Goal: Task Accomplishment & Management: Manage account settings

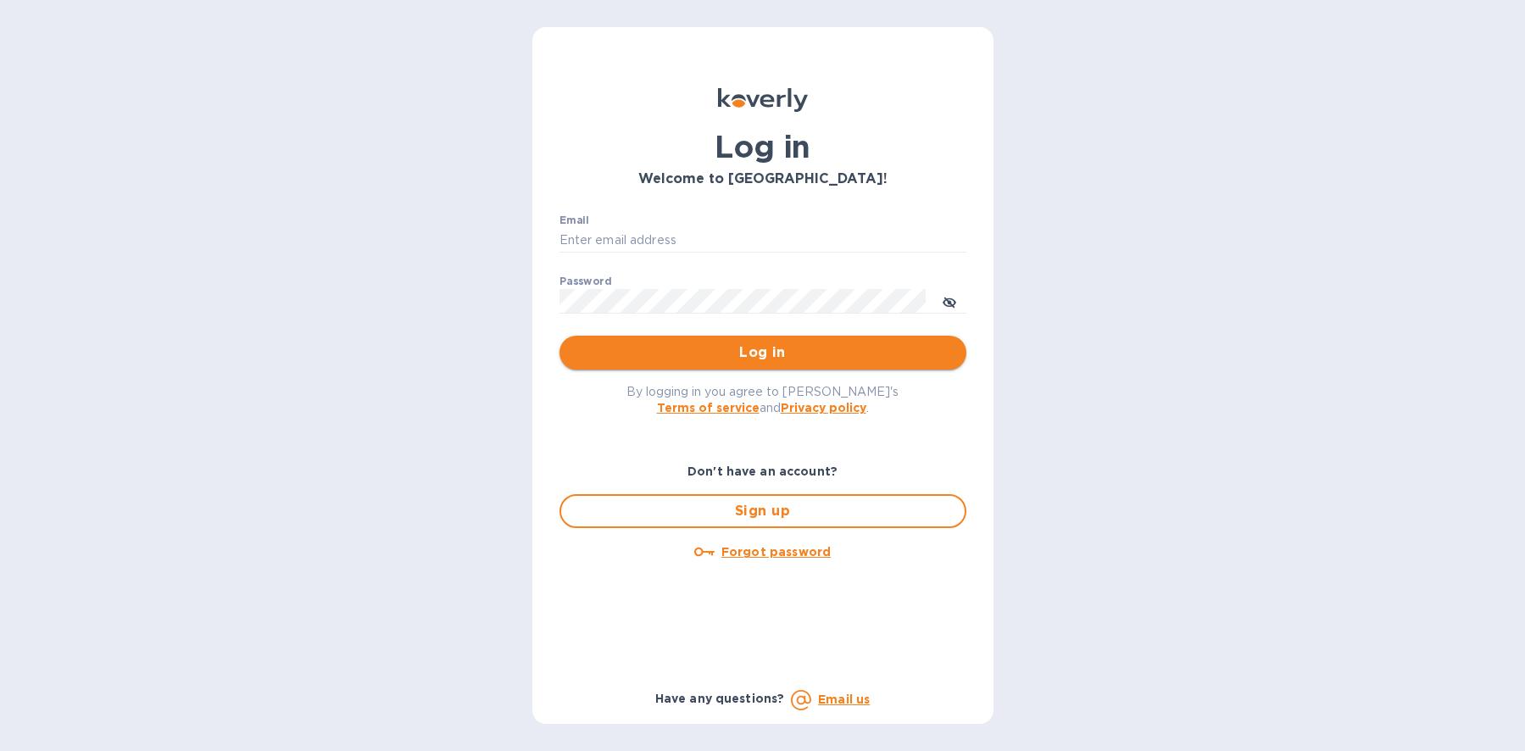
type input "[PERSON_NAME][EMAIL_ADDRESS][DOMAIN_NAME]"
click at [785, 344] on span "Log in" at bounding box center [763, 353] width 380 height 20
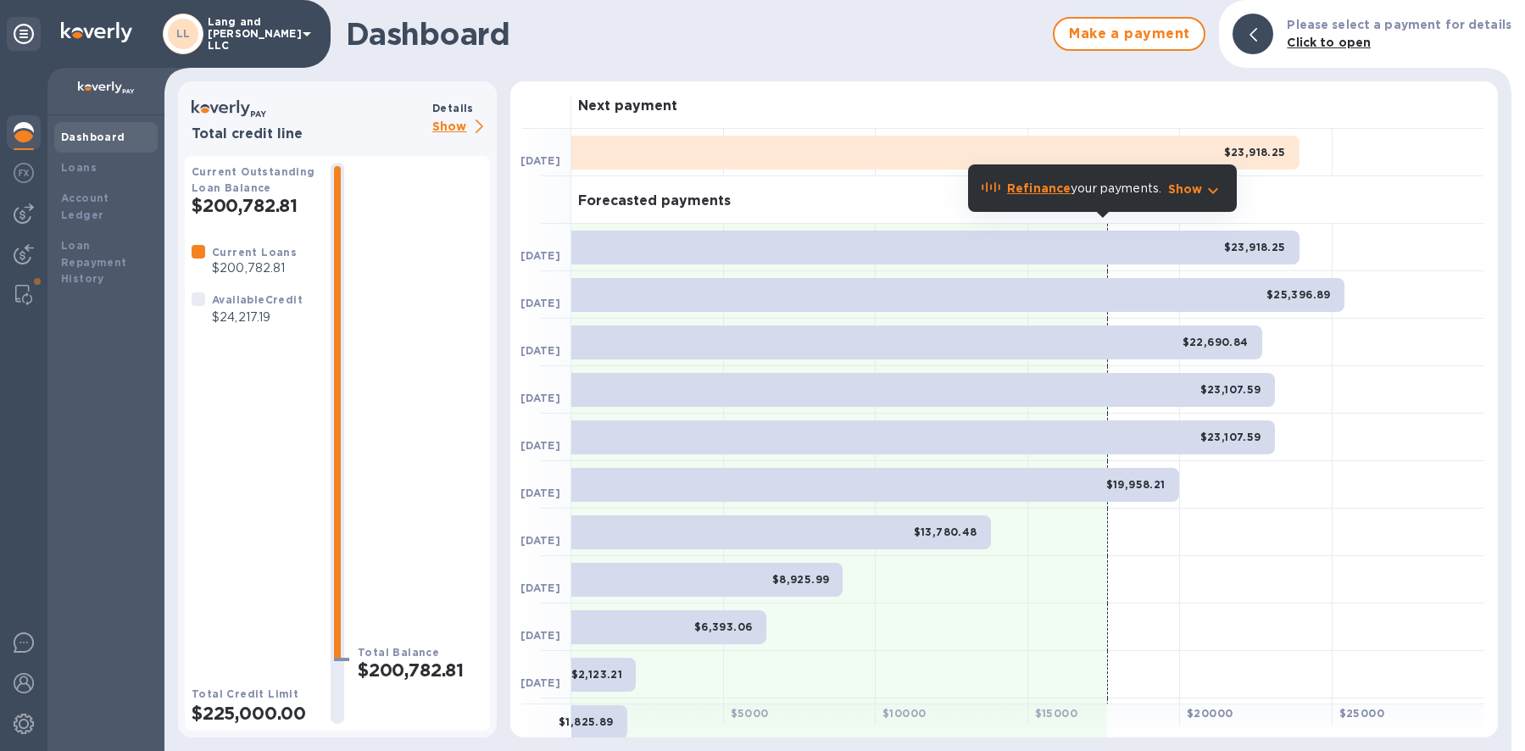
click at [449, 125] on p "Show" at bounding box center [461, 127] width 58 height 21
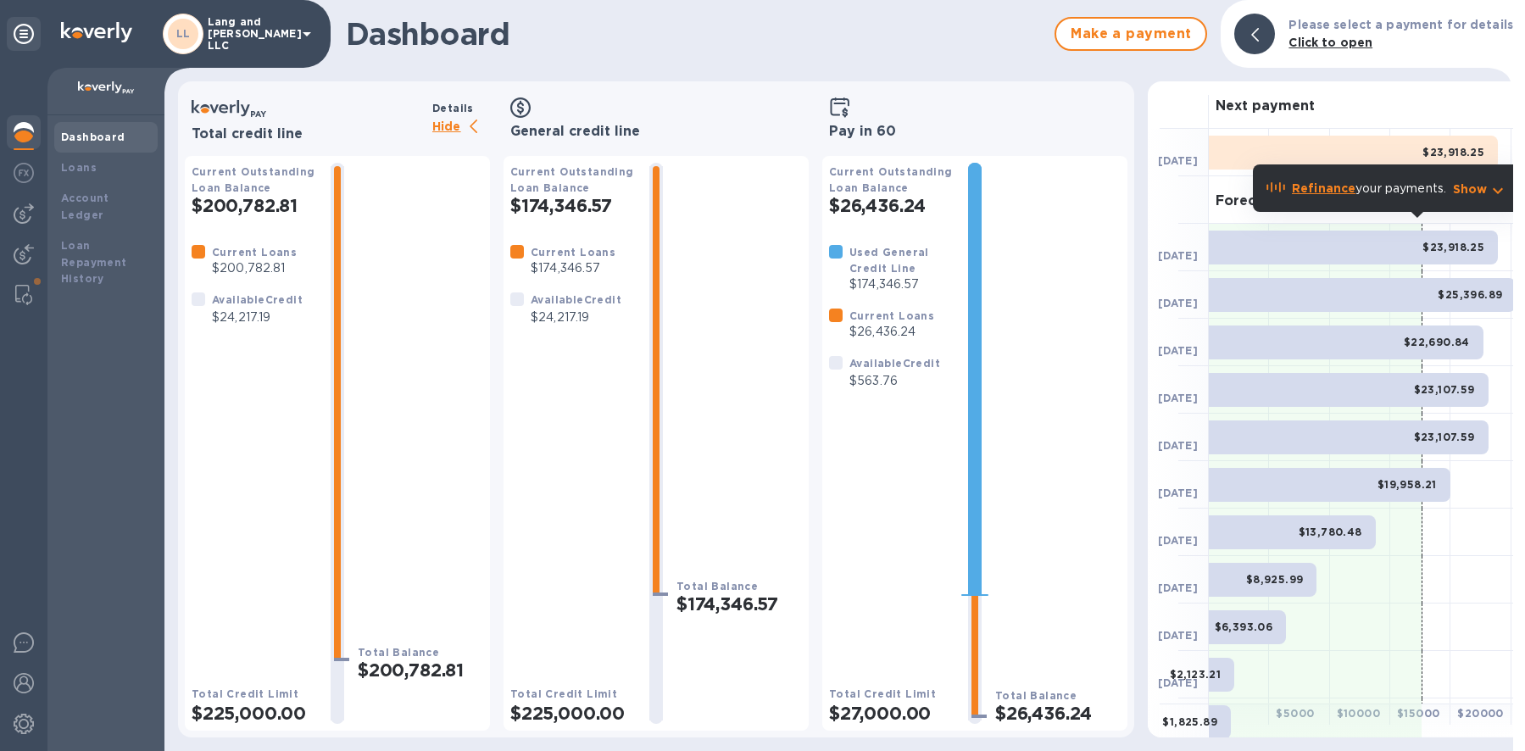
click at [15, 131] on img at bounding box center [24, 132] width 20 height 20
click at [24, 223] on img at bounding box center [24, 214] width 20 height 20
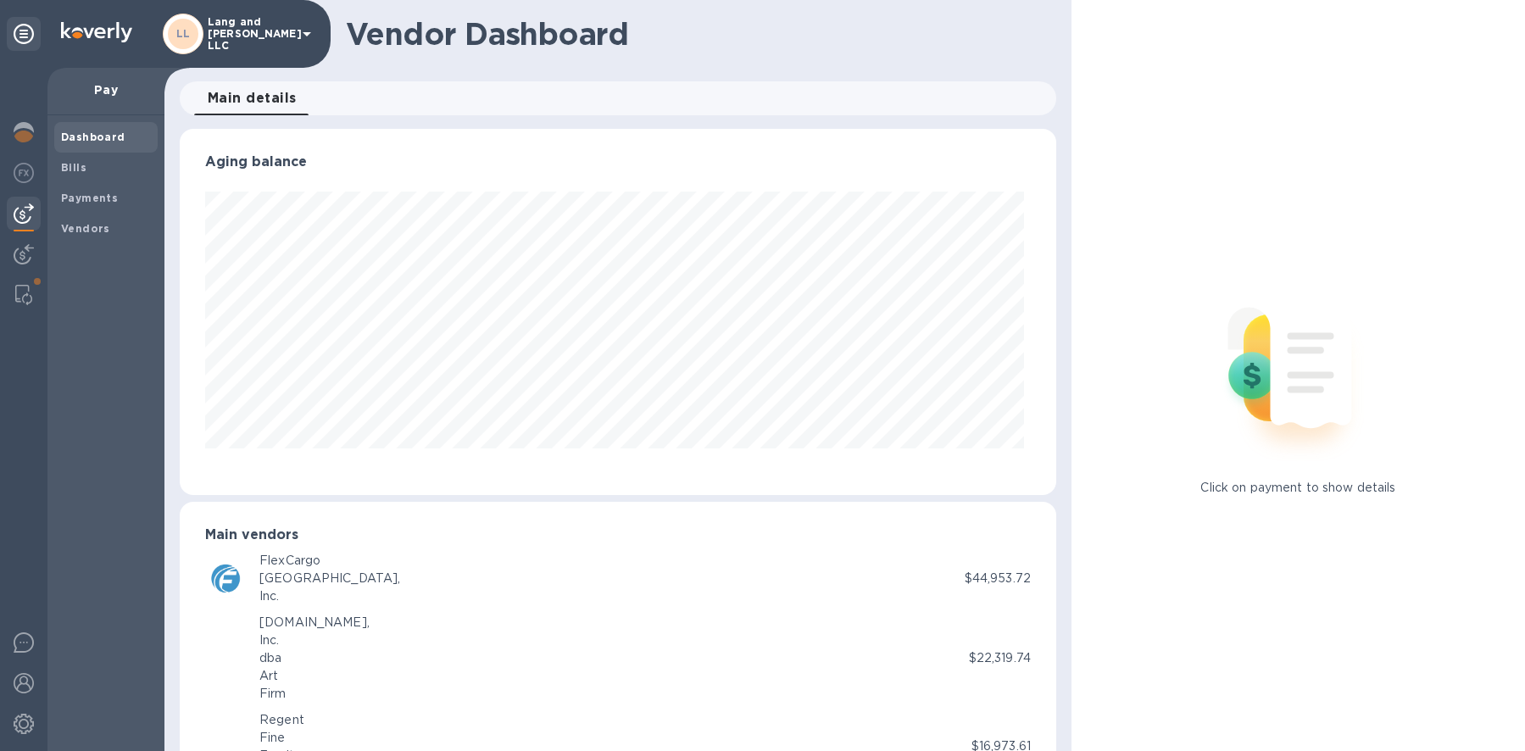
scroll to position [366, 870]
click at [80, 194] on b "Payments" at bounding box center [89, 198] width 57 height 13
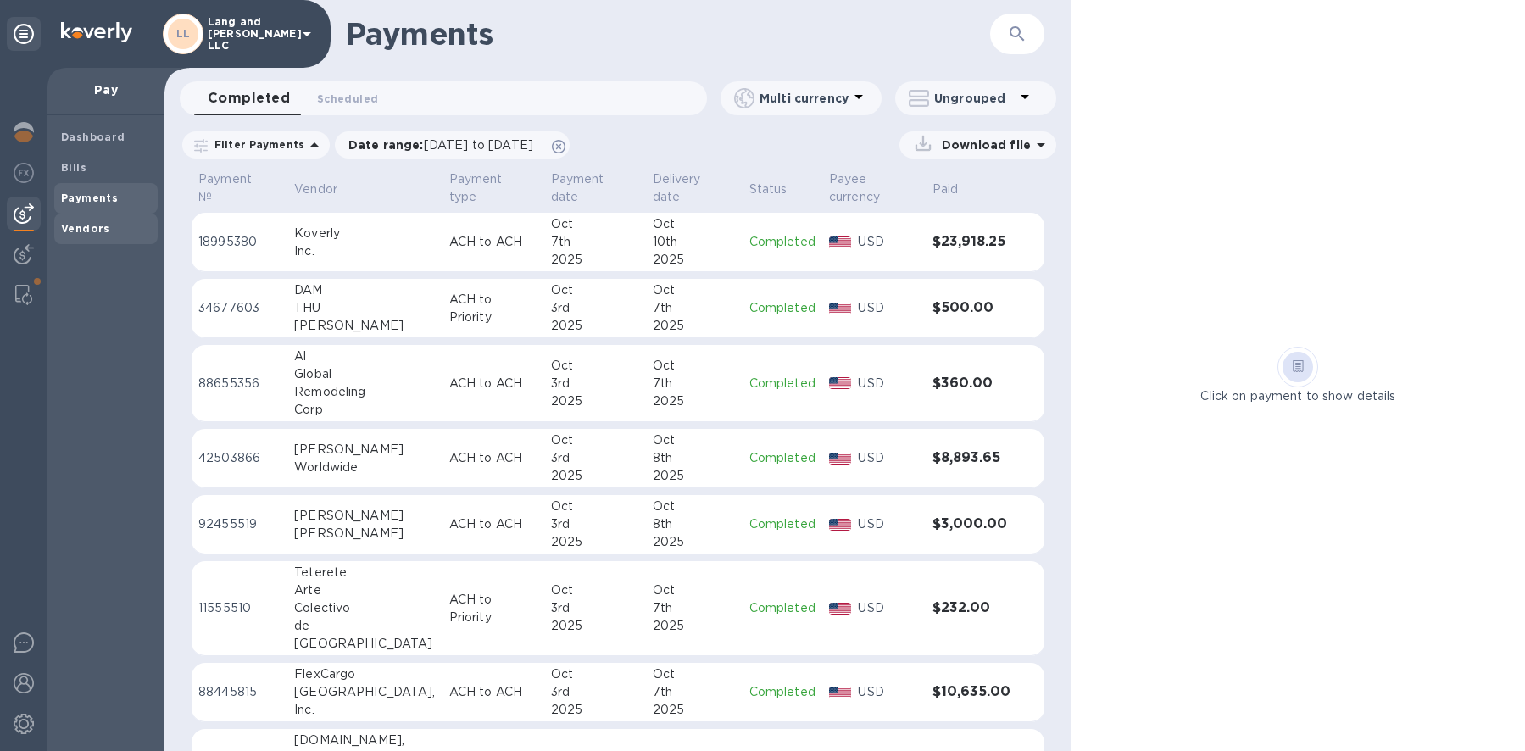
click at [81, 228] on b "Vendors" at bounding box center [85, 228] width 49 height 13
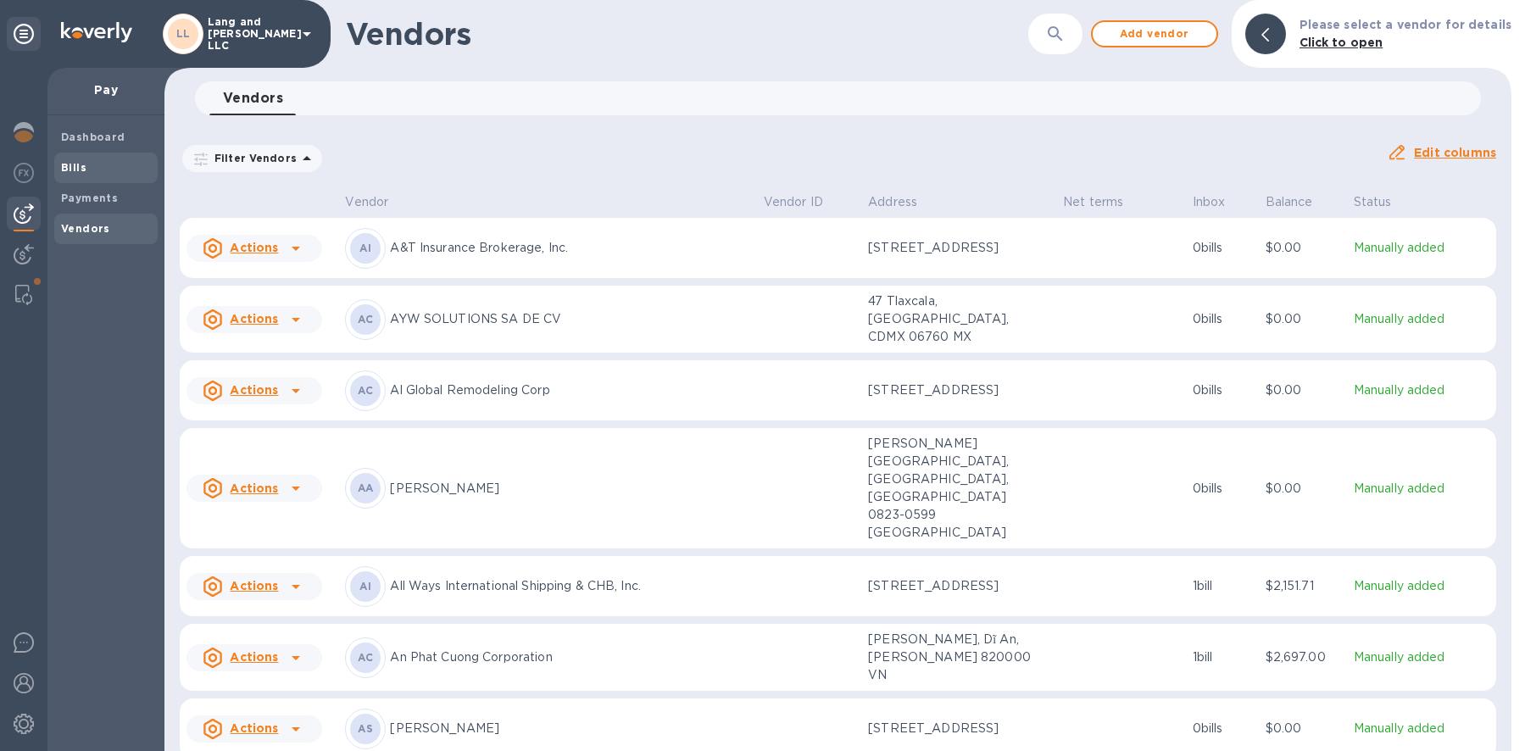
click at [97, 163] on span "Bills" at bounding box center [106, 167] width 90 height 17
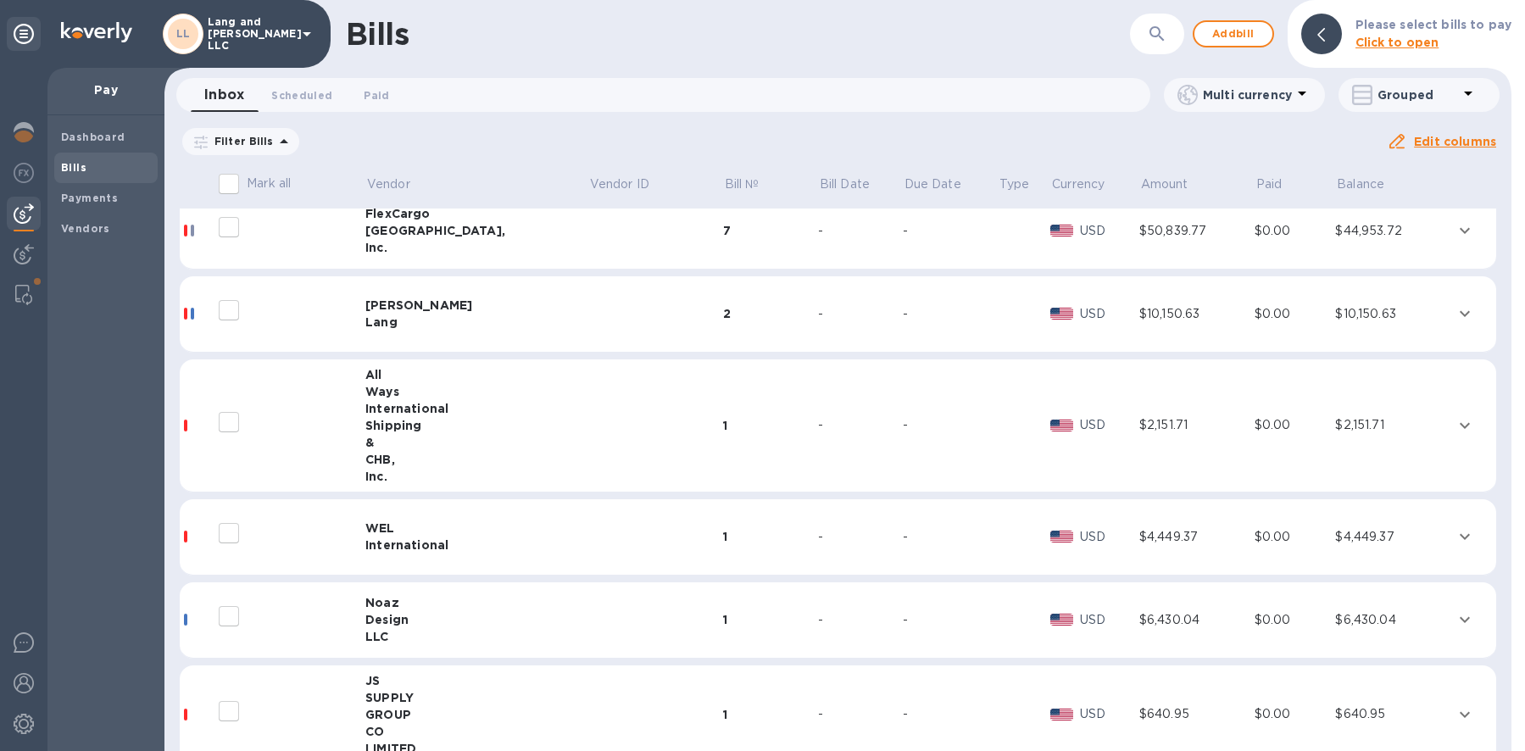
scroll to position [7, 0]
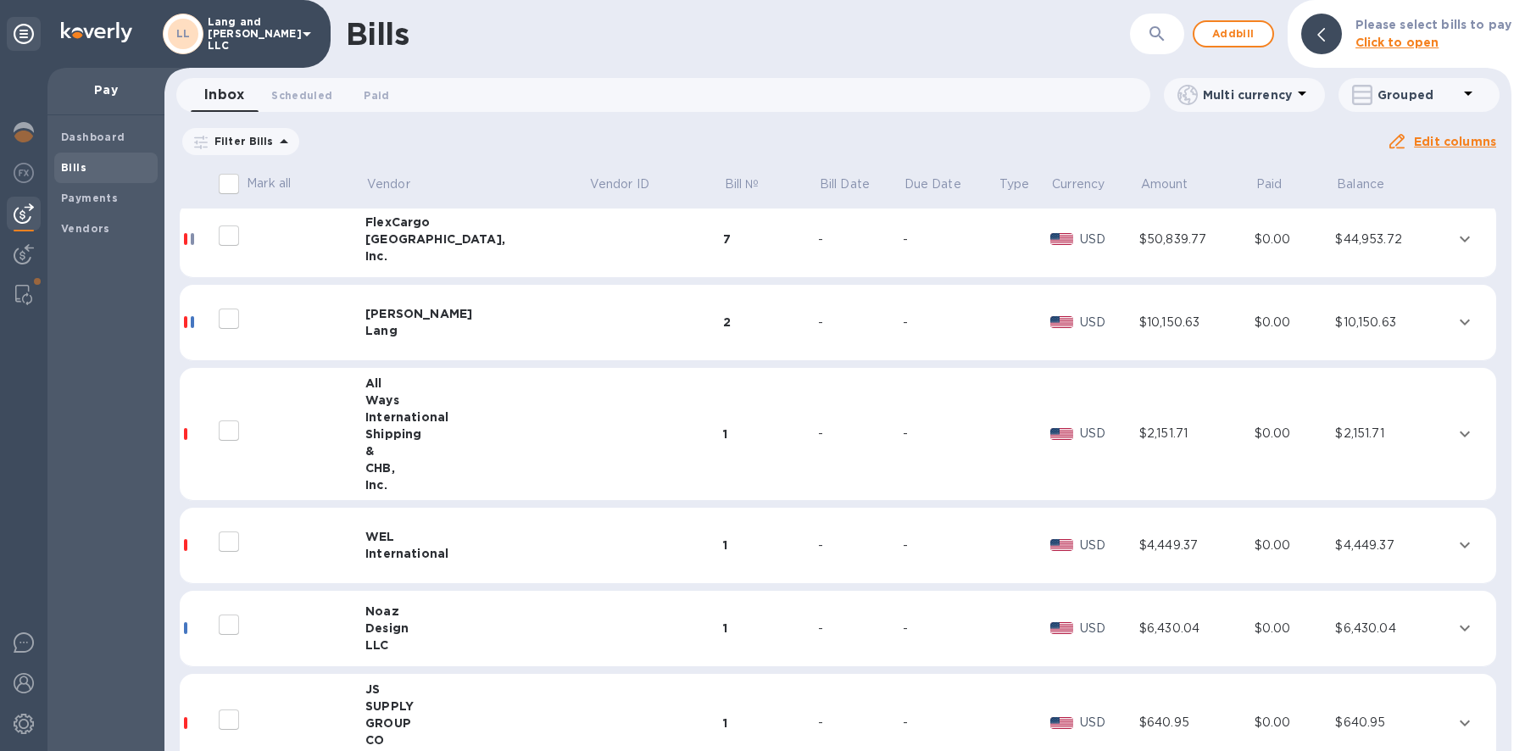
click at [474, 428] on div "Shipping" at bounding box center [476, 434] width 223 height 17
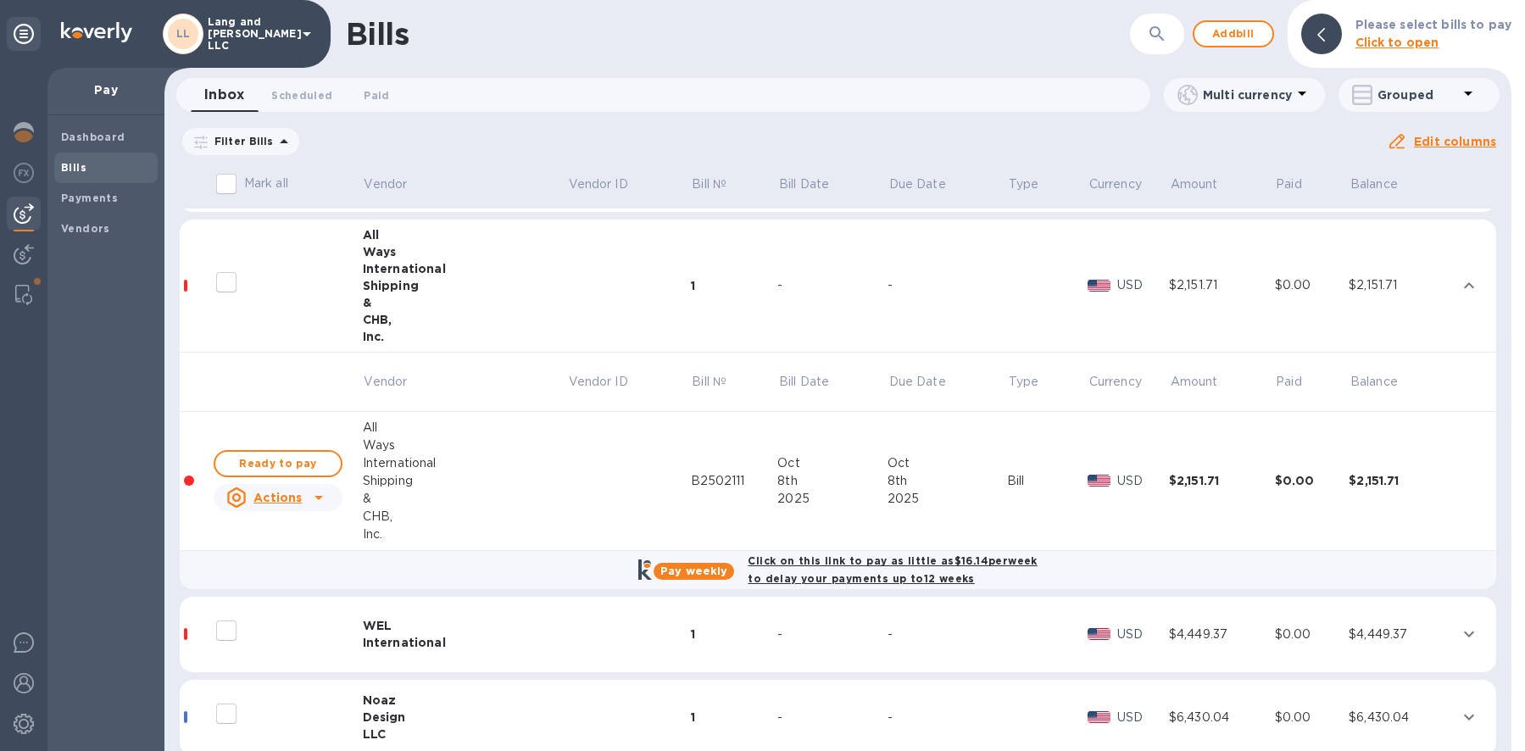
scroll to position [158, 0]
drag, startPoint x: 278, startPoint y: 462, endPoint x: 259, endPoint y: 463, distance: 19.5
click at [278, 462] on span "Ready to pay" at bounding box center [278, 461] width 98 height 20
click at [259, 463] on span "Ready to pay" at bounding box center [278, 461] width 98 height 20
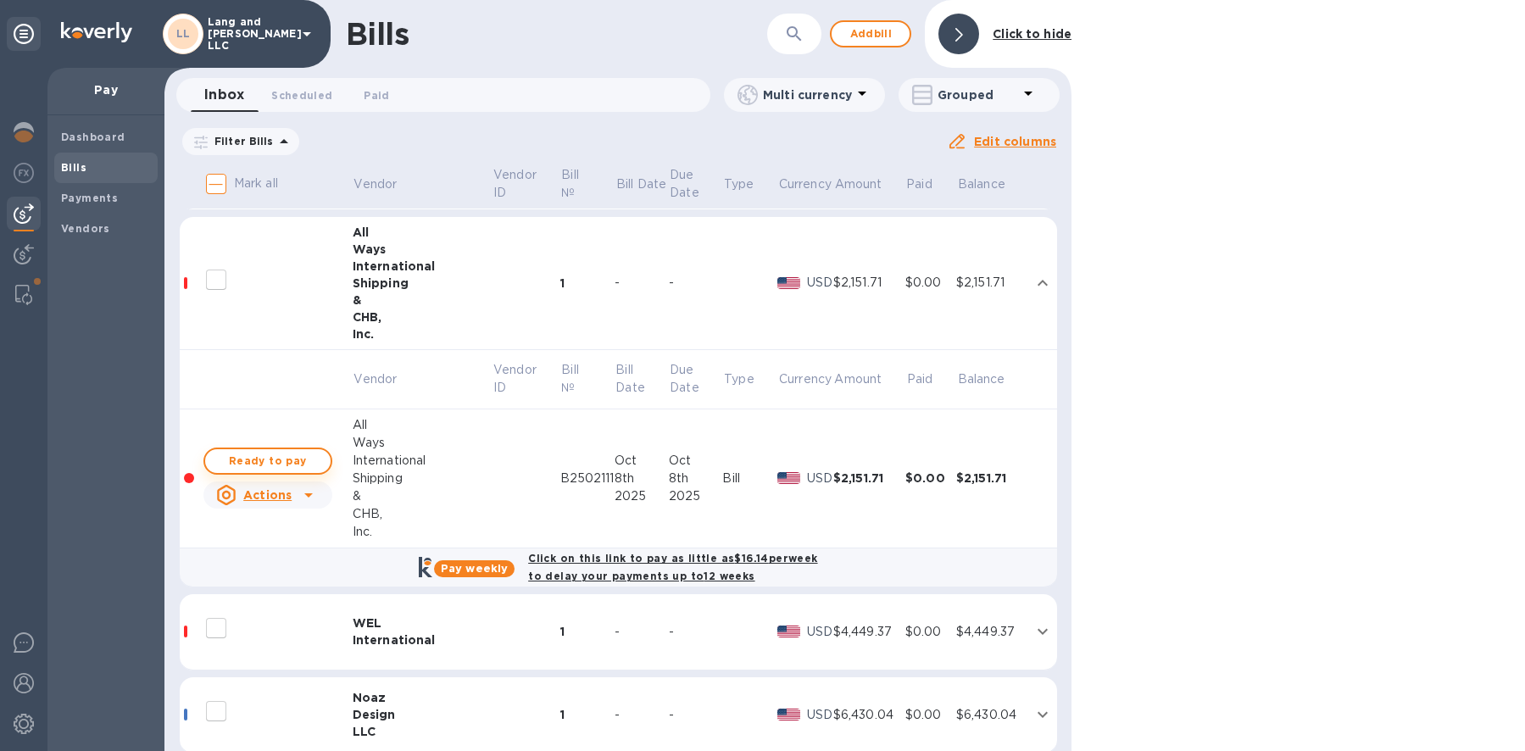
checkbox input "true"
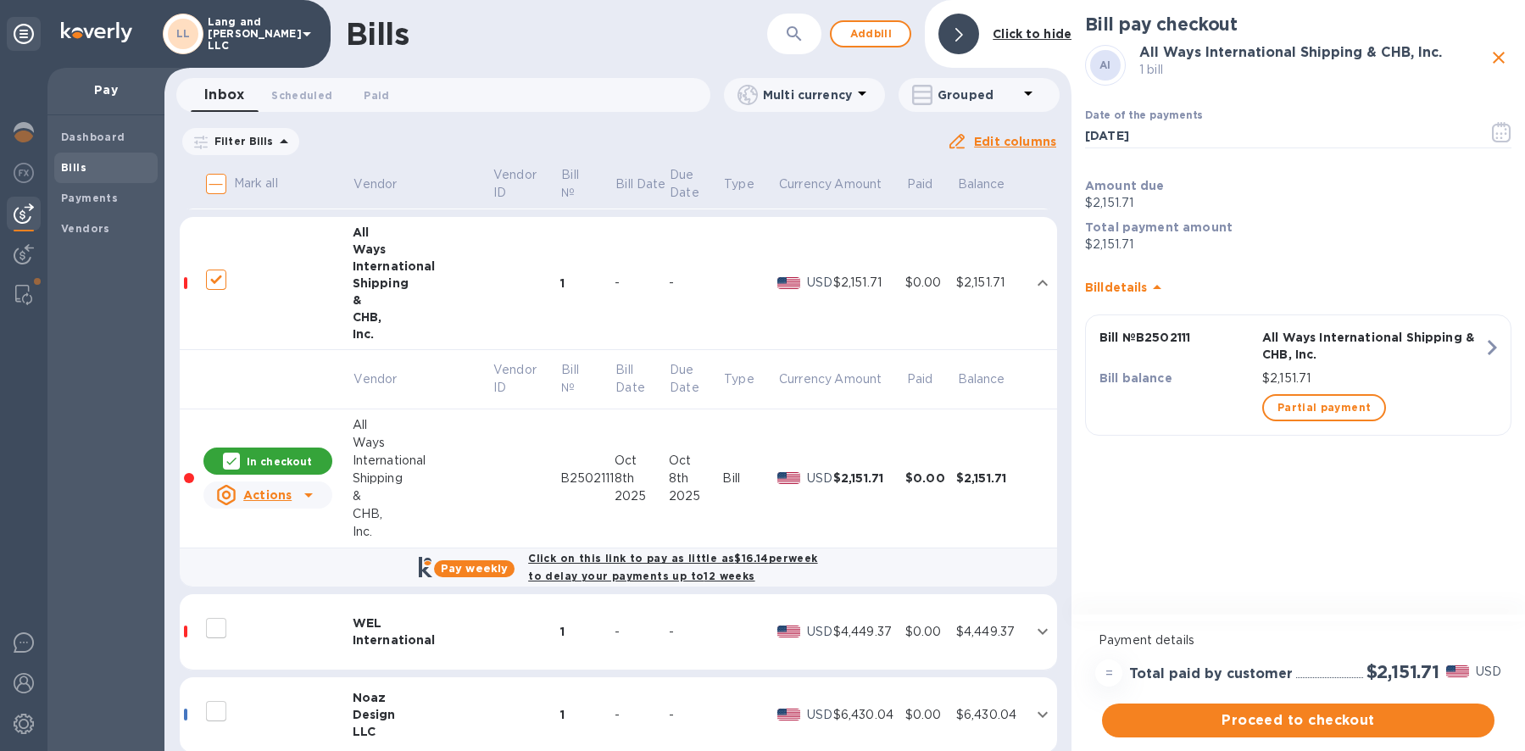
click at [1495, 346] on icon "button" at bounding box center [1492, 347] width 9 height 15
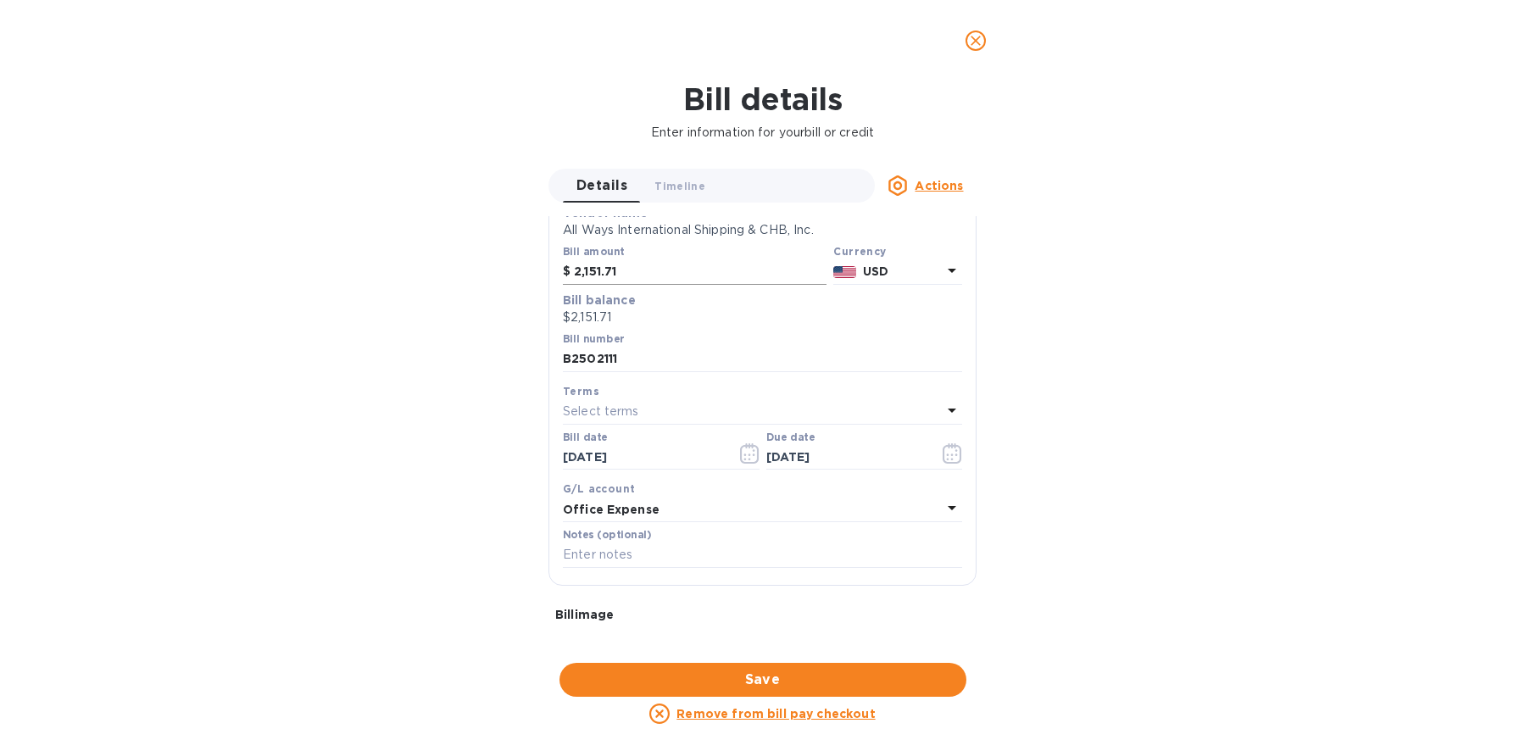
scroll to position [0, 0]
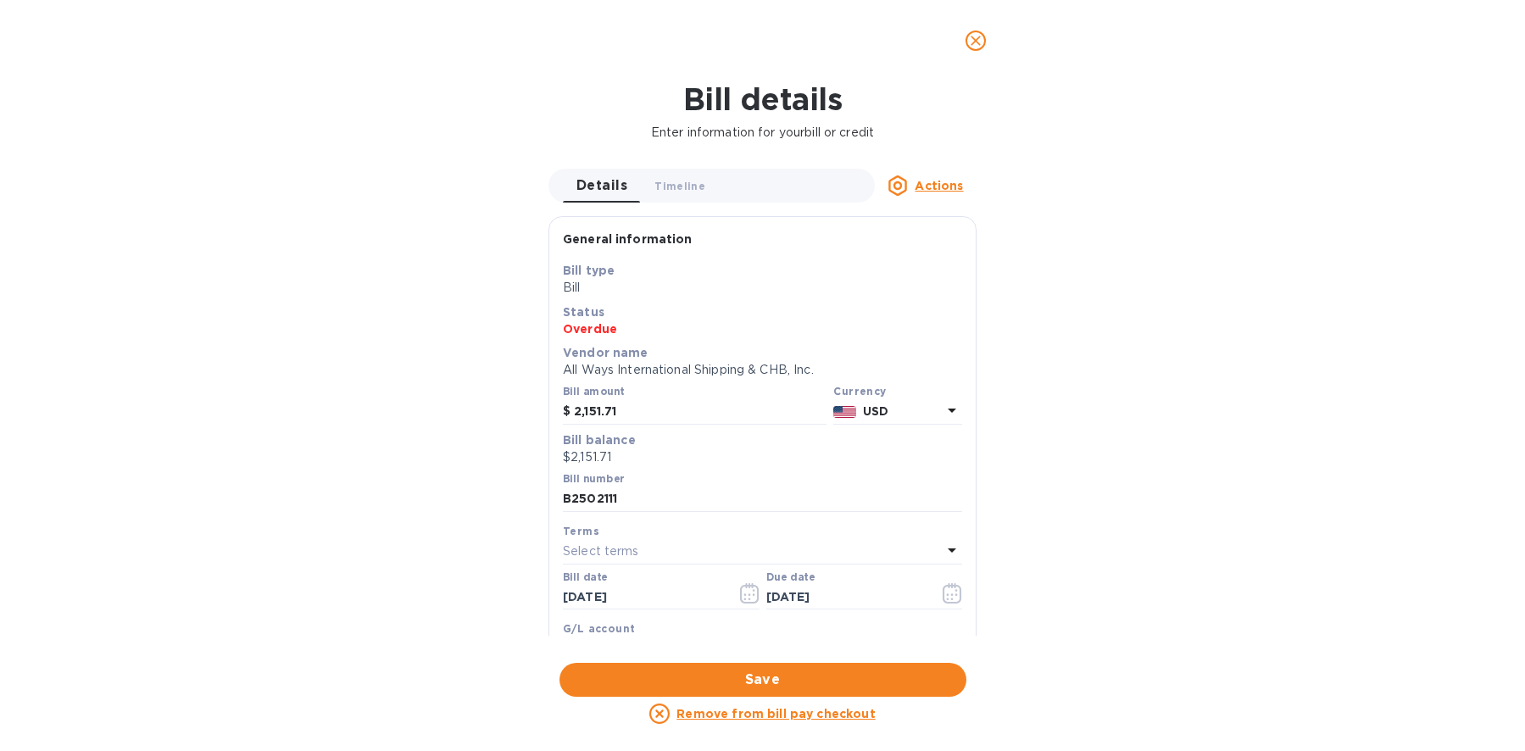
click at [724, 368] on p "All Ways International Shipping & CHB, Inc." at bounding box center [762, 370] width 399 height 18
click at [970, 38] on icon "close" at bounding box center [976, 40] width 17 height 17
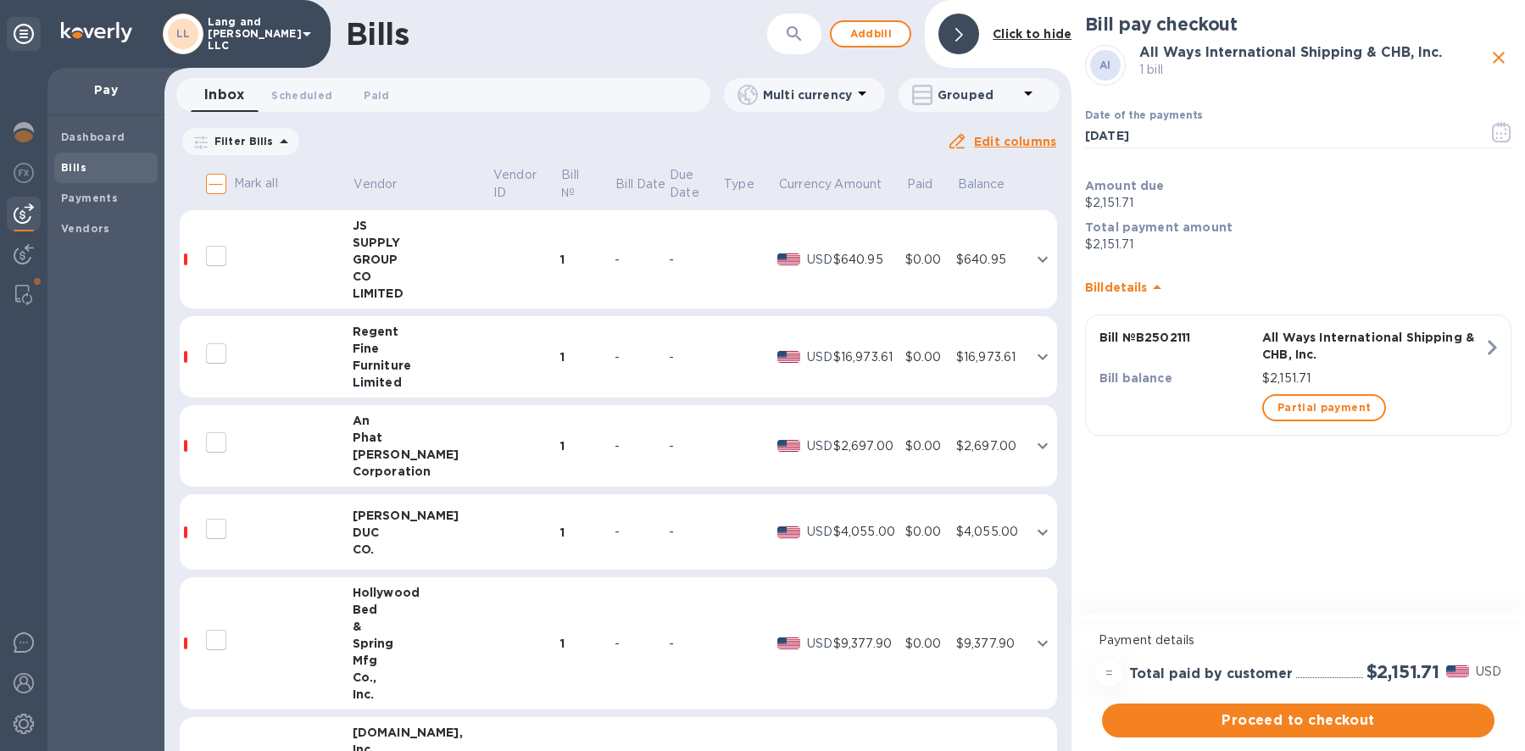
scroll to position [706, 0]
click at [391, 354] on div "Fine" at bounding box center [423, 350] width 140 height 17
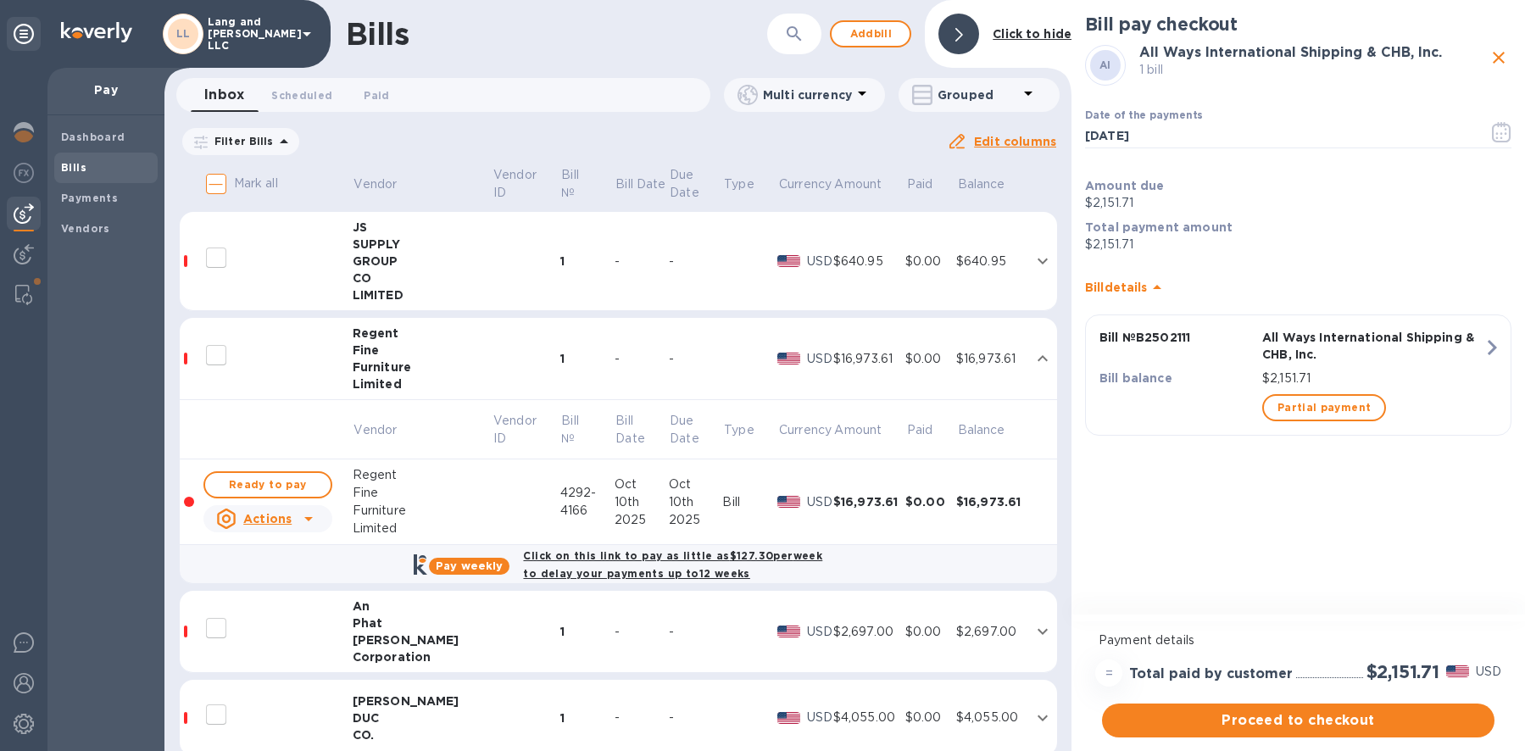
scroll to position [715, 0]
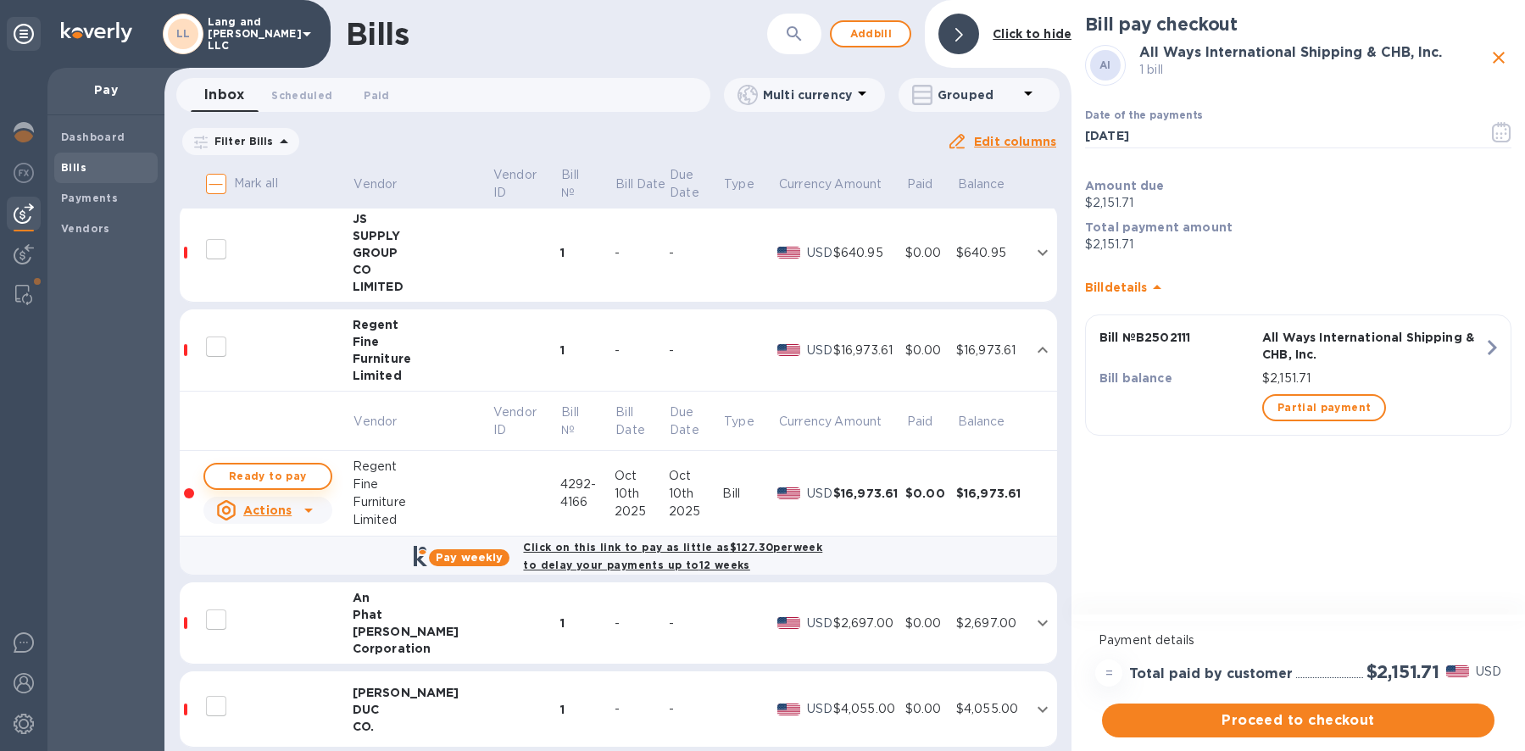
click at [274, 479] on span "Ready to pay" at bounding box center [268, 476] width 98 height 20
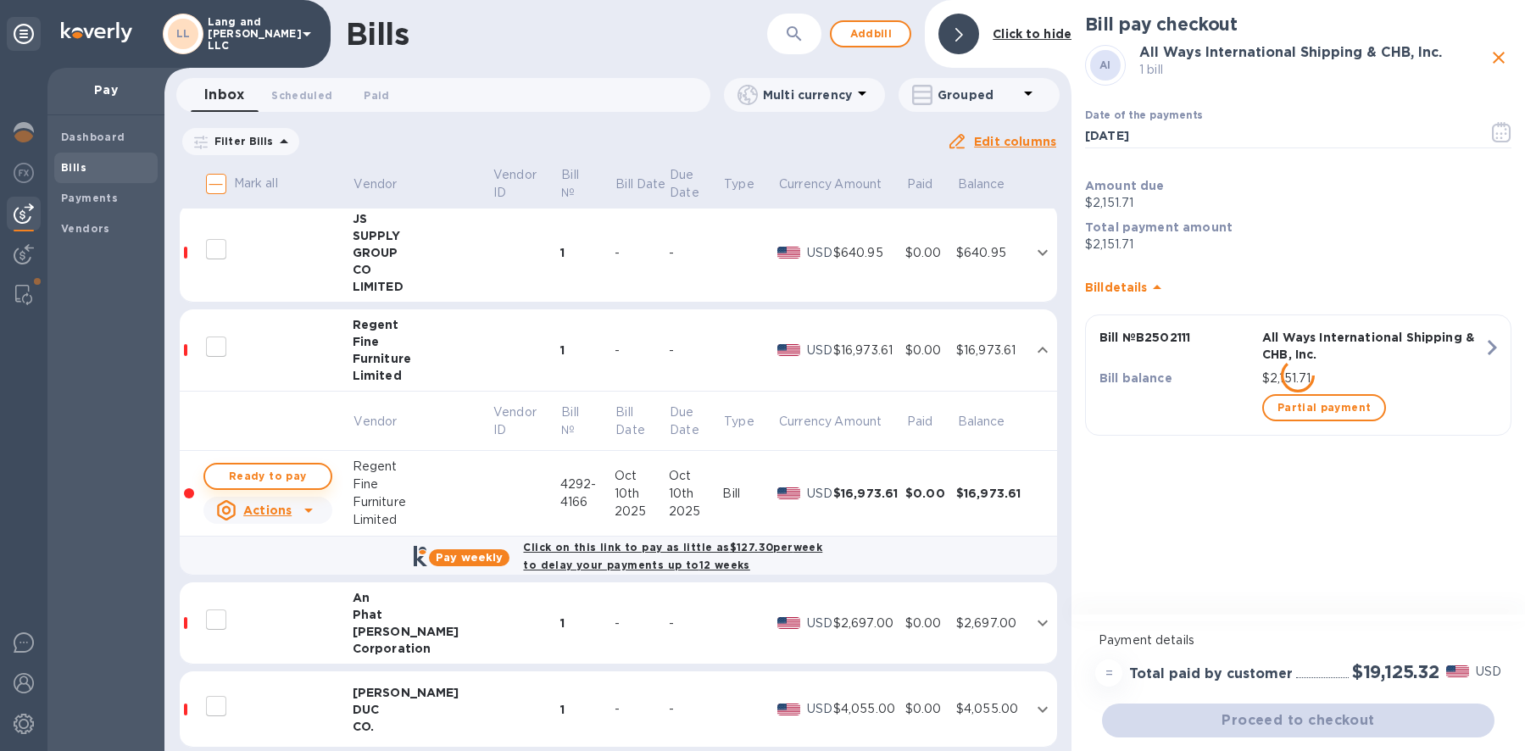
checkbox input "true"
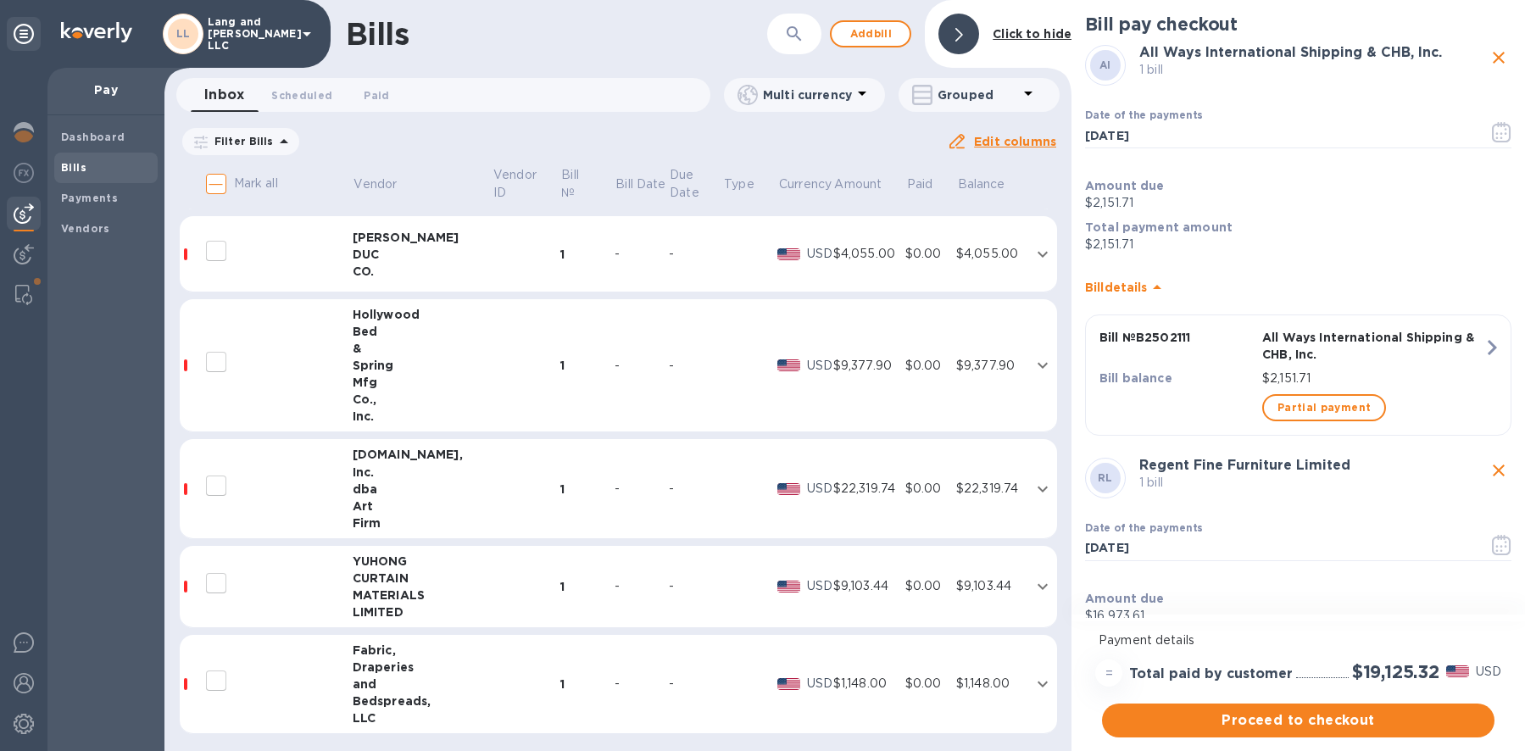
scroll to position [1175, 0]
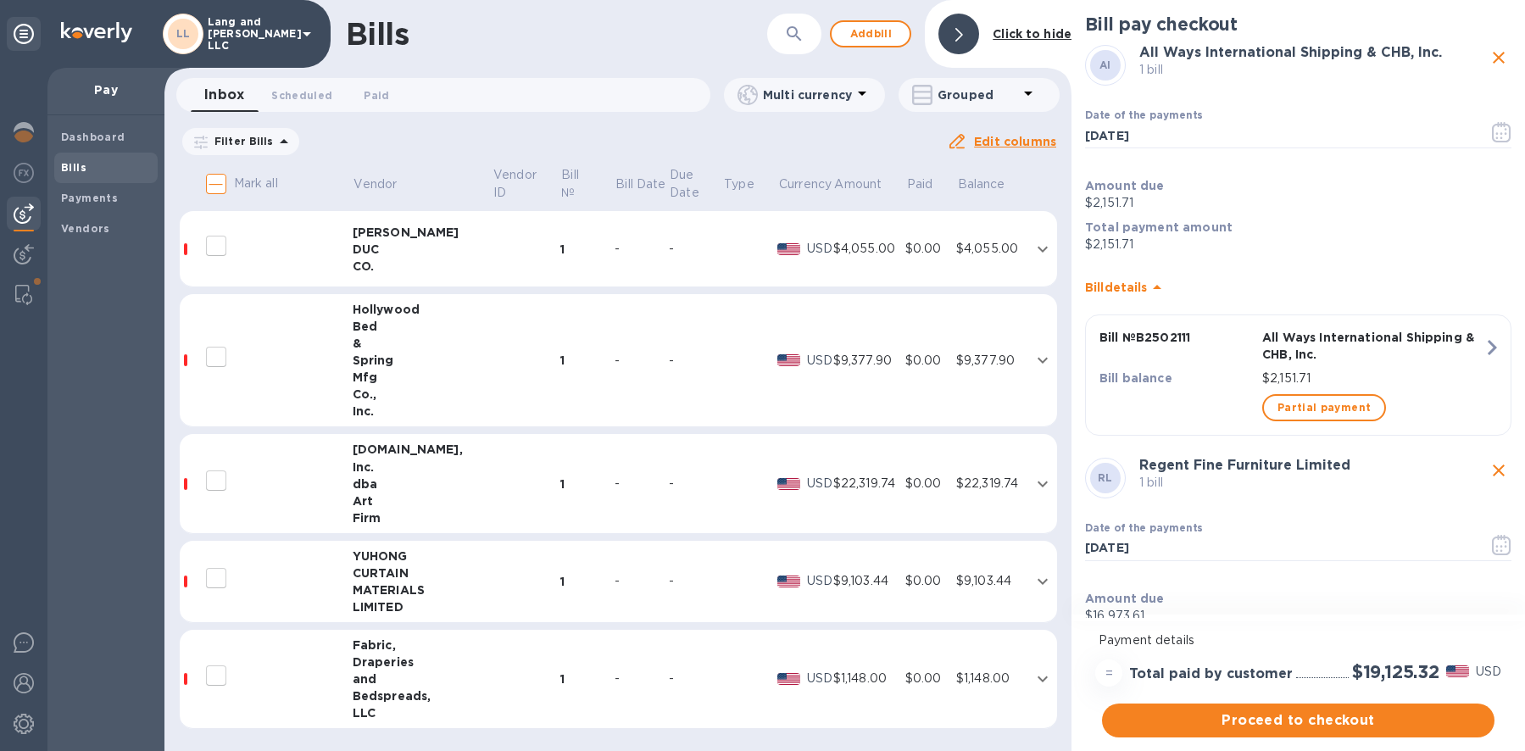
click at [376, 462] on div "Inc." at bounding box center [423, 467] width 140 height 17
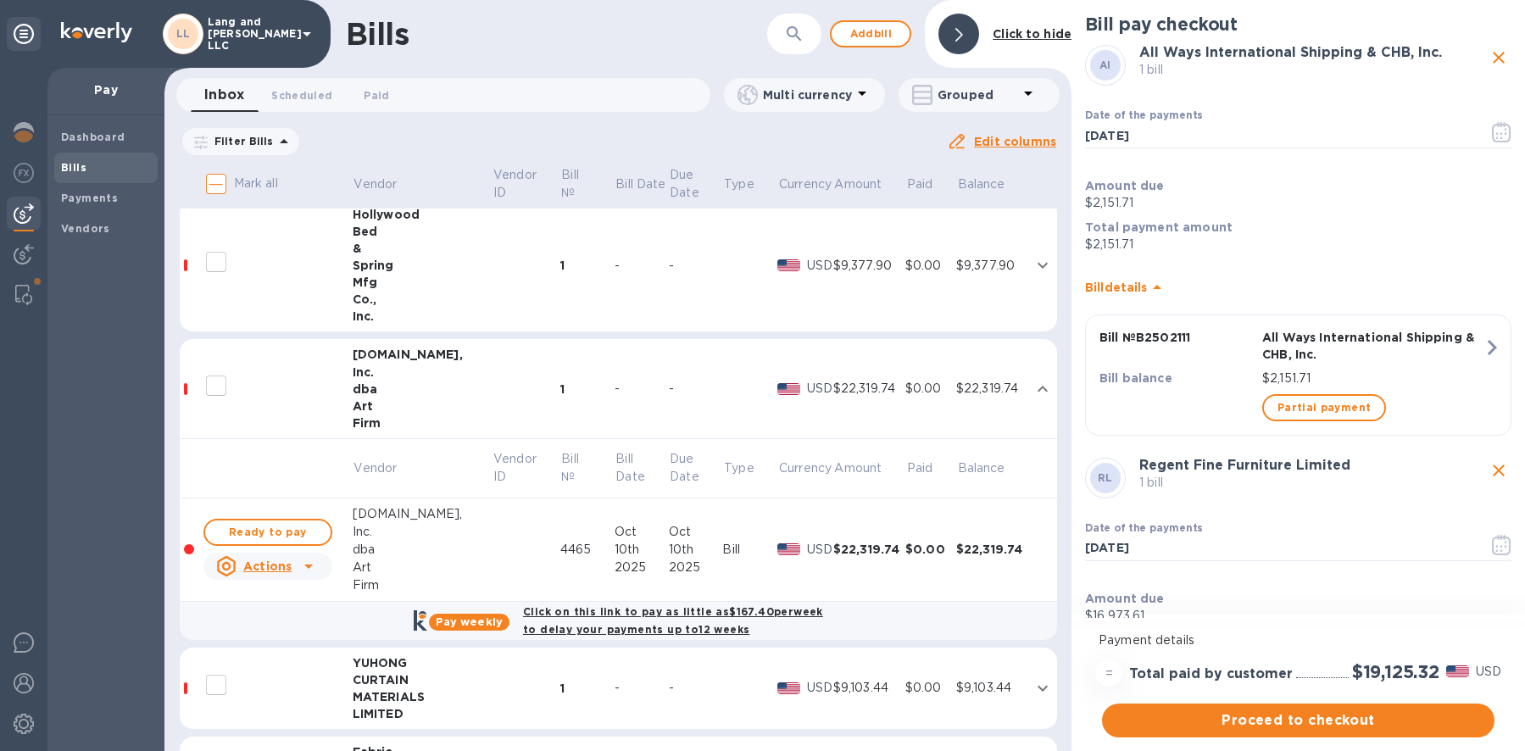
scroll to position [1277, 0]
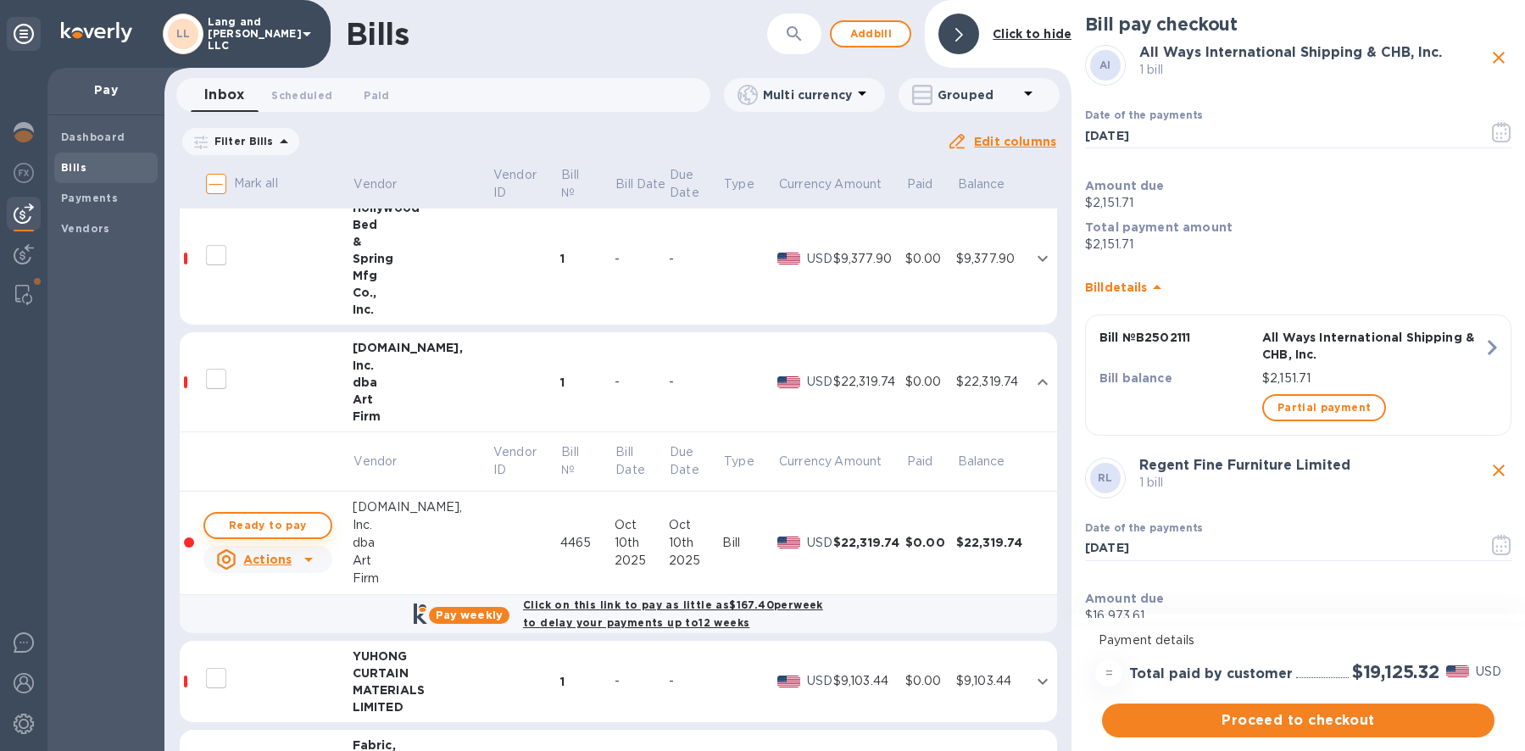
click at [283, 527] on span "Ready to pay" at bounding box center [268, 526] width 98 height 20
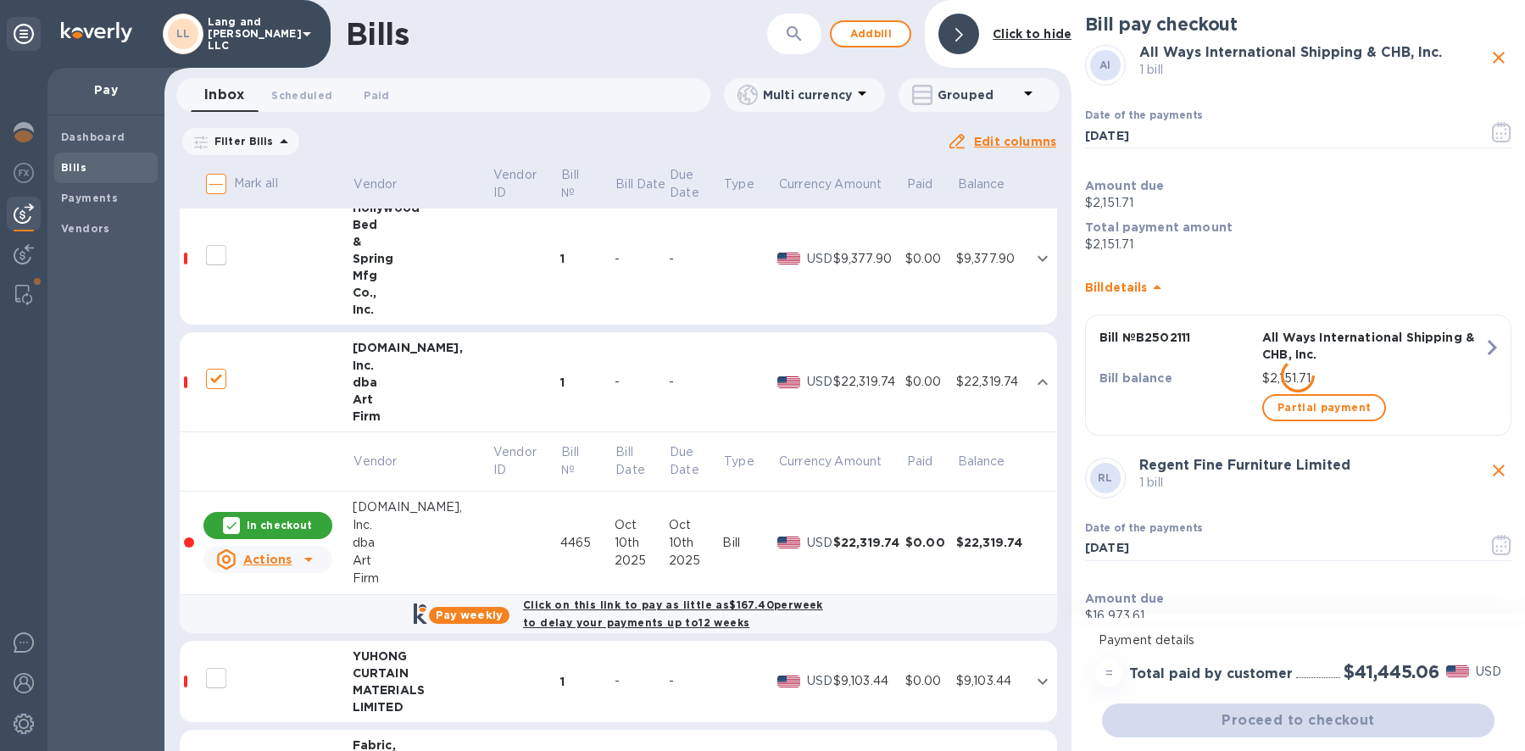
checkbox input "true"
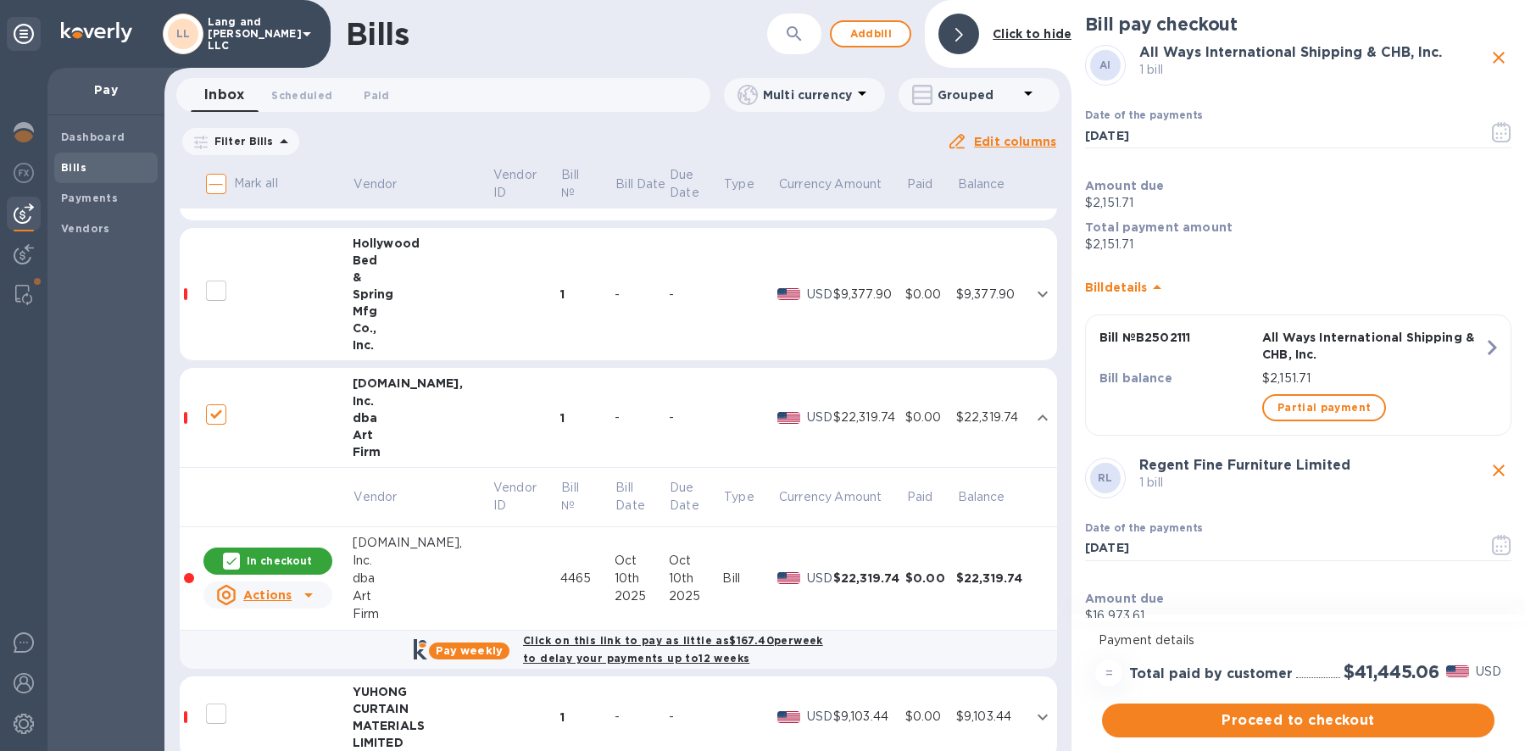
scroll to position [1208, 0]
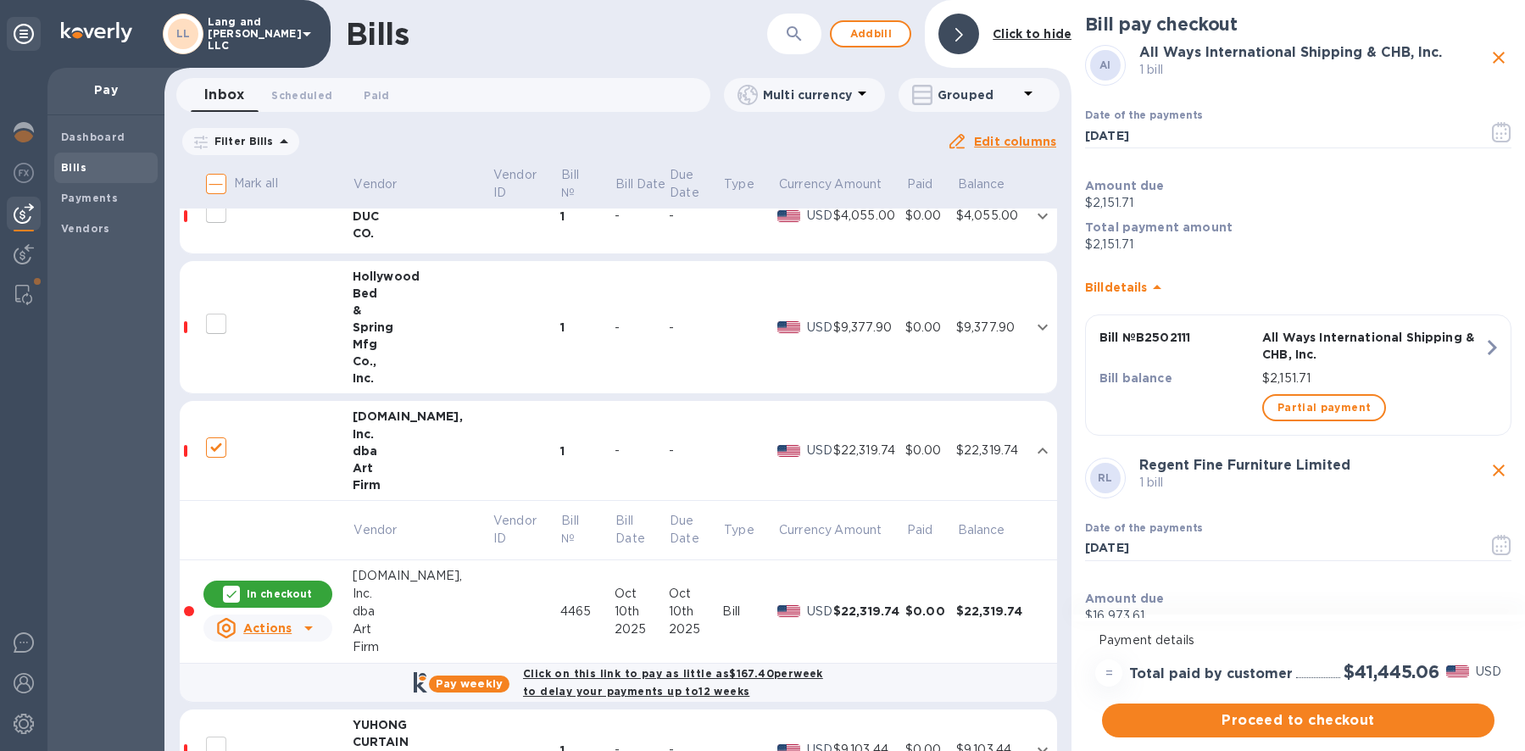
click at [390, 312] on div "&" at bounding box center [423, 310] width 140 height 17
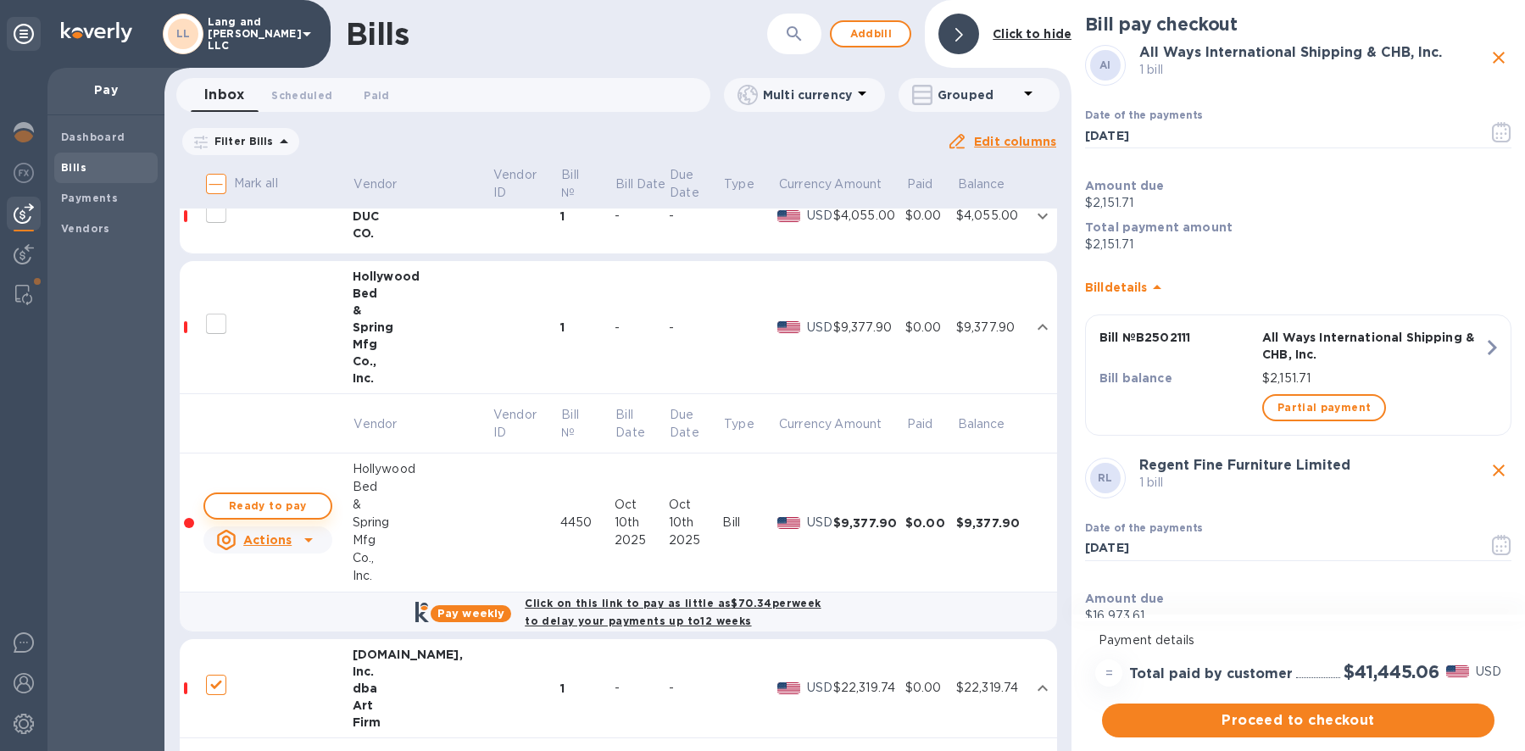
click at [285, 504] on span "Ready to pay" at bounding box center [268, 506] width 98 height 20
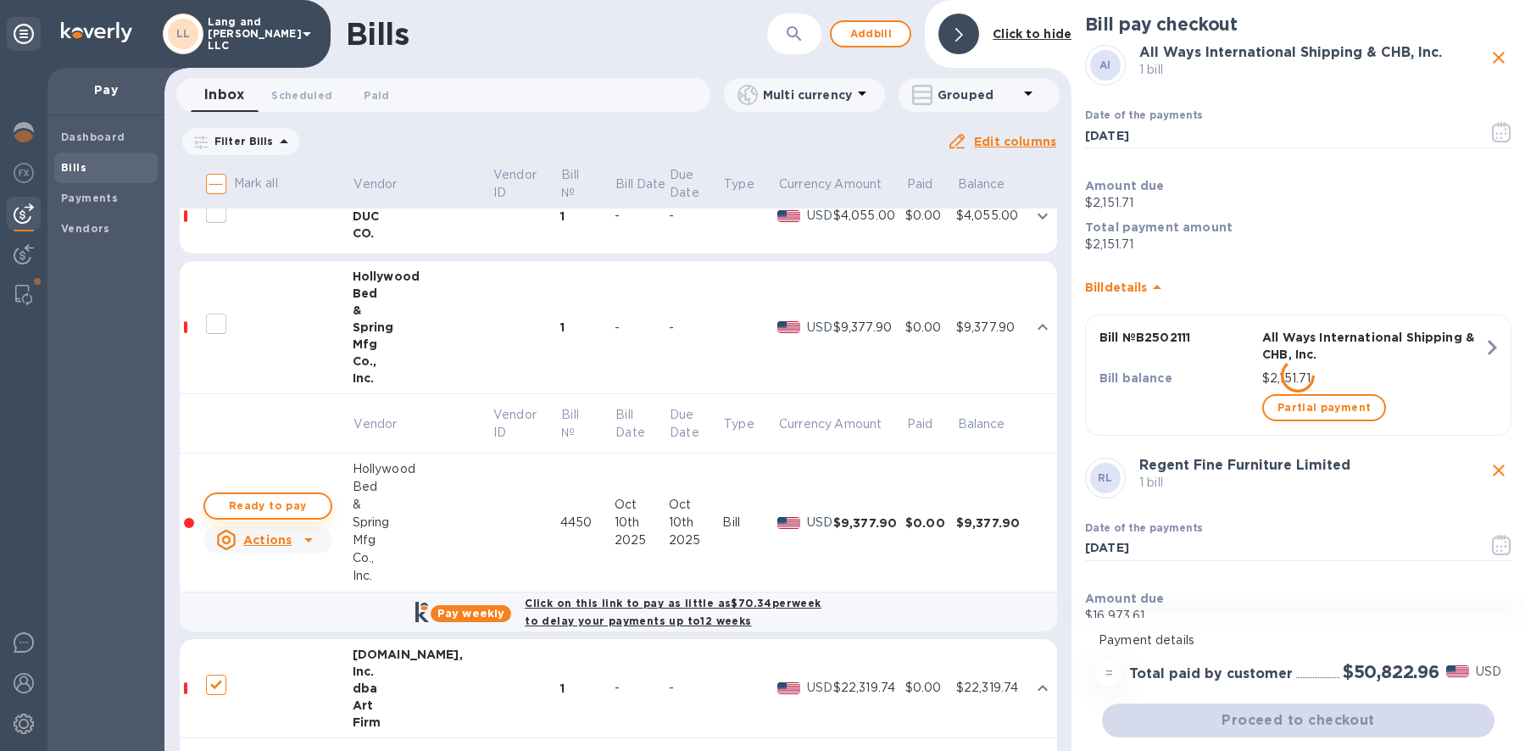
checkbox input "true"
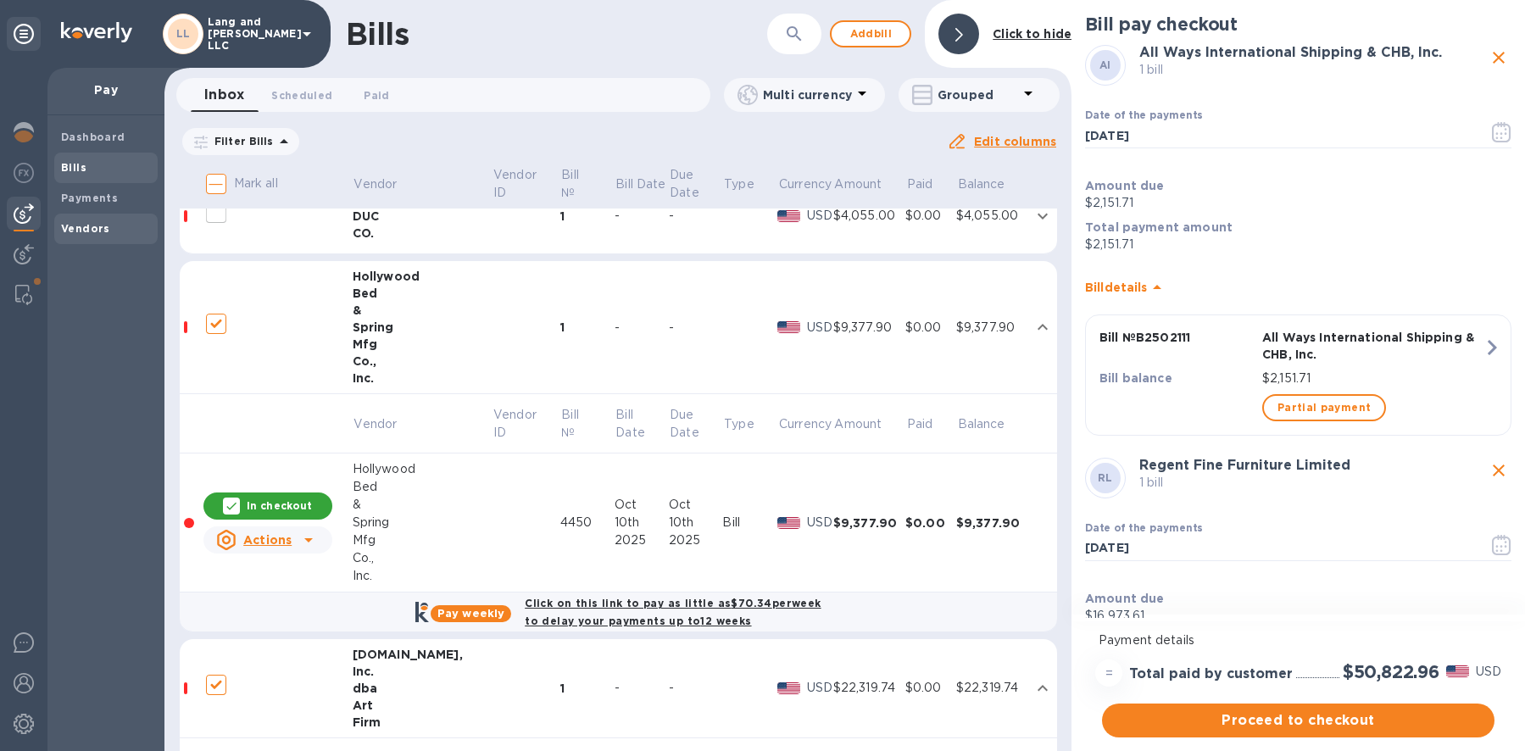
click at [73, 226] on b "Vendors" at bounding box center [85, 228] width 49 height 13
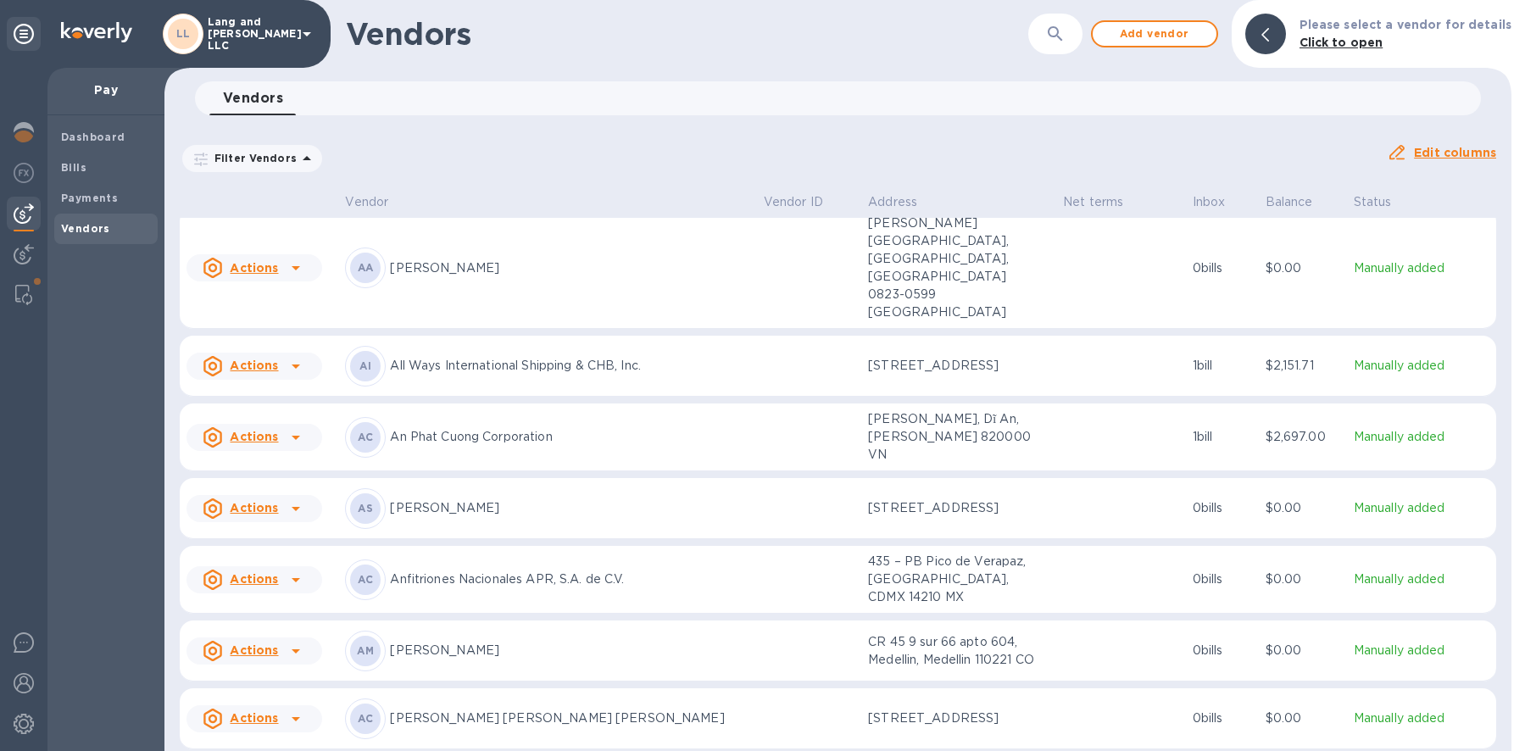
click at [486, 357] on p "All Ways International Shipping & CHB, Inc." at bounding box center [570, 366] width 360 height 18
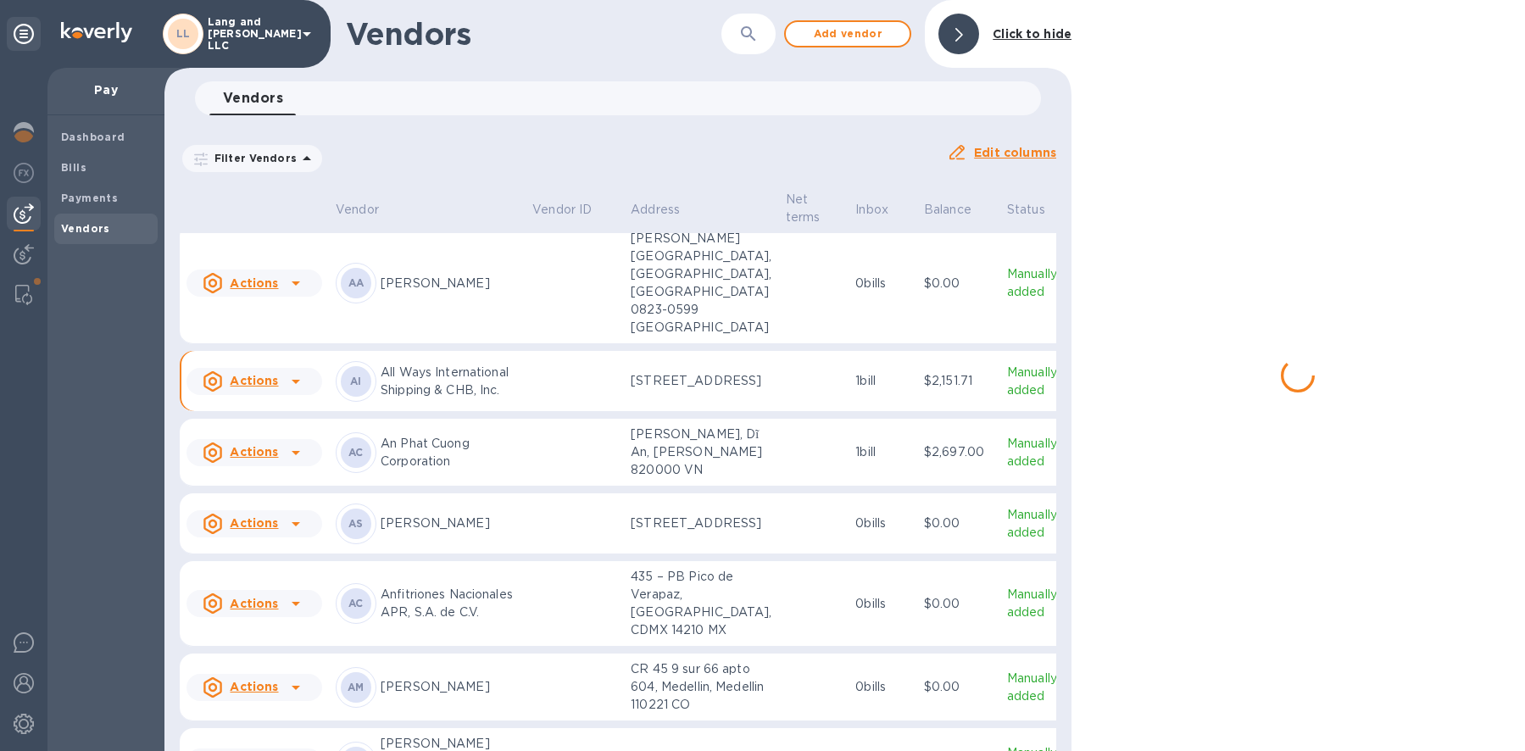
scroll to position [249, 0]
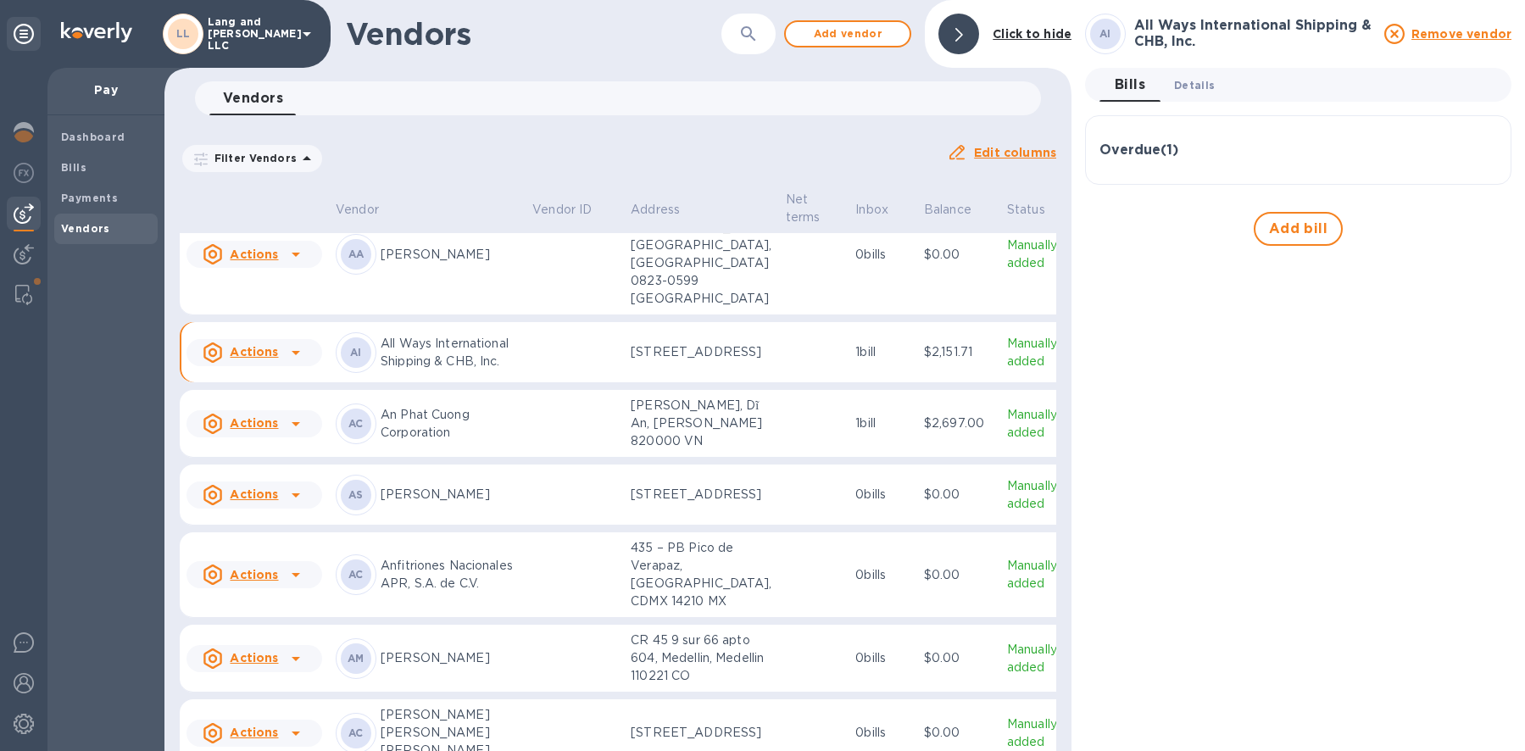
click at [1198, 94] on button "Details 0" at bounding box center [1195, 85] width 68 height 34
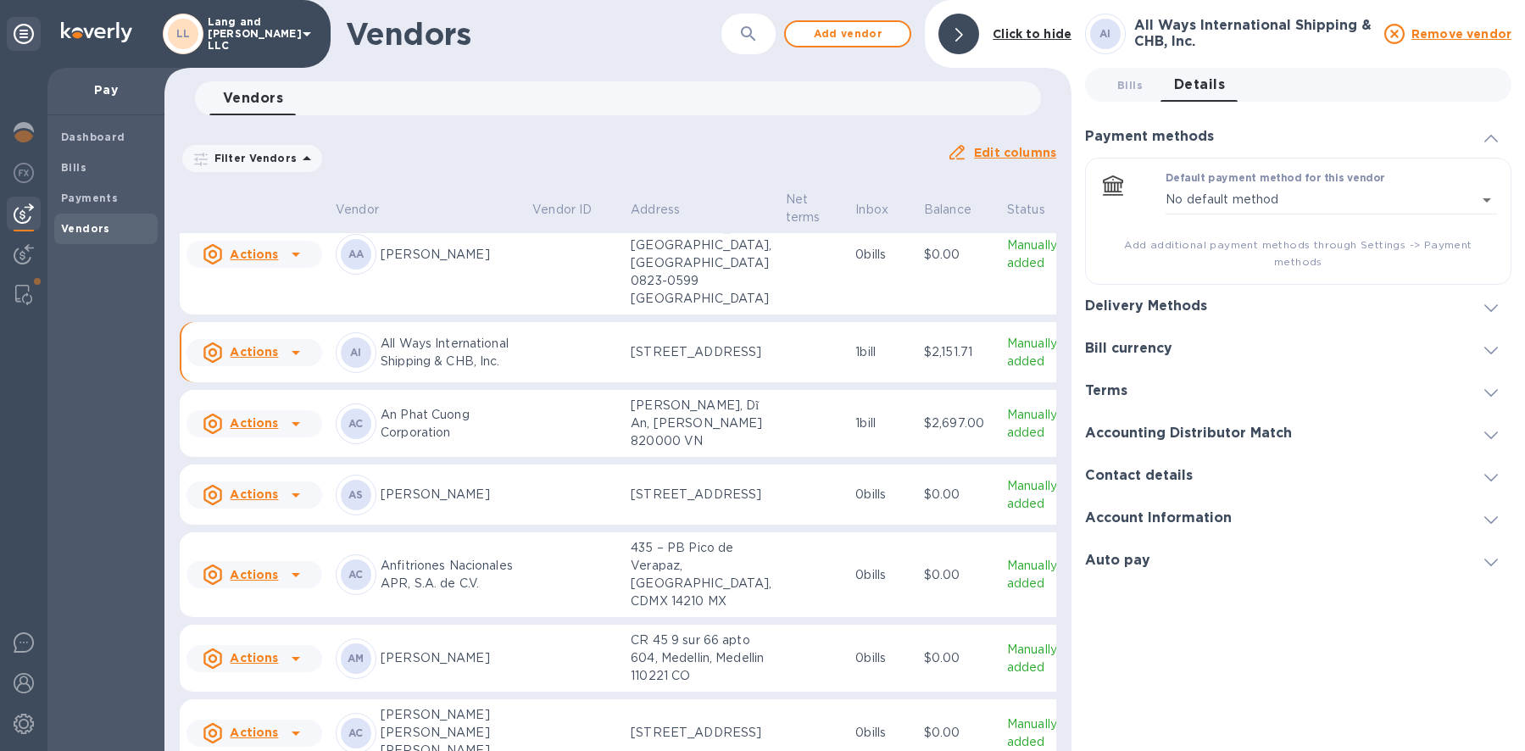
click at [1149, 341] on h3 "Bill currency" at bounding box center [1128, 349] width 87 height 16
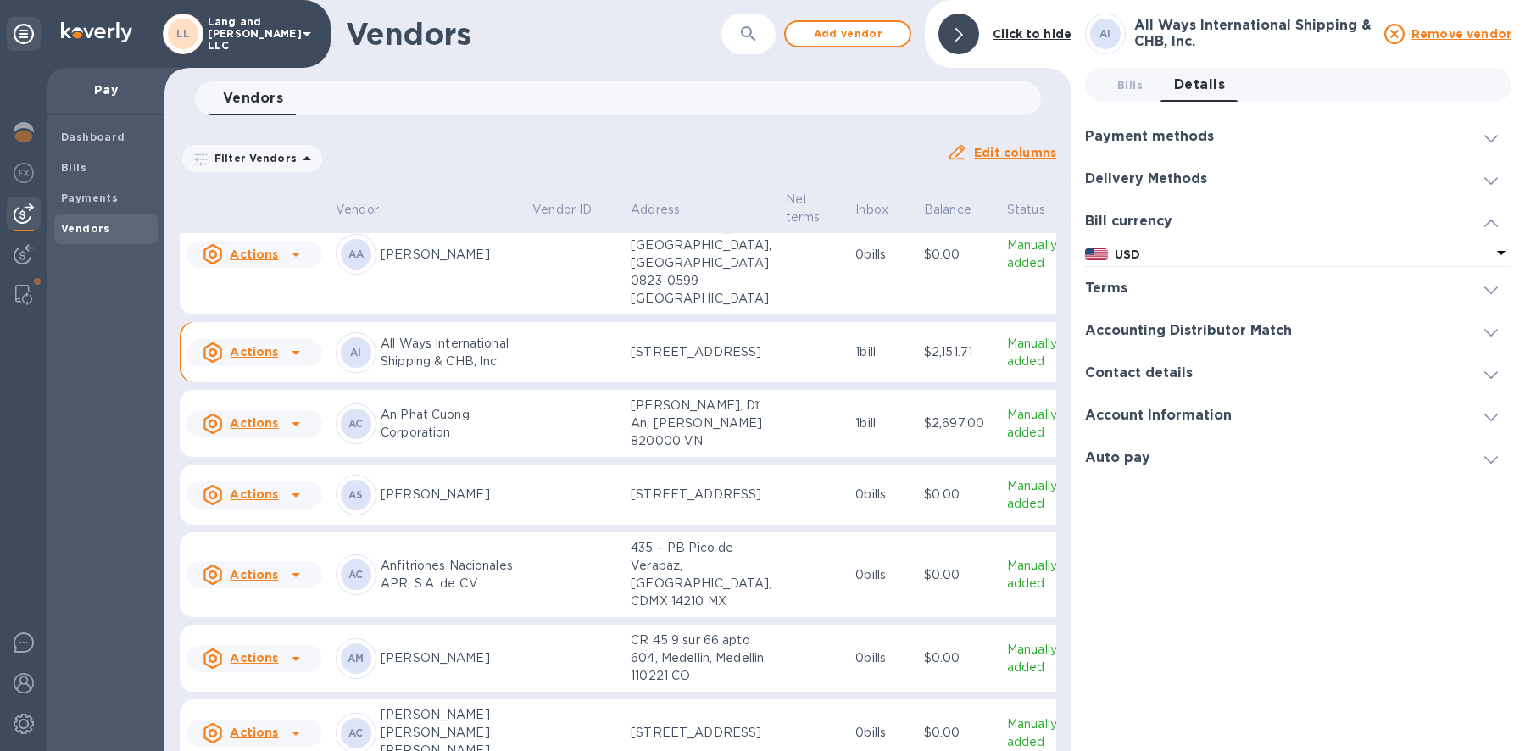
click at [1125, 183] on h3 "Delivery Methods" at bounding box center [1146, 179] width 122 height 16
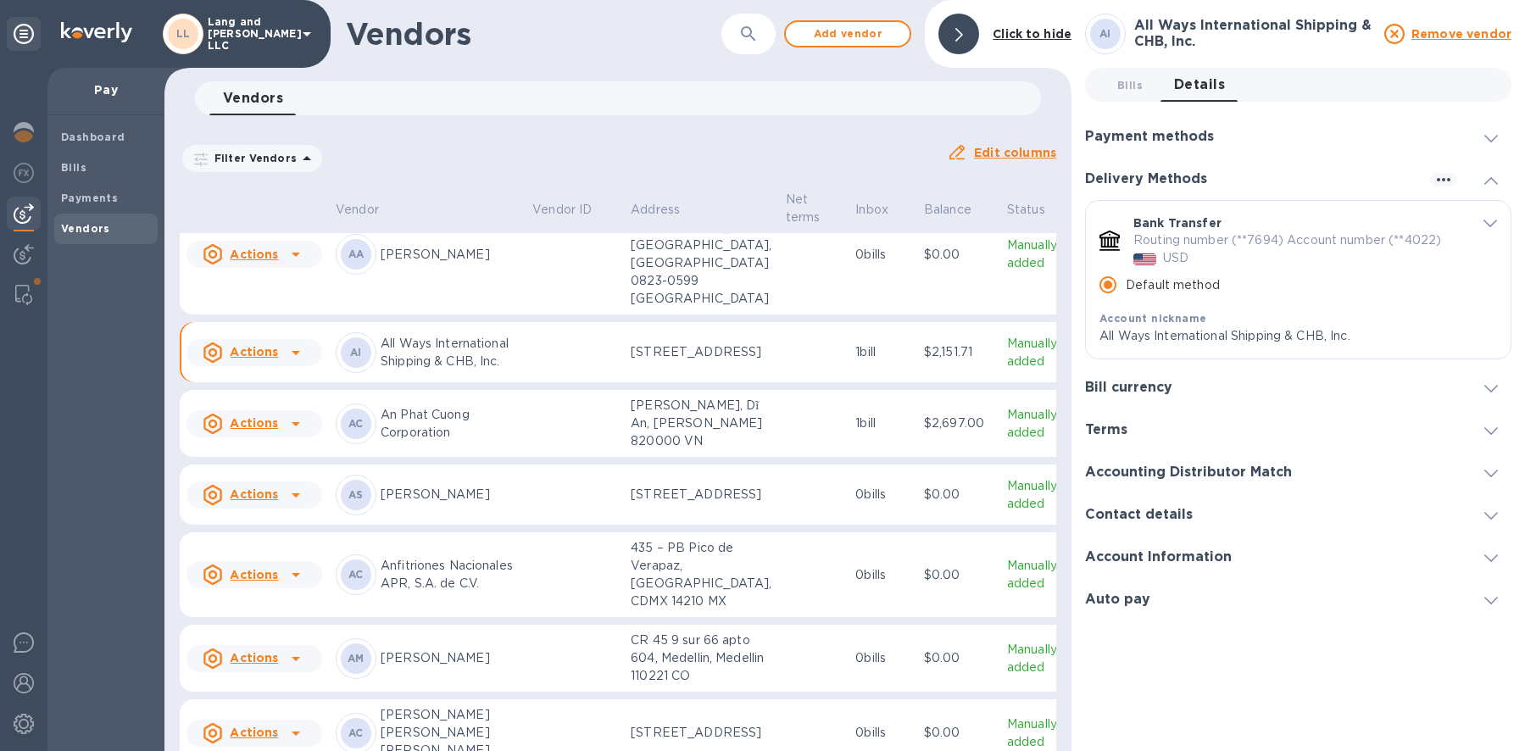
click at [958, 36] on icon at bounding box center [960, 35] width 8 height 14
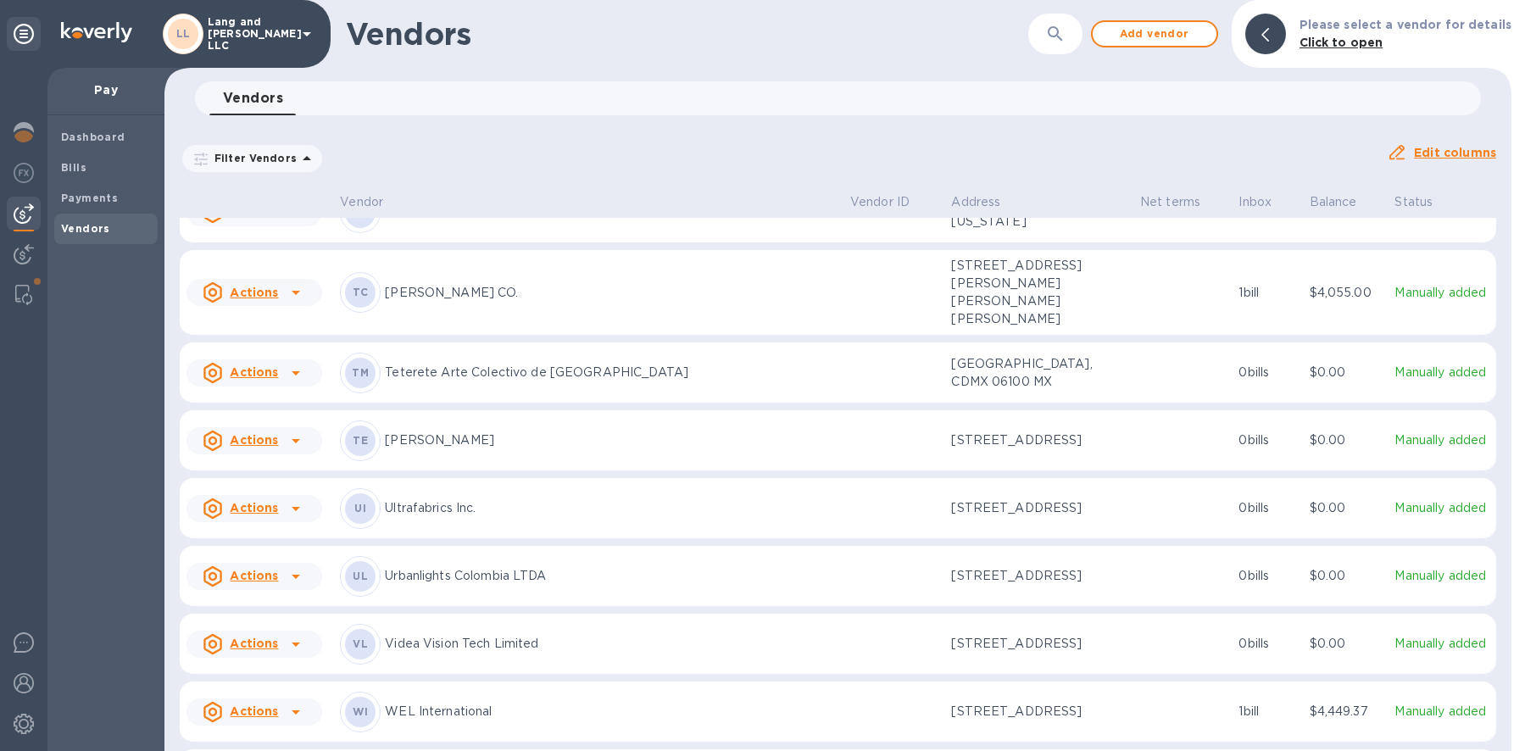
scroll to position [6043, 0]
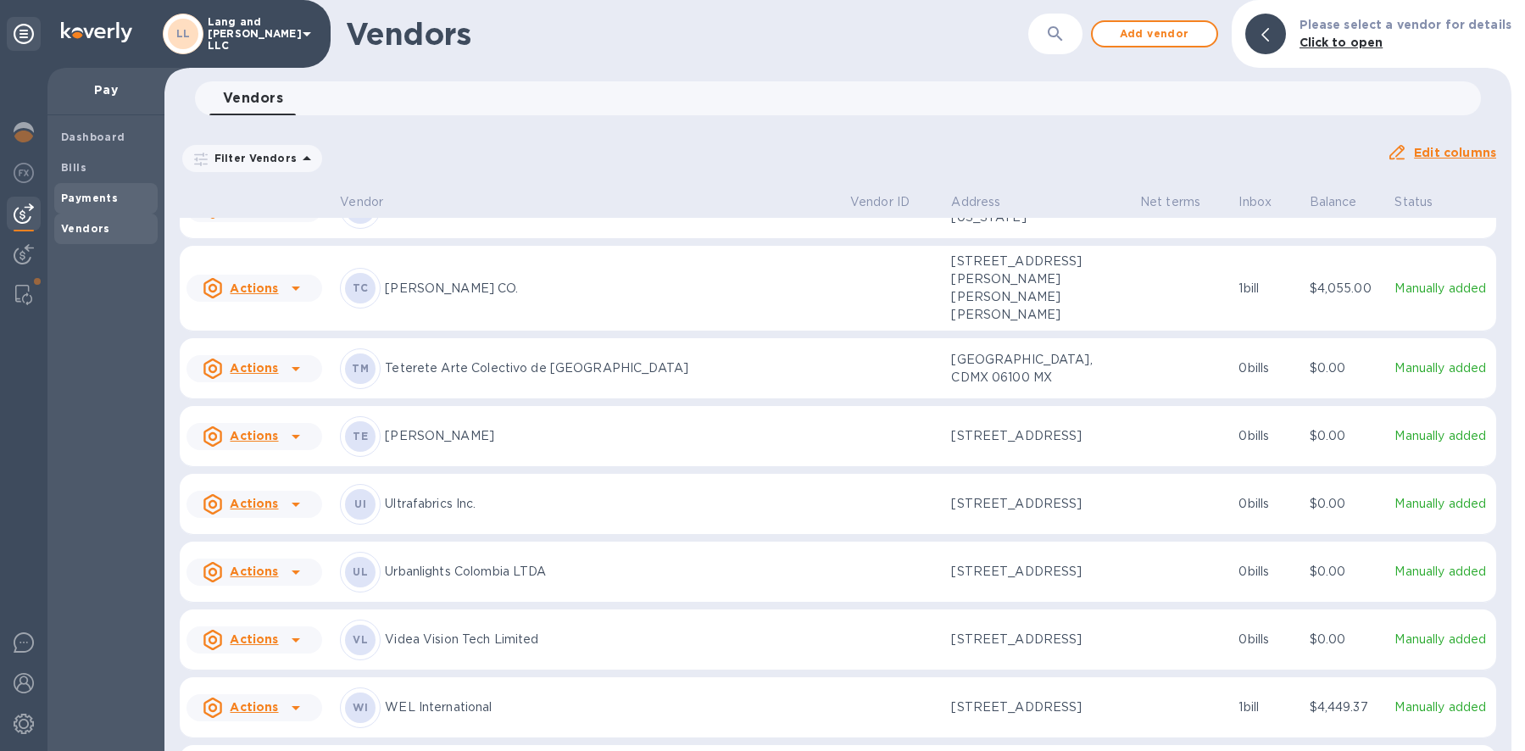
click at [81, 192] on b "Payments" at bounding box center [89, 198] width 57 height 13
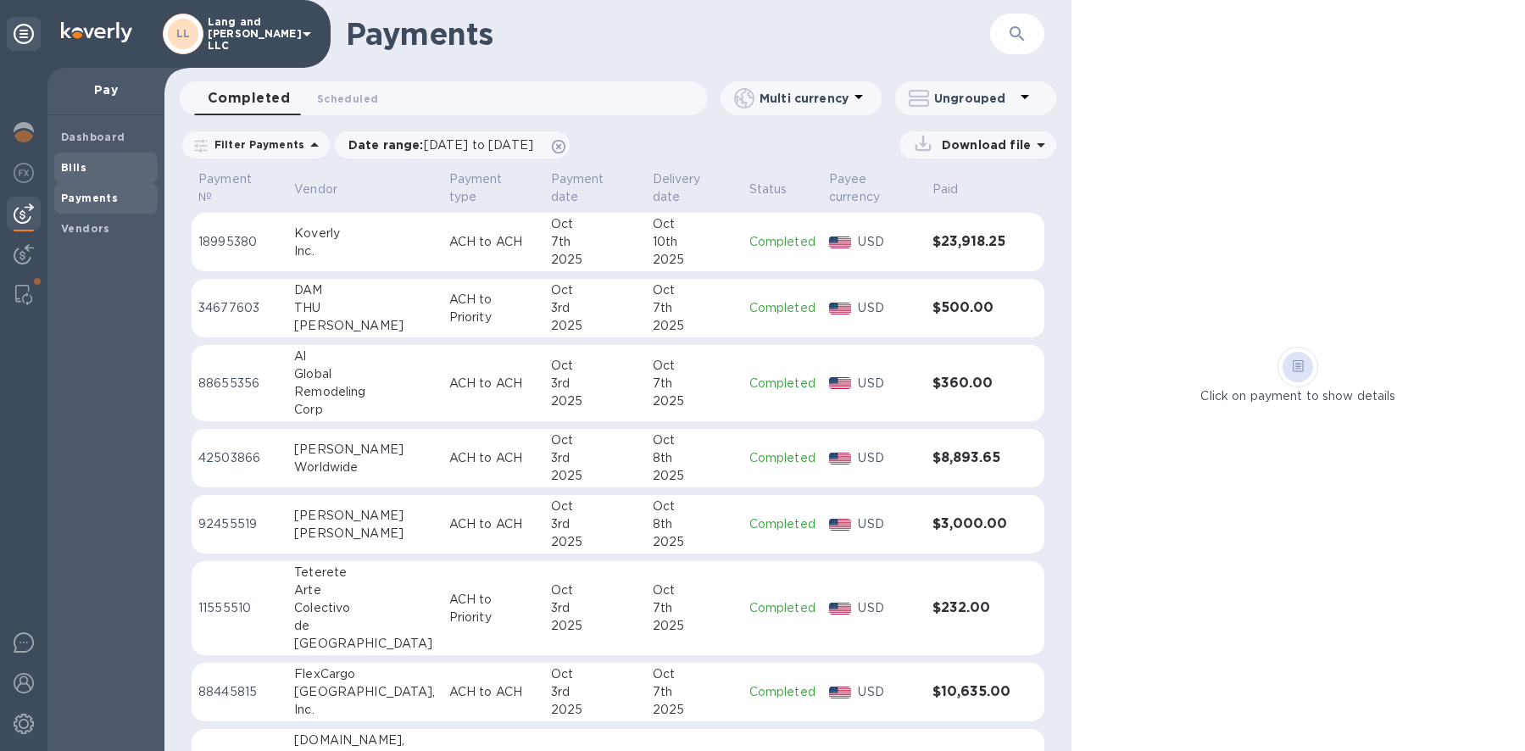
click at [87, 171] on span "Bills" at bounding box center [106, 167] width 90 height 17
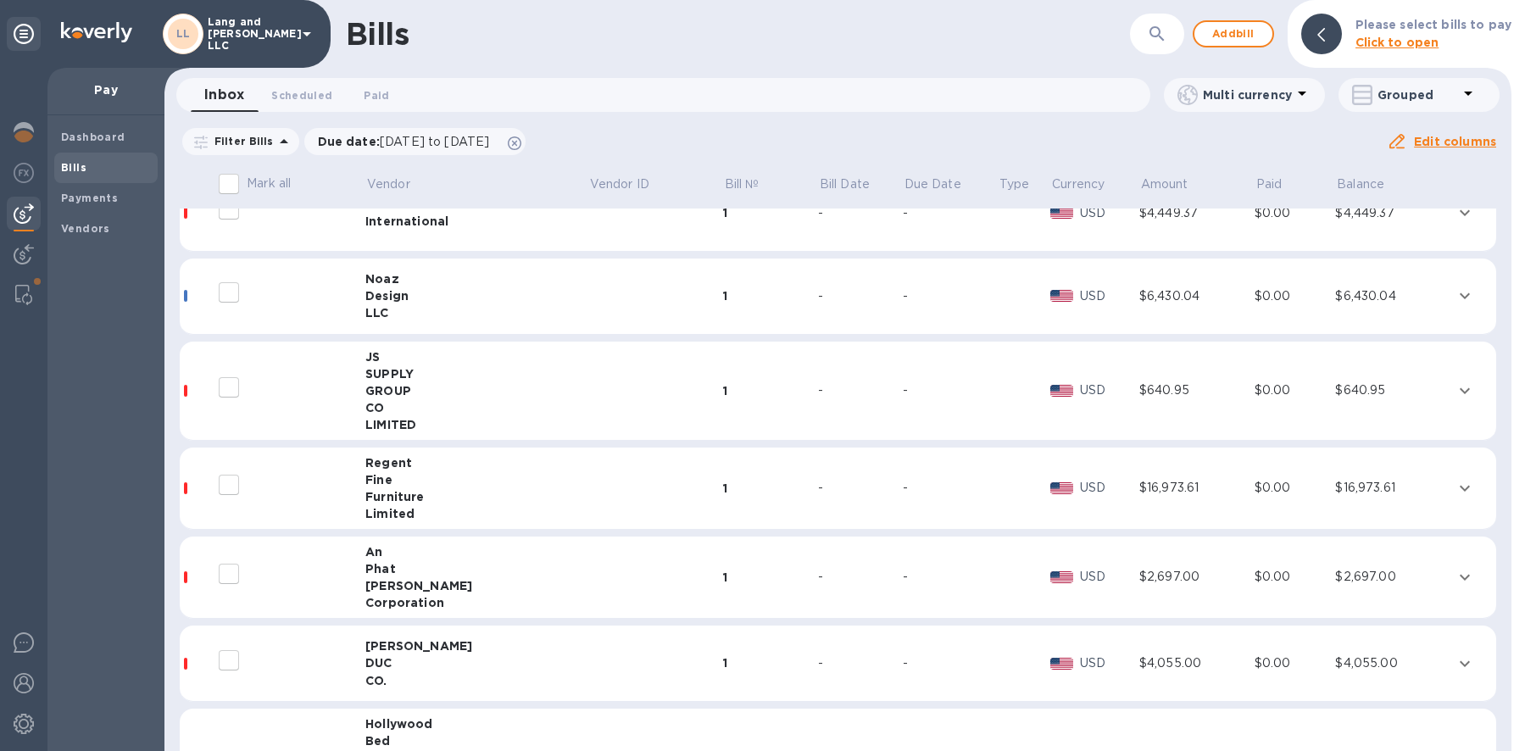
scroll to position [341, 0]
click at [69, 220] on span "Vendors" at bounding box center [85, 228] width 49 height 17
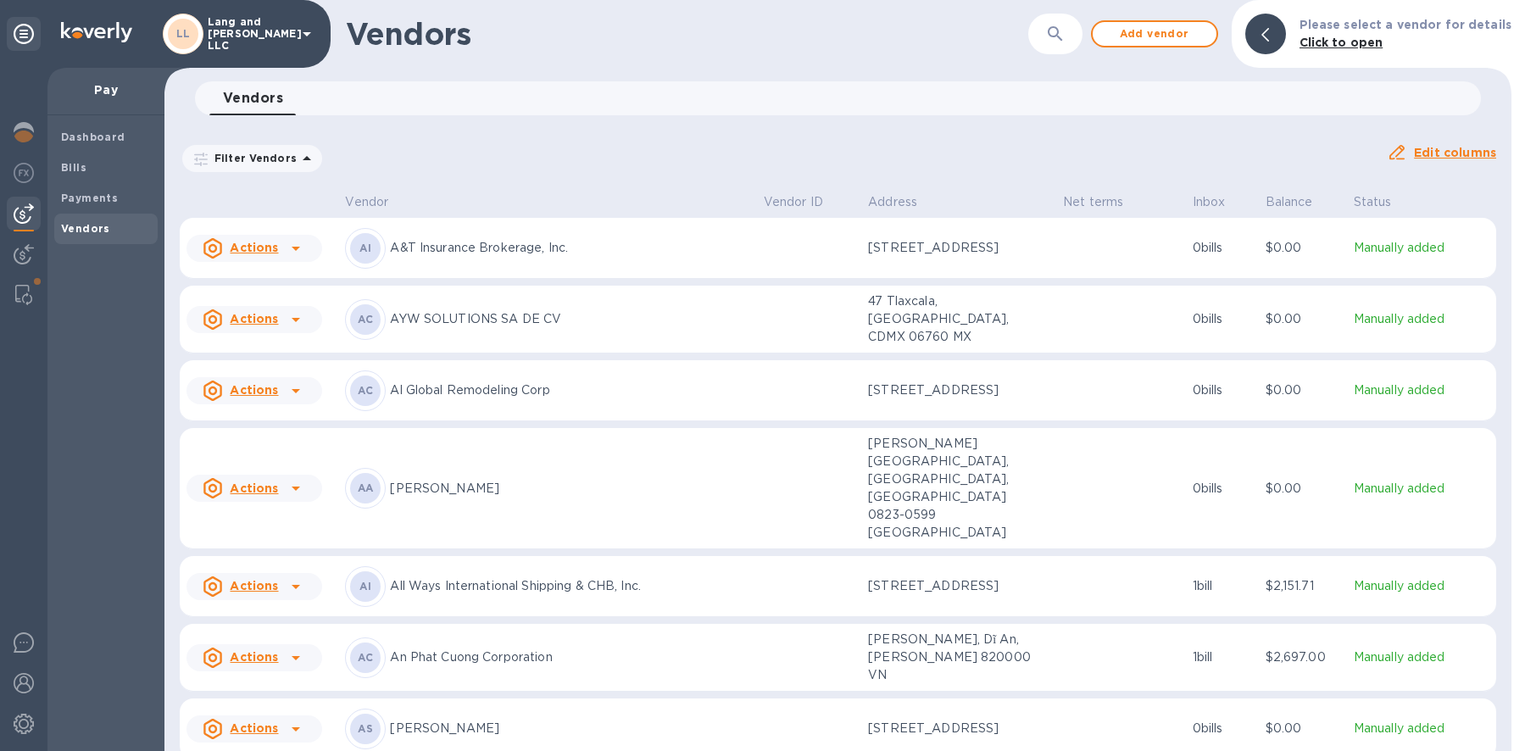
click at [1063, 40] on icon "button" at bounding box center [1056, 34] width 20 height 20
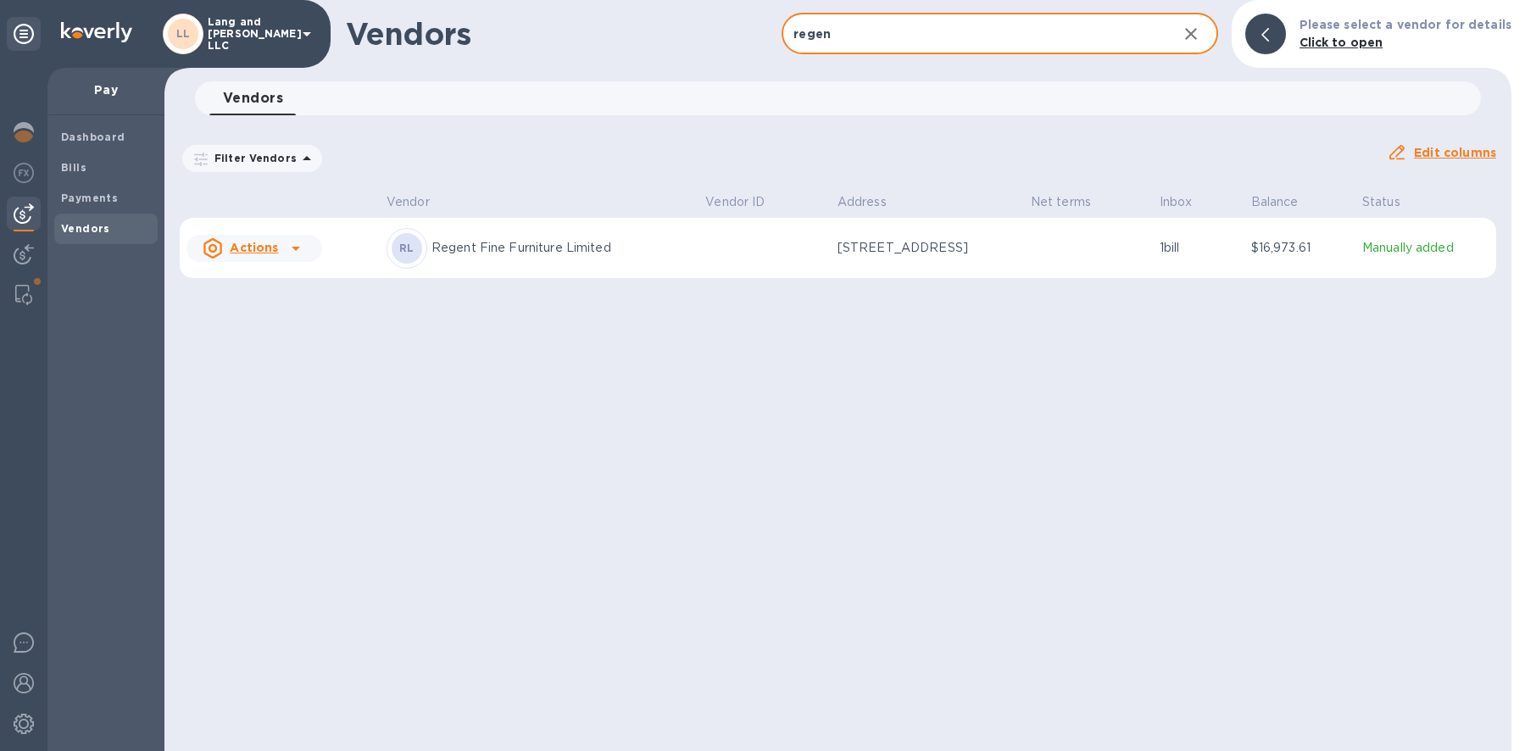
click at [592, 265] on div "RL Regent Fine Furniture Limited" at bounding box center [539, 248] width 305 height 41
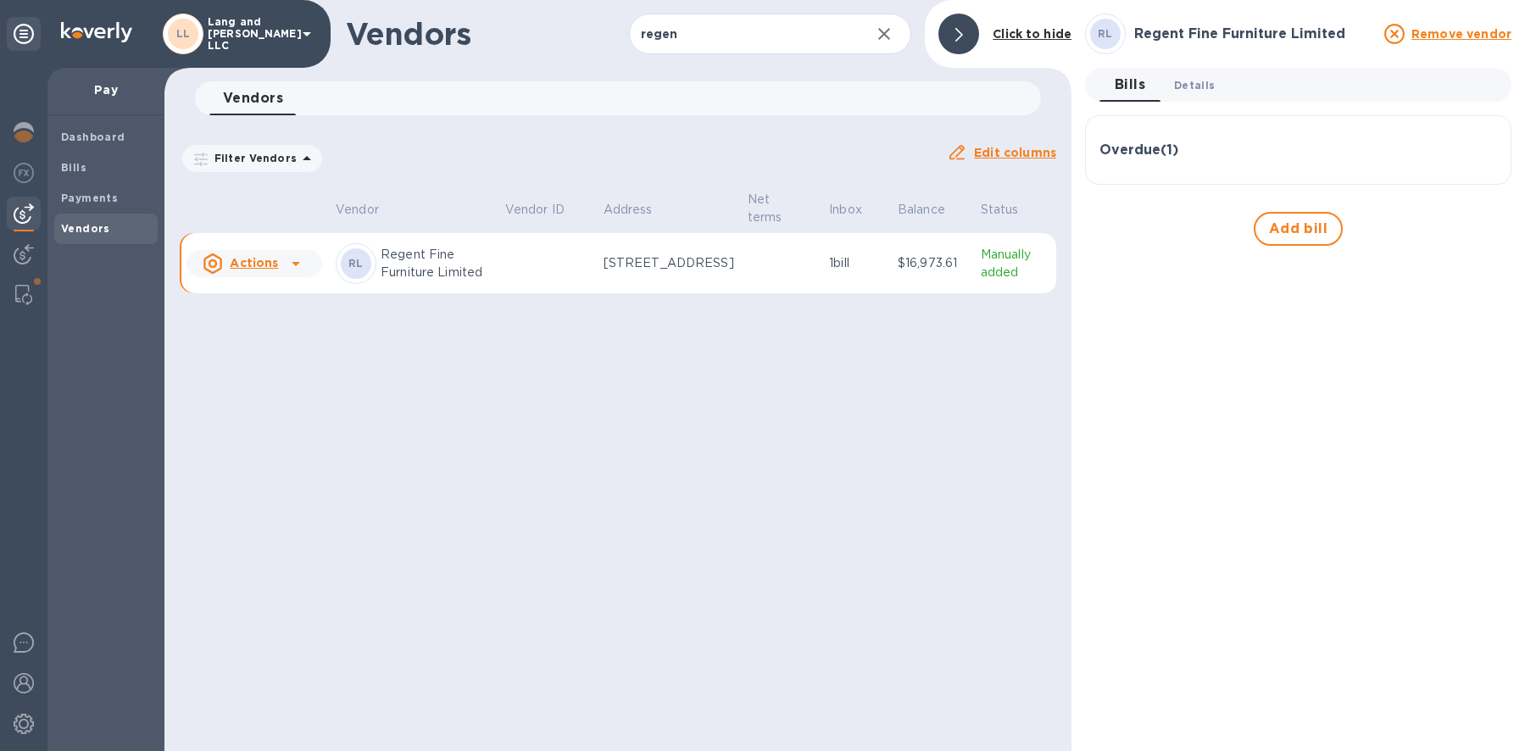
click at [1185, 101] on button "Details 0" at bounding box center [1195, 85] width 68 height 34
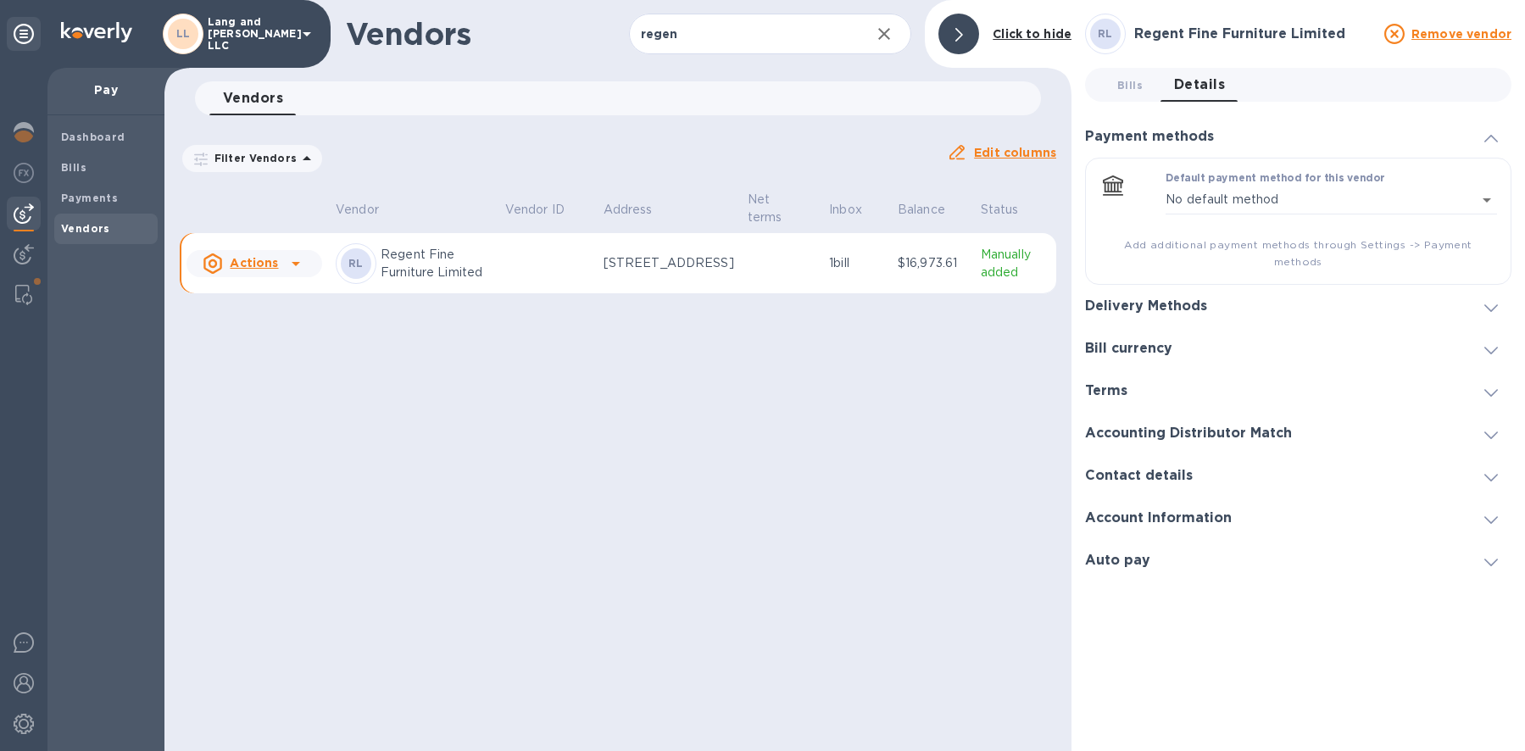
click at [1182, 92] on span "Details 0" at bounding box center [1199, 85] width 51 height 24
click at [1136, 341] on h3 "Bill currency" at bounding box center [1128, 349] width 87 height 16
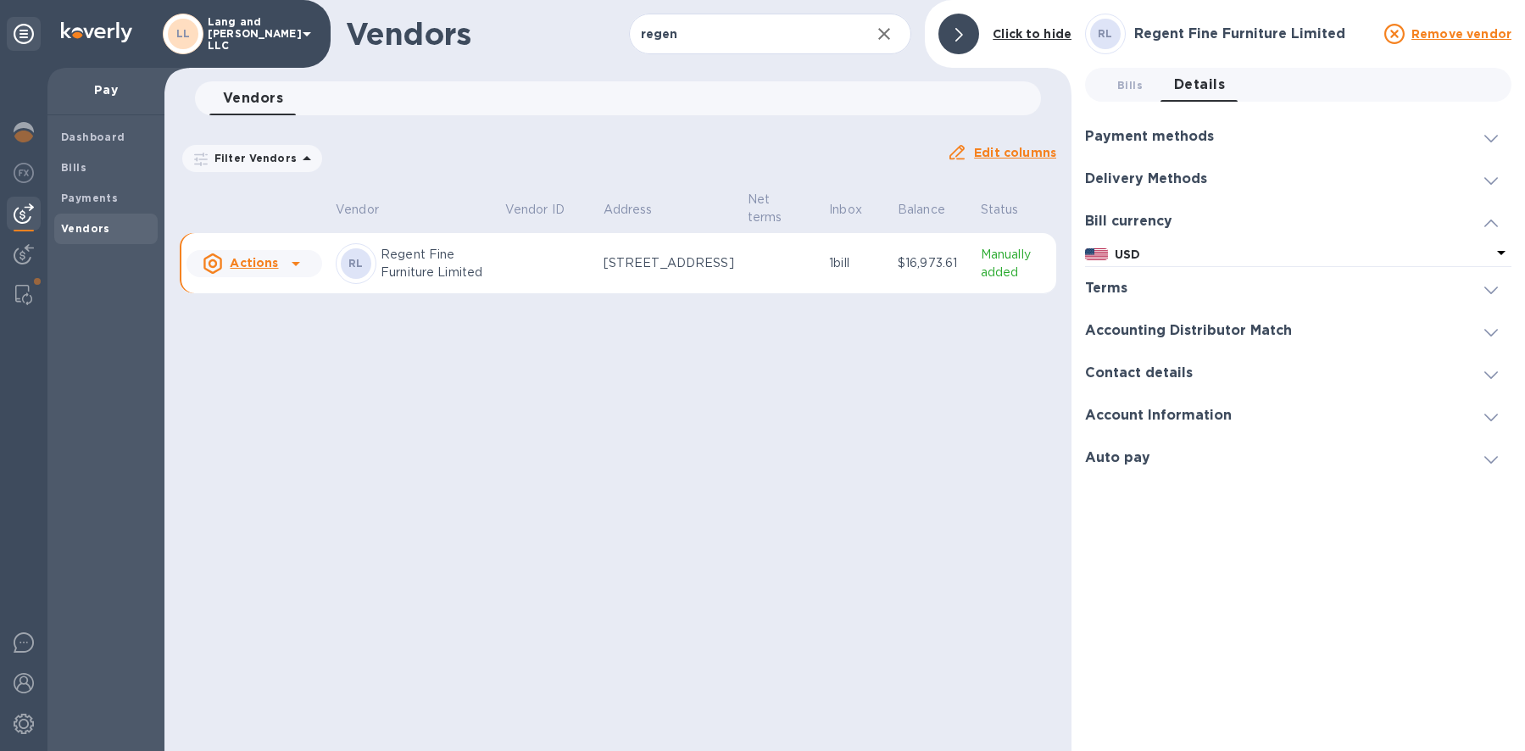
click at [1108, 181] on h3 "Delivery Methods" at bounding box center [1146, 179] width 122 height 16
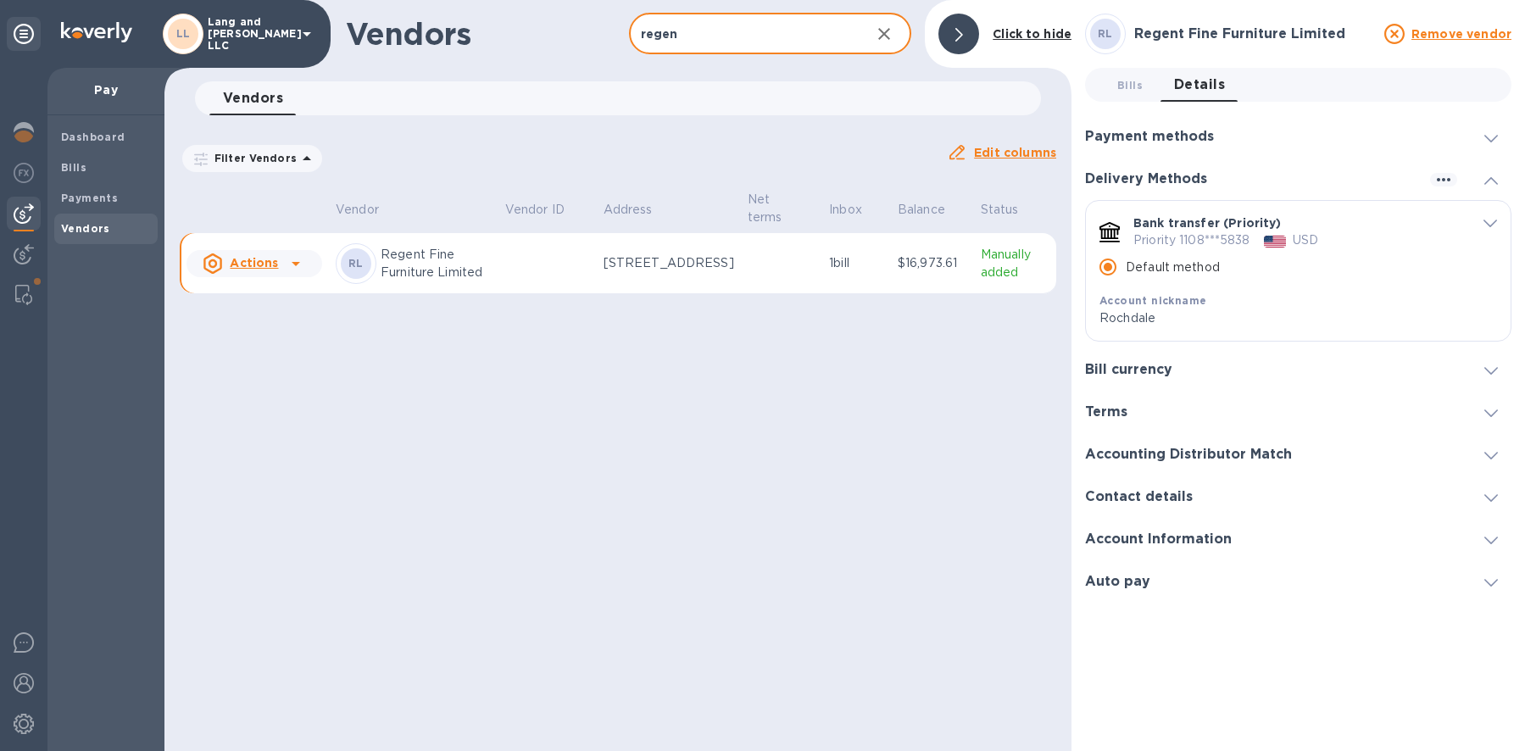
click at [709, 36] on input "regen" at bounding box center [743, 35] width 229 height 42
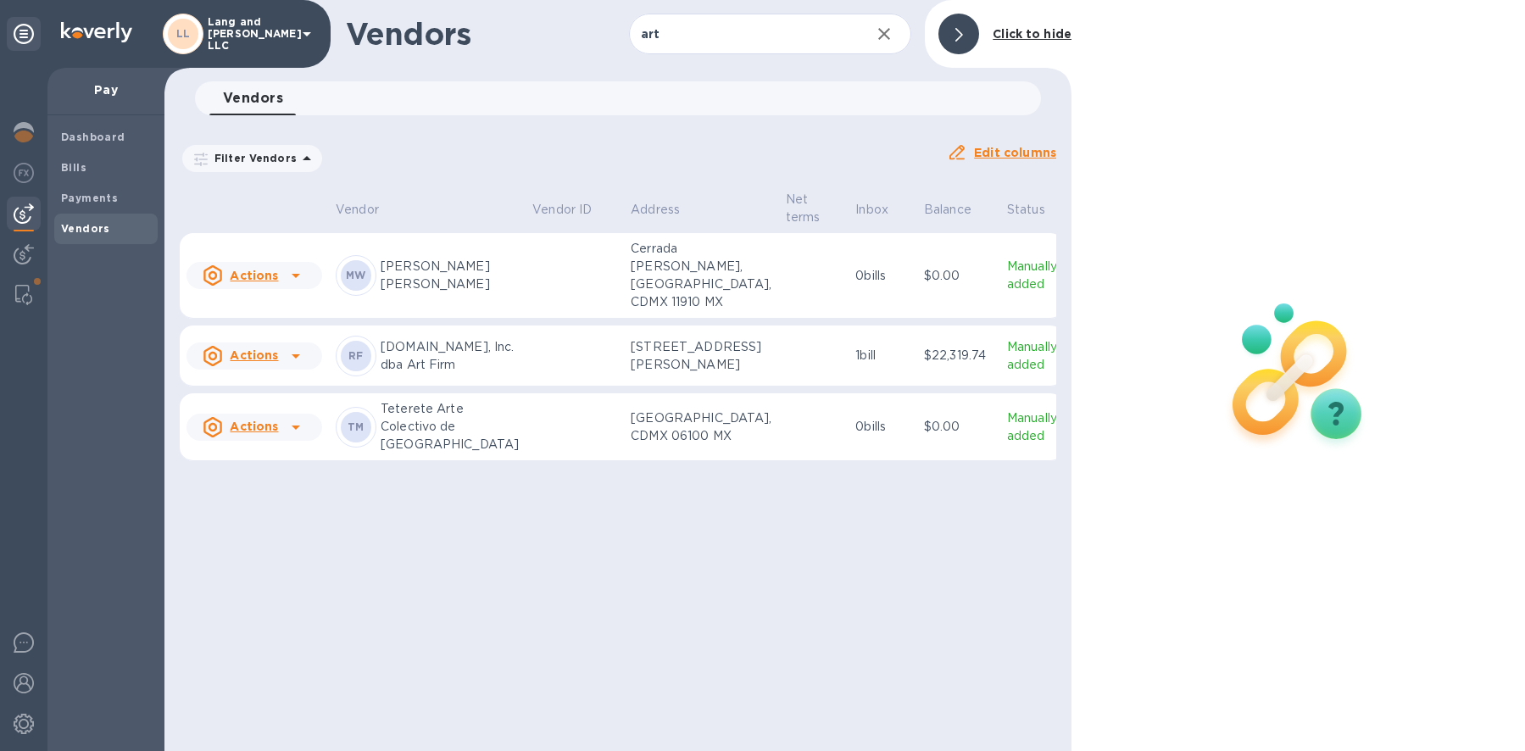
click at [460, 374] on p "[DOMAIN_NAME], Inc. dba Art Firm" at bounding box center [450, 356] width 138 height 36
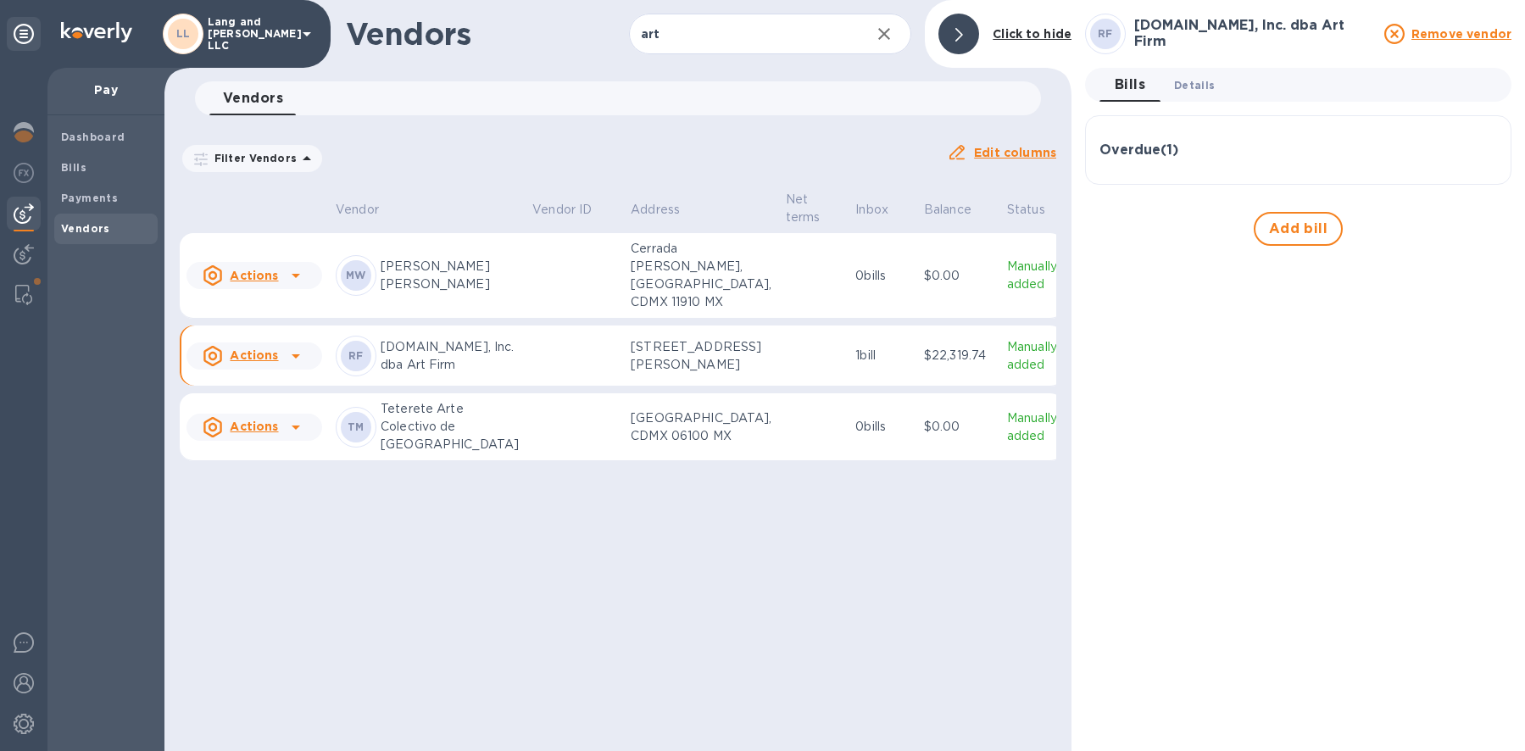
click at [1188, 87] on span "Details 0" at bounding box center [1194, 85] width 41 height 18
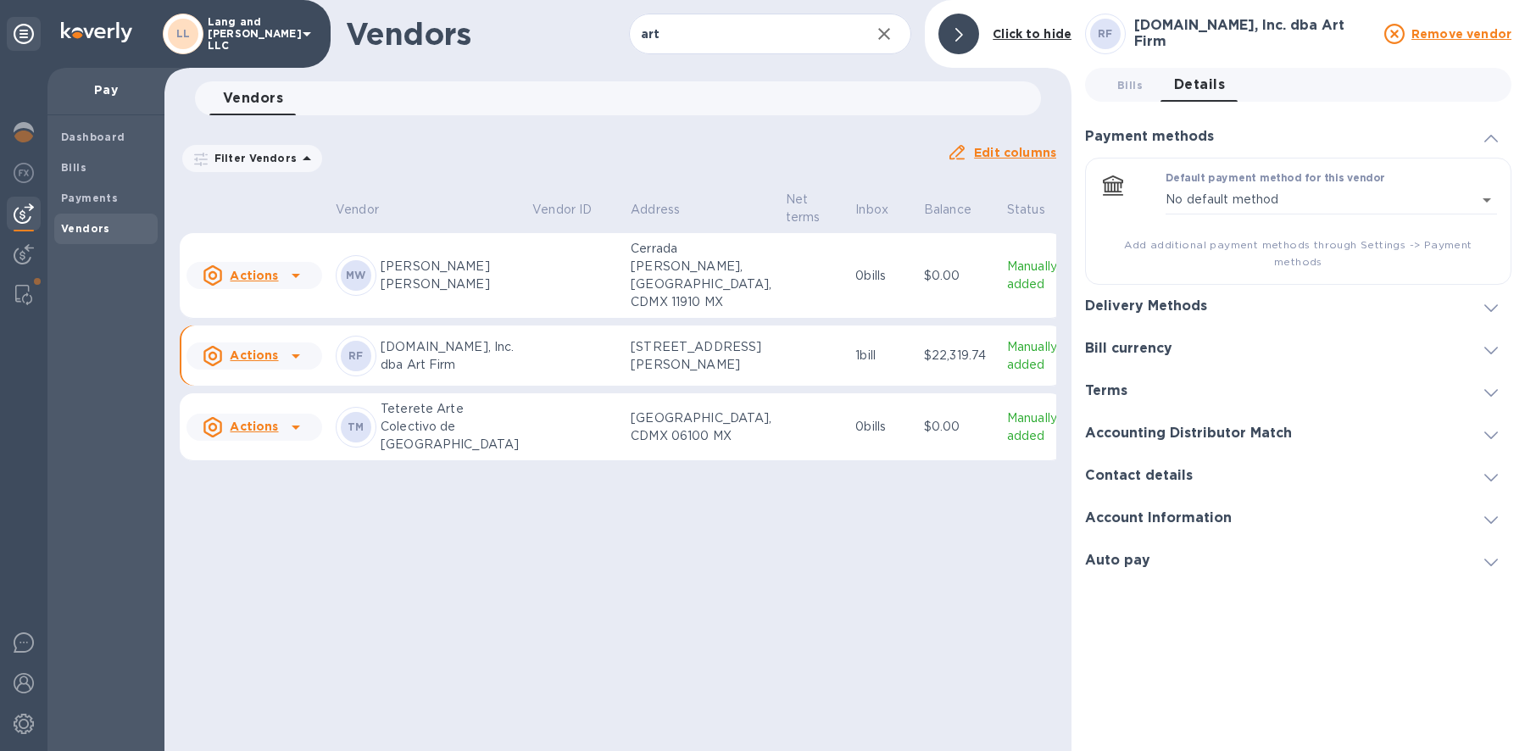
click at [1130, 341] on h3 "Bill currency" at bounding box center [1128, 349] width 87 height 16
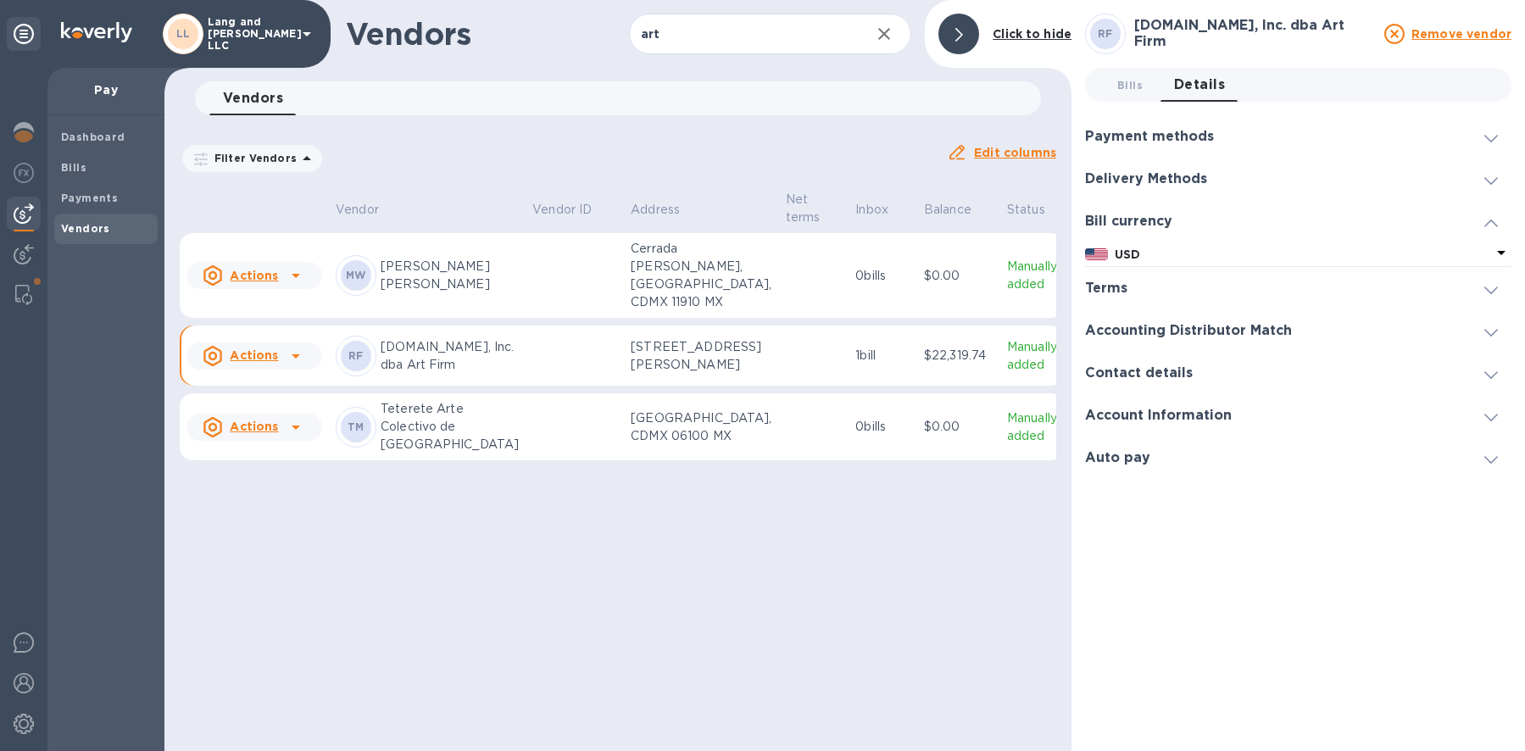
click at [1120, 296] on h3 "Terms" at bounding box center [1106, 289] width 42 height 16
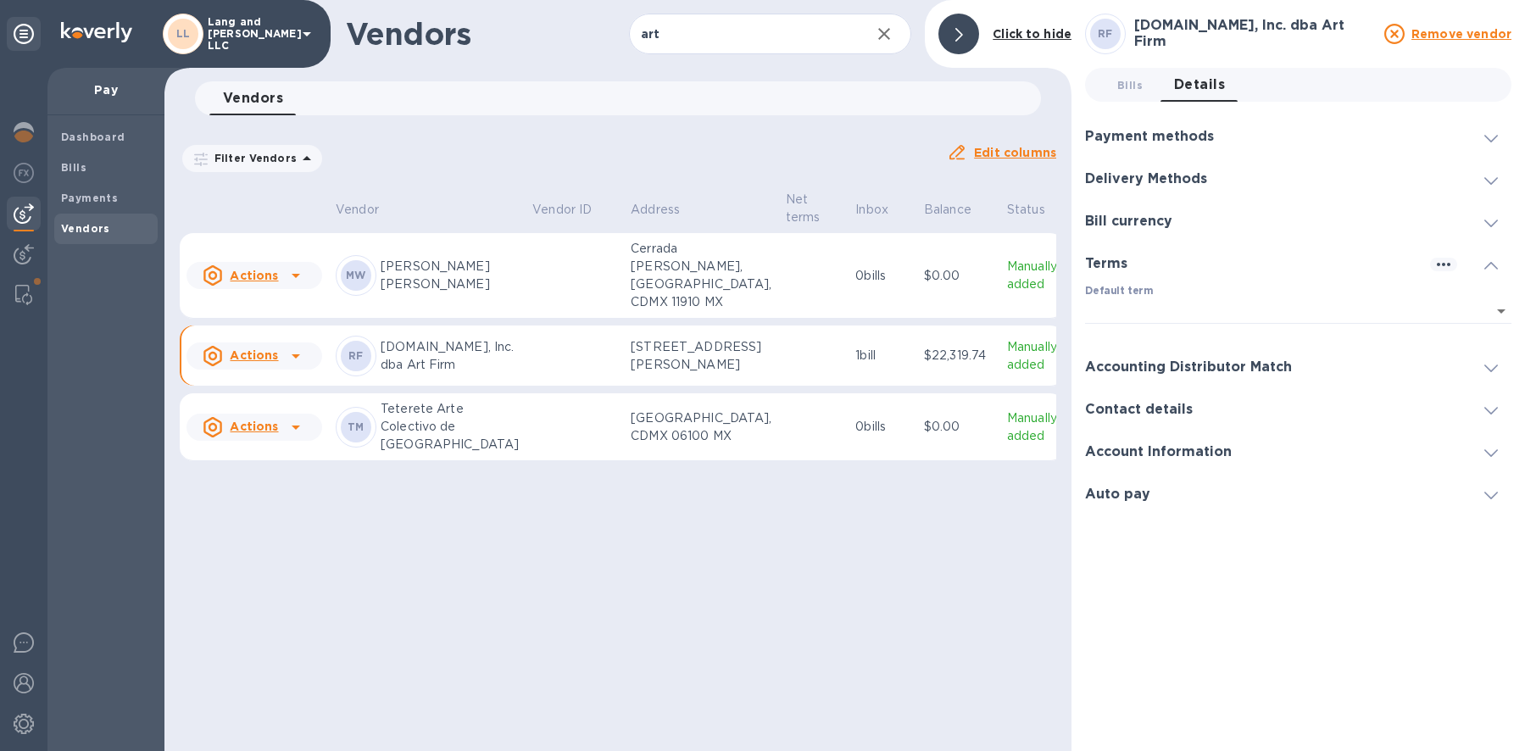
click at [1150, 142] on h3 "Payment methods" at bounding box center [1149, 137] width 129 height 16
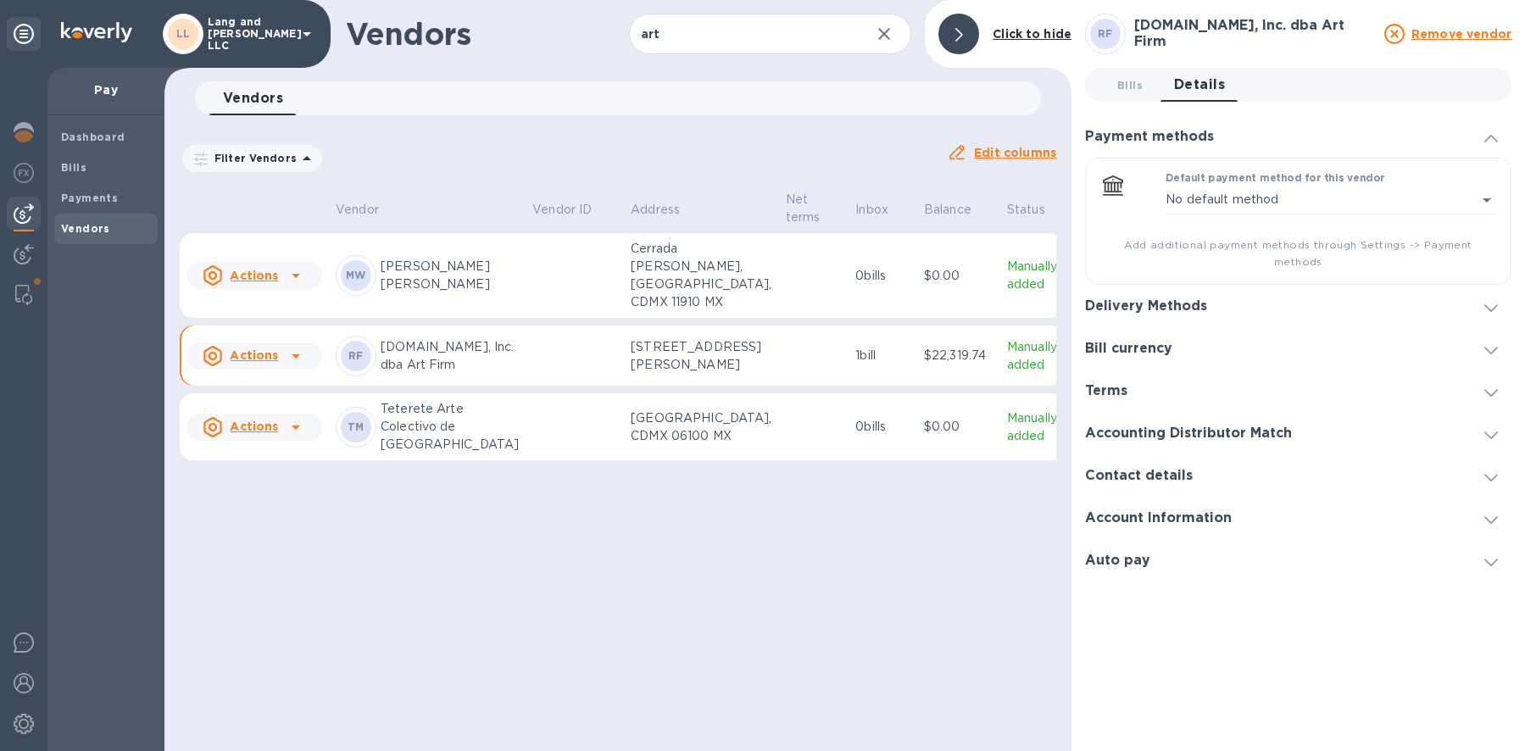
click at [1138, 298] on h3 "Delivery Methods" at bounding box center [1146, 306] width 122 height 16
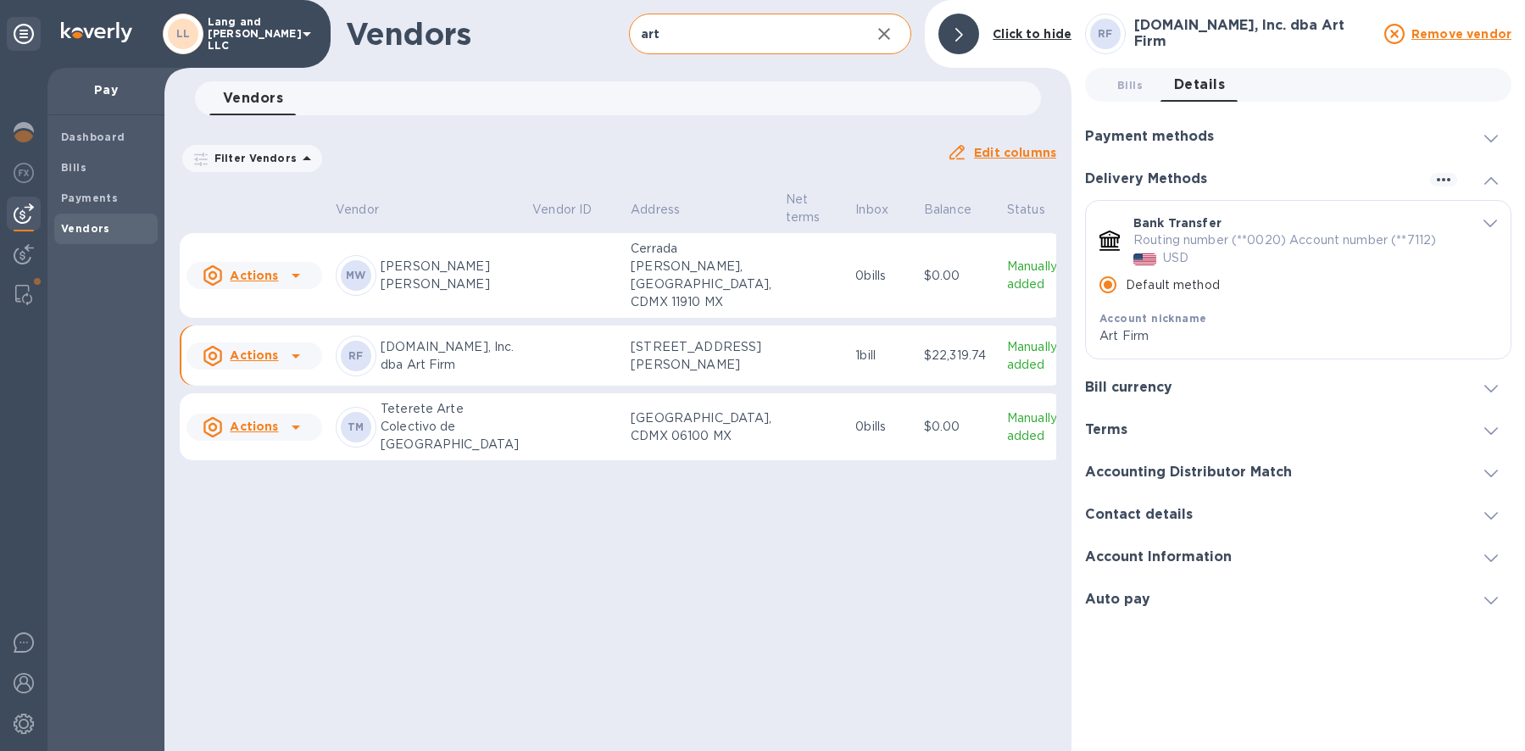
drag, startPoint x: 960, startPoint y: 38, endPoint x: 947, endPoint y: 39, distance: 12.7
click at [960, 38] on icon at bounding box center [960, 35] width 8 height 14
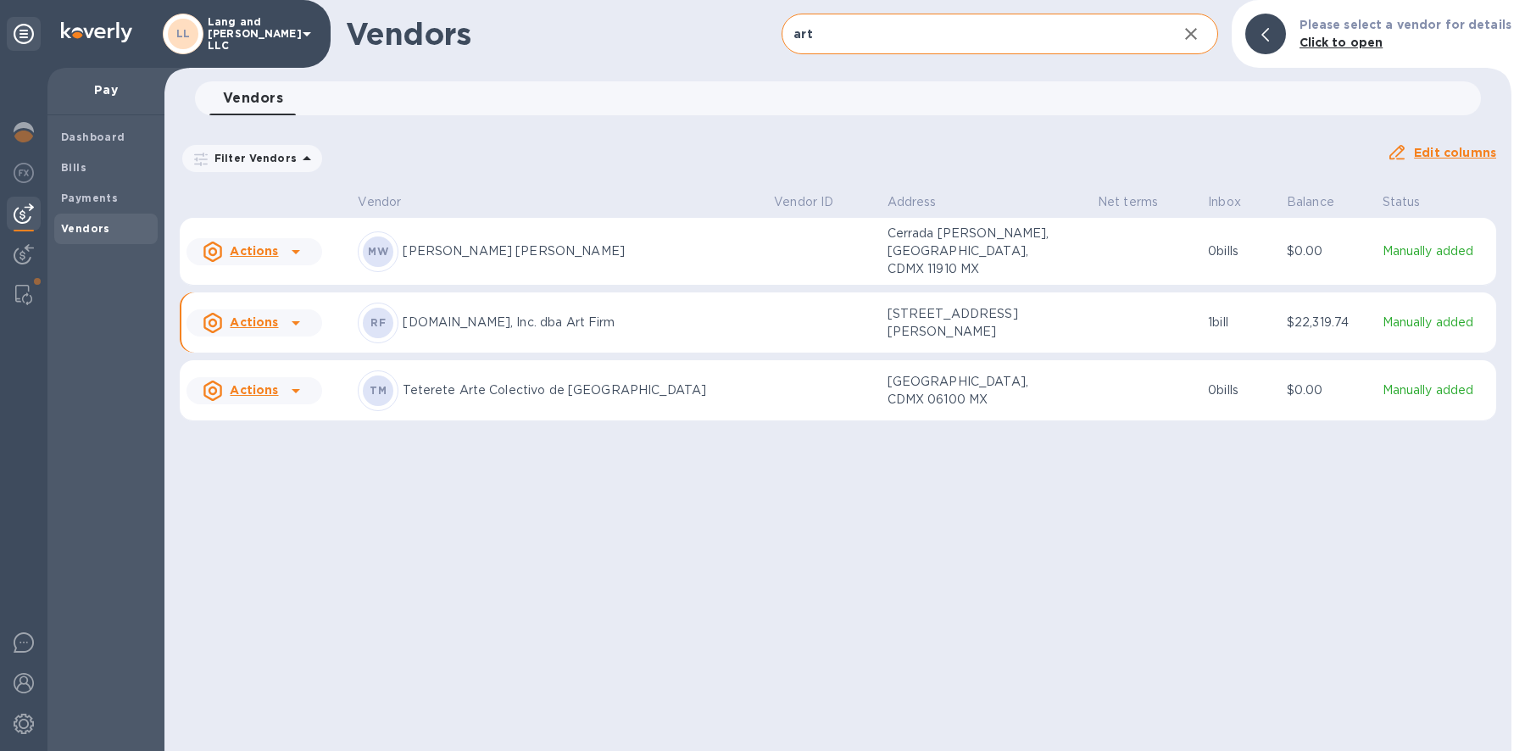
click at [889, 45] on input "art" at bounding box center [973, 35] width 382 height 42
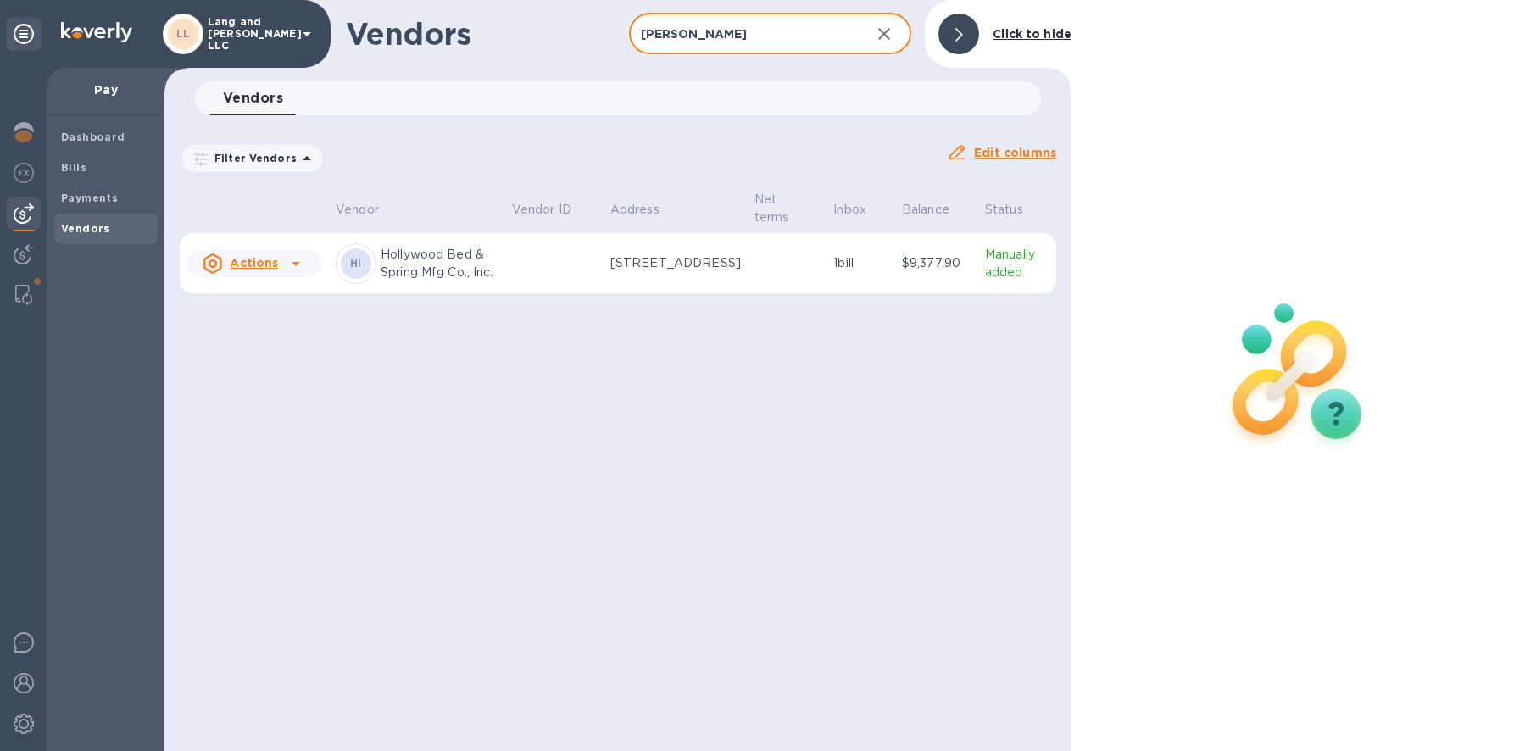
click at [516, 272] on td at bounding box center [554, 263] width 98 height 61
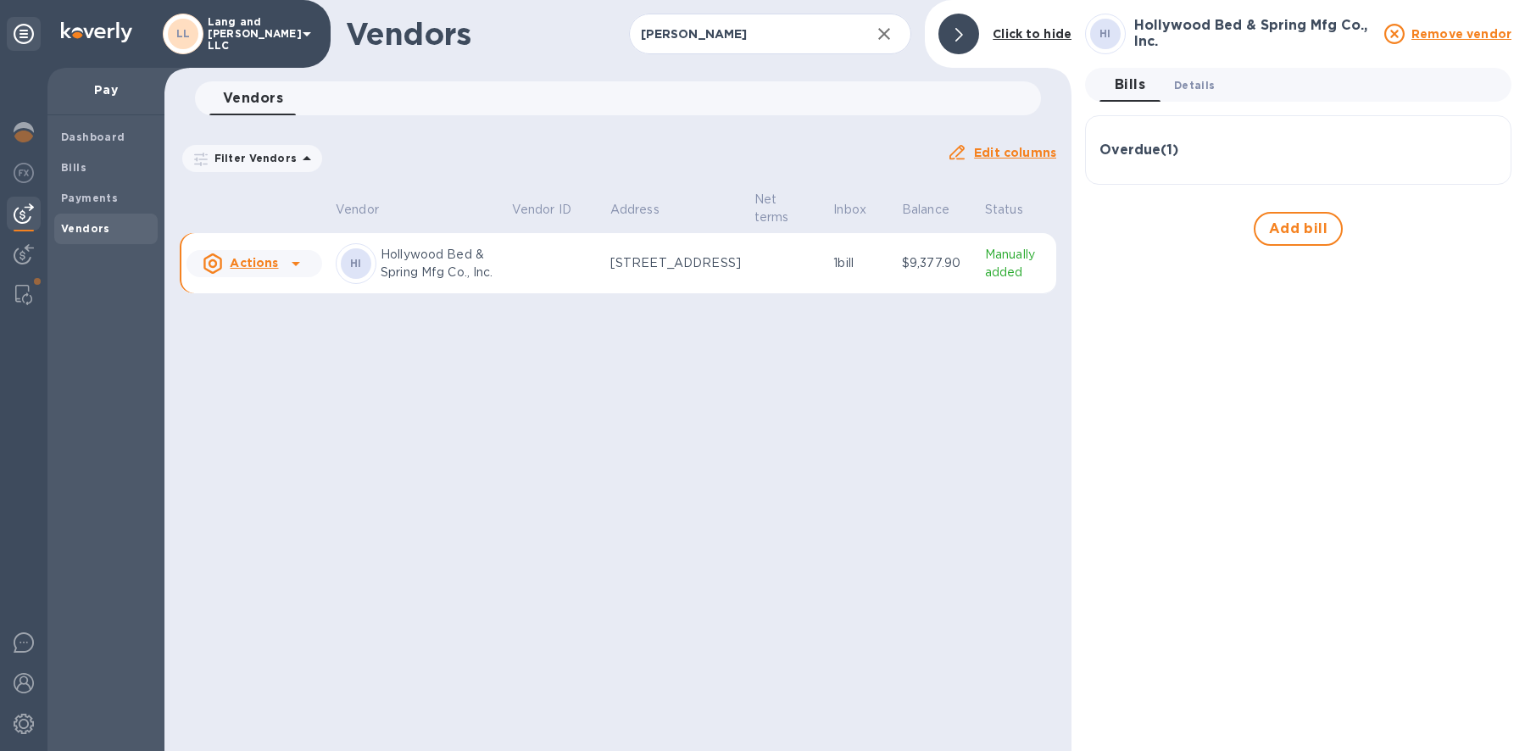
click at [1178, 94] on button "Details 0" at bounding box center [1195, 85] width 68 height 34
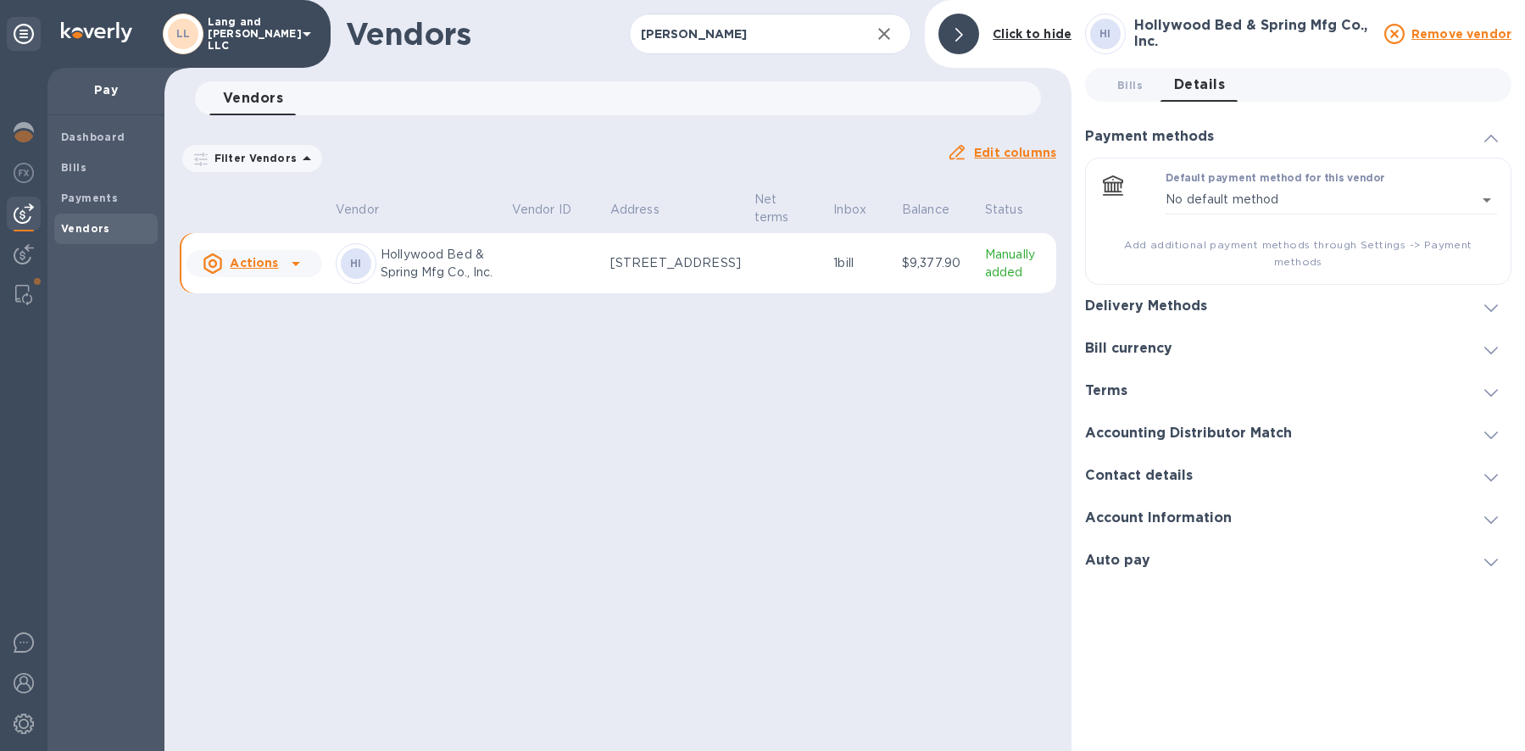
click at [1117, 341] on h3 "Bill currency" at bounding box center [1128, 349] width 87 height 16
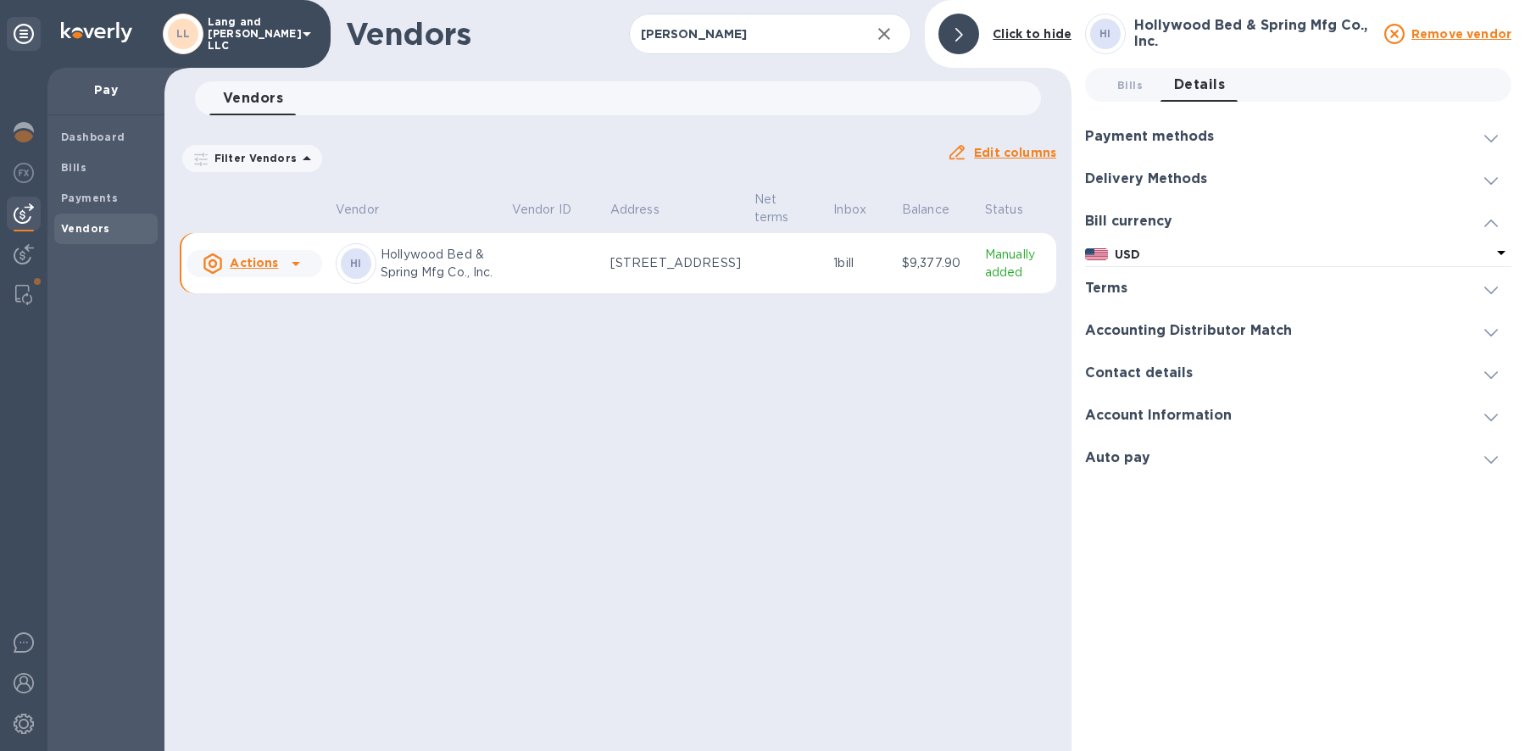
click at [1111, 183] on h3 "Delivery Methods" at bounding box center [1146, 179] width 122 height 16
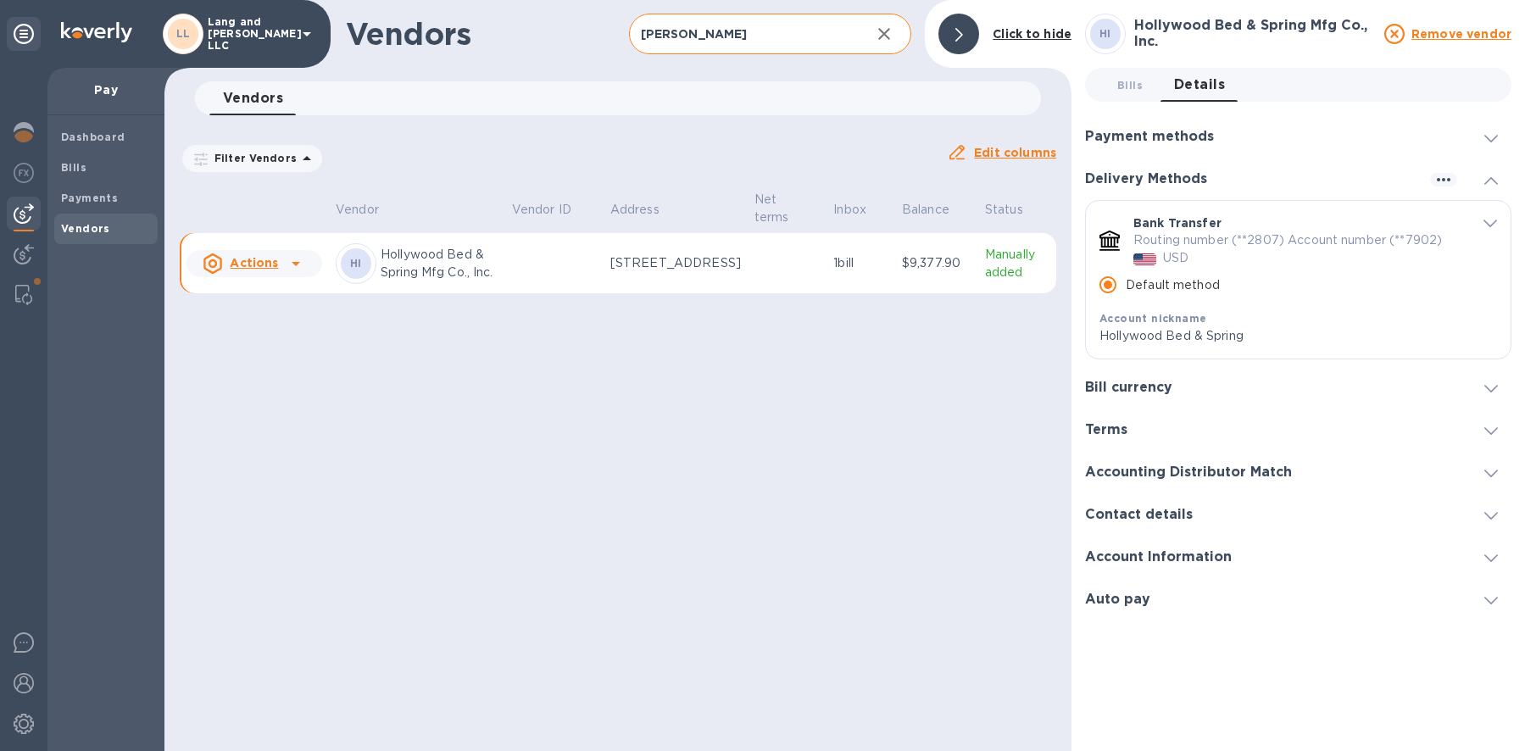
click at [666, 37] on input "[PERSON_NAME]" at bounding box center [743, 35] width 229 height 42
click at [666, 38] on input "[PERSON_NAME]" at bounding box center [743, 35] width 229 height 42
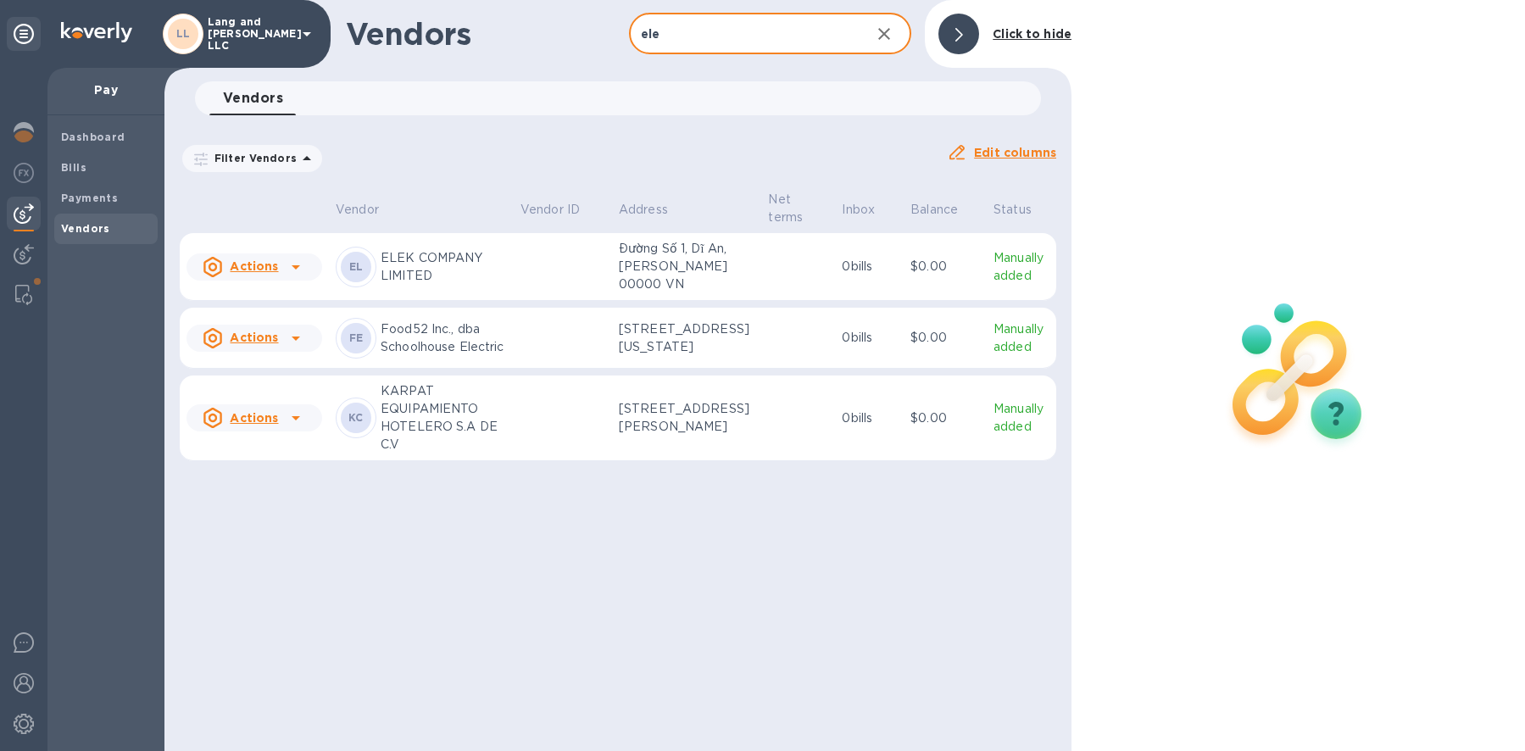
click at [482, 275] on p "ELEK COMPANY LIMITED" at bounding box center [444, 267] width 126 height 36
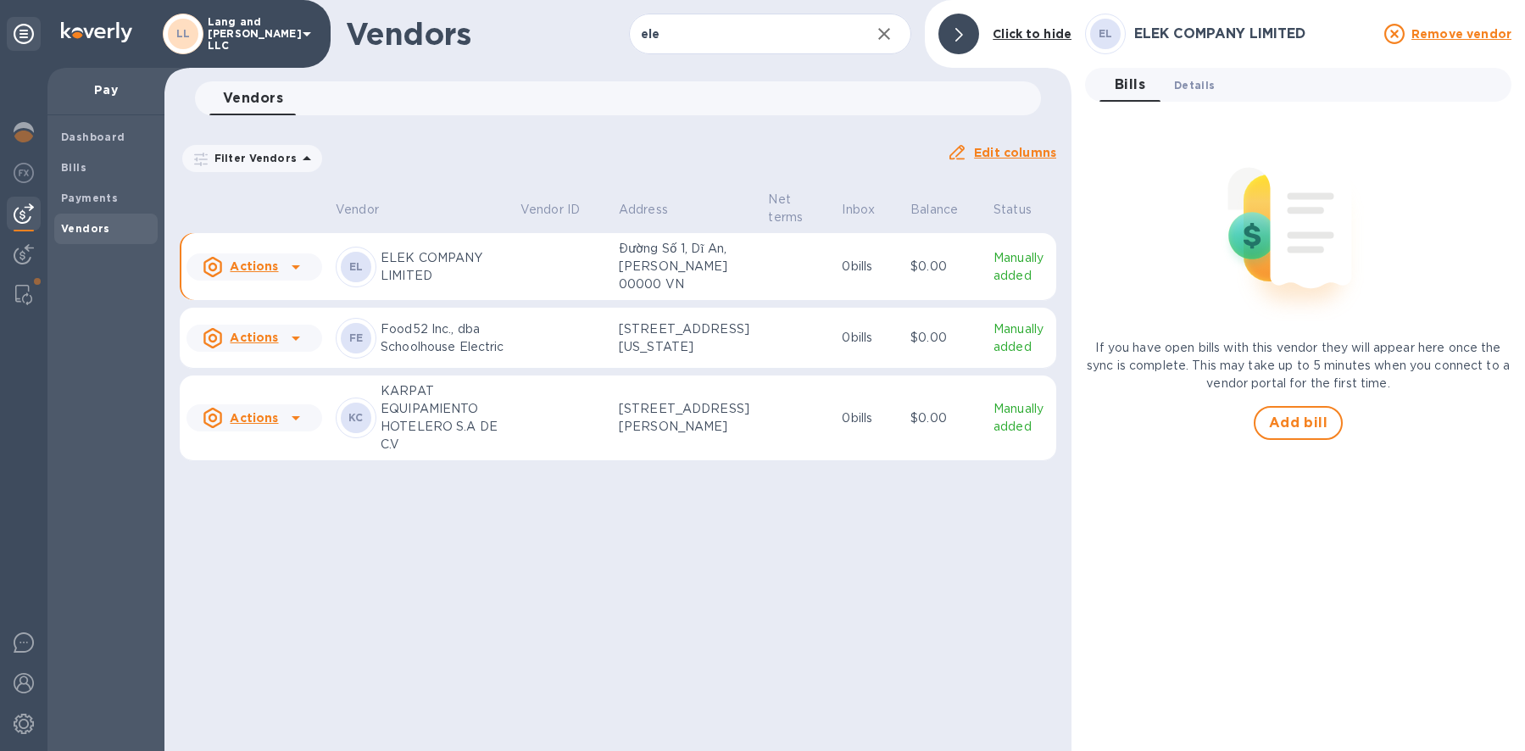
click at [1191, 81] on span "Details 0" at bounding box center [1194, 85] width 41 height 18
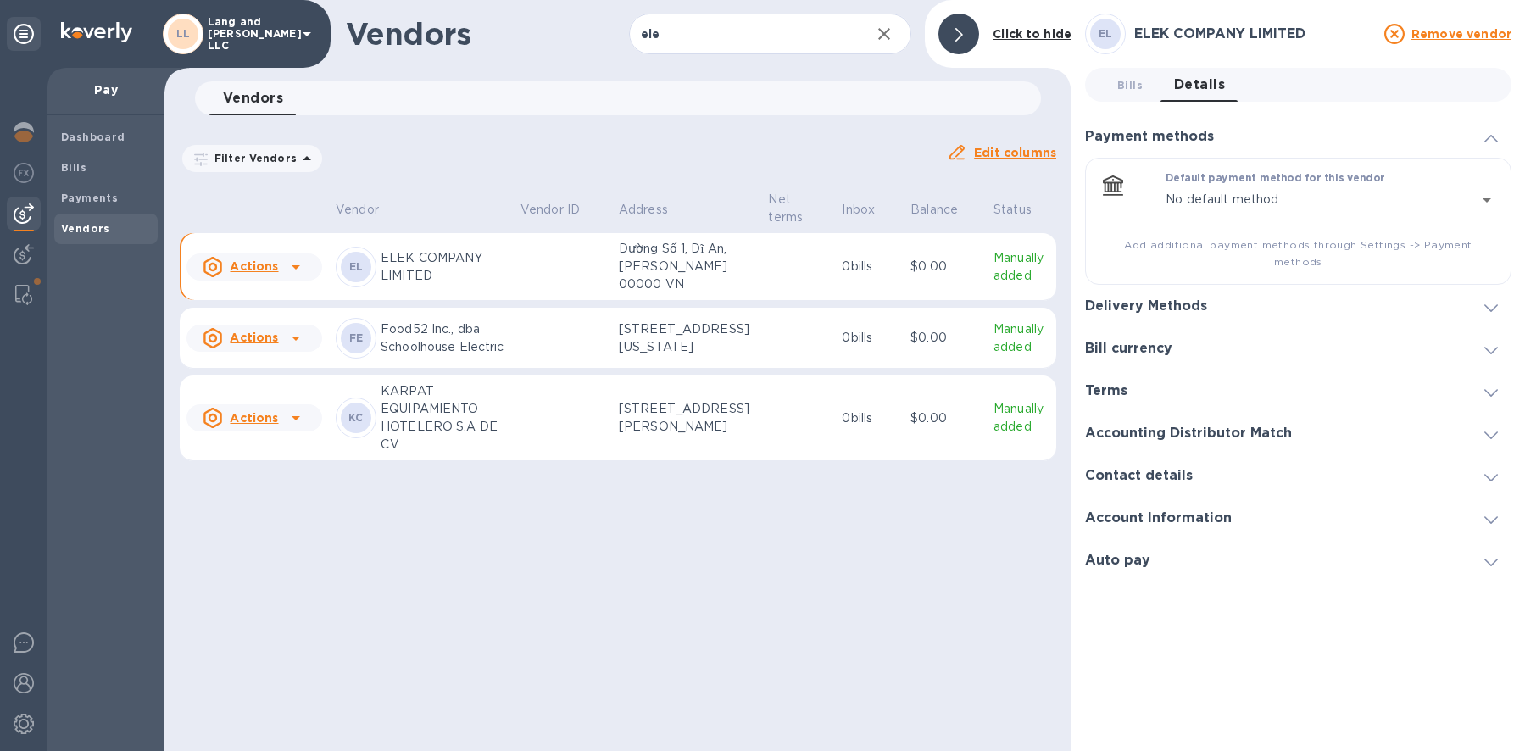
click at [1144, 298] on div "Delivery Methods" at bounding box center [1298, 306] width 427 height 42
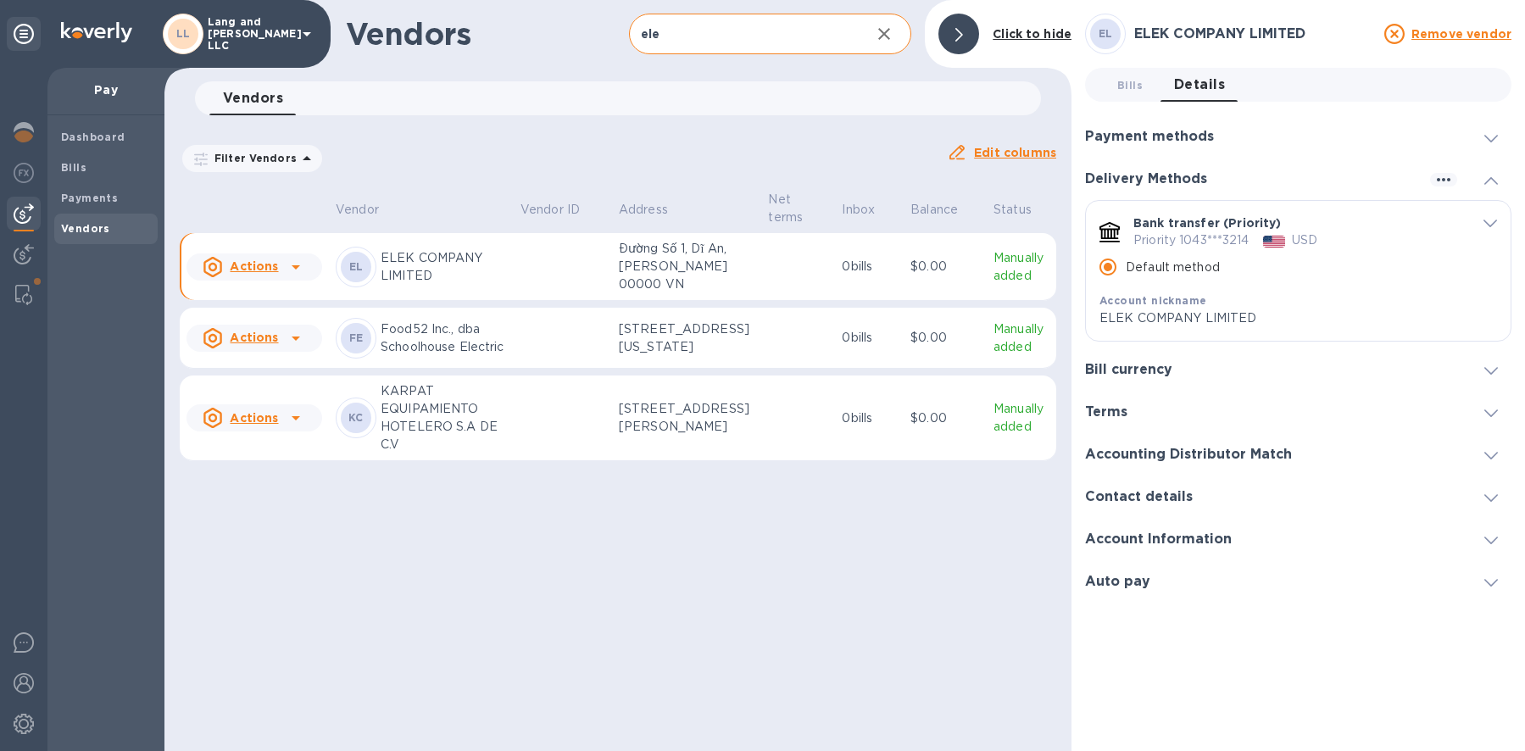
click at [676, 36] on input "ele" at bounding box center [743, 35] width 229 height 42
click at [677, 36] on input "ele" at bounding box center [743, 35] width 229 height 42
click at [675, 35] on input "ele" at bounding box center [743, 35] width 229 height 42
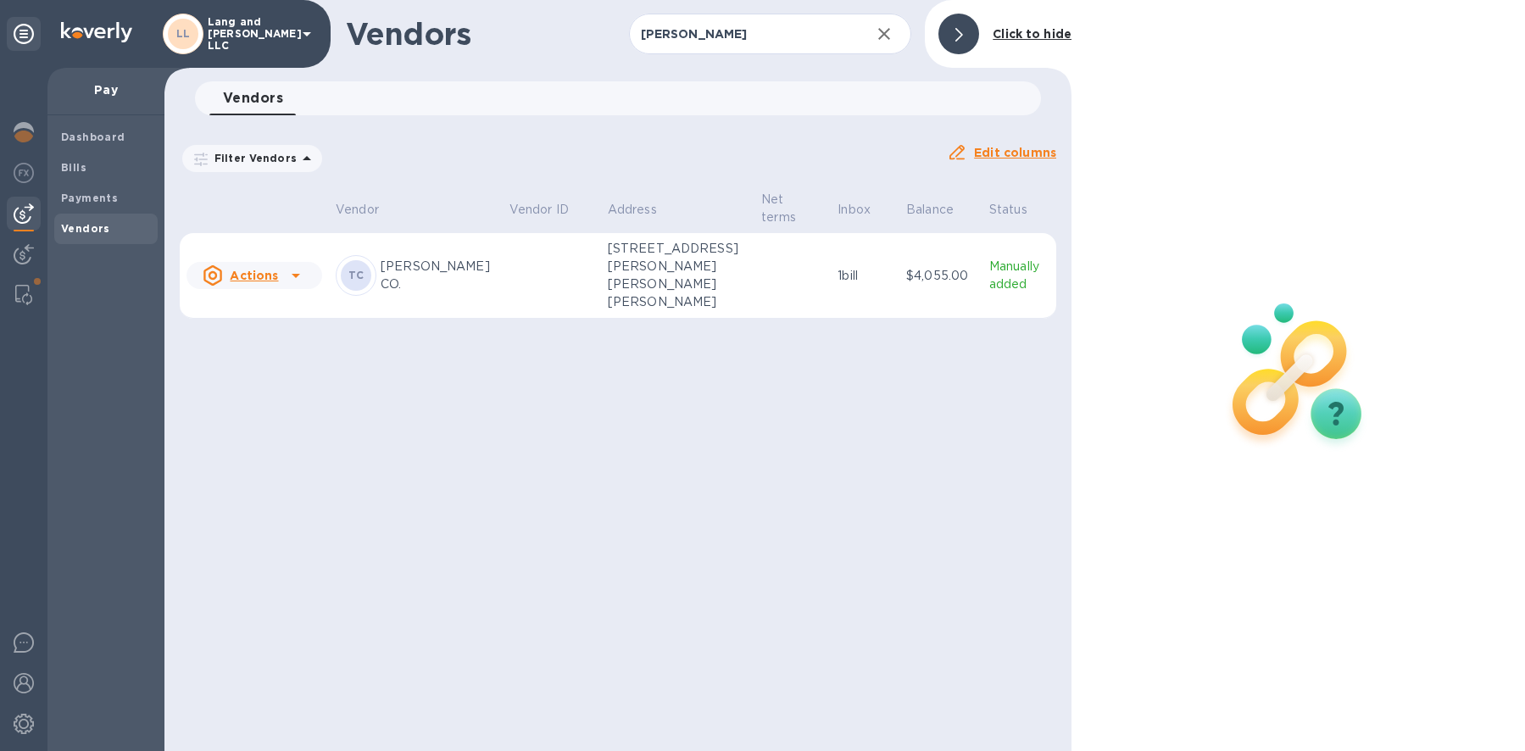
click at [432, 259] on p "[PERSON_NAME] CO." at bounding box center [438, 276] width 115 height 36
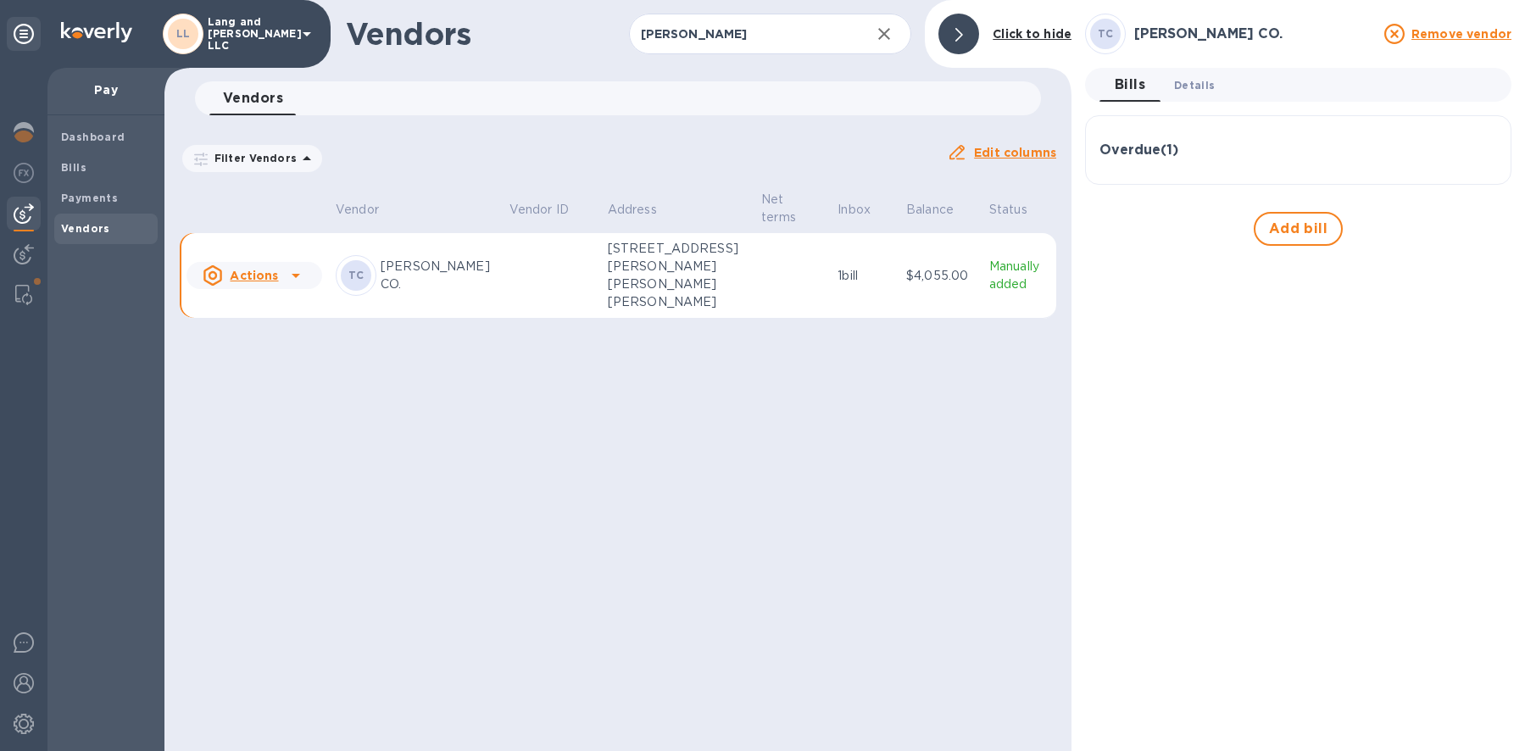
click at [1190, 81] on span "Details 0" at bounding box center [1194, 85] width 41 height 18
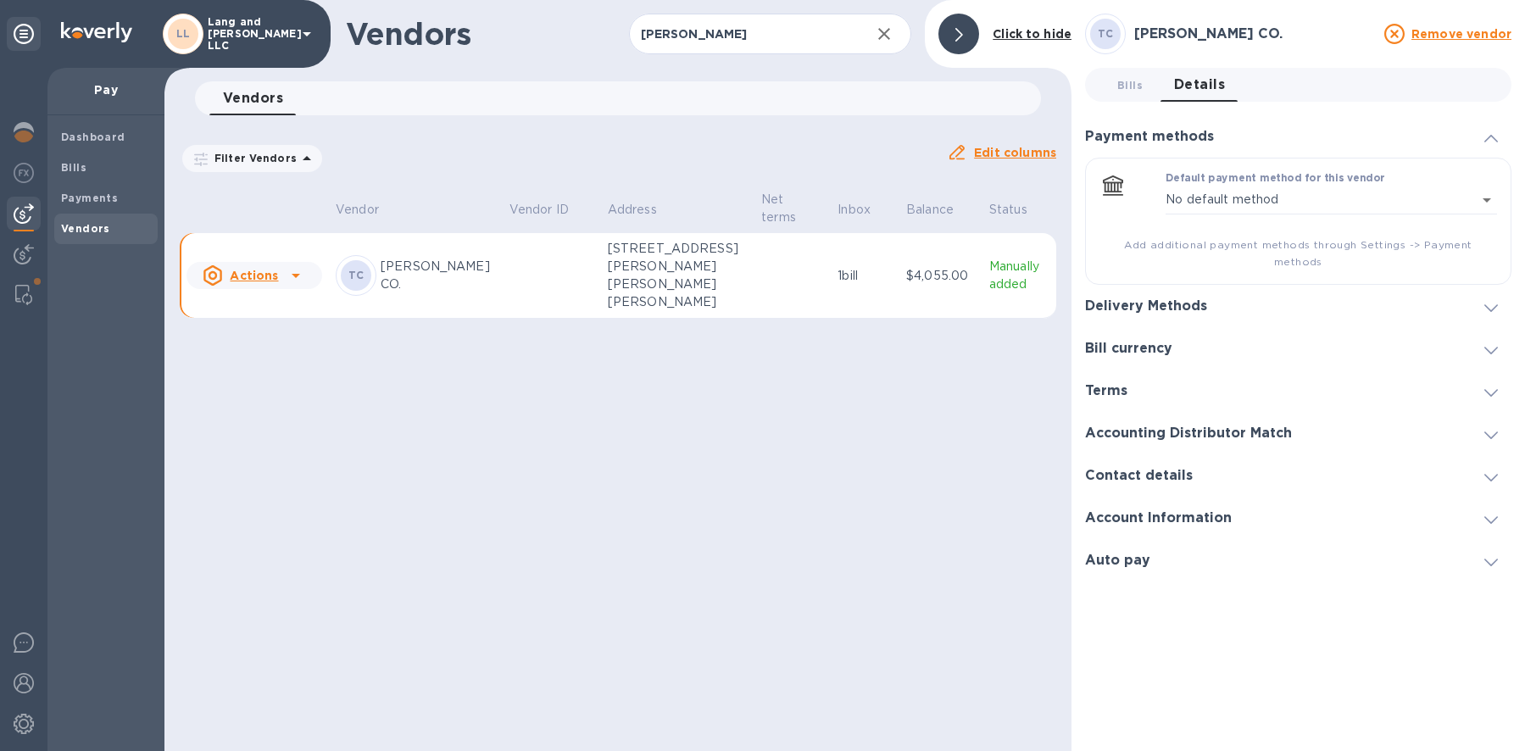
click at [1121, 341] on h3 "Bill currency" at bounding box center [1128, 349] width 87 height 16
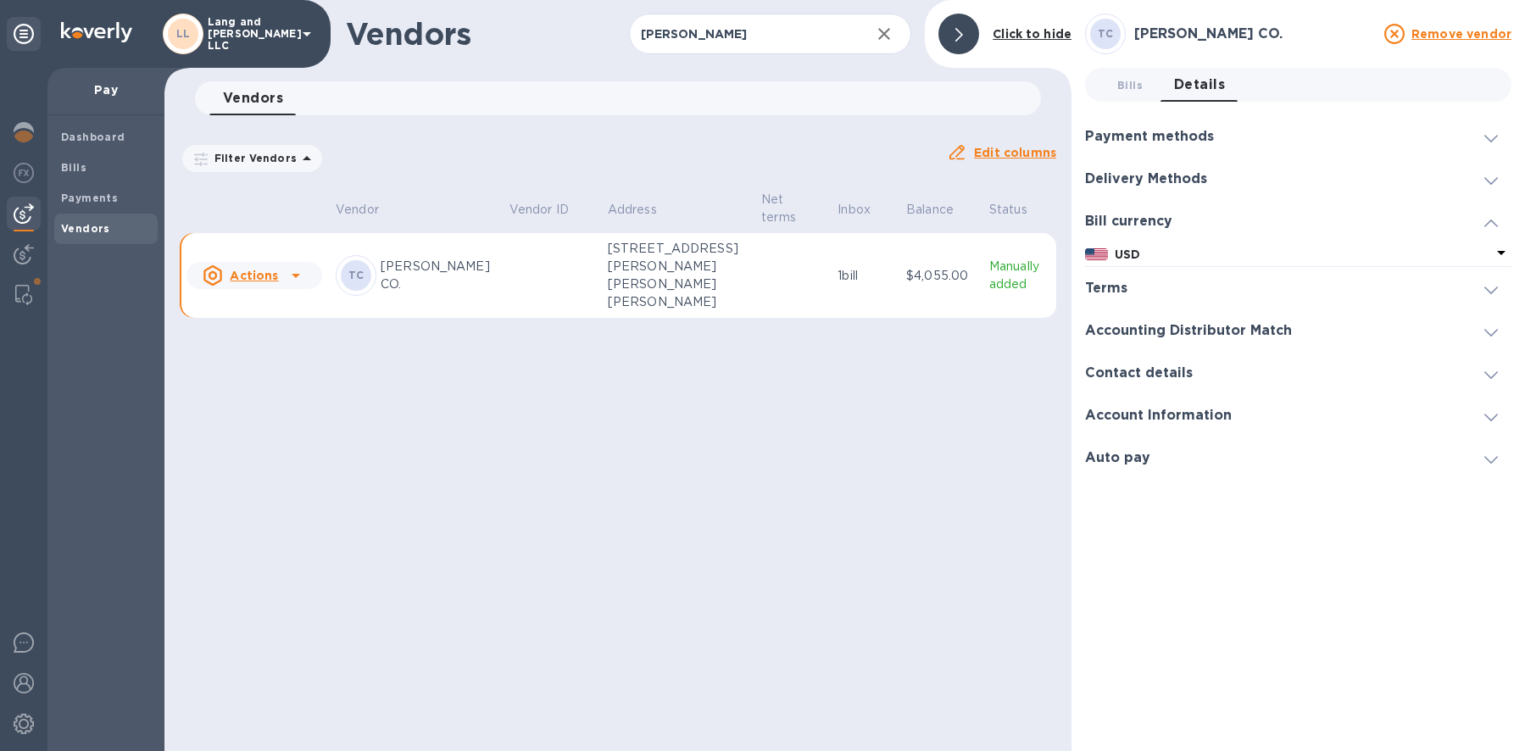
click at [1116, 173] on h3 "Delivery Methods" at bounding box center [1146, 179] width 122 height 16
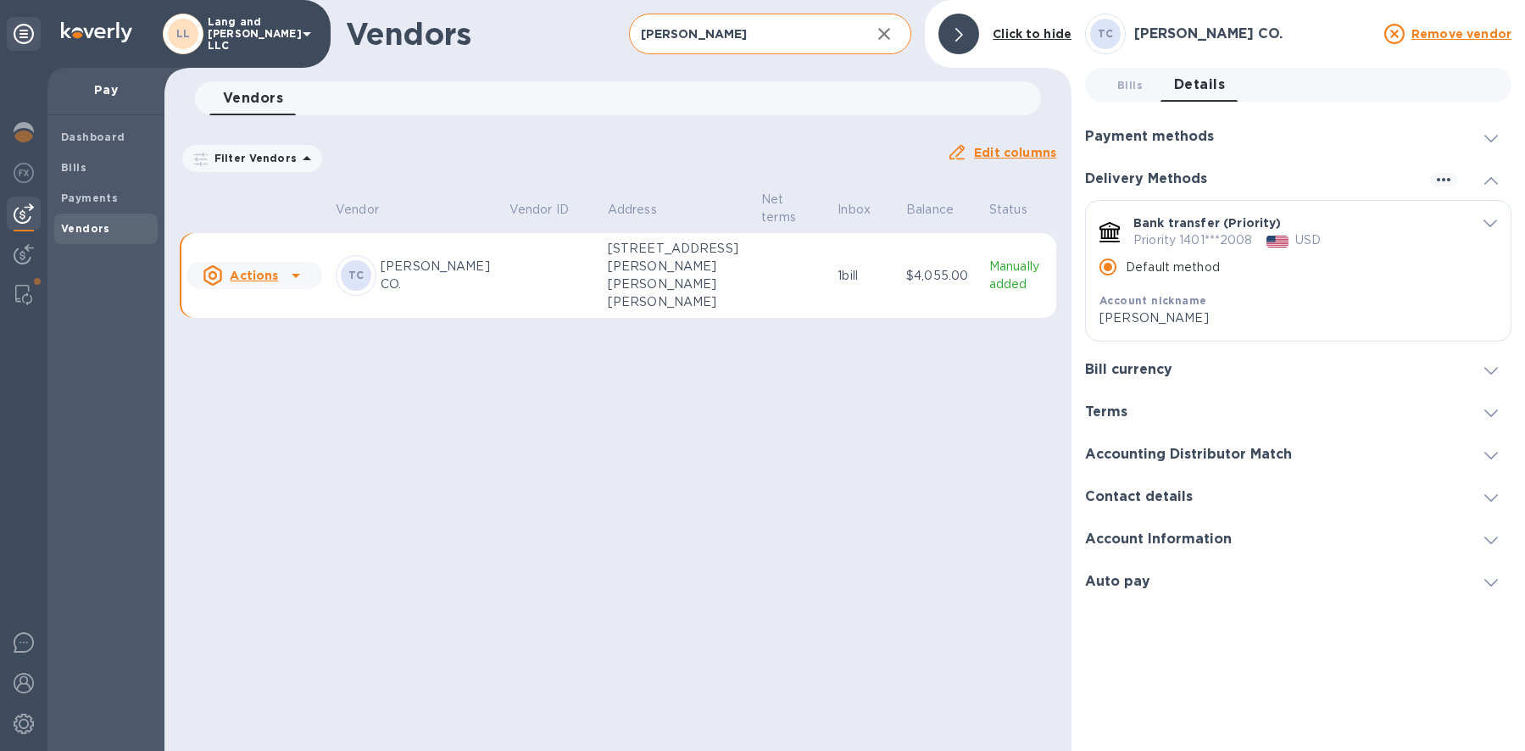
click at [704, 36] on input "[PERSON_NAME]" at bounding box center [743, 35] width 229 height 42
click at [703, 36] on input "[PERSON_NAME]" at bounding box center [743, 35] width 229 height 42
click at [699, 36] on input "[PERSON_NAME]" at bounding box center [743, 35] width 229 height 42
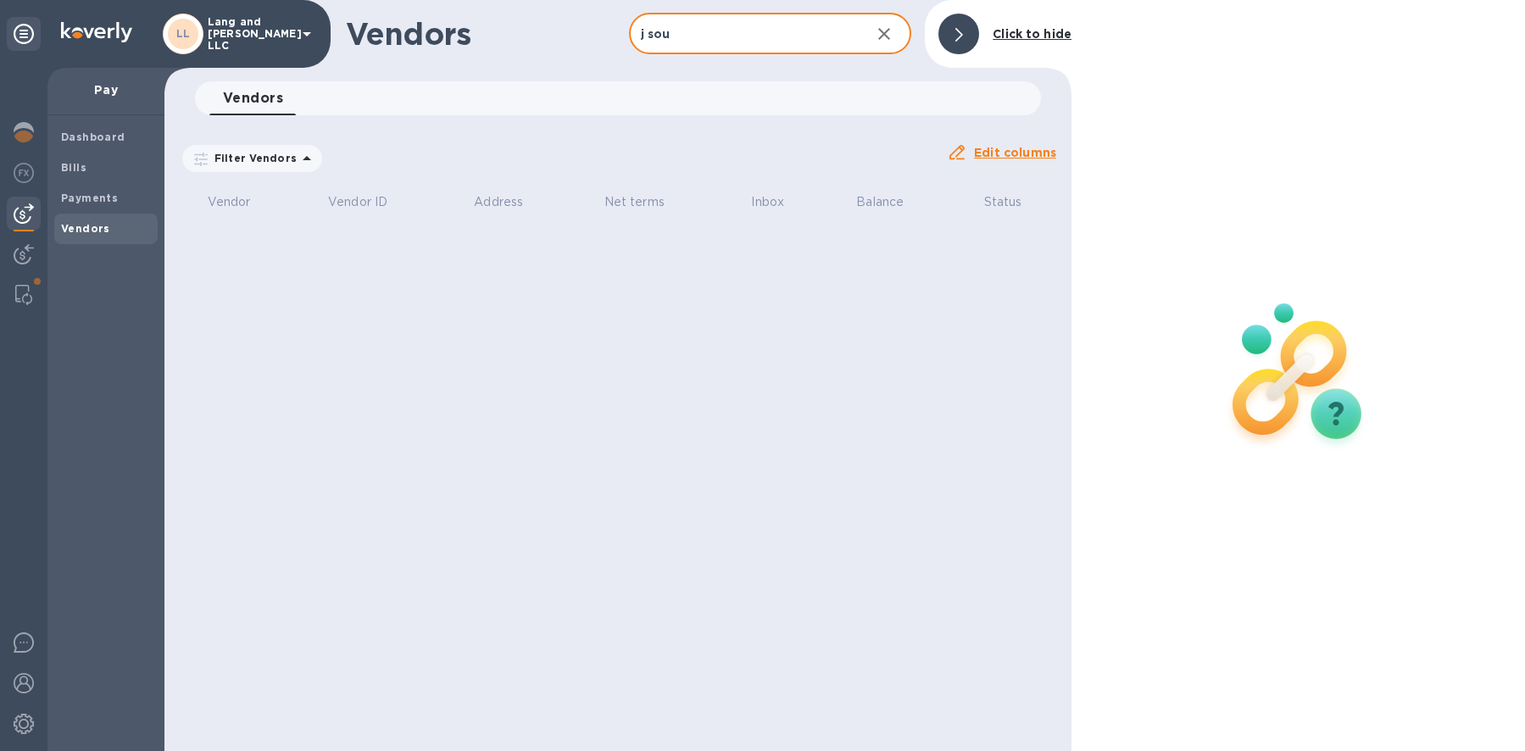
click at [705, 40] on input "j sou" at bounding box center [743, 35] width 229 height 42
type input "sour"
click at [886, 44] on button "button" at bounding box center [884, 34] width 41 height 41
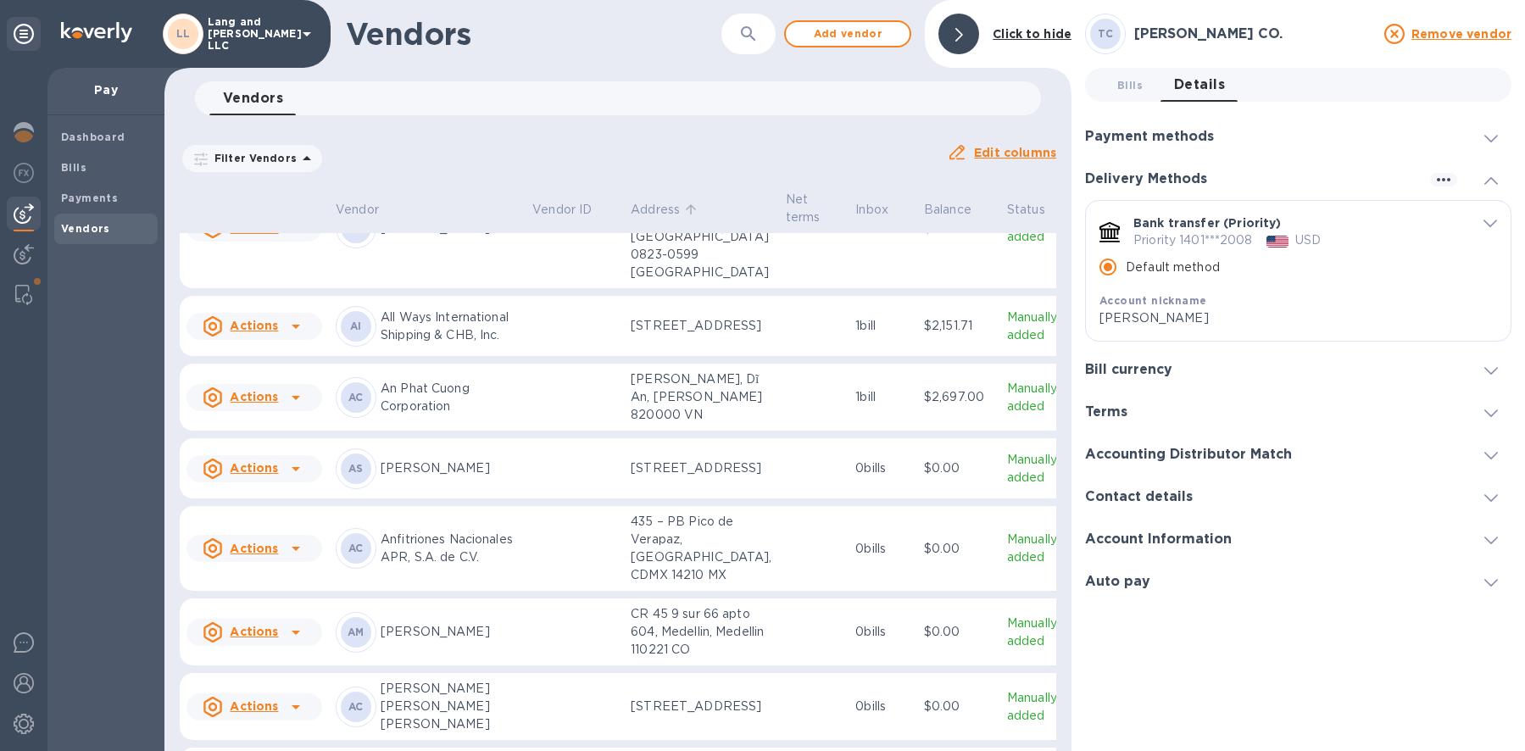
scroll to position [280, 0]
click at [747, 40] on icon "button" at bounding box center [749, 34] width 20 height 20
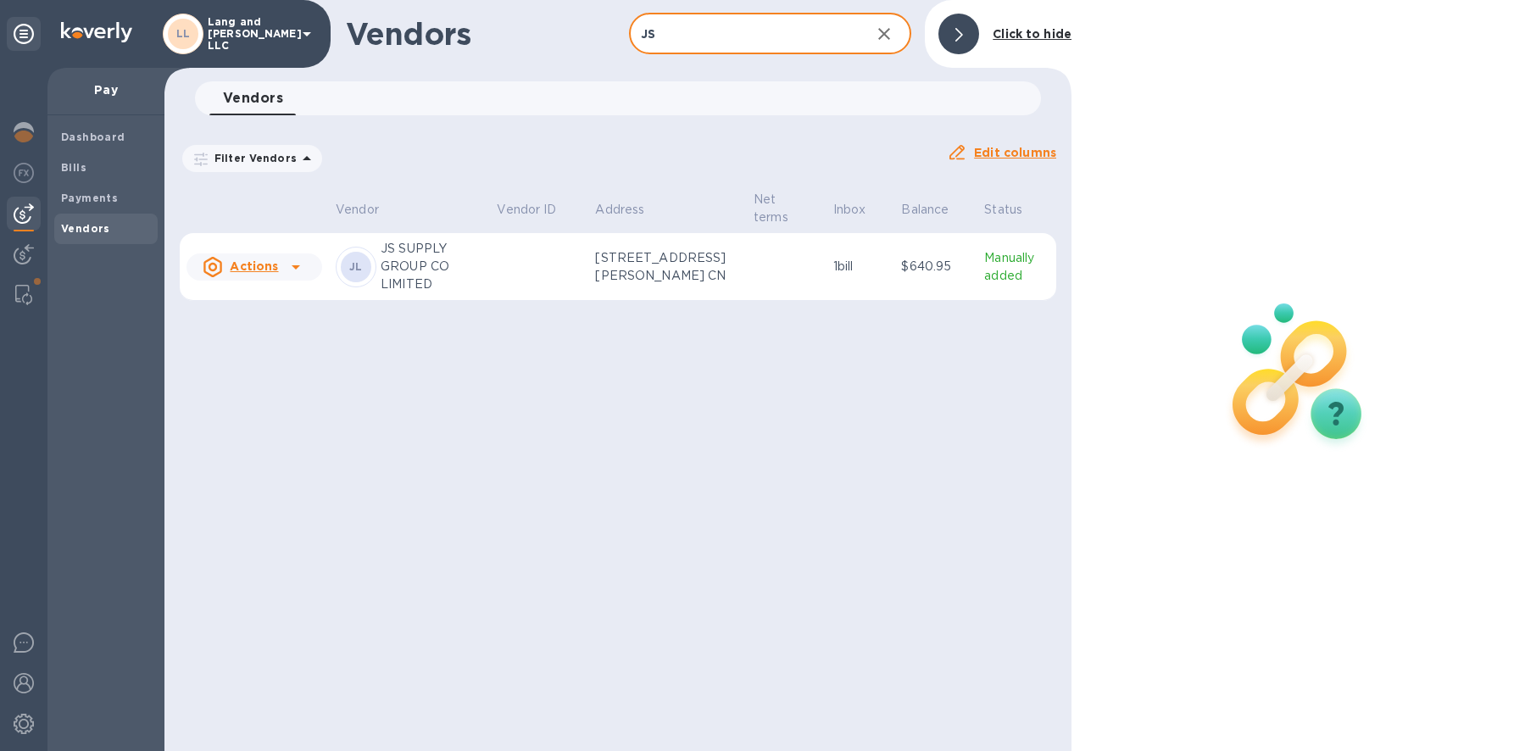
type input "JS"
click at [505, 283] on td at bounding box center [539, 267] width 98 height 68
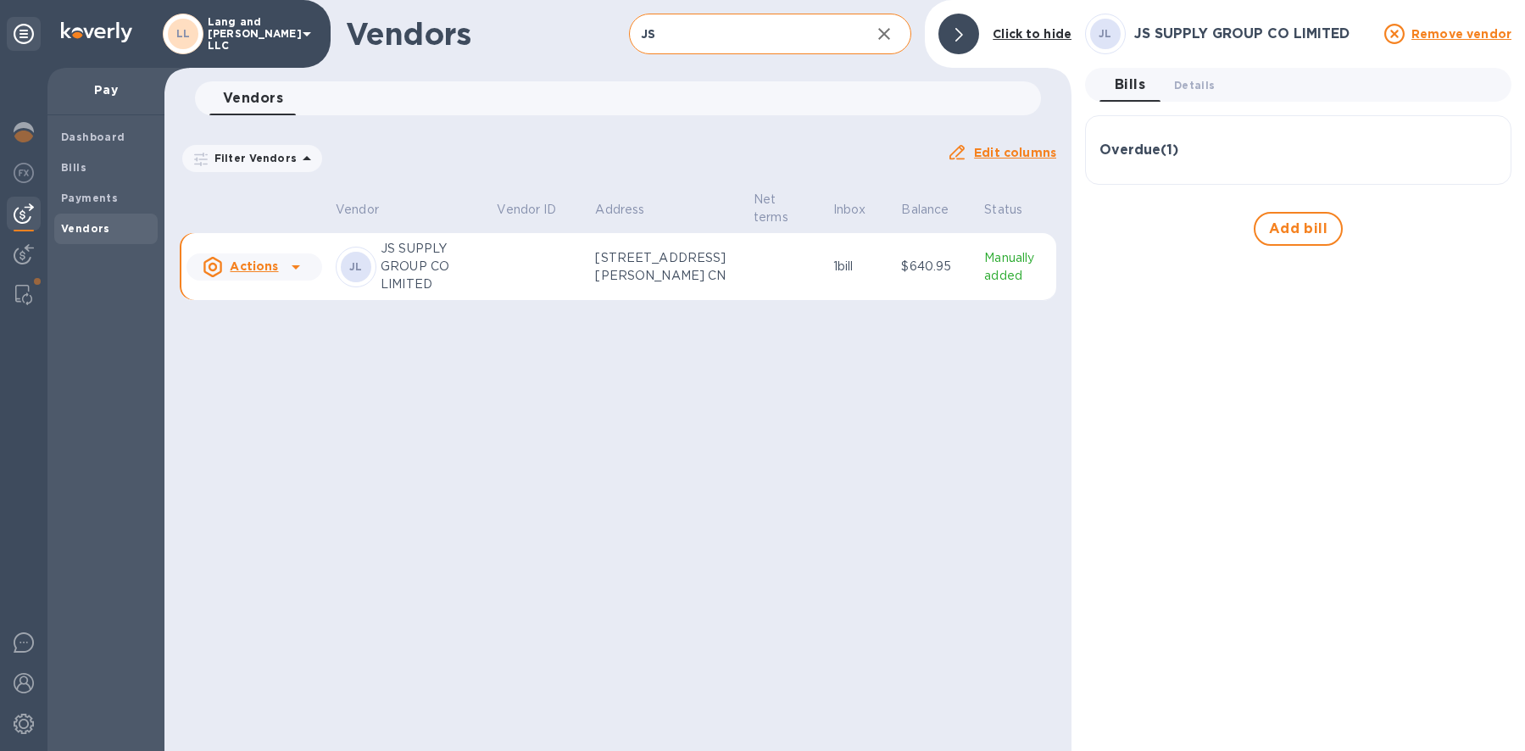
click at [1216, 153] on div "Overdue ( 1 )" at bounding box center [1299, 150] width 398 height 16
click at [1187, 79] on span "Details 0" at bounding box center [1194, 85] width 41 height 18
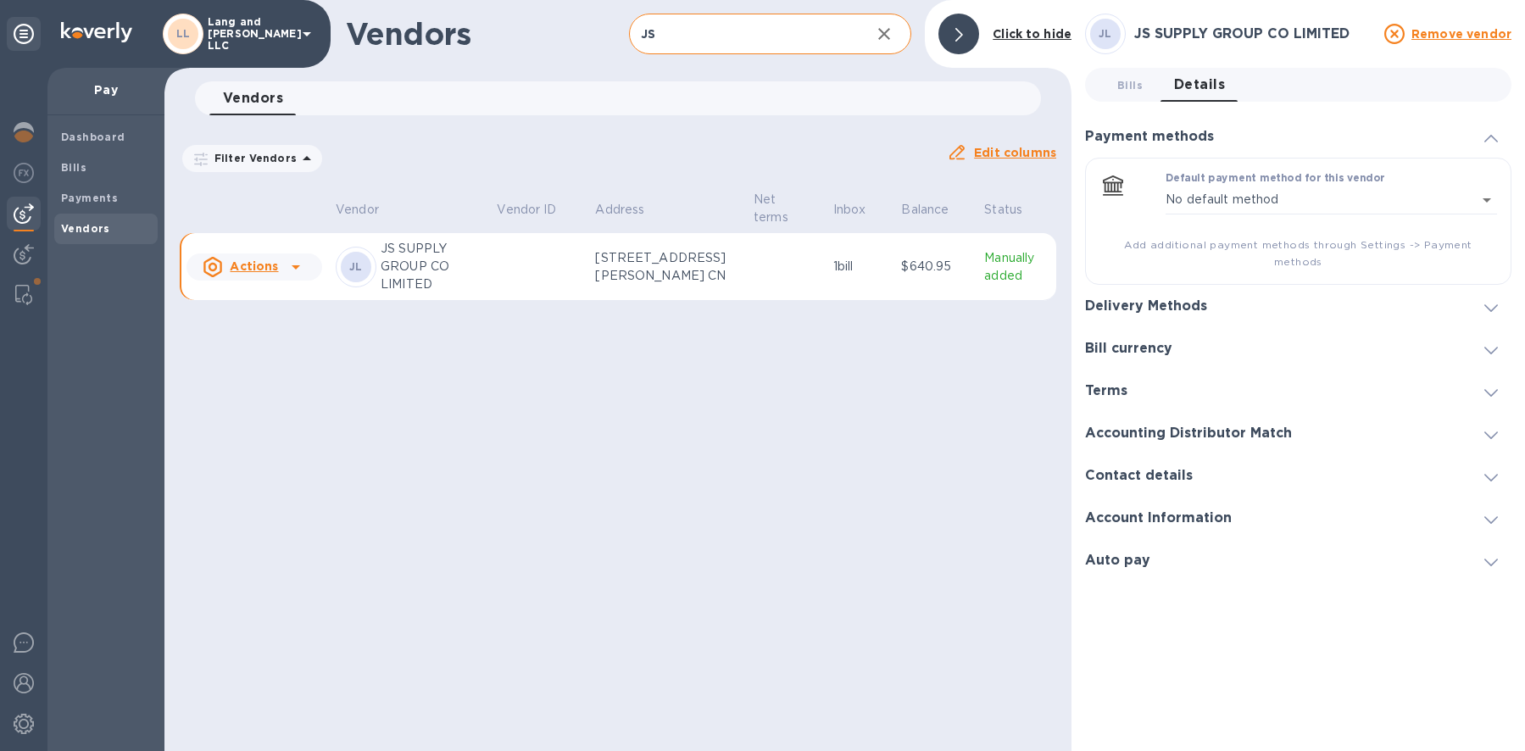
click at [1146, 341] on h3 "Bill currency" at bounding box center [1128, 349] width 87 height 16
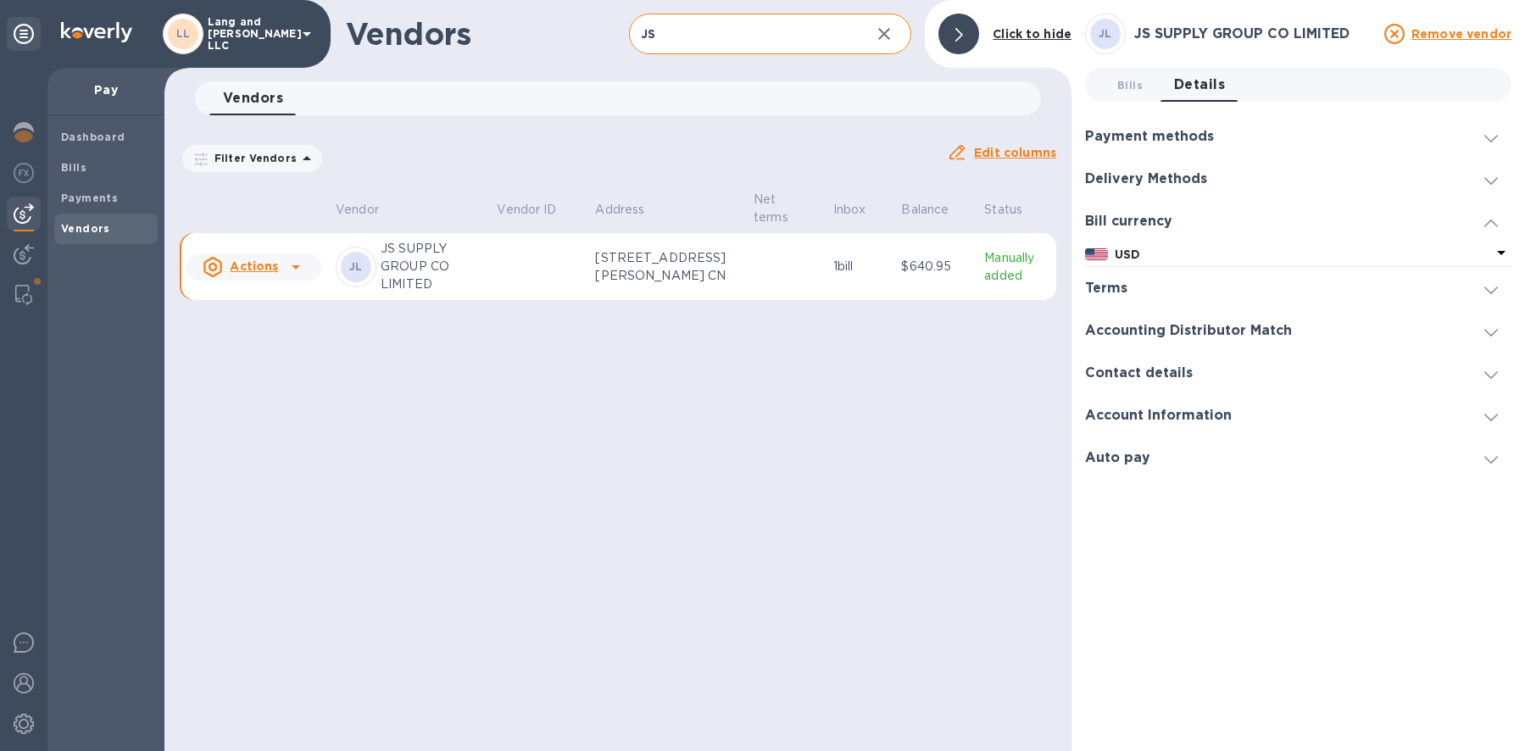
click at [1123, 169] on div "Delivery Methods" at bounding box center [1298, 179] width 427 height 42
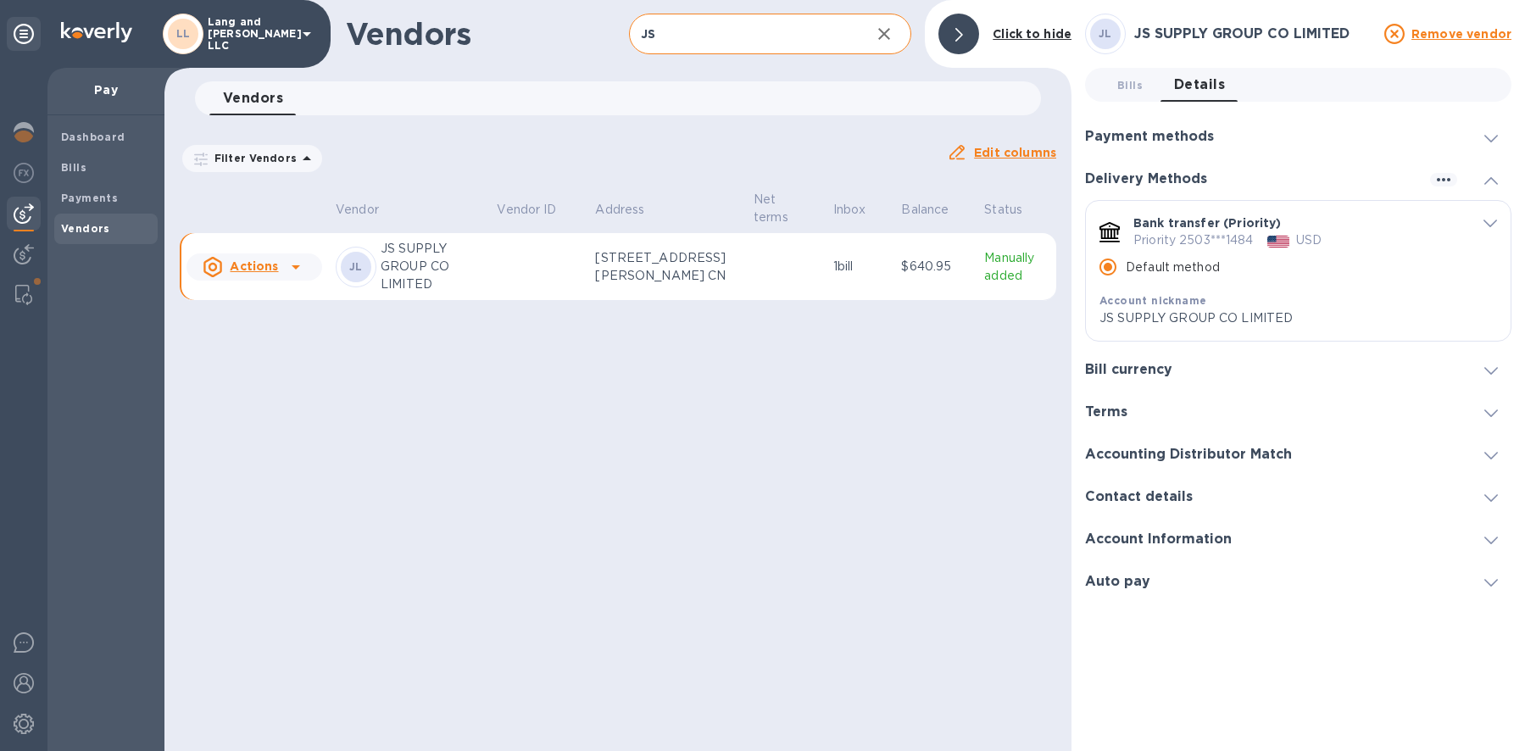
click at [889, 35] on icon "button" at bounding box center [884, 34] width 20 height 20
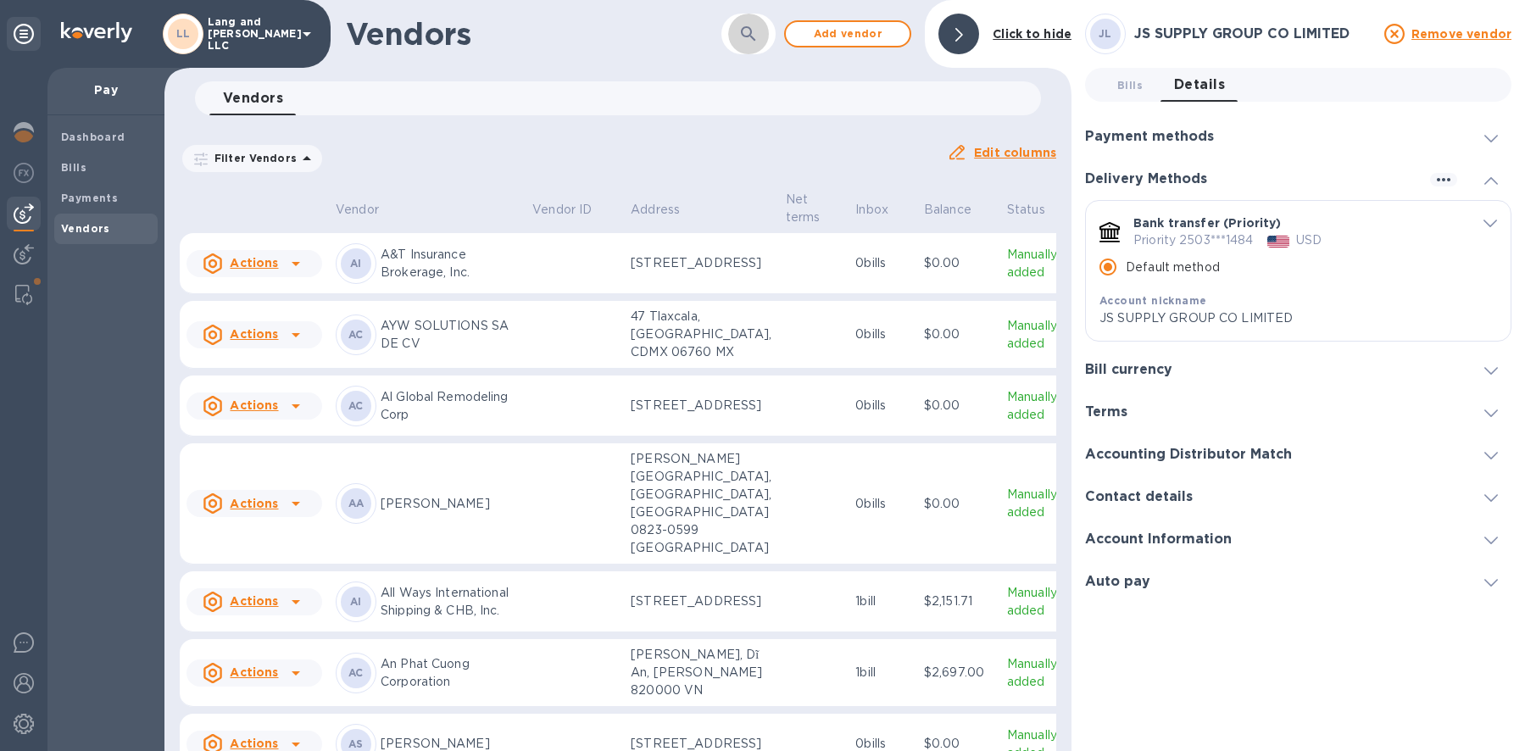
click at [749, 26] on icon "button" at bounding box center [748, 33] width 14 height 14
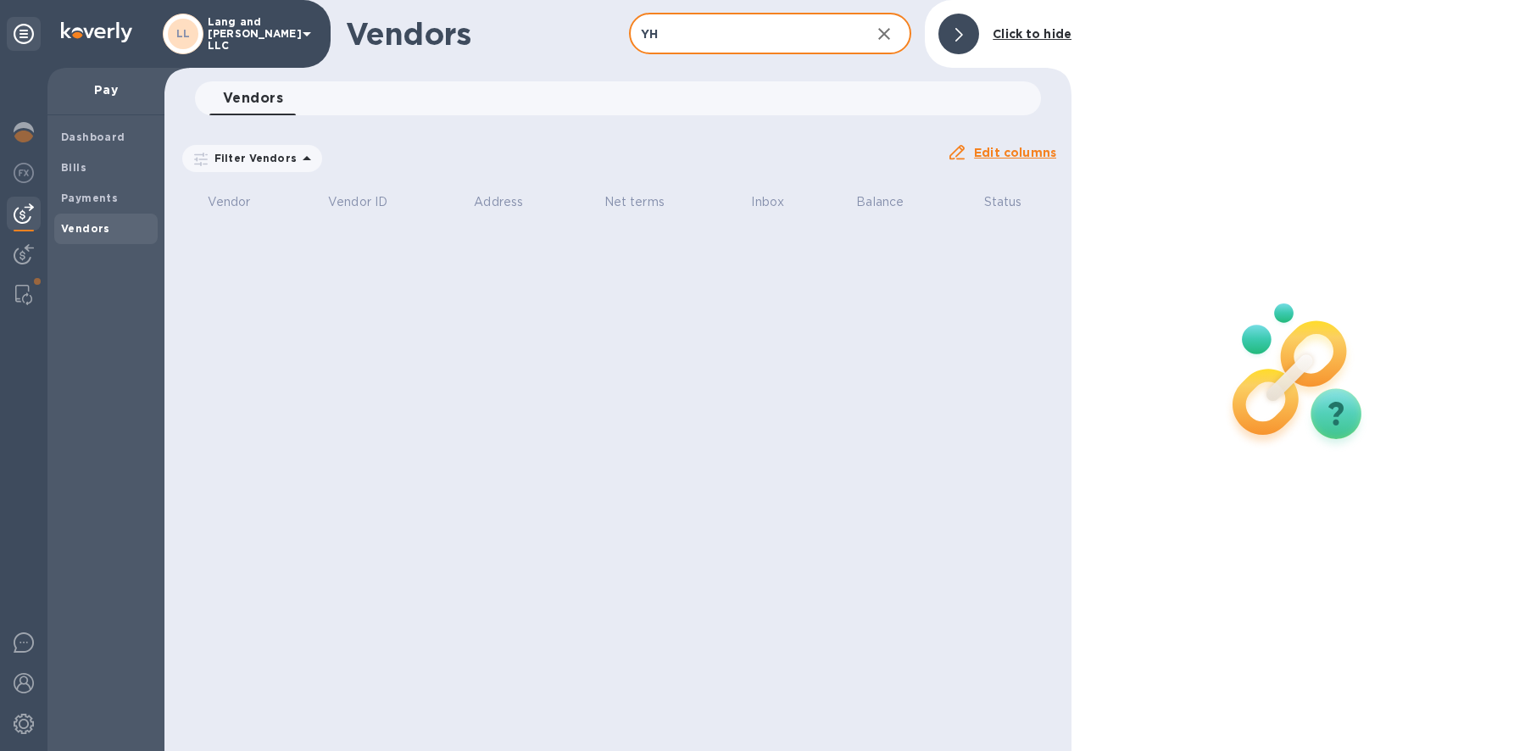
click at [673, 35] on input "YH" at bounding box center [743, 35] width 229 height 42
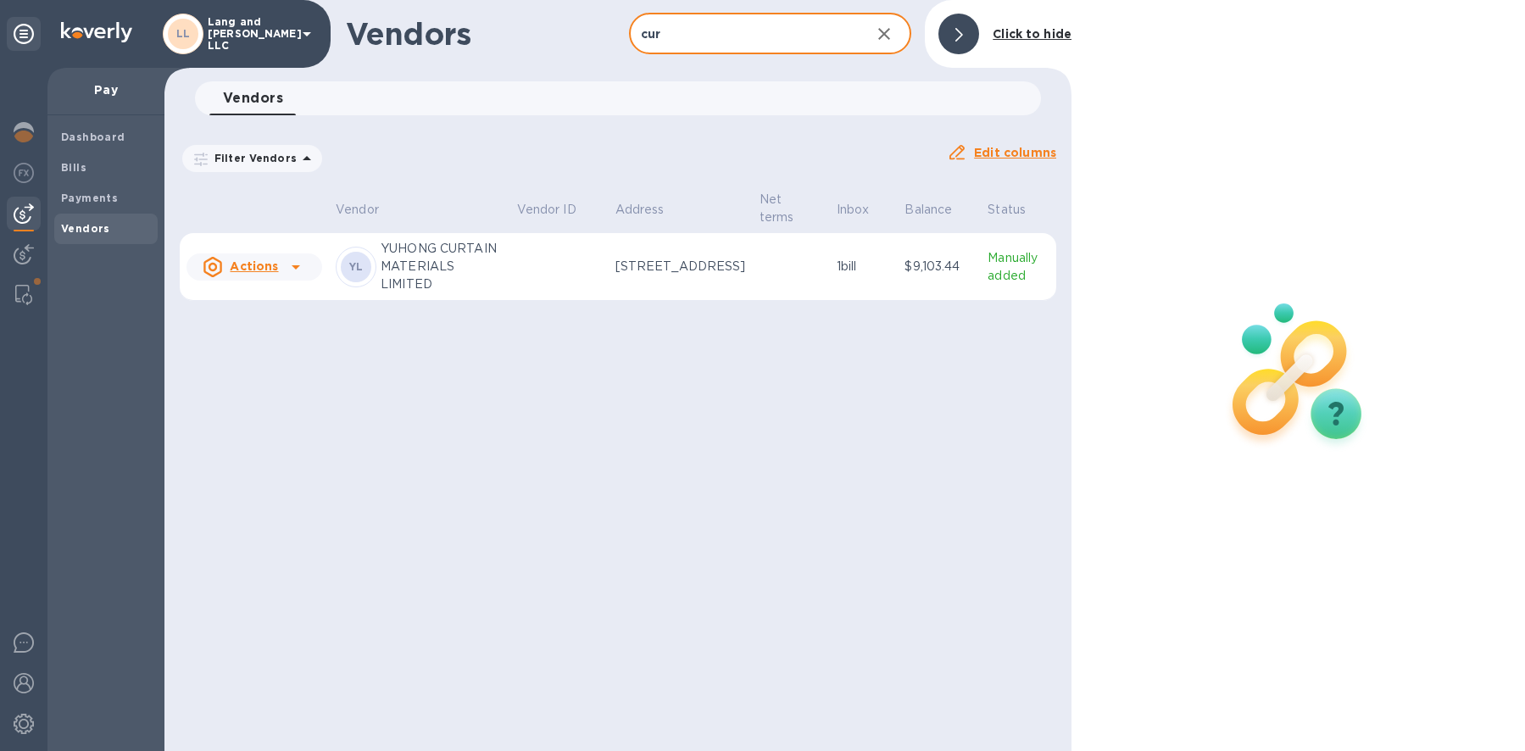
type input "cur"
click at [459, 280] on p "YUHONG CURTAIN MATERIALS LIMITED" at bounding box center [442, 266] width 123 height 53
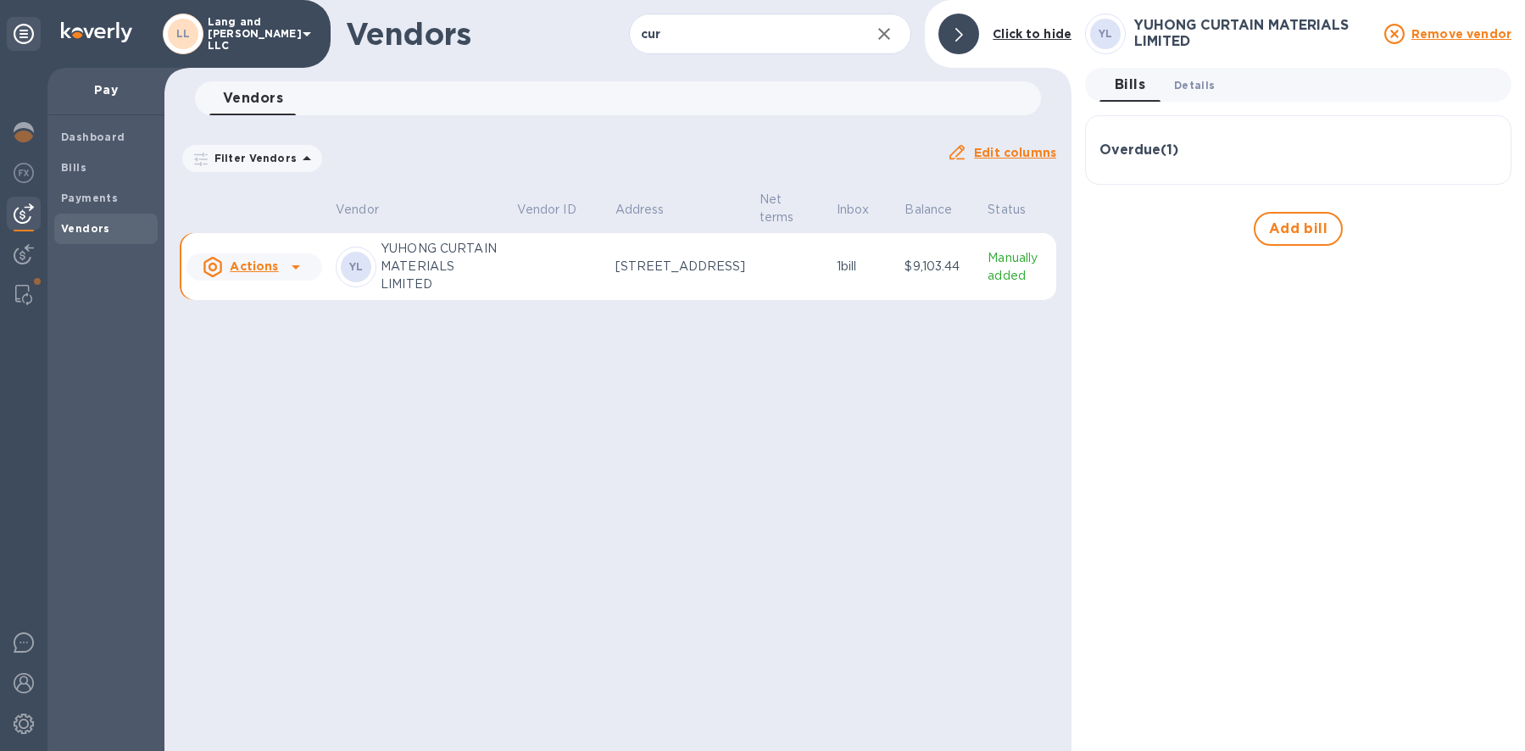
click at [1189, 93] on span "Details 0" at bounding box center [1194, 85] width 41 height 18
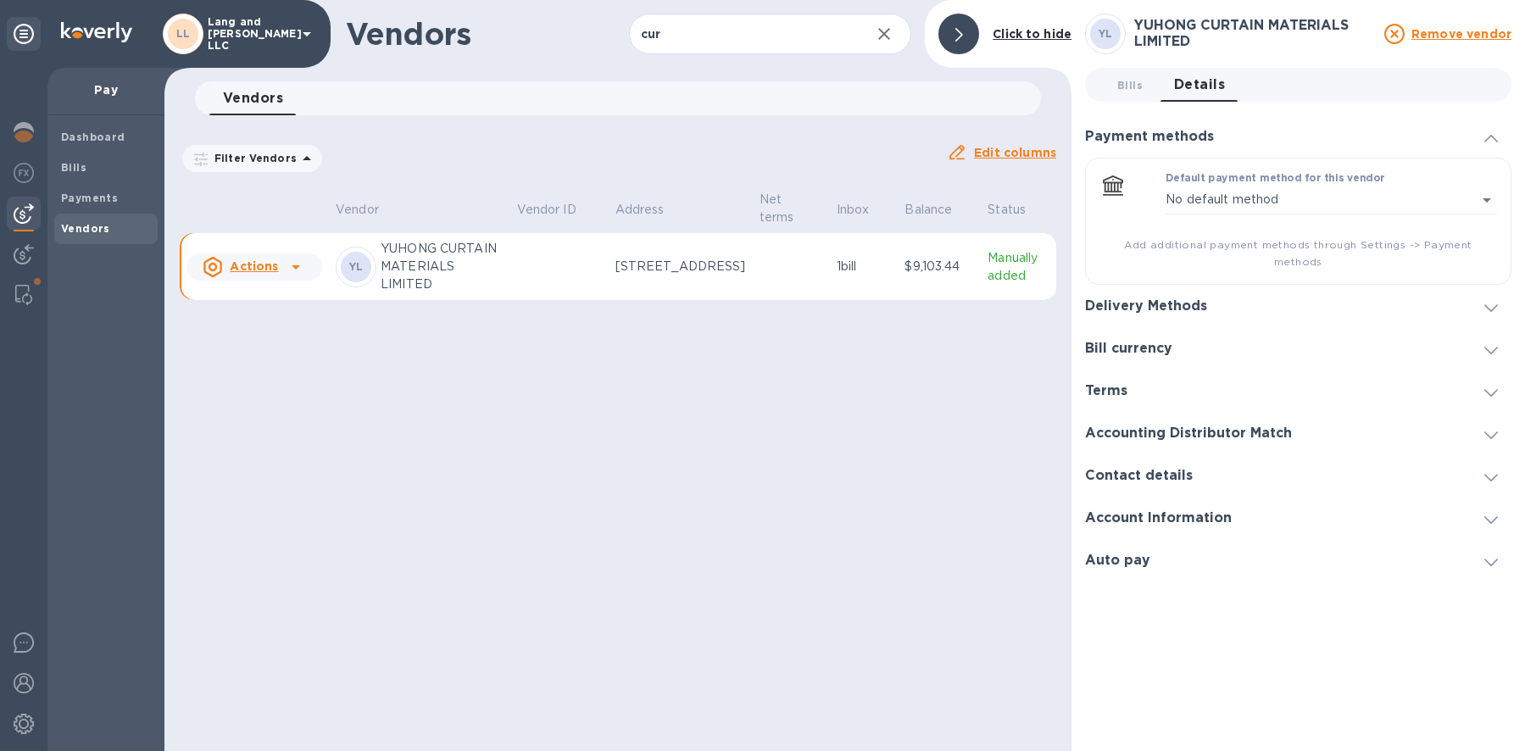
click at [1109, 298] on h3 "Delivery Methods" at bounding box center [1146, 306] width 122 height 16
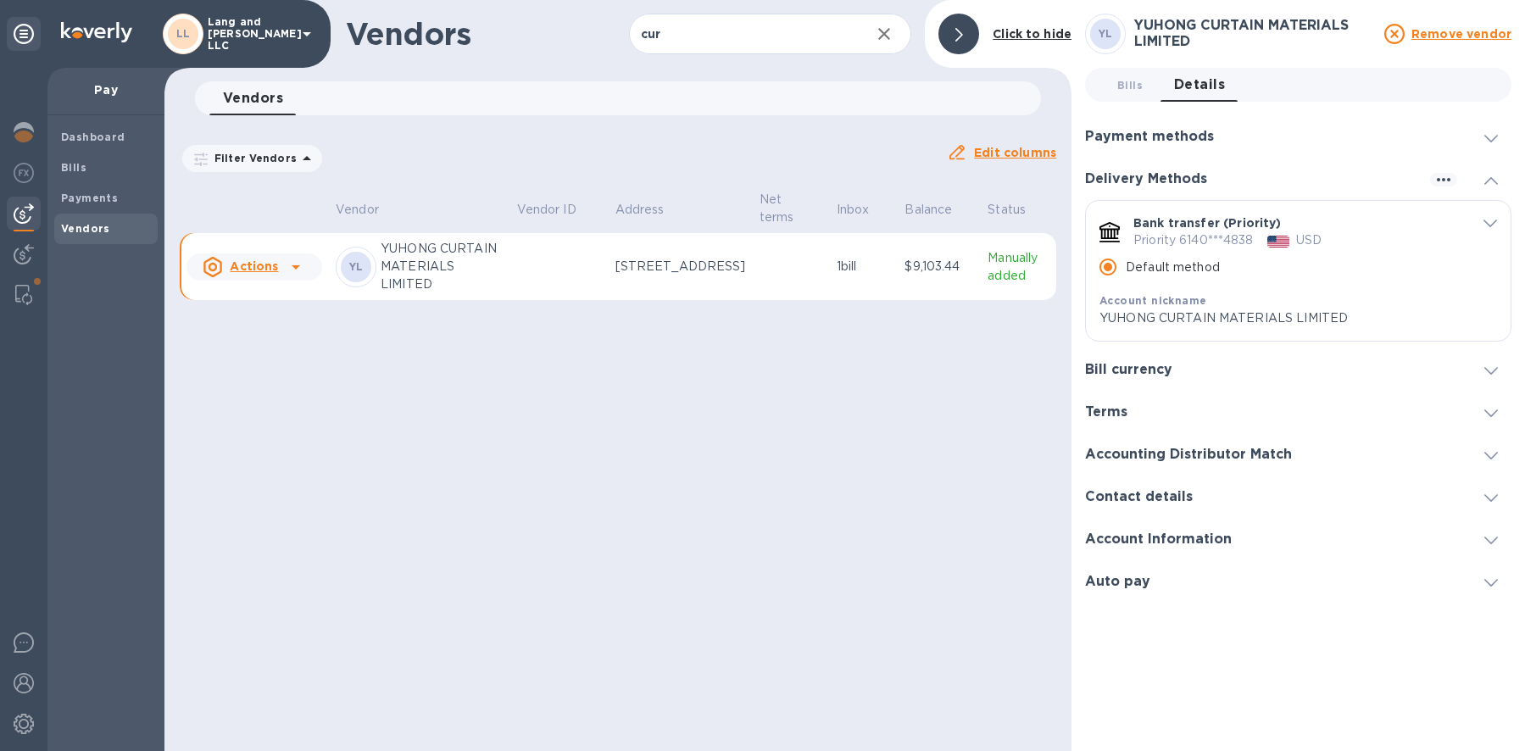
click at [882, 33] on icon "button" at bounding box center [884, 34] width 20 height 20
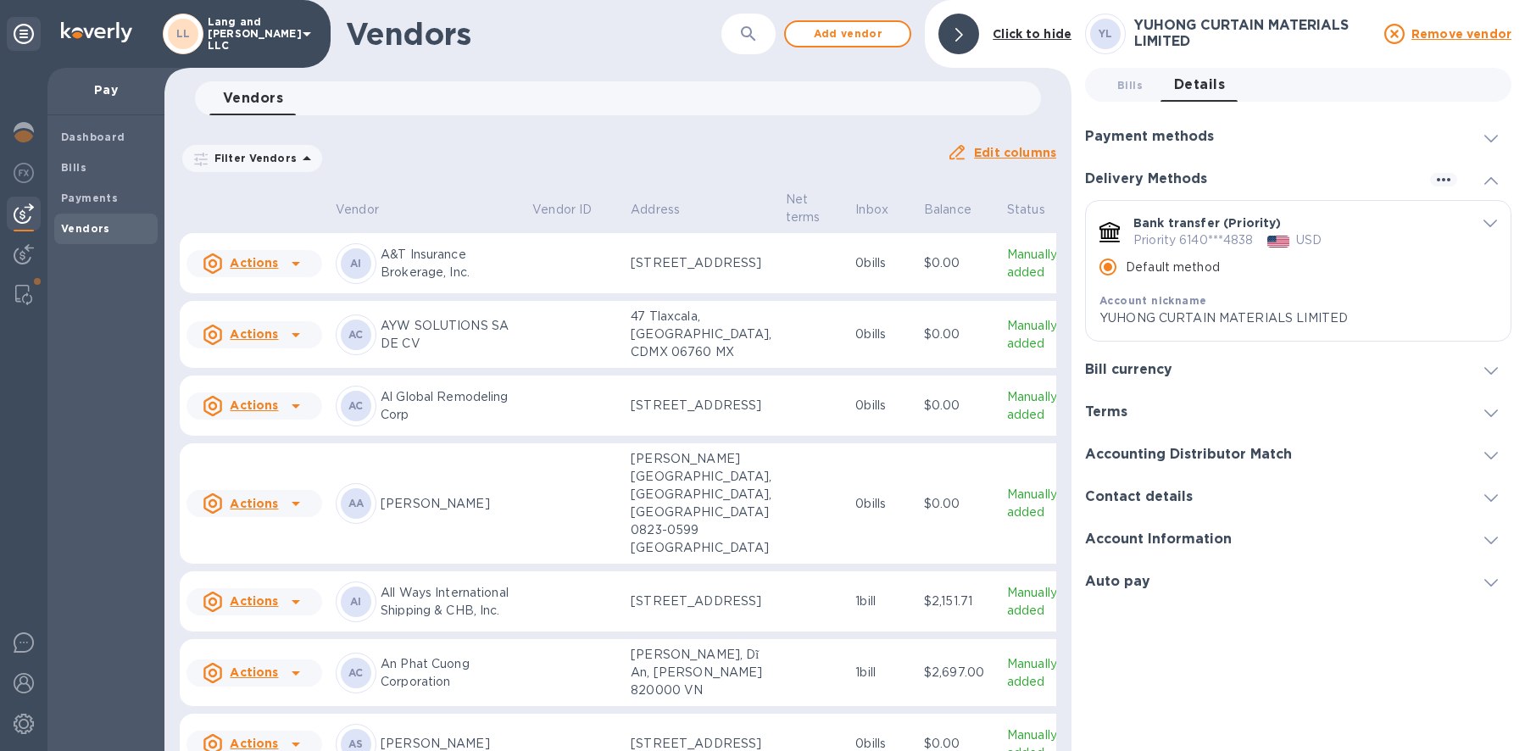
click at [753, 41] on icon "button" at bounding box center [749, 34] width 20 height 20
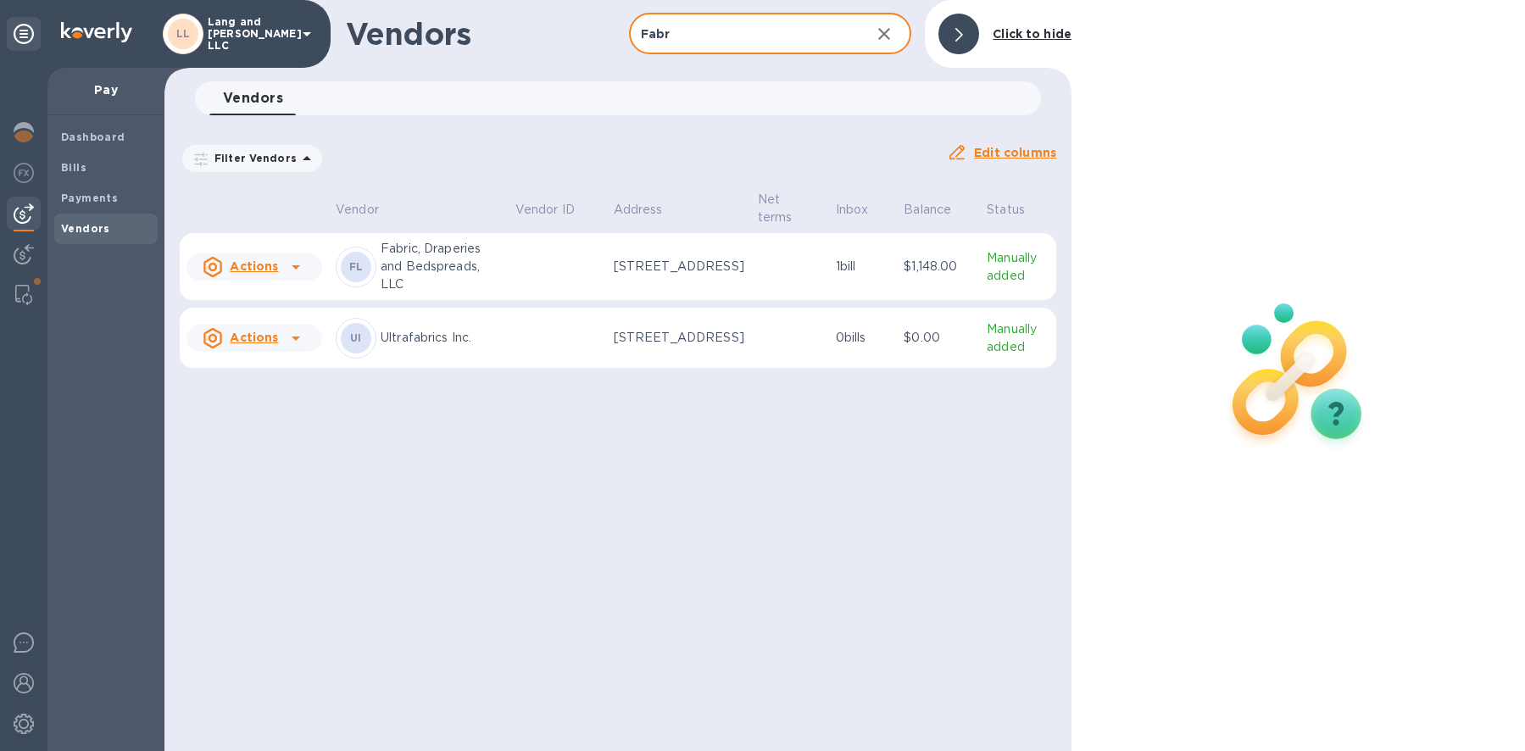
click at [449, 265] on p "Fabric, Draperies and Bedspreads, LLC" at bounding box center [441, 266] width 121 height 53
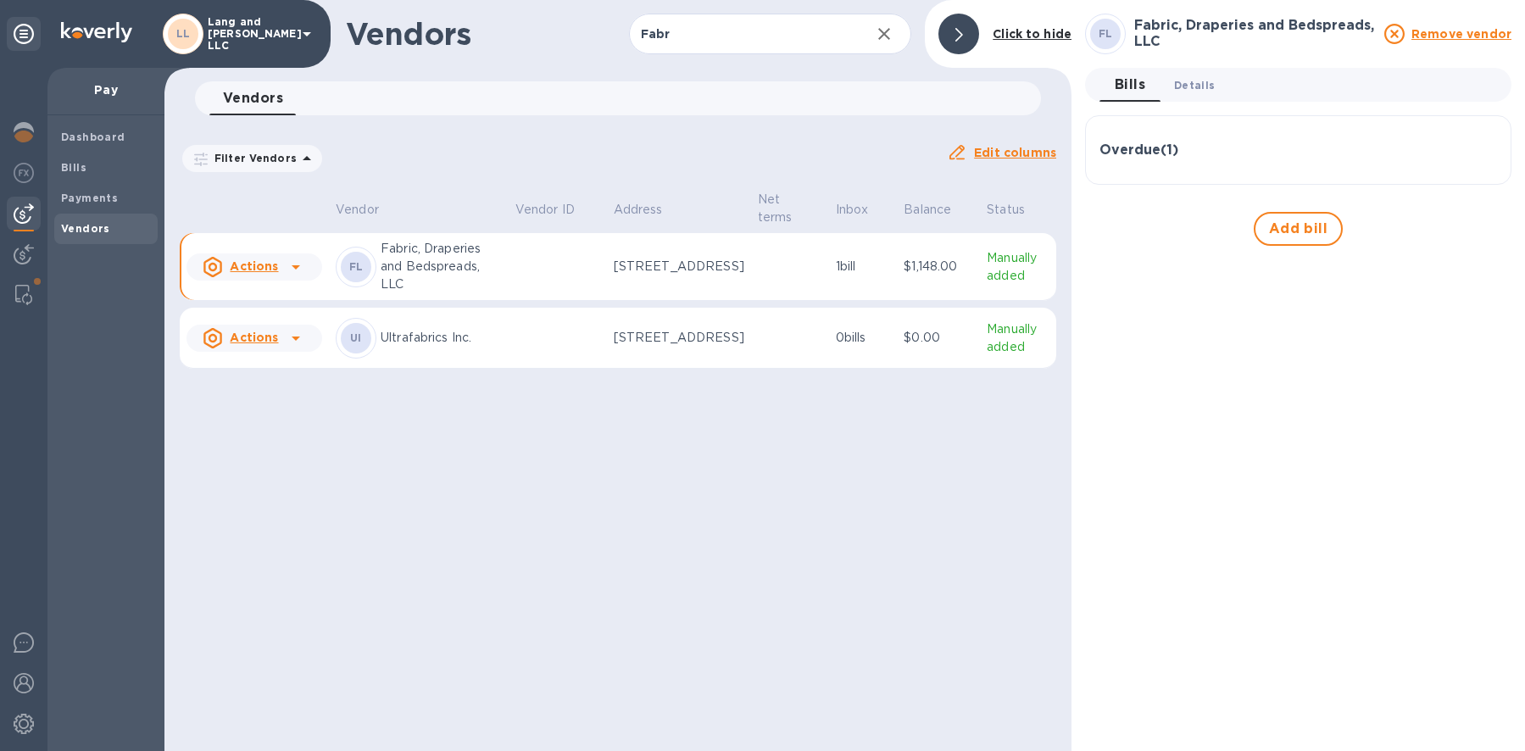
click at [1191, 89] on span "Details 0" at bounding box center [1194, 85] width 41 height 18
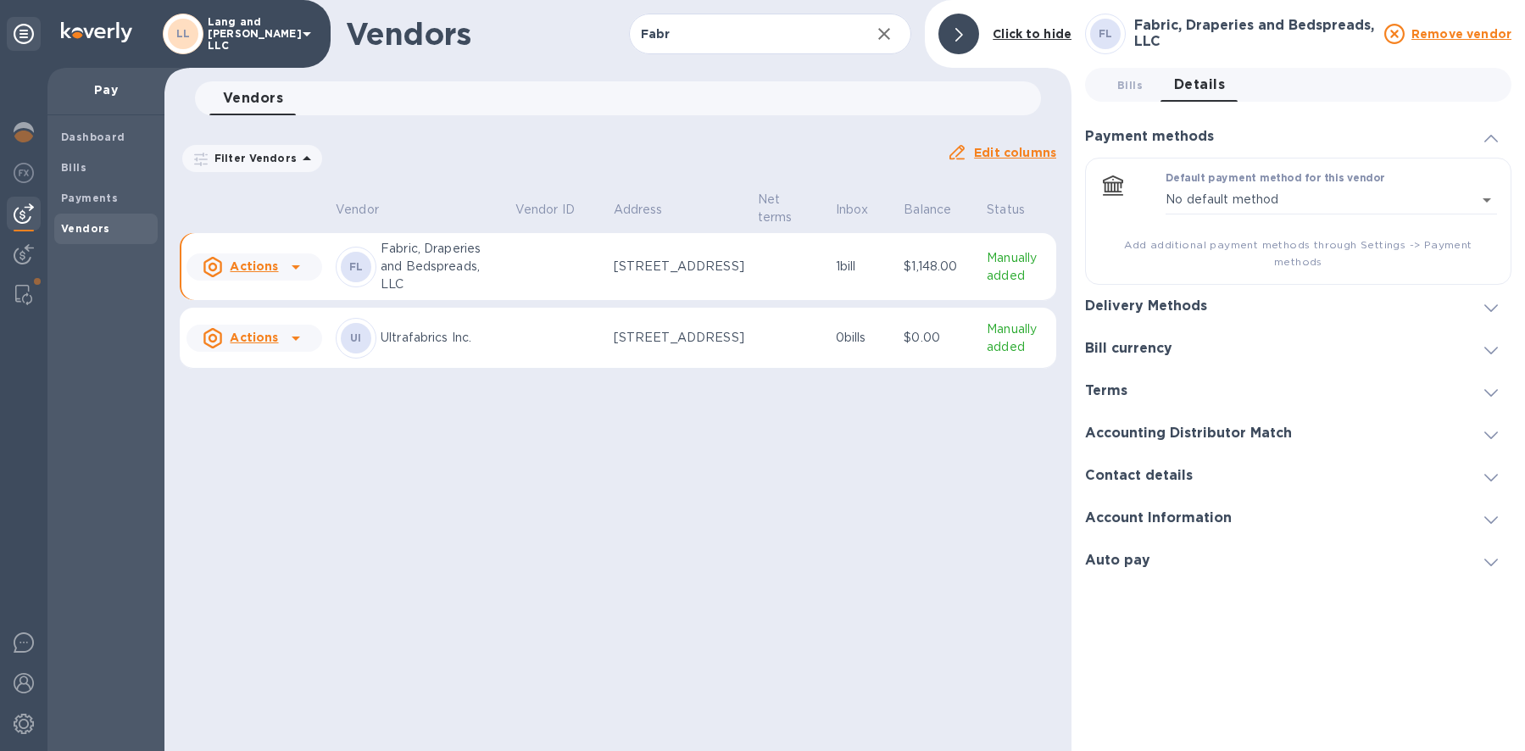
click at [1140, 341] on h3 "Bill currency" at bounding box center [1128, 349] width 87 height 16
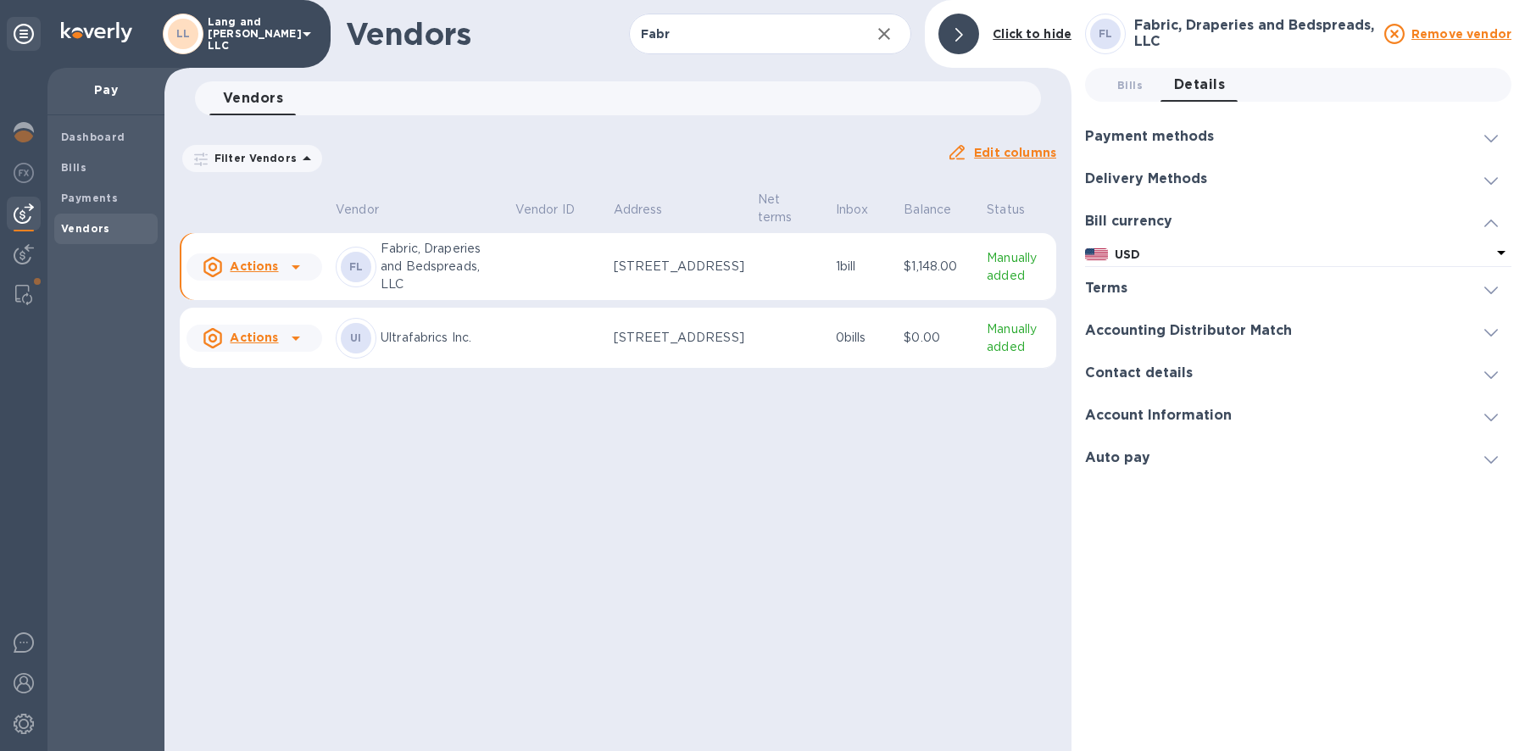
click at [1114, 138] on h3 "Payment methods" at bounding box center [1149, 137] width 129 height 16
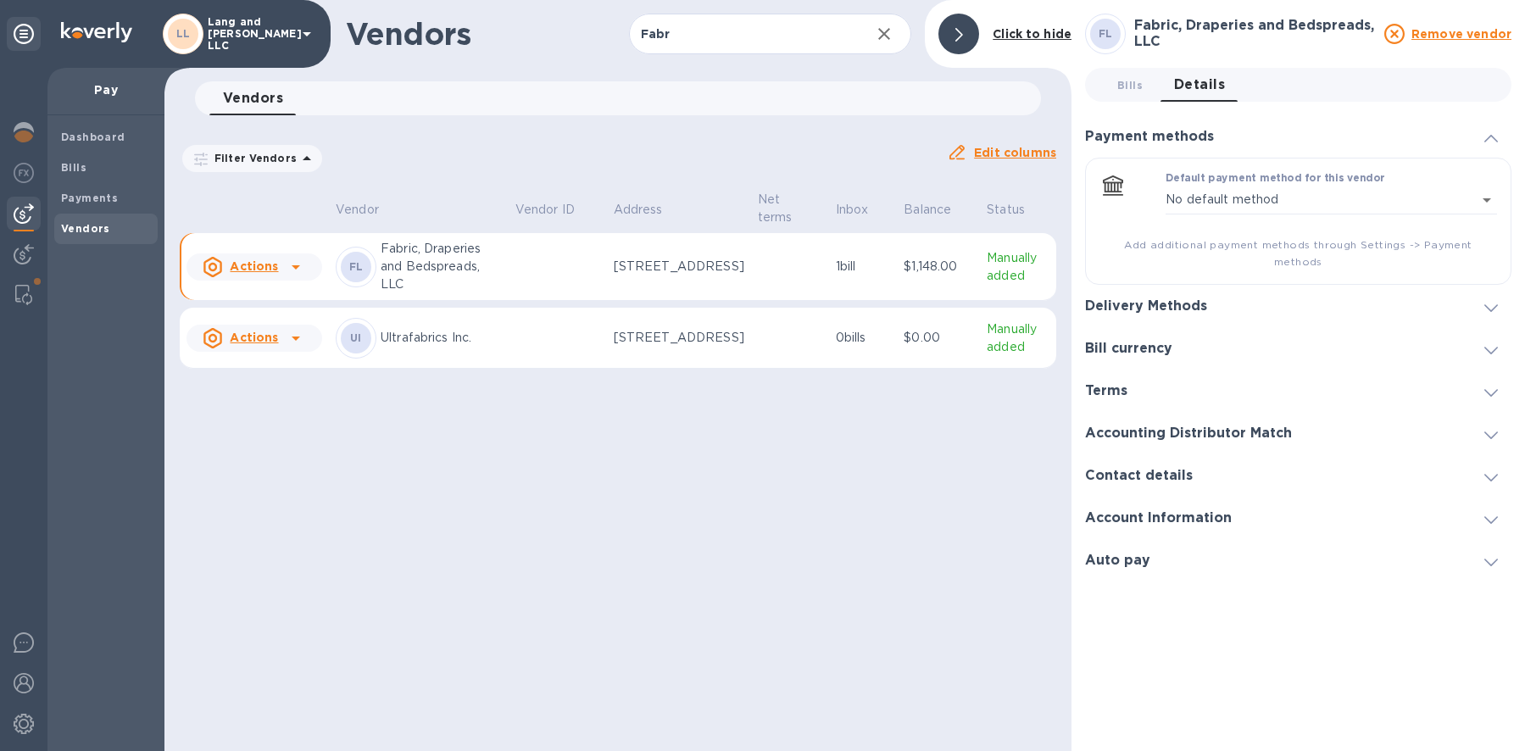
click at [1137, 298] on h3 "Delivery Methods" at bounding box center [1146, 306] width 122 height 16
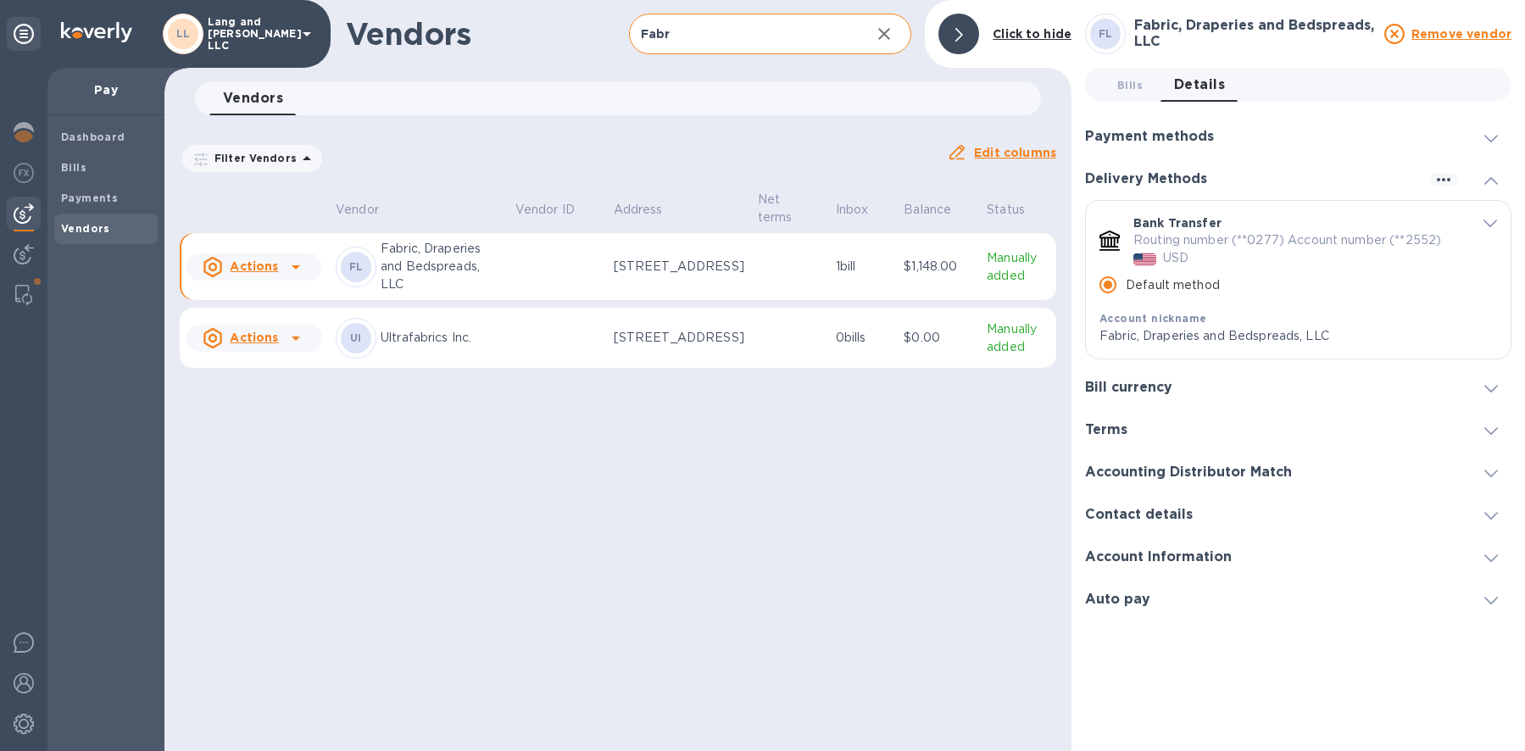
click at [684, 31] on input "Fabr" at bounding box center [743, 35] width 229 height 42
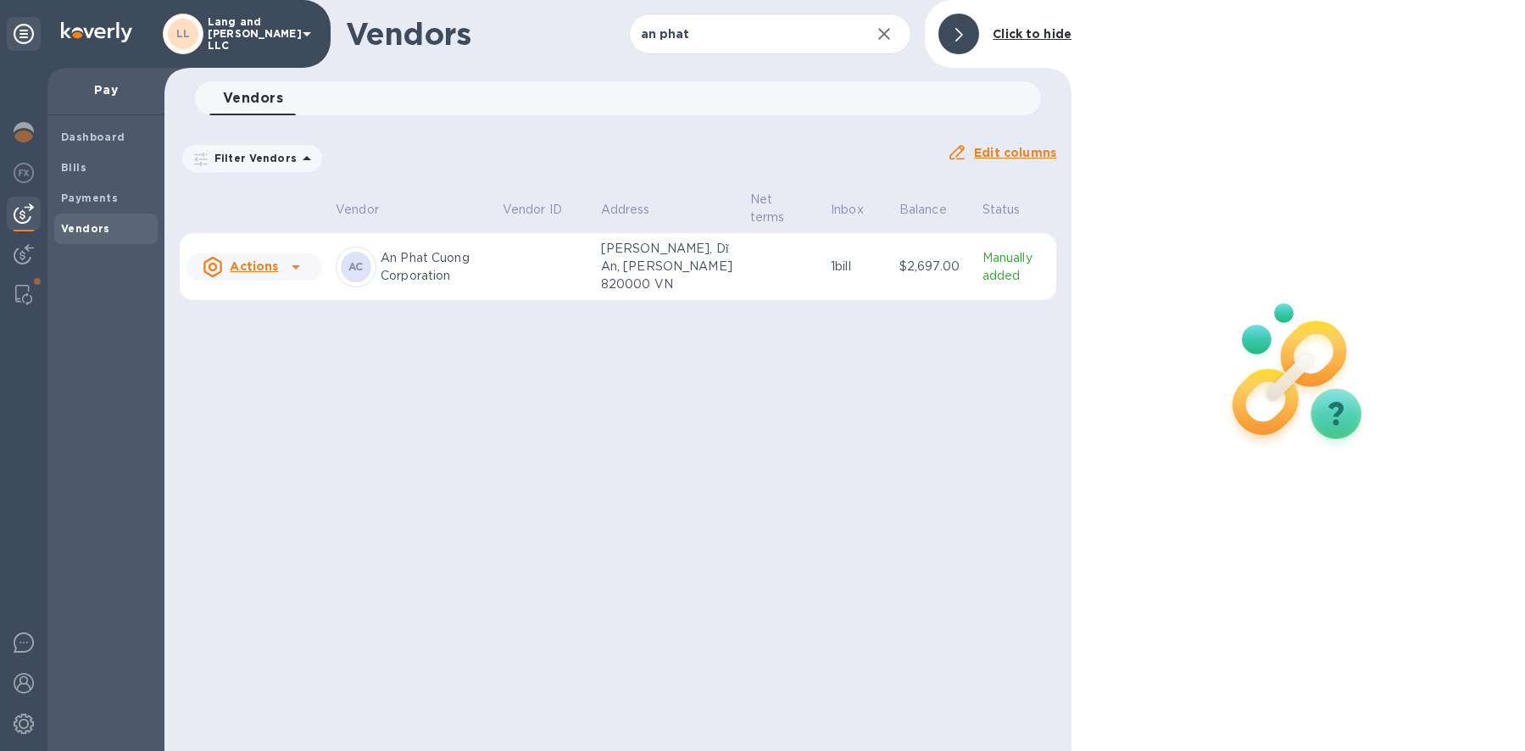
click at [545, 257] on td at bounding box center [545, 267] width 98 height 68
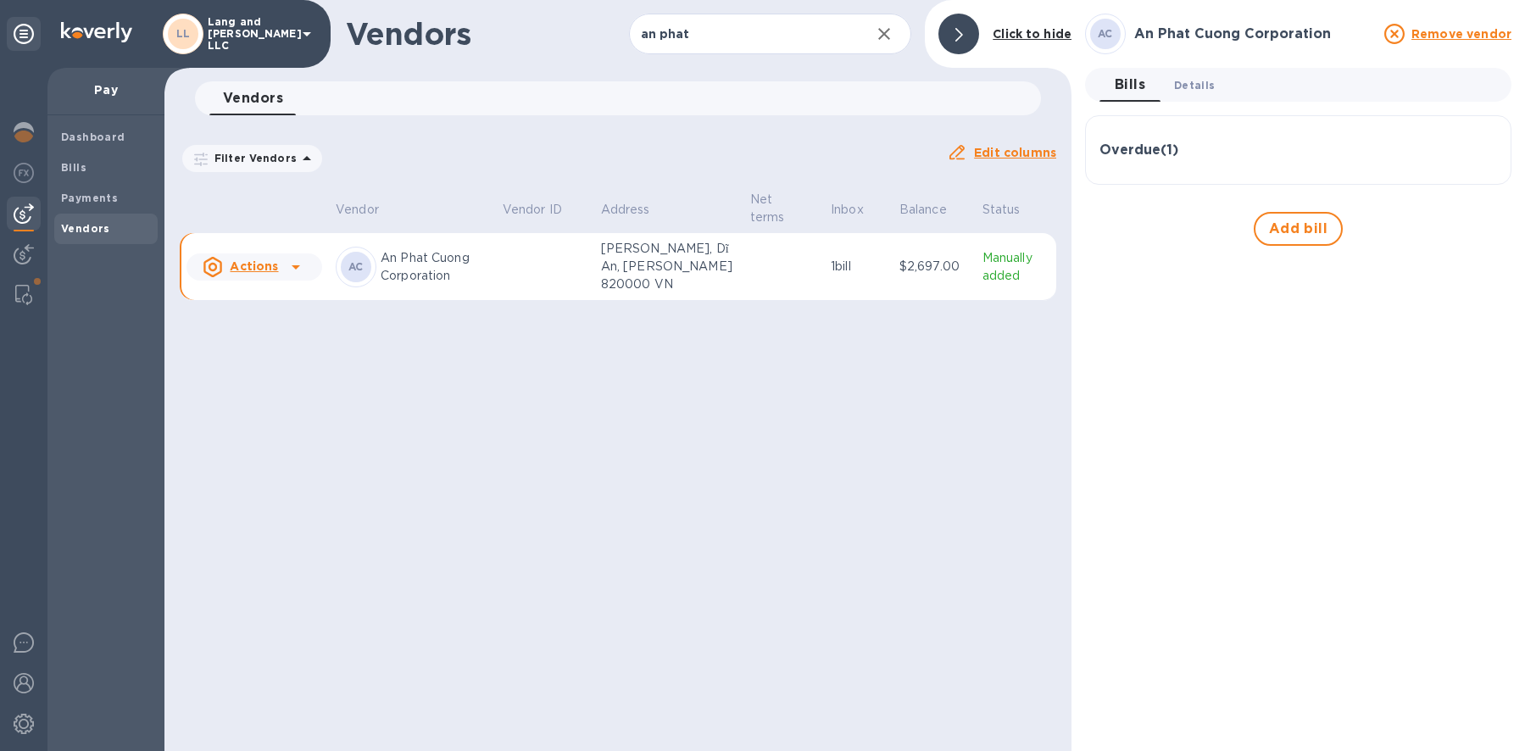
click at [1188, 69] on button "Details 0" at bounding box center [1195, 85] width 68 height 34
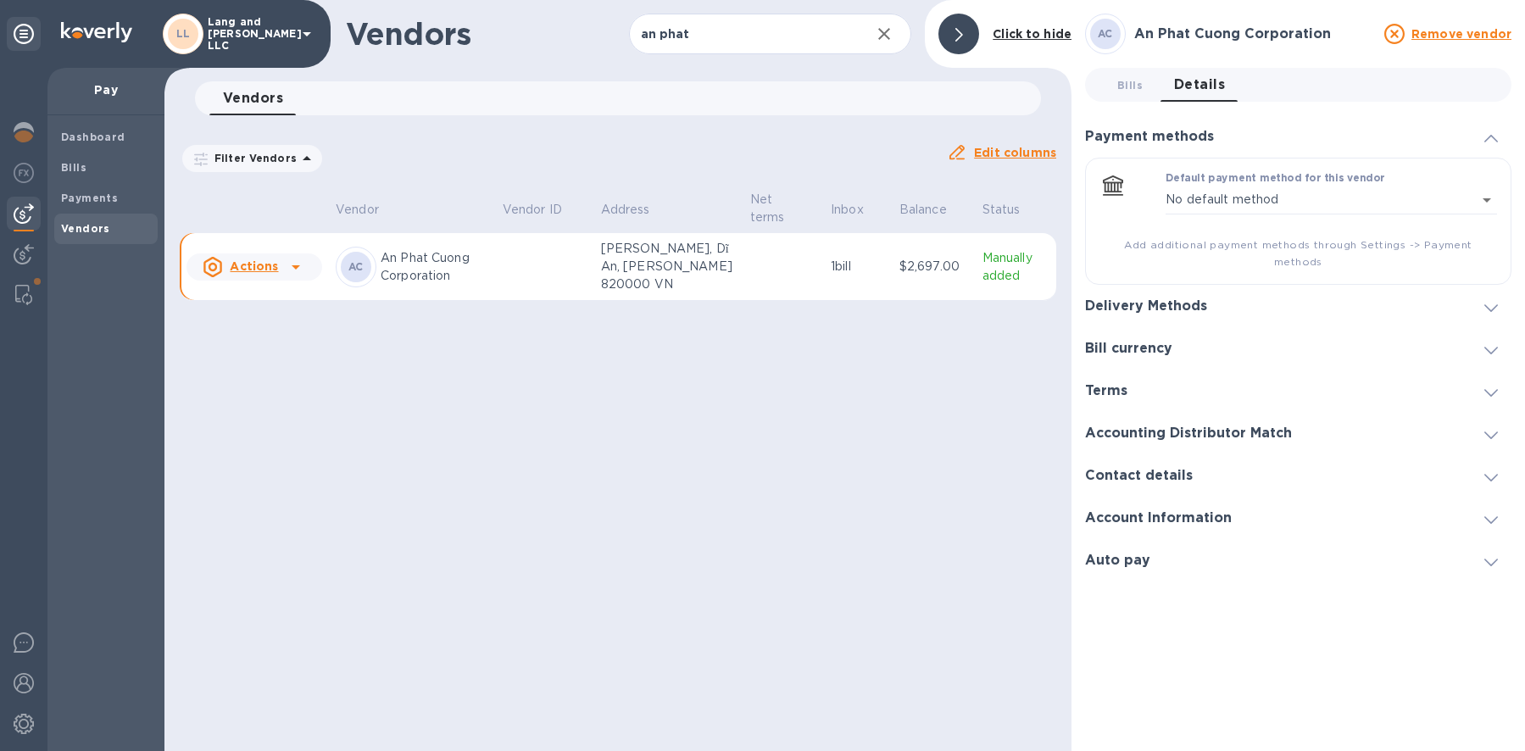
click at [1124, 340] on div "Bill currency" at bounding box center [1298, 348] width 427 height 42
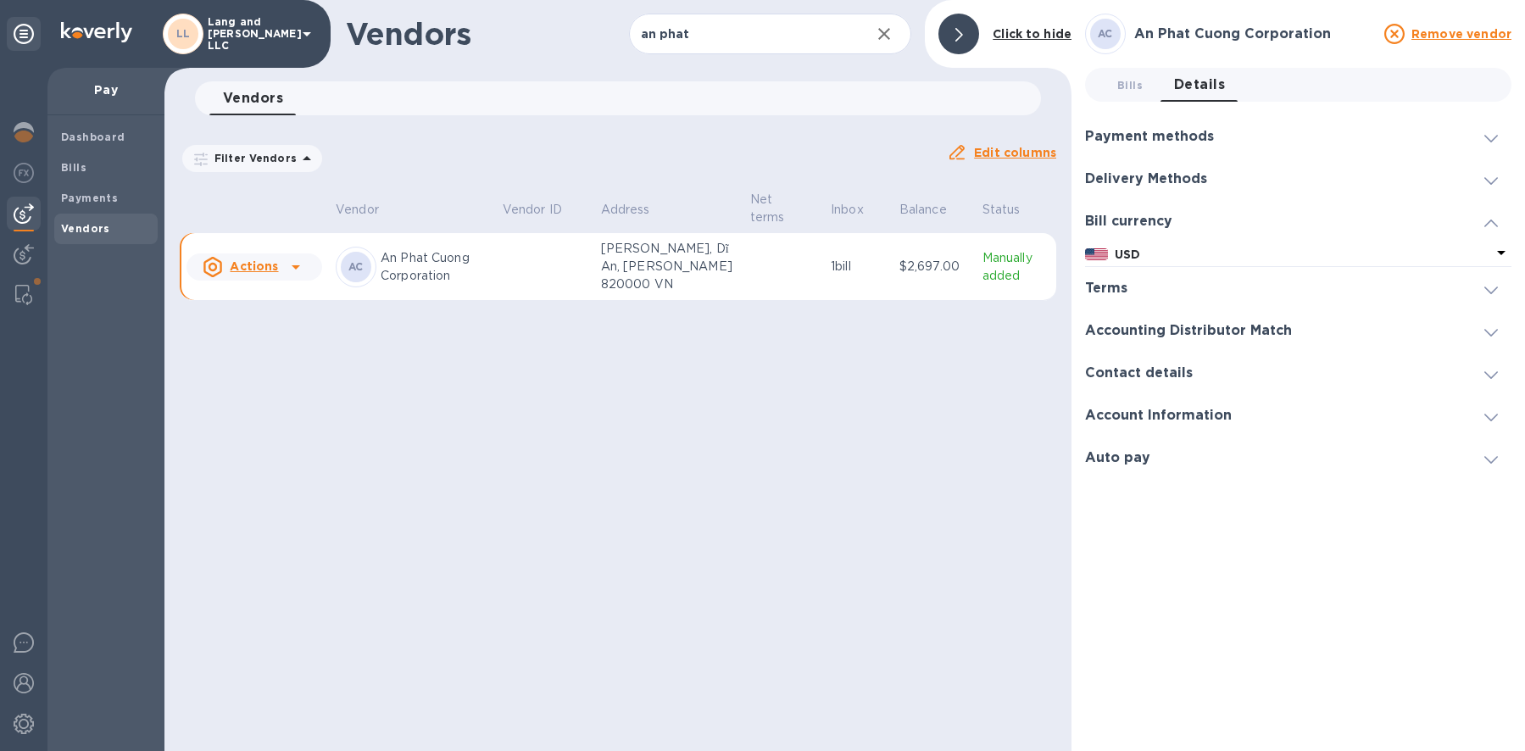
click at [1108, 296] on h3 "Terms" at bounding box center [1106, 289] width 42 height 16
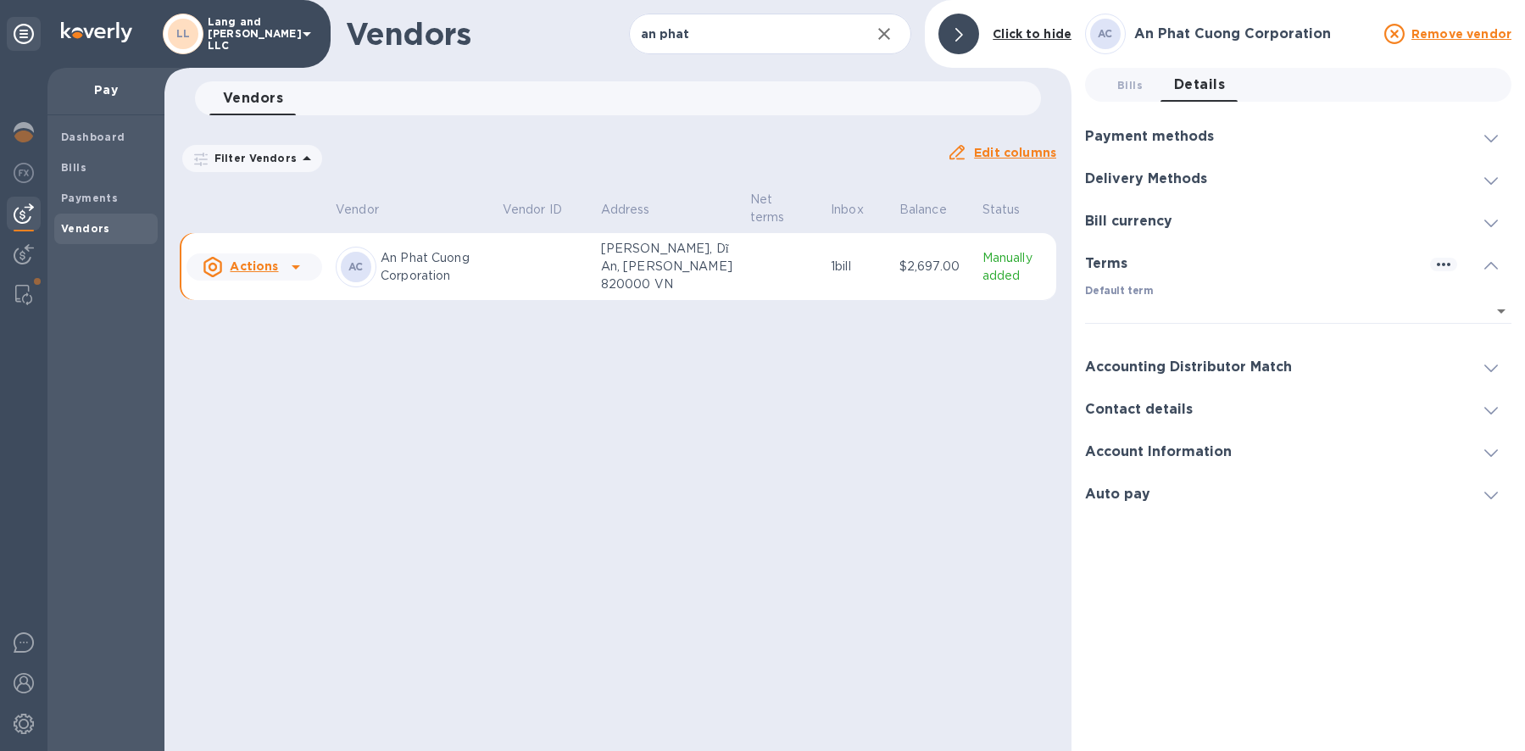
click at [1119, 349] on div "Accounting Distributor Match" at bounding box center [1298, 367] width 427 height 42
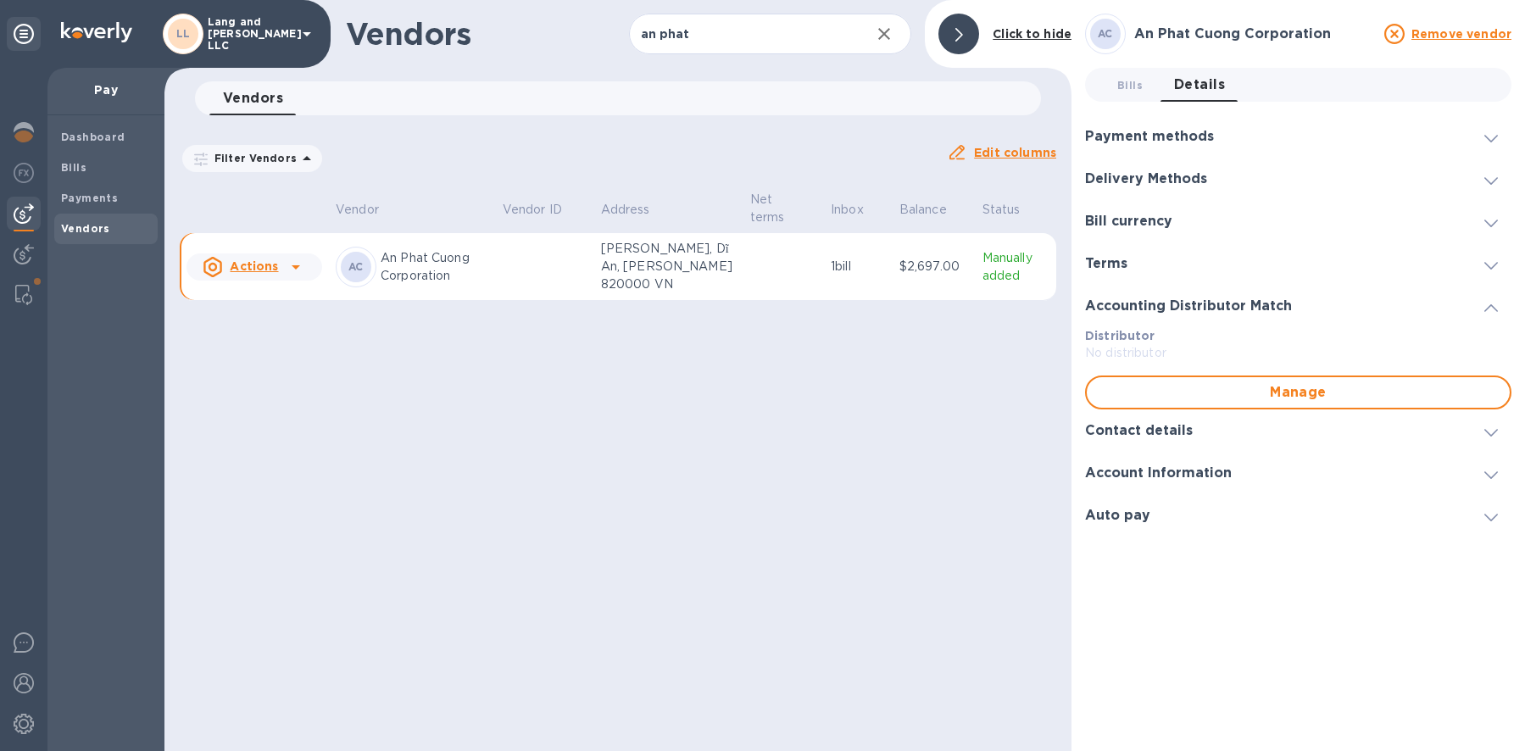
click at [1113, 142] on h3 "Payment methods" at bounding box center [1149, 137] width 129 height 16
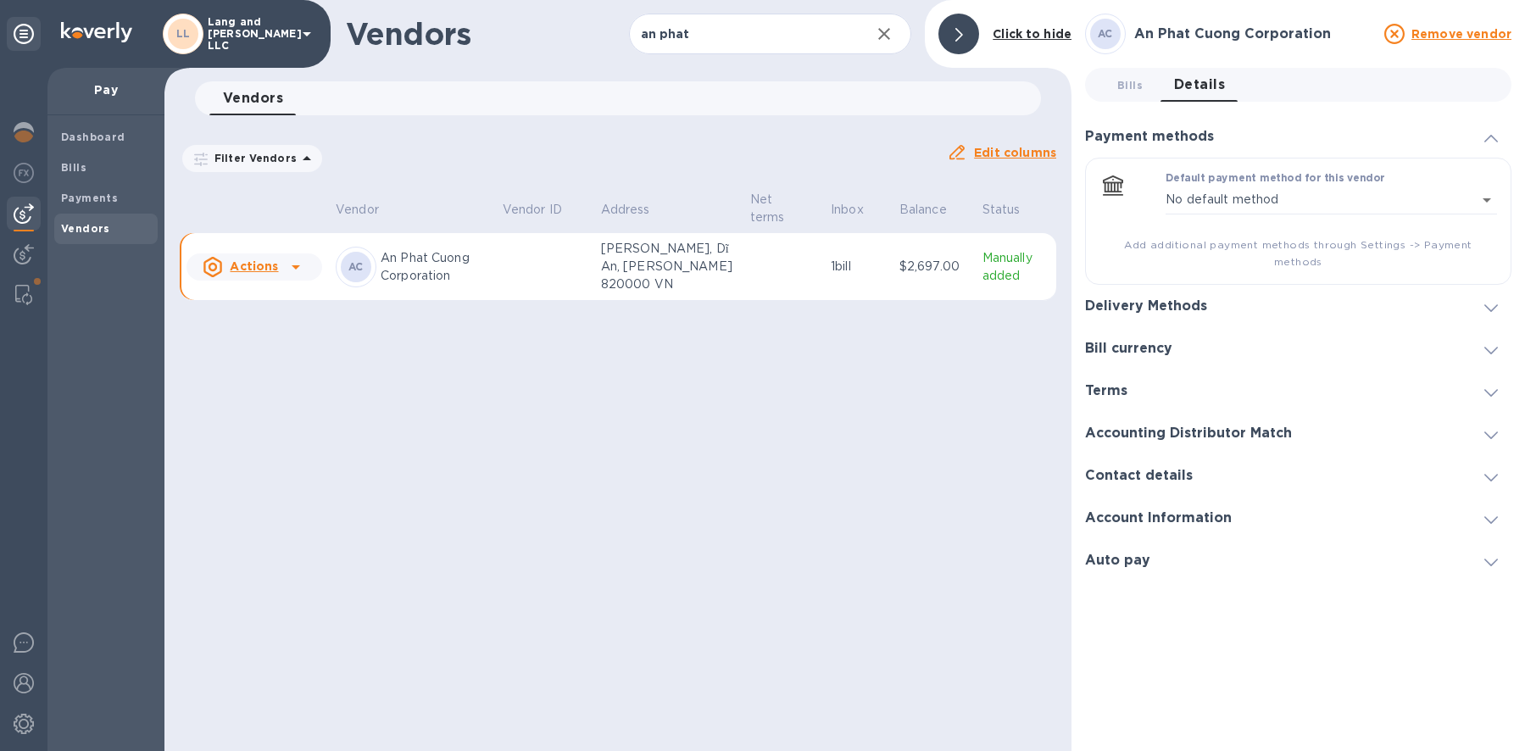
click at [1135, 298] on h3 "Delivery Methods" at bounding box center [1146, 306] width 122 height 16
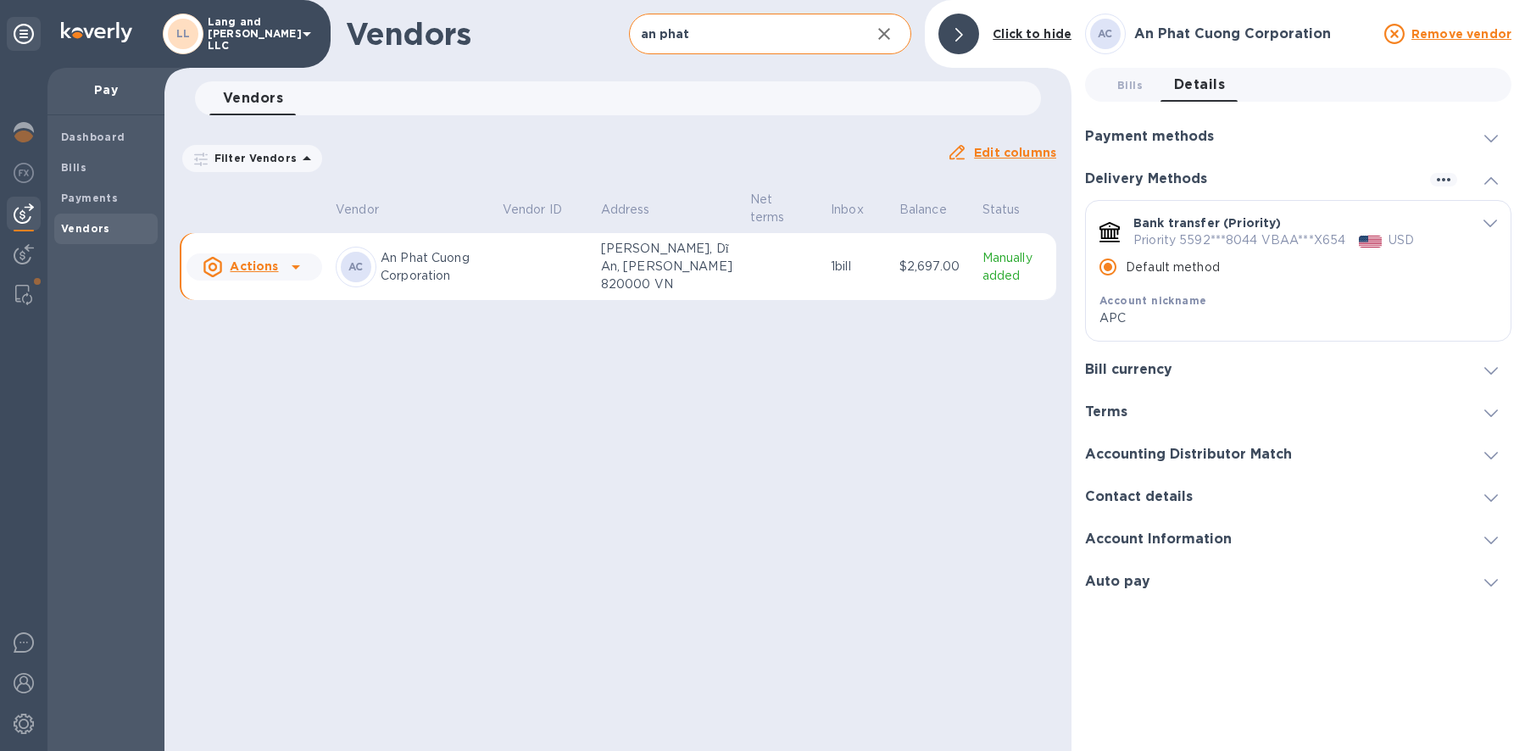
click at [717, 39] on input "an phat" at bounding box center [743, 35] width 229 height 42
click at [715, 39] on input "an phat" at bounding box center [743, 35] width 229 height 42
click at [705, 36] on input "an phat" at bounding box center [743, 35] width 229 height 42
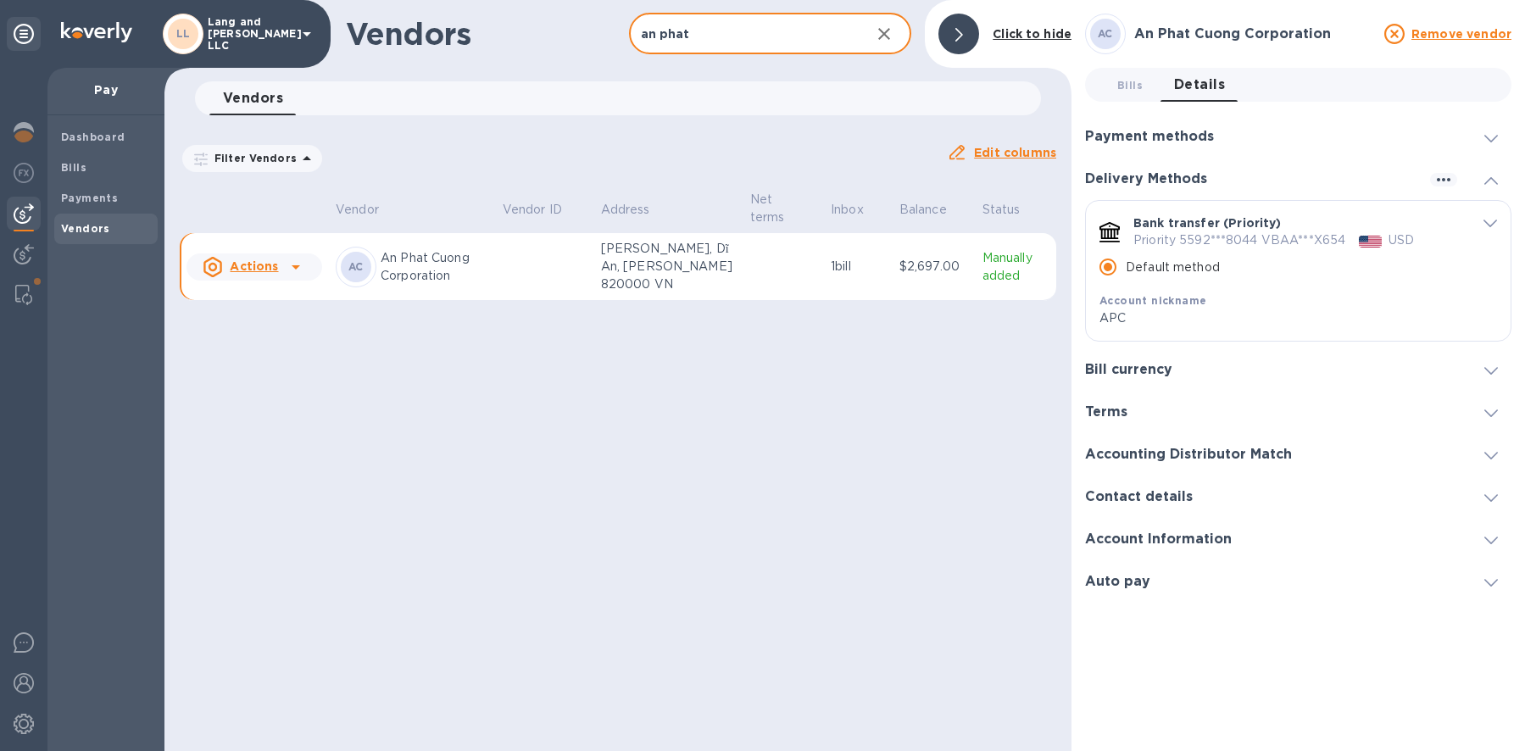
click at [705, 36] on input "an phat" at bounding box center [743, 35] width 229 height 42
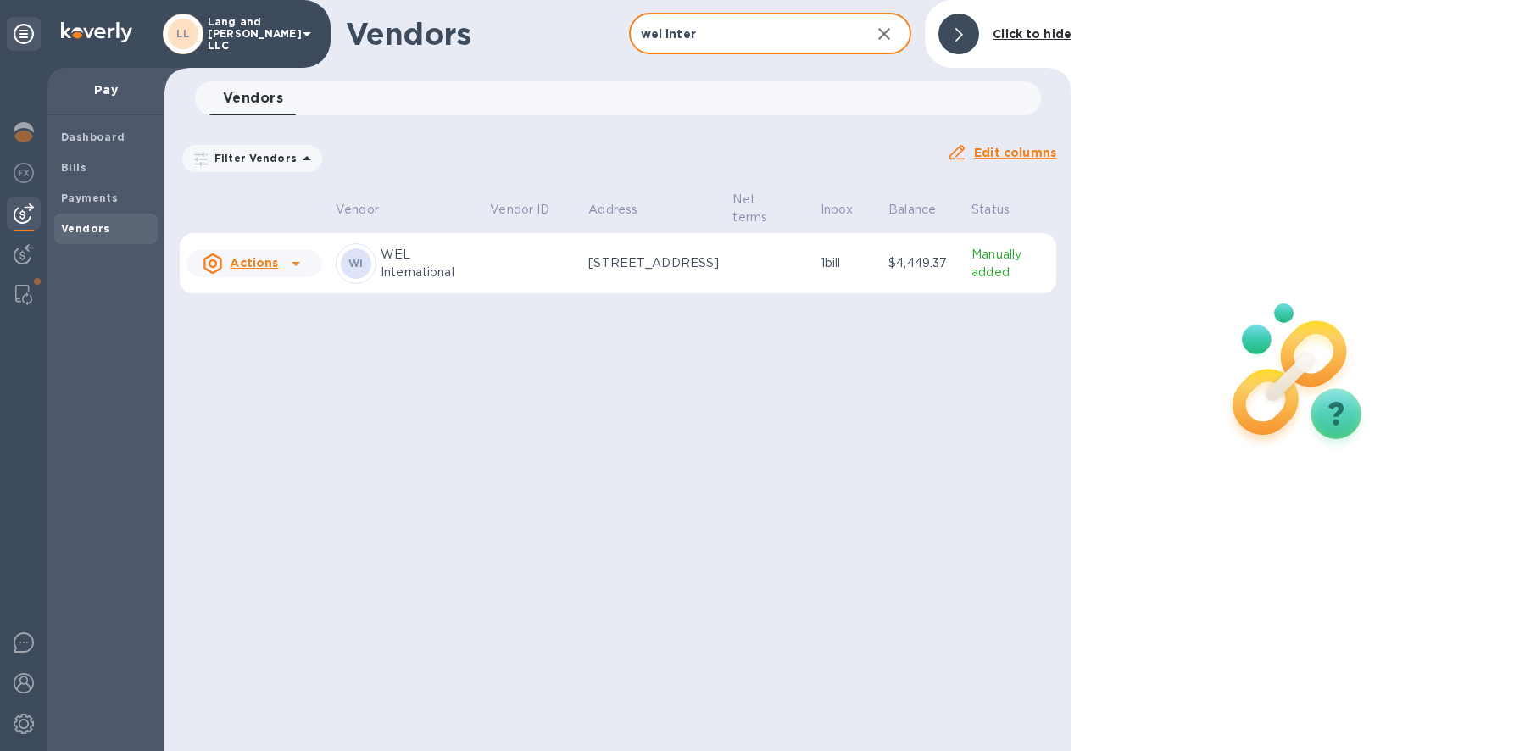
type input "wel inter"
click at [523, 271] on td at bounding box center [532, 263] width 98 height 61
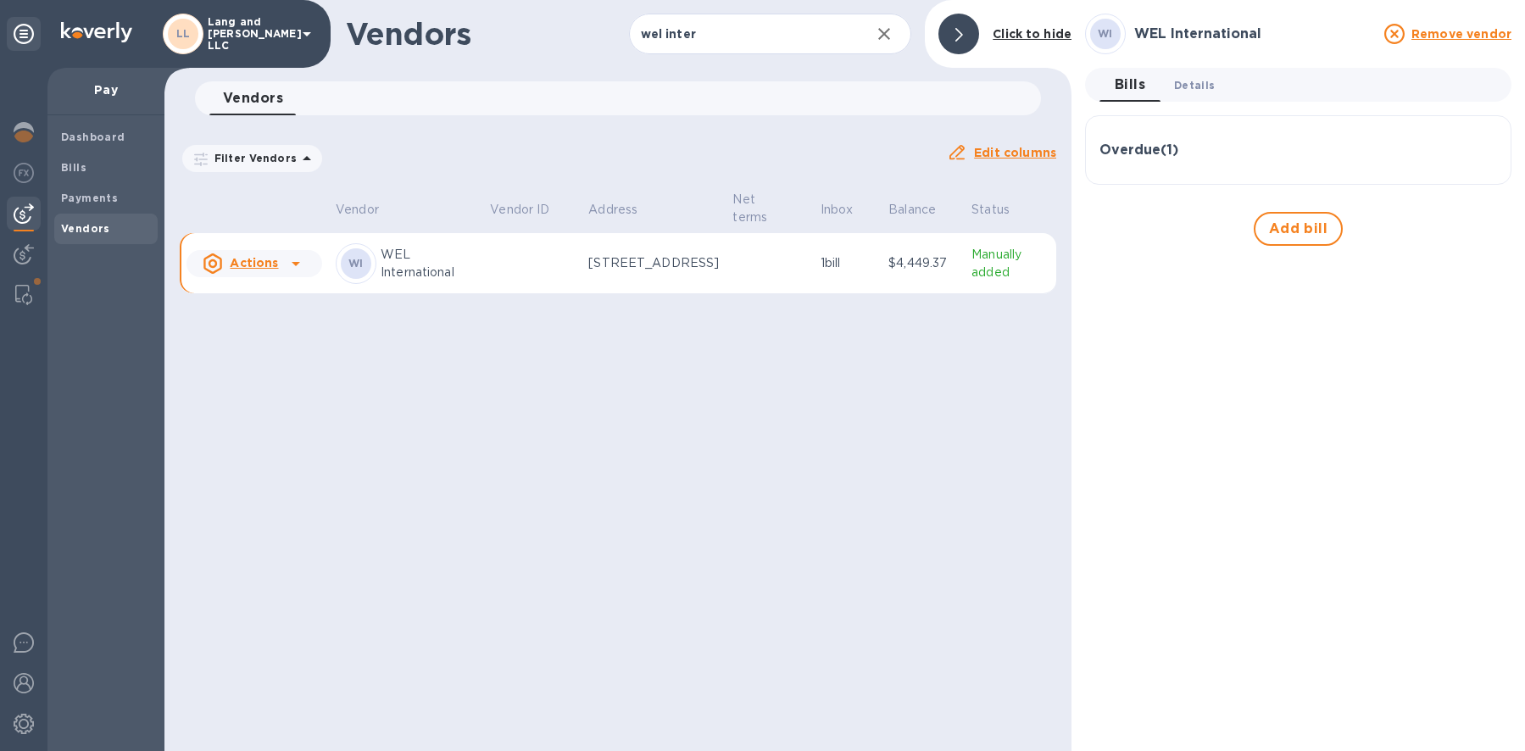
click at [1175, 80] on span "Details 0" at bounding box center [1194, 85] width 41 height 18
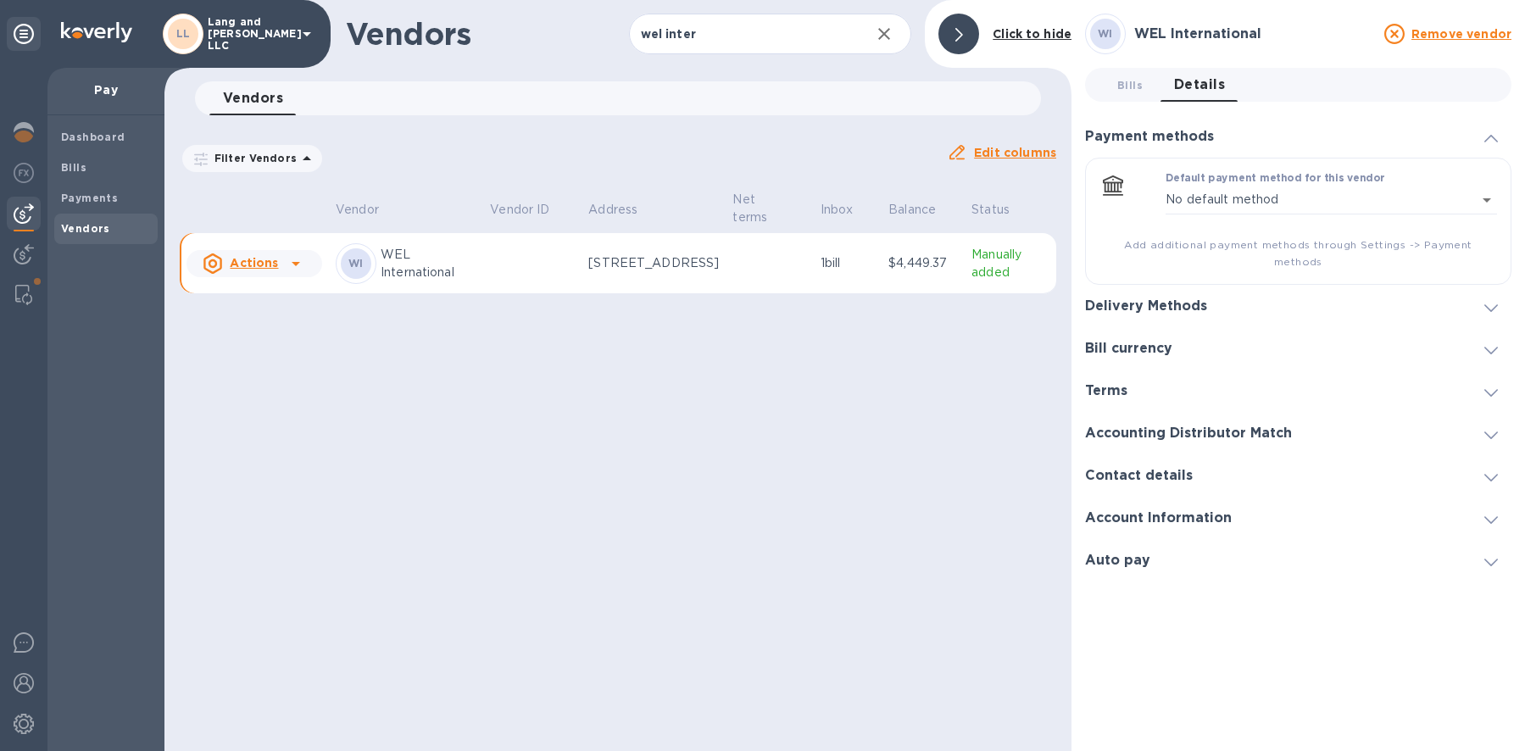
click at [1138, 304] on div "Delivery Methods" at bounding box center [1298, 306] width 427 height 42
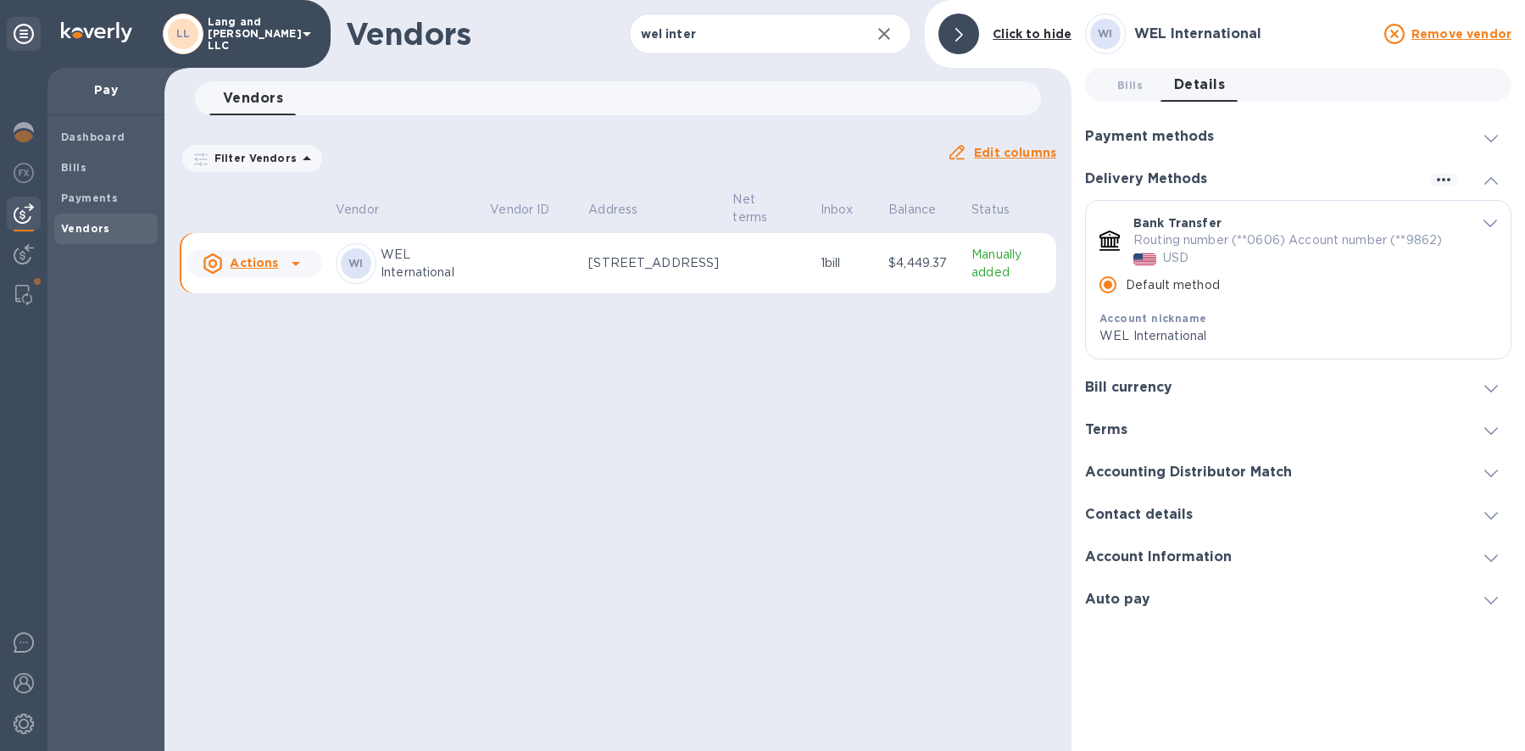
click at [884, 31] on icon "button" at bounding box center [884, 34] width 12 height 12
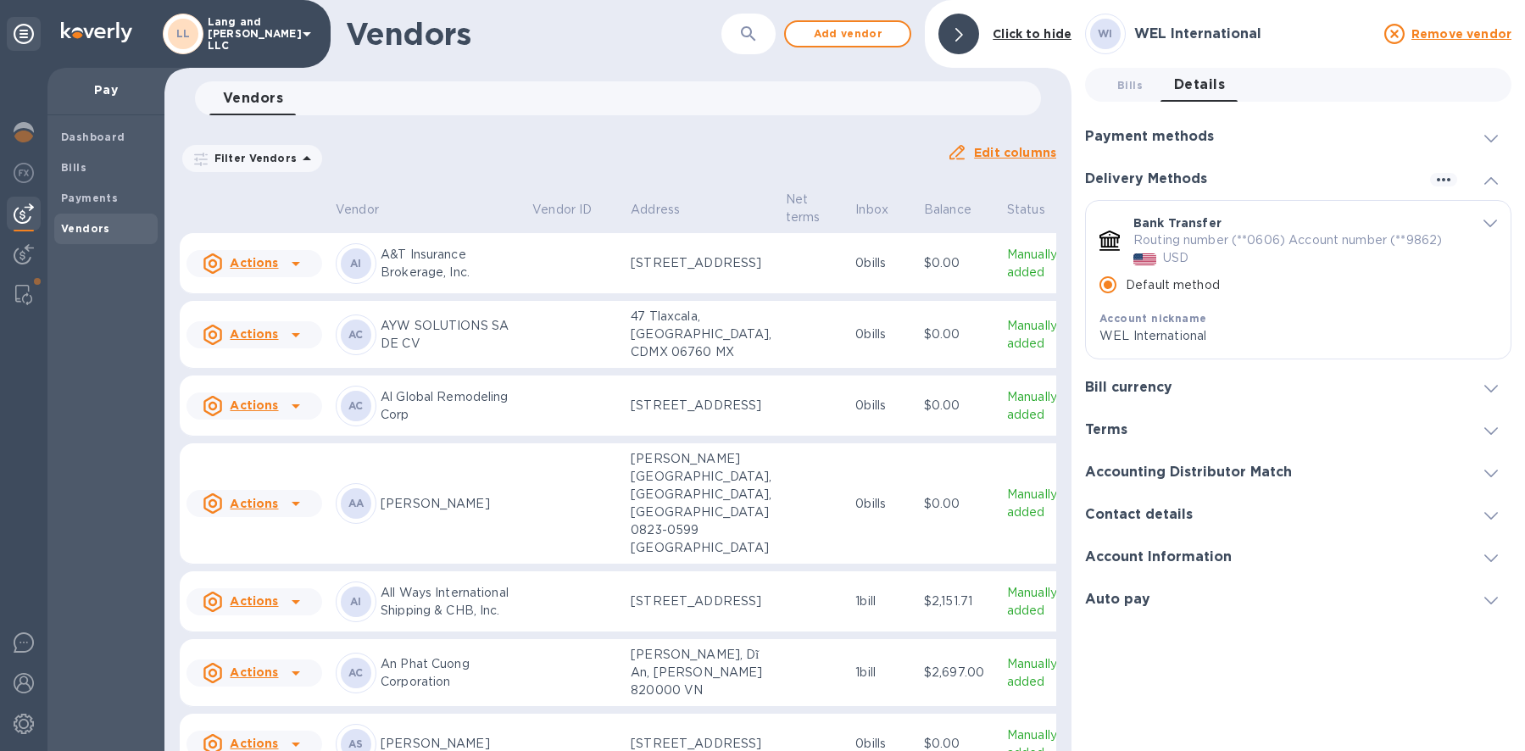
drag, startPoint x: 728, startPoint y: 36, endPoint x: 737, endPoint y: 37, distance: 9.4
click at [728, 37] on div "​" at bounding box center [749, 35] width 54 height 42
click at [739, 36] on button "button" at bounding box center [748, 34] width 41 height 41
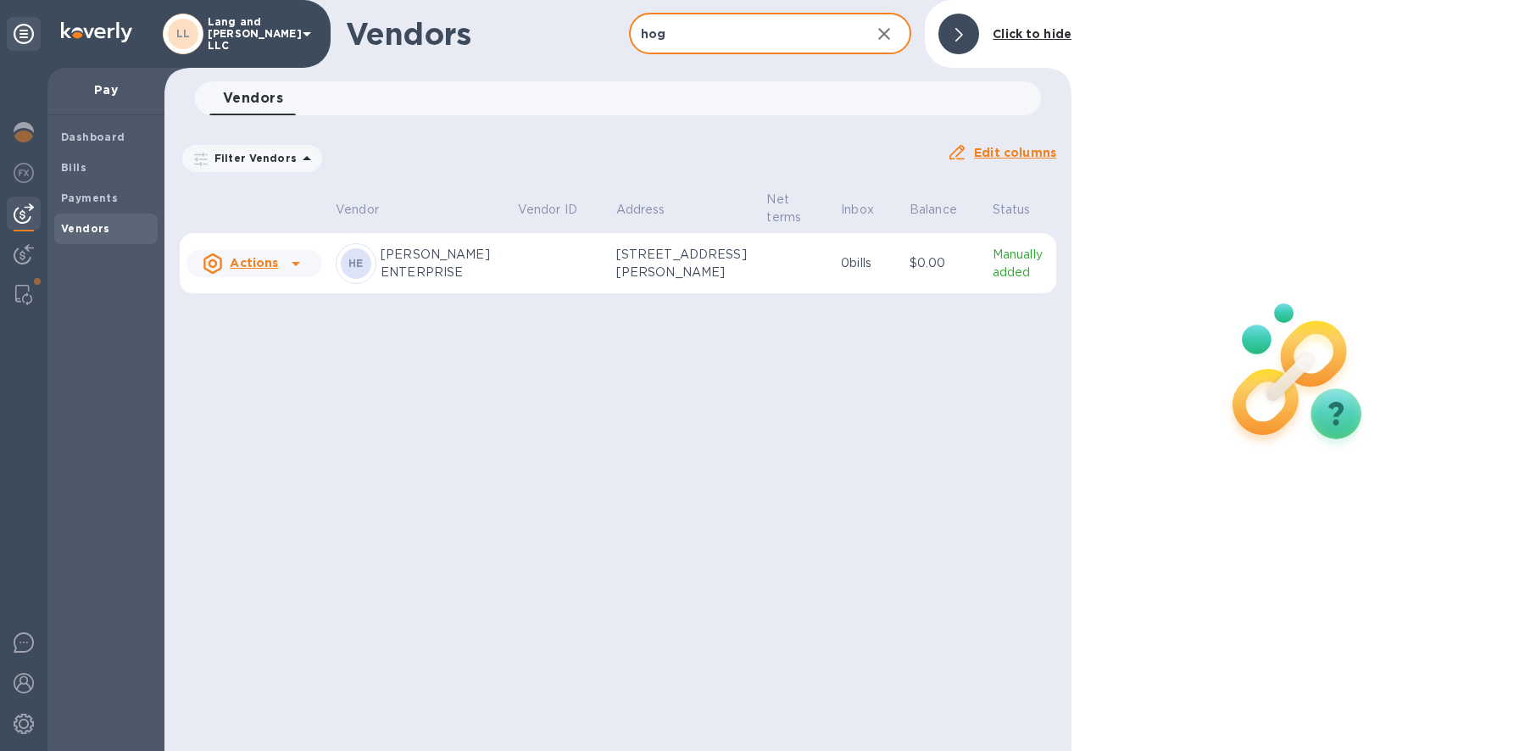
type input "hog"
click at [486, 273] on p "[PERSON_NAME] ENTERPRISE" at bounding box center [443, 264] width 124 height 36
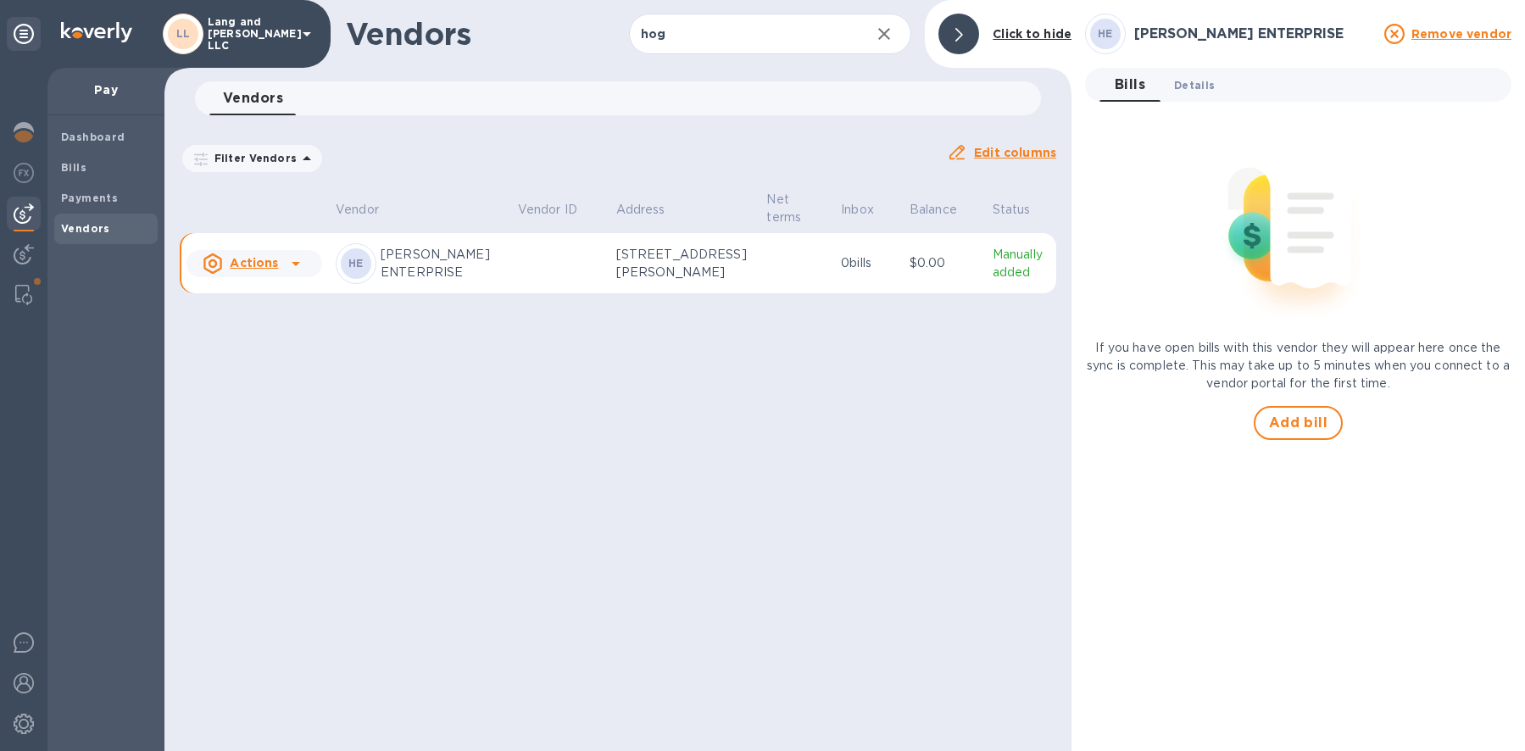
click at [1182, 87] on span "Details 0" at bounding box center [1194, 85] width 41 height 18
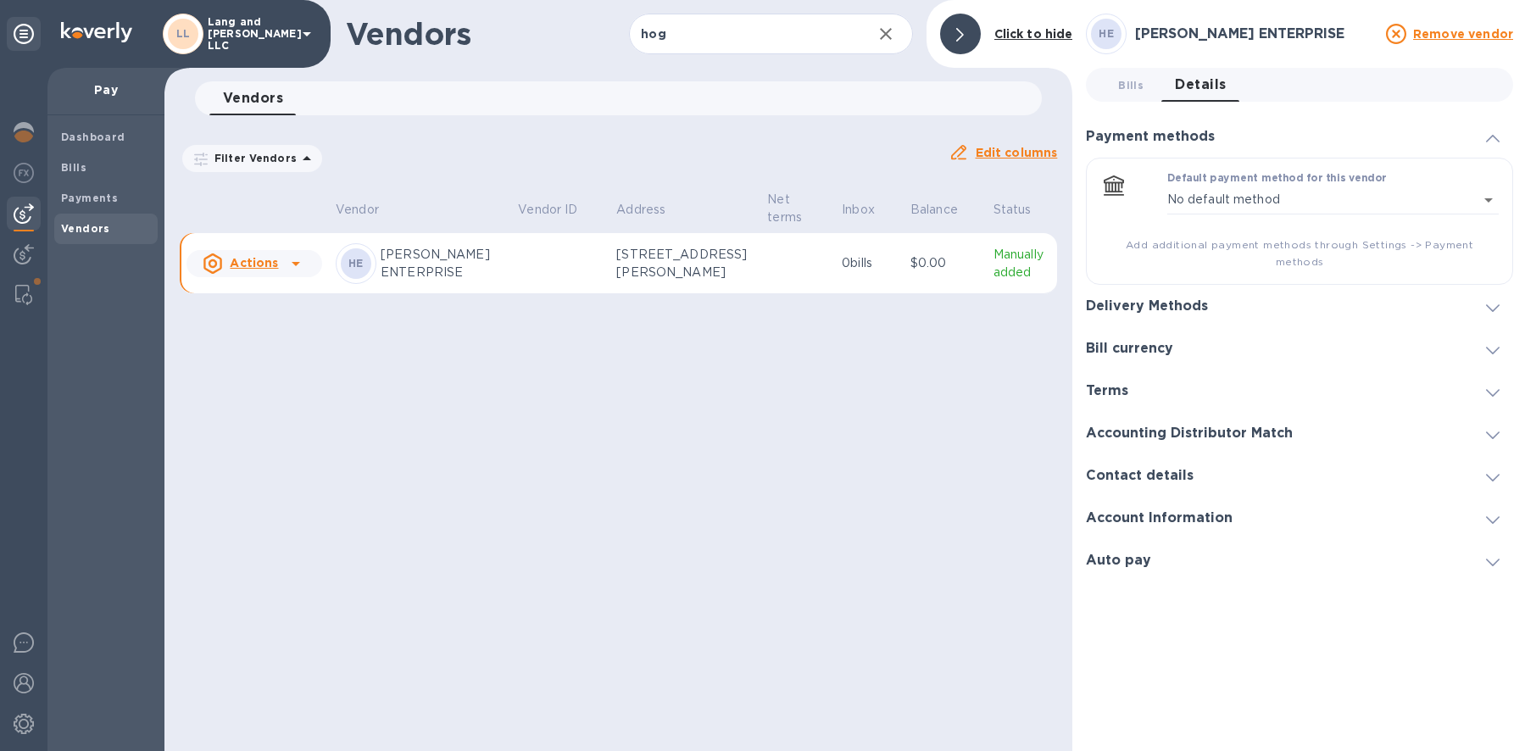
click at [1118, 298] on h3 "Delivery Methods" at bounding box center [1147, 306] width 122 height 16
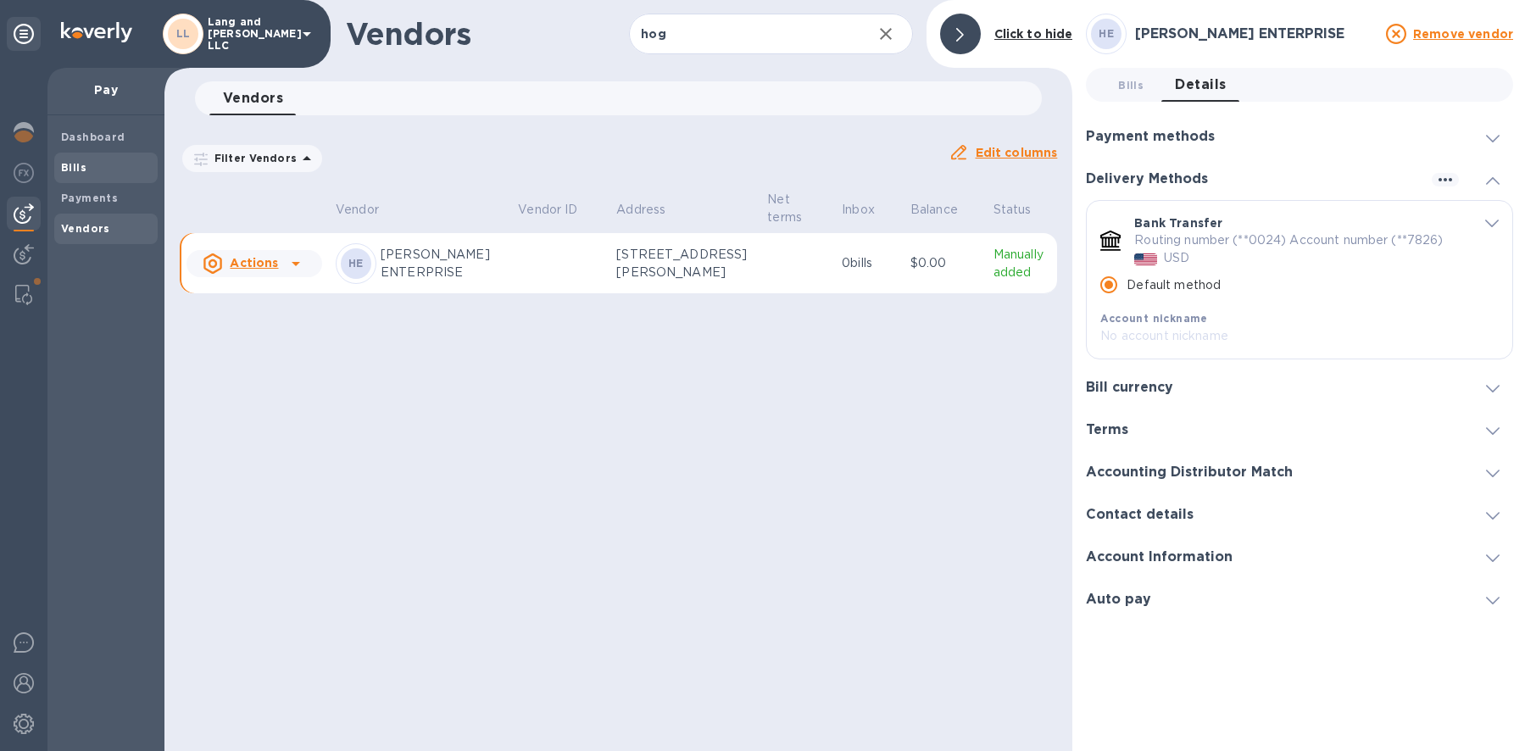
click at [83, 172] on b "Bills" at bounding box center [73, 167] width 25 height 13
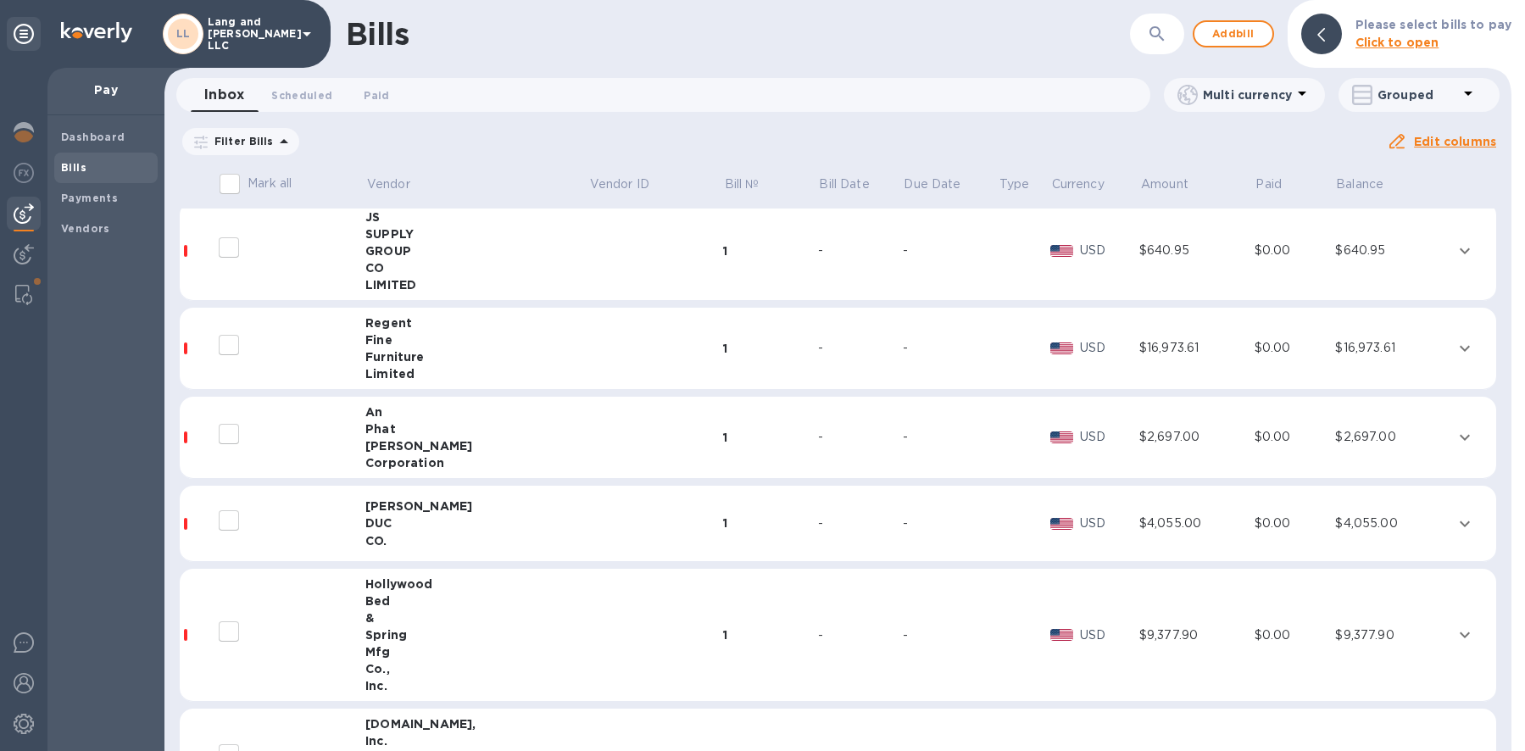
scroll to position [417, 0]
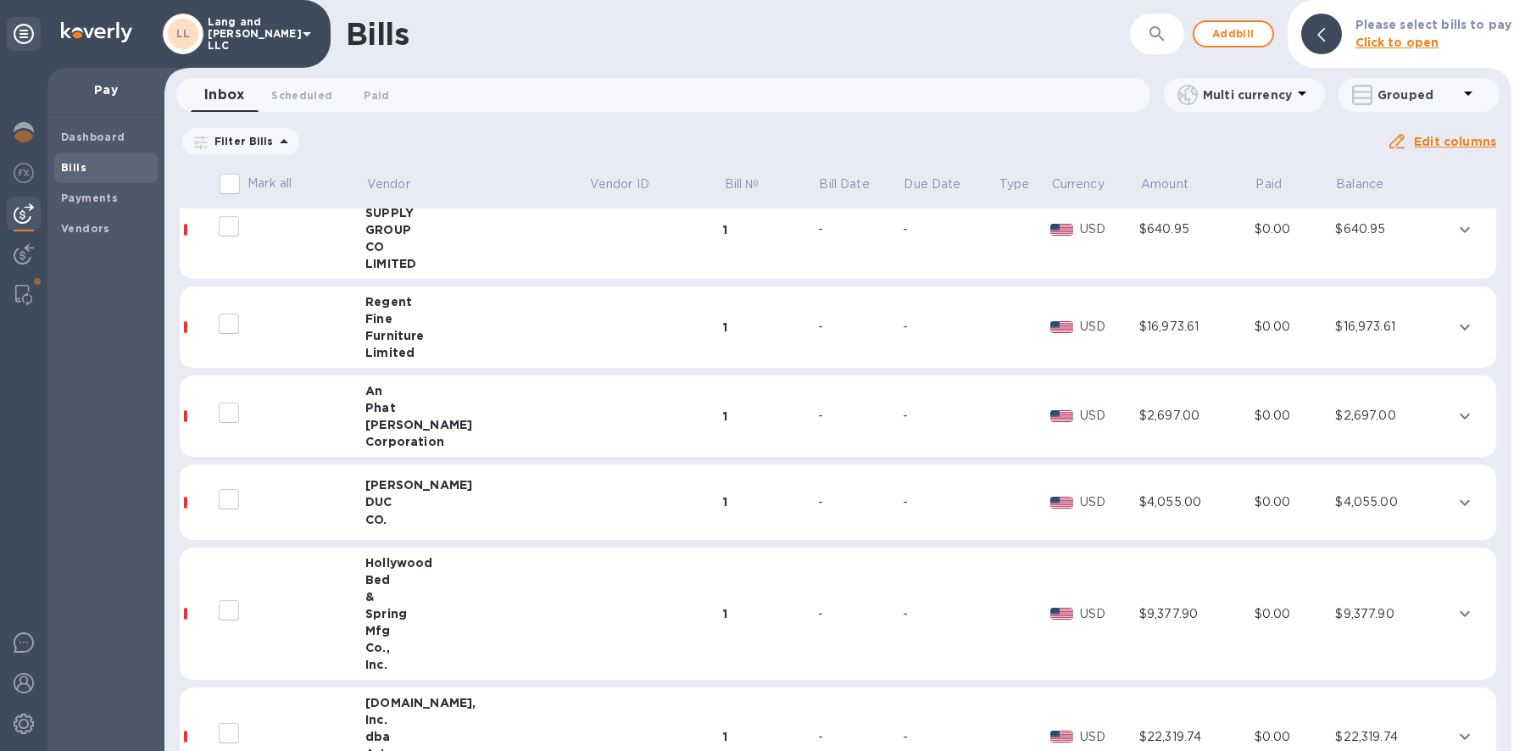
click at [905, 321] on div "-" at bounding box center [950, 327] width 95 height 18
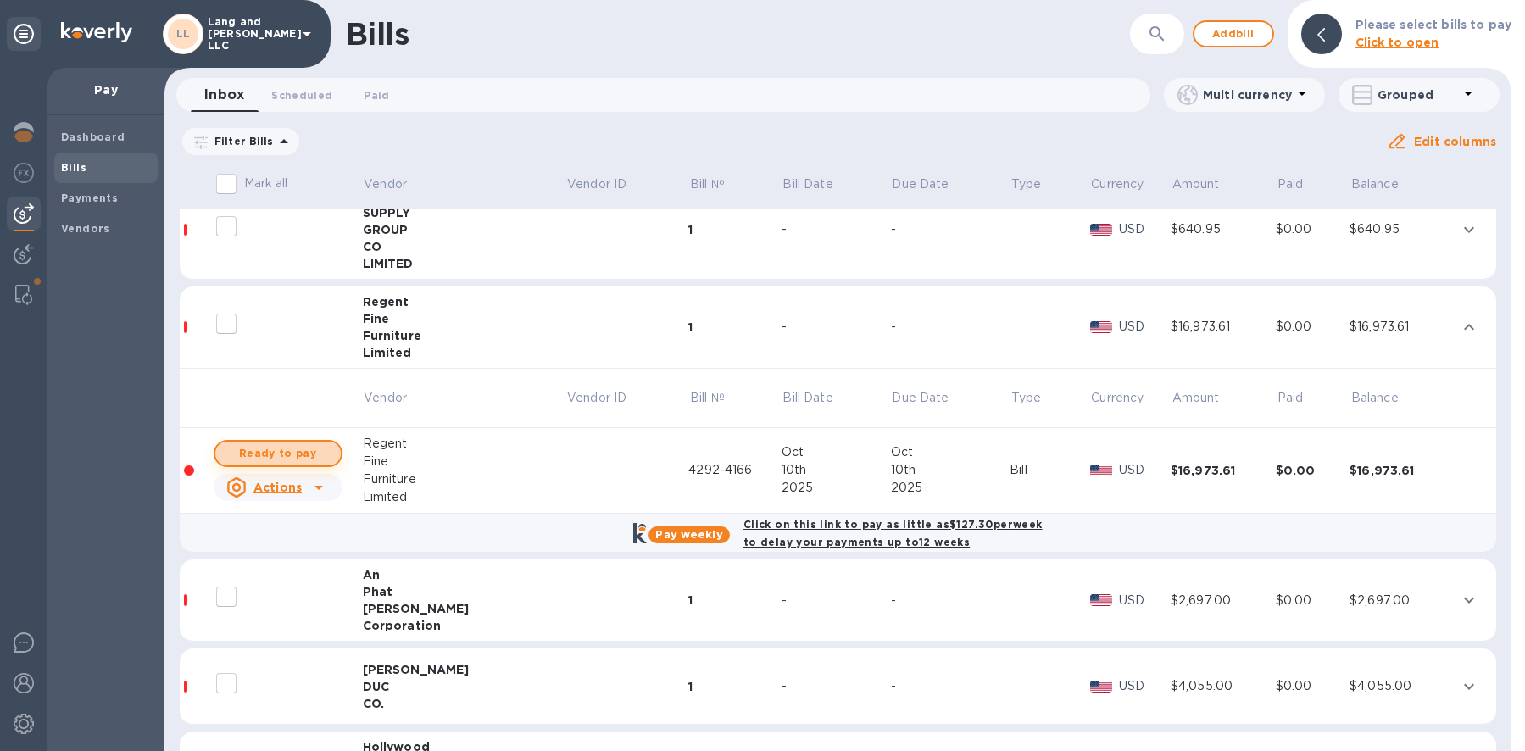
click at [289, 458] on span "Ready to pay" at bounding box center [278, 453] width 98 height 20
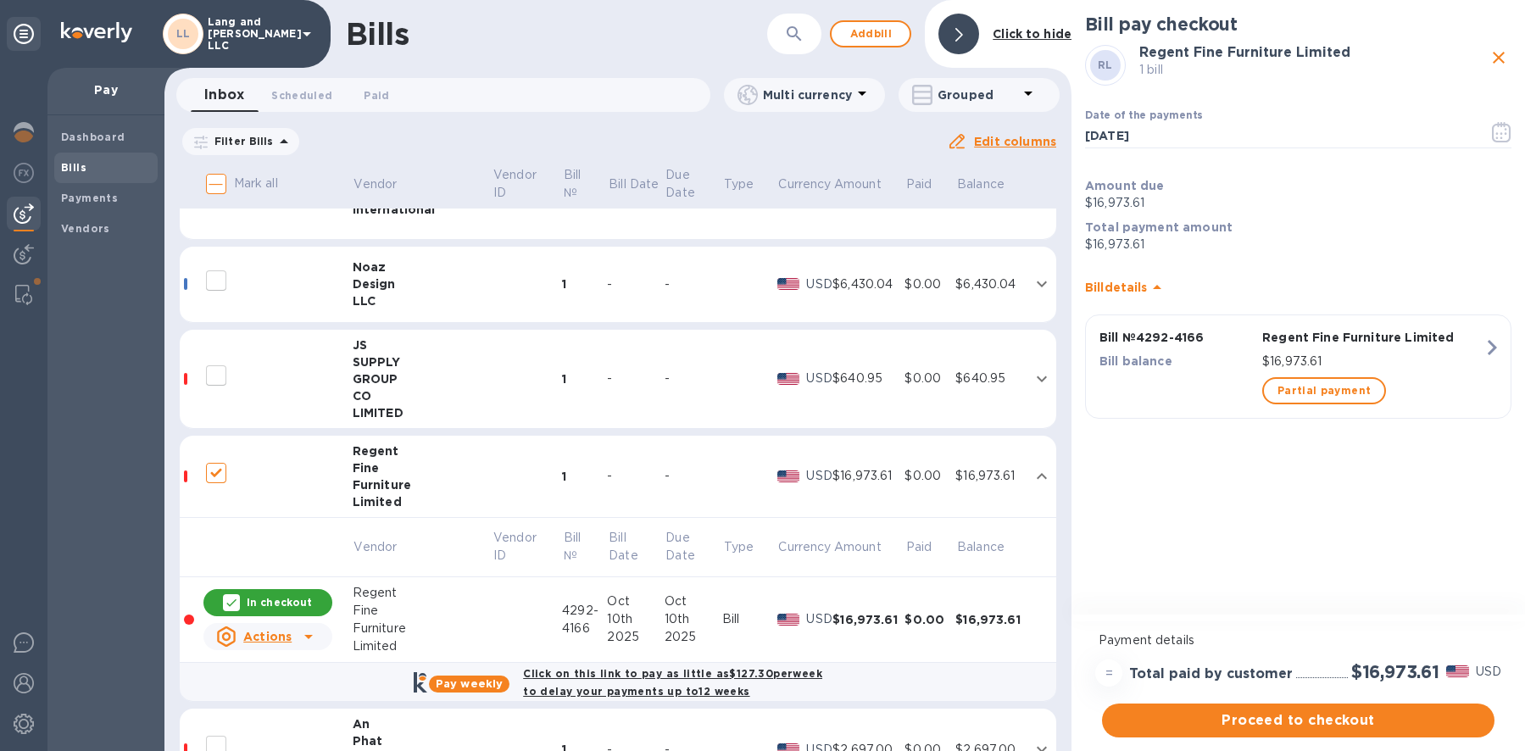
scroll to position [222, 0]
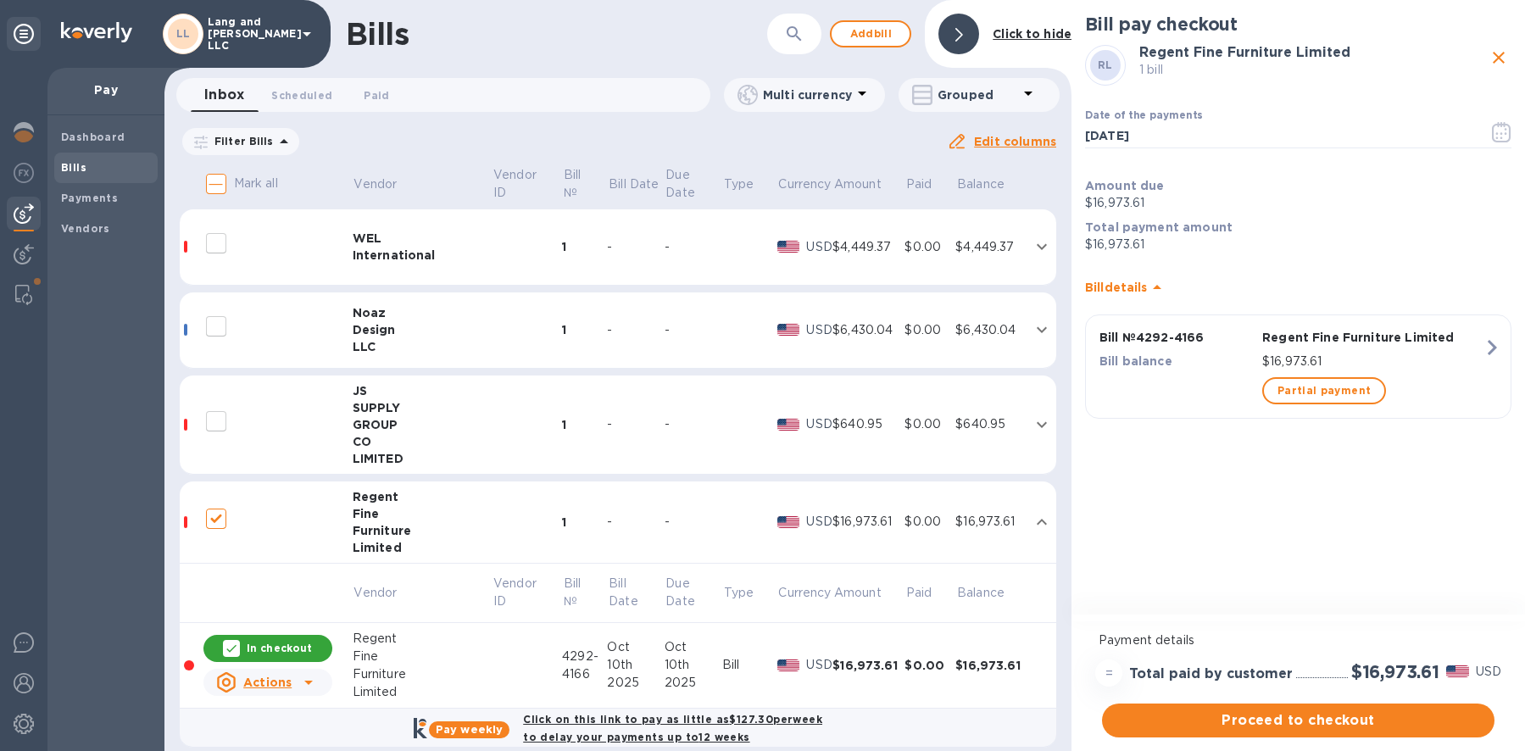
click at [1497, 59] on icon "close" at bounding box center [1499, 58] width 12 height 12
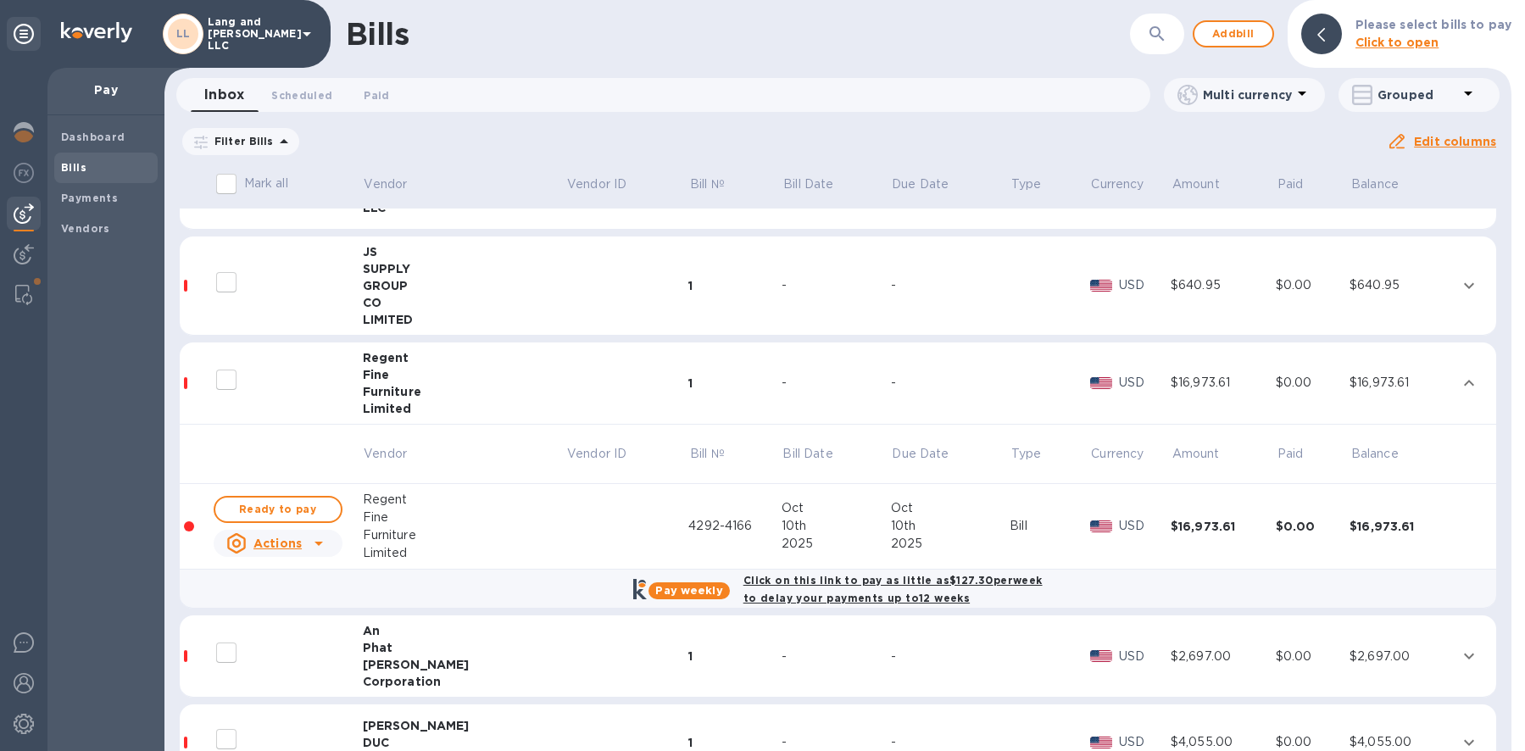
scroll to position [373, 0]
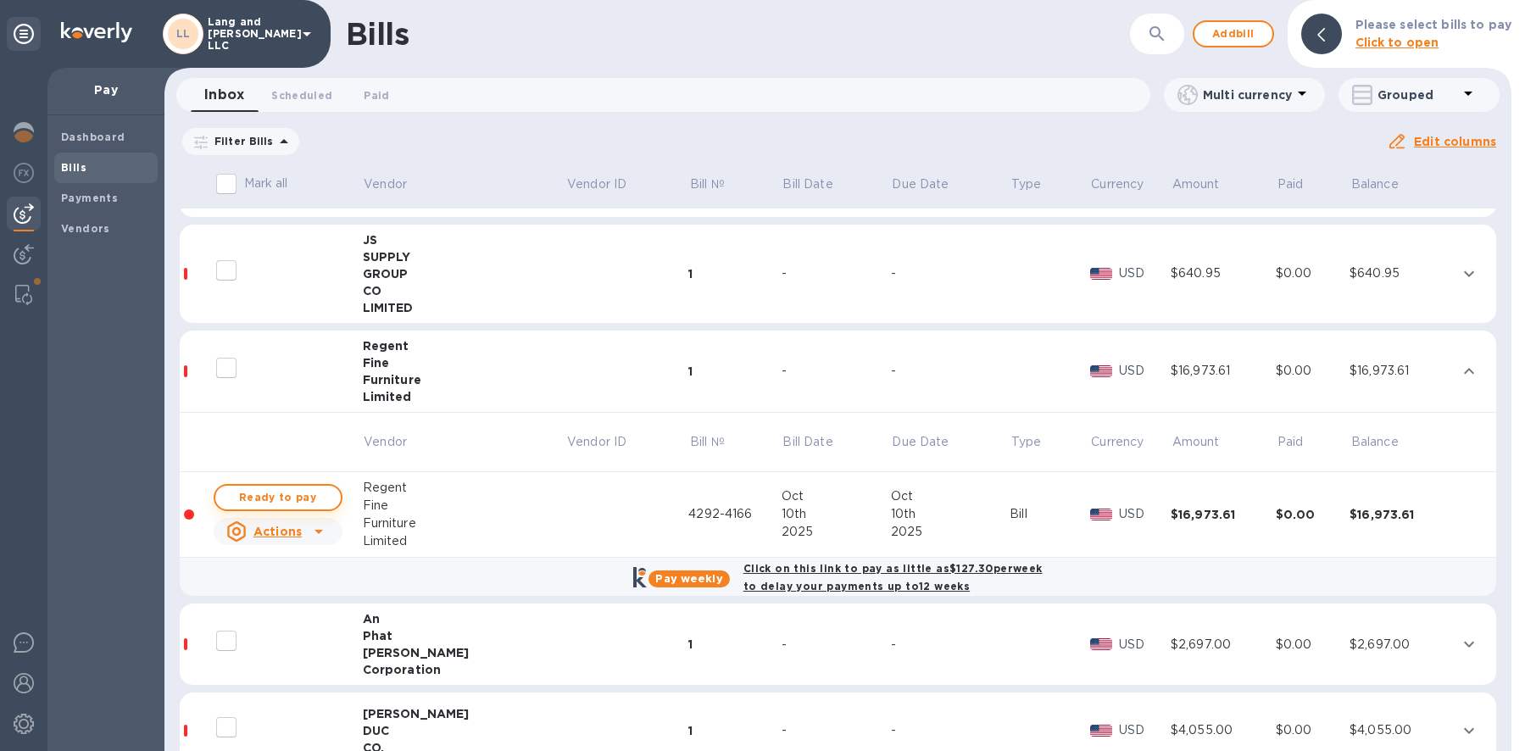
click at [281, 498] on span "Ready to pay" at bounding box center [278, 498] width 98 height 20
checkbox input "true"
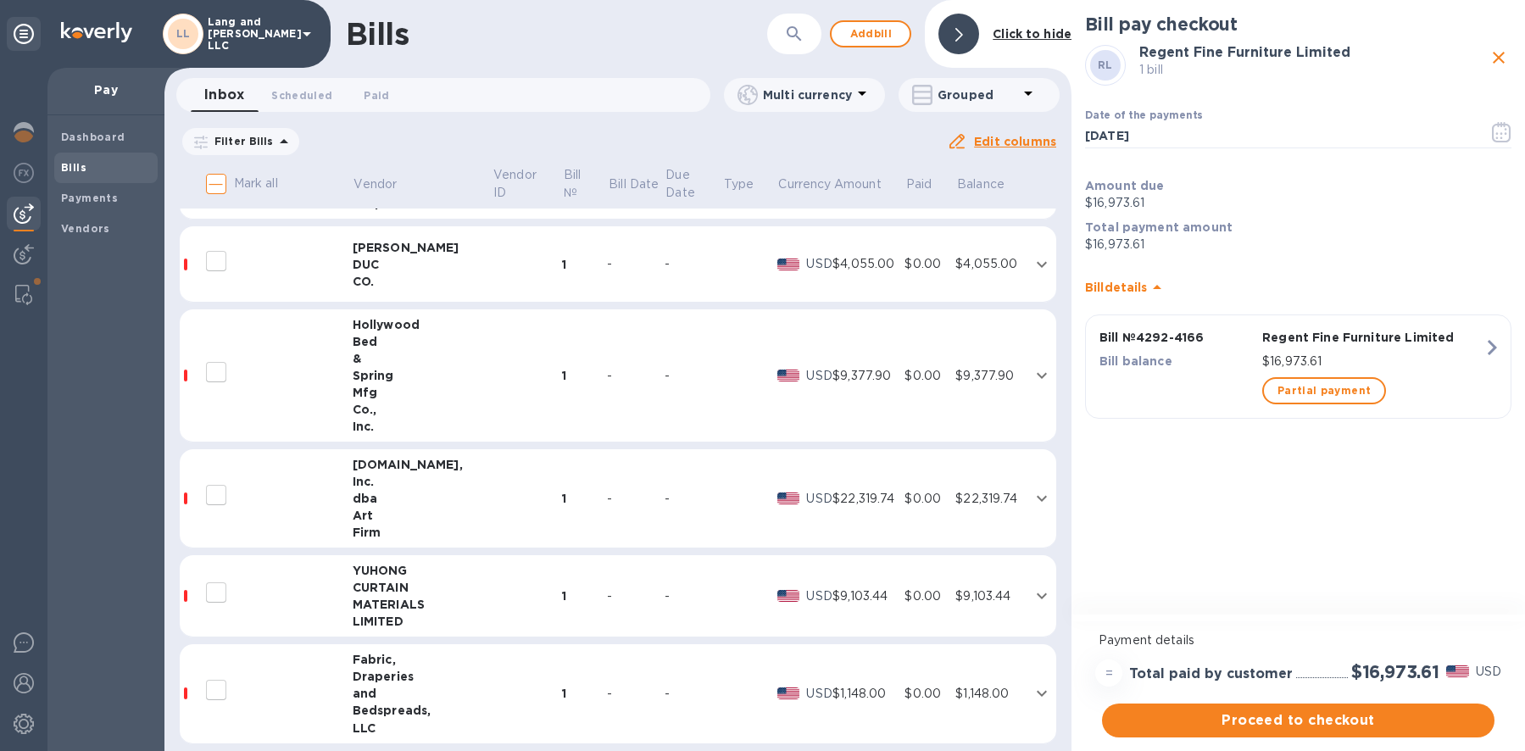
scroll to position [855, 0]
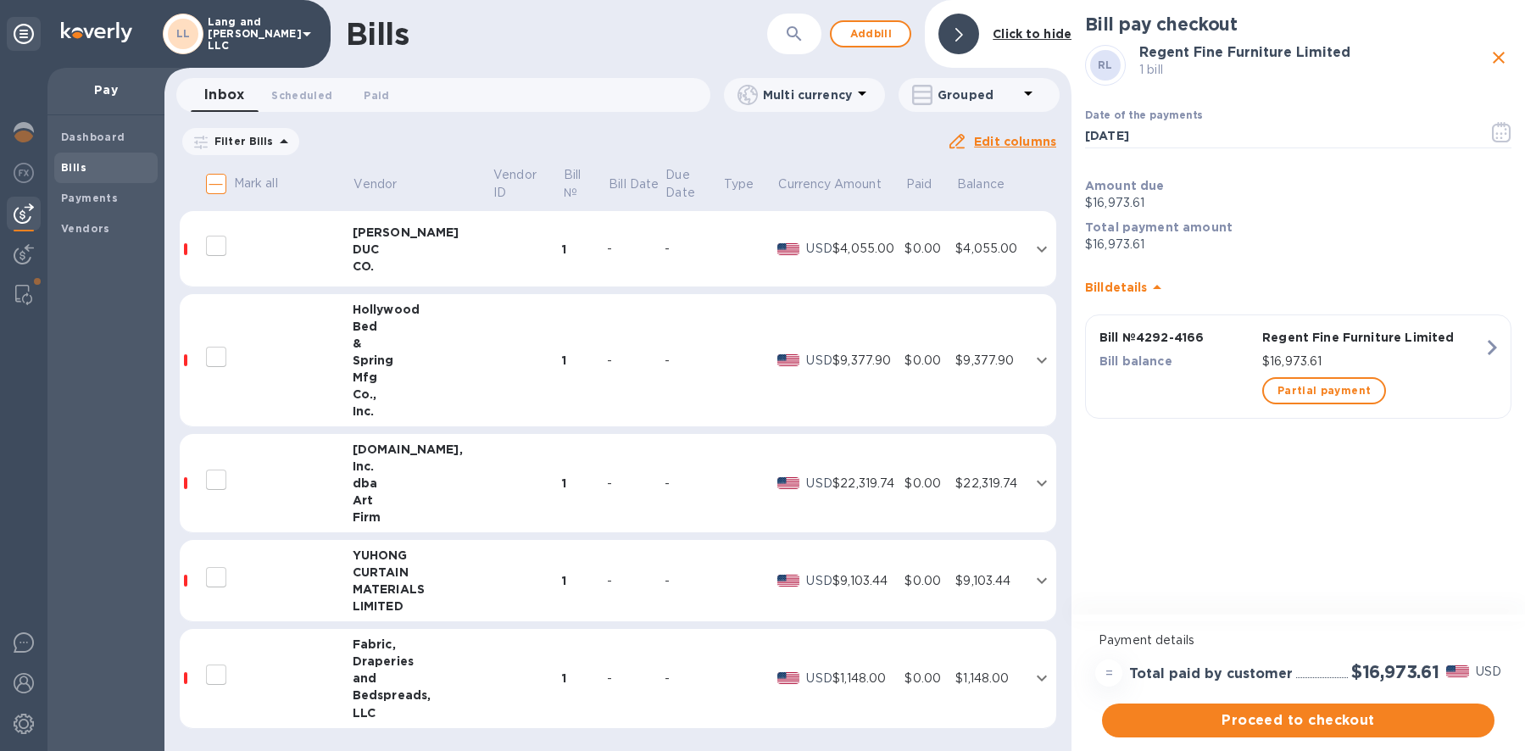
click at [607, 494] on td "-" at bounding box center [635, 483] width 57 height 99
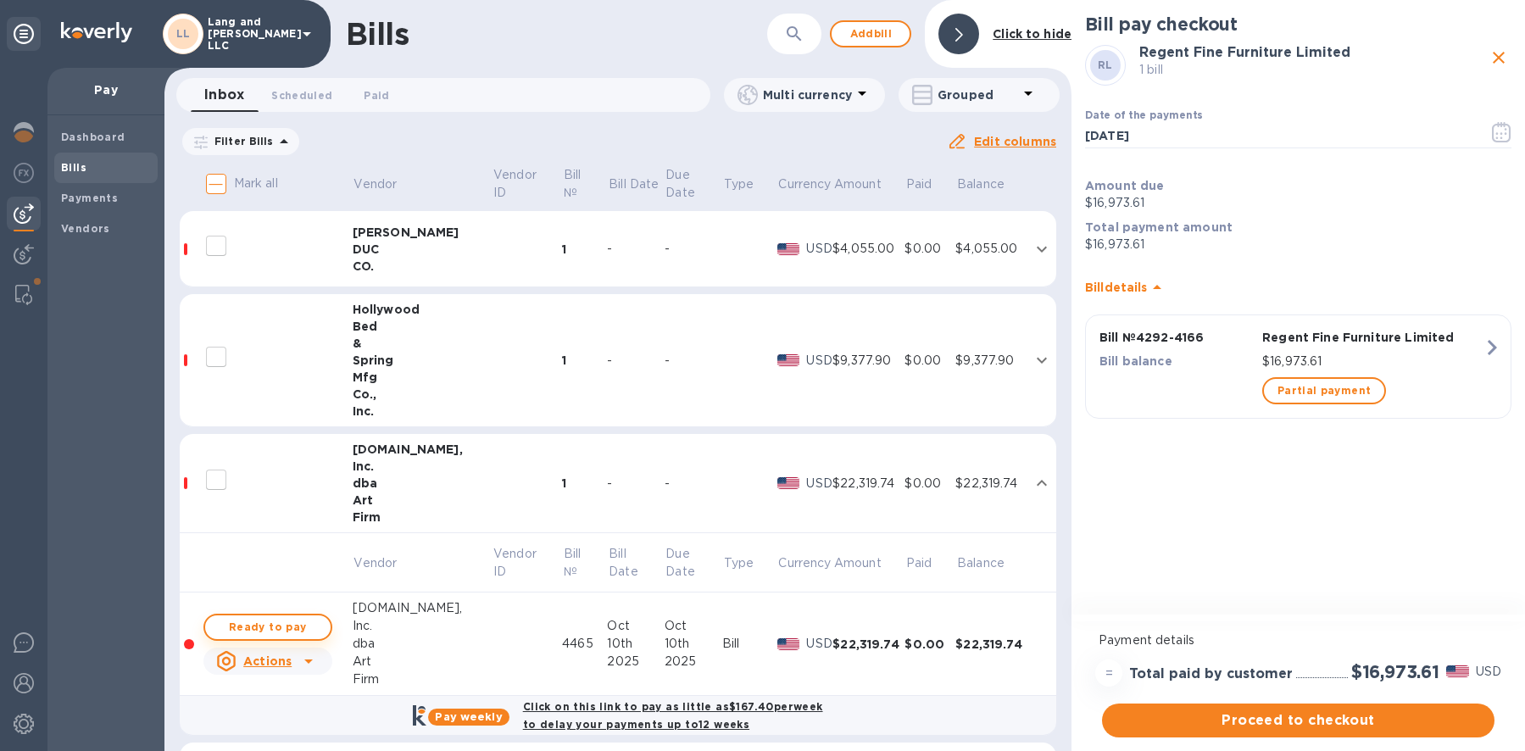
click at [301, 627] on span "Ready to pay" at bounding box center [268, 627] width 98 height 20
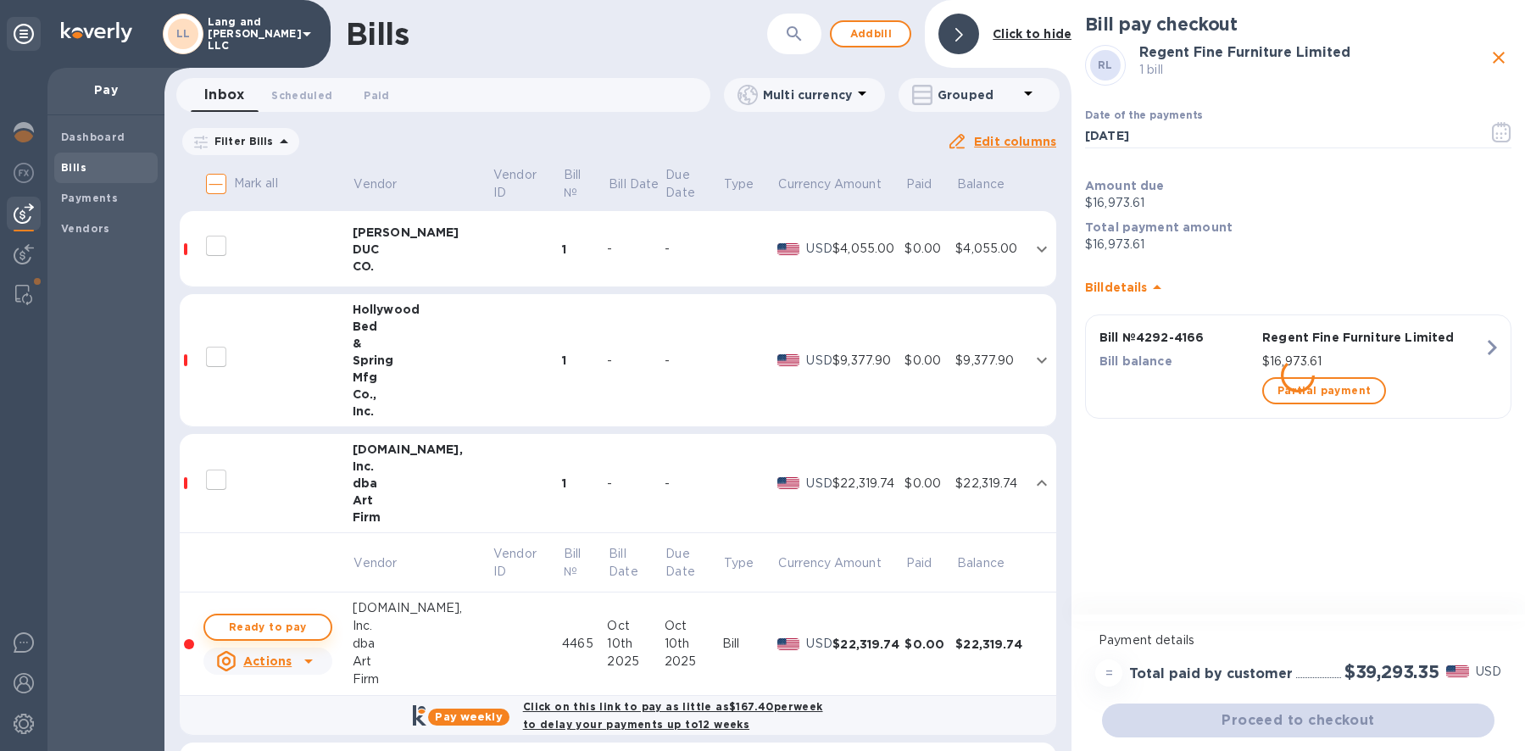
checkbox input "true"
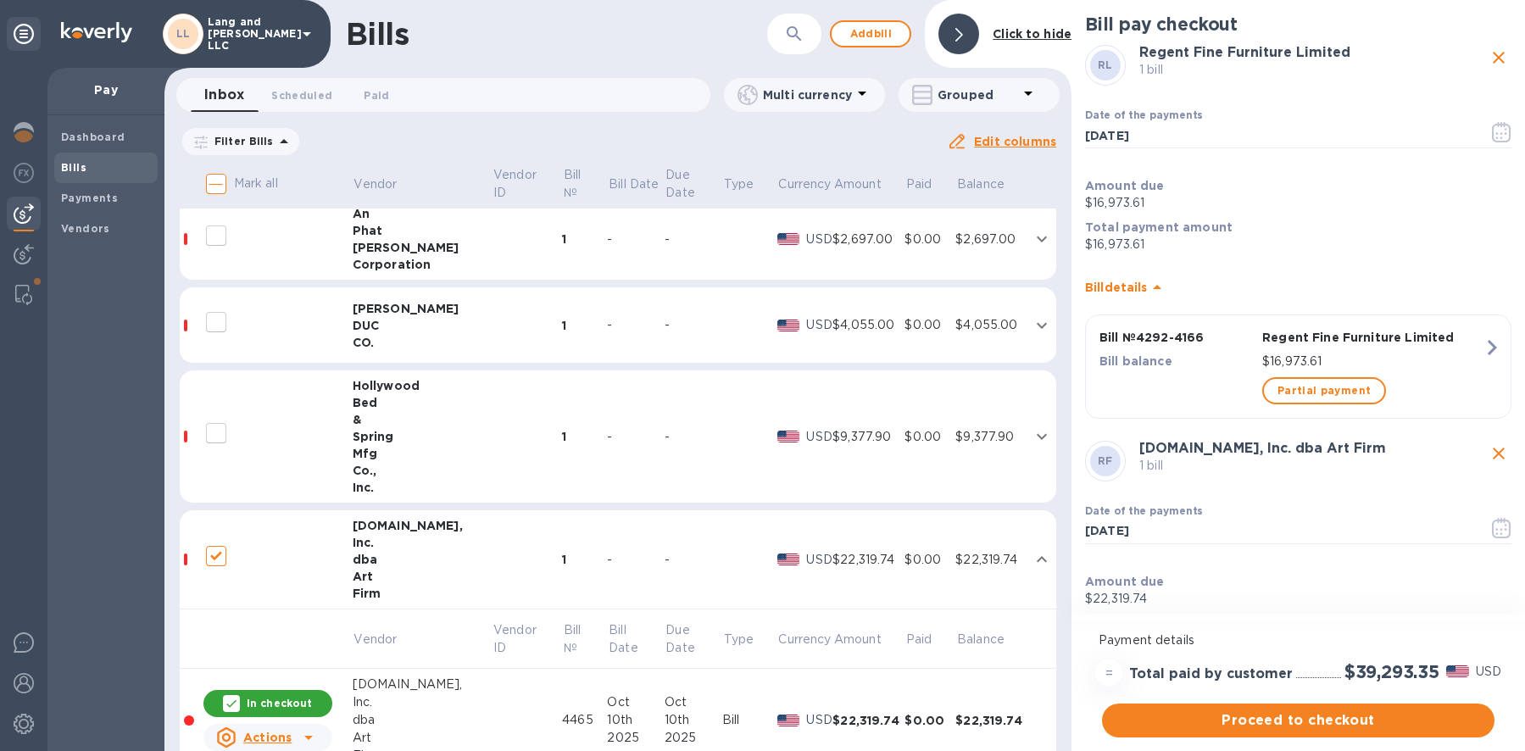
scroll to position [789, 0]
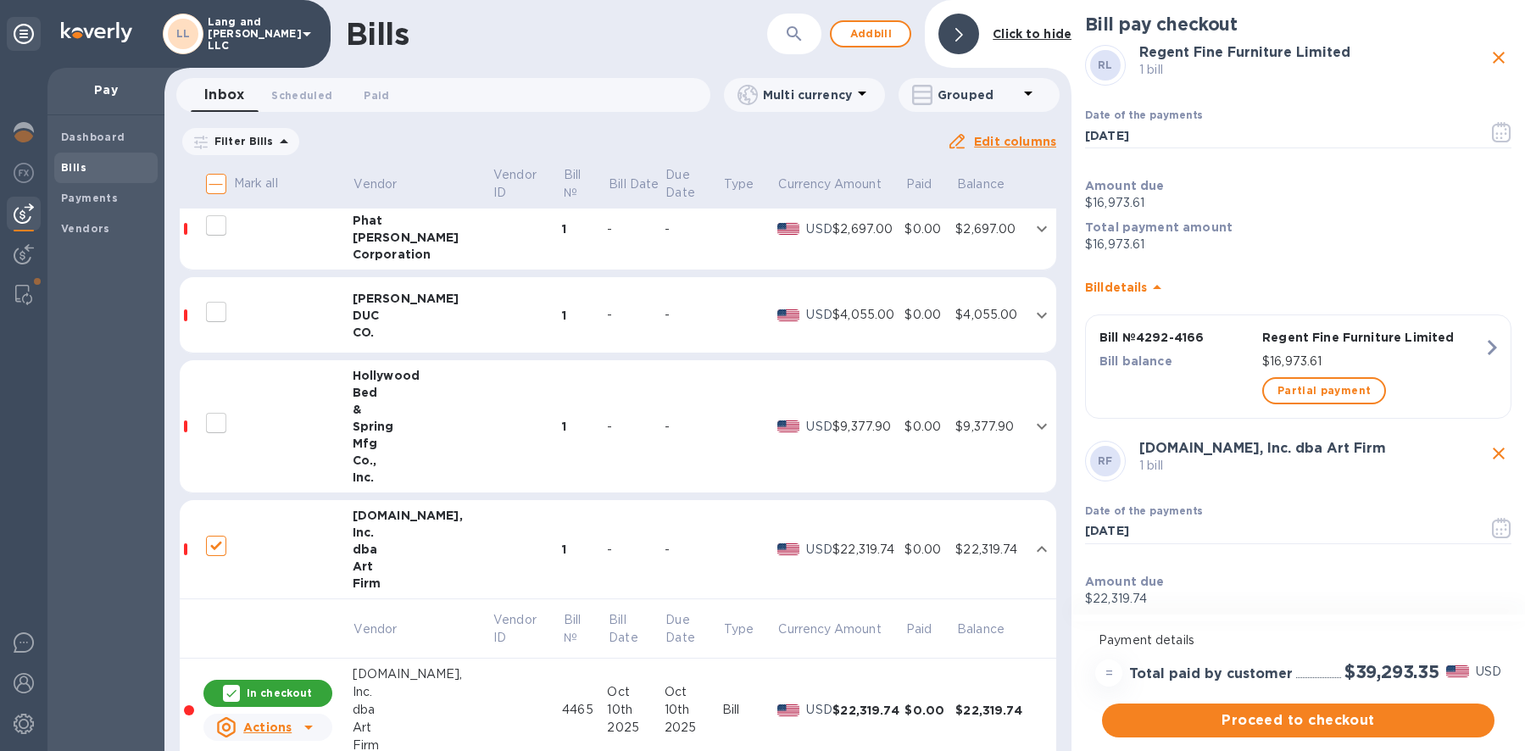
click at [565, 411] on td "1" at bounding box center [584, 426] width 45 height 133
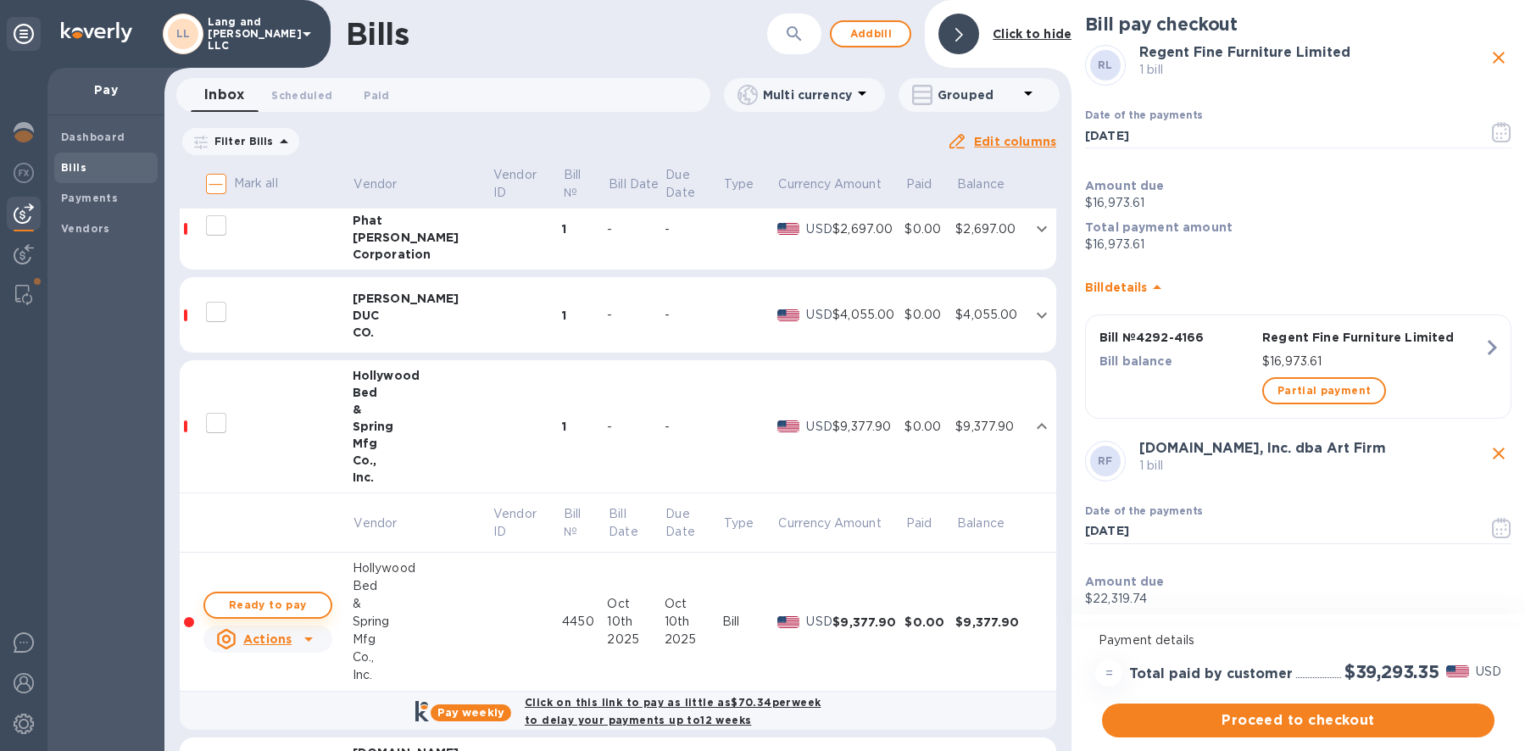
click at [285, 610] on span "Ready to pay" at bounding box center [268, 605] width 98 height 20
checkbox input "true"
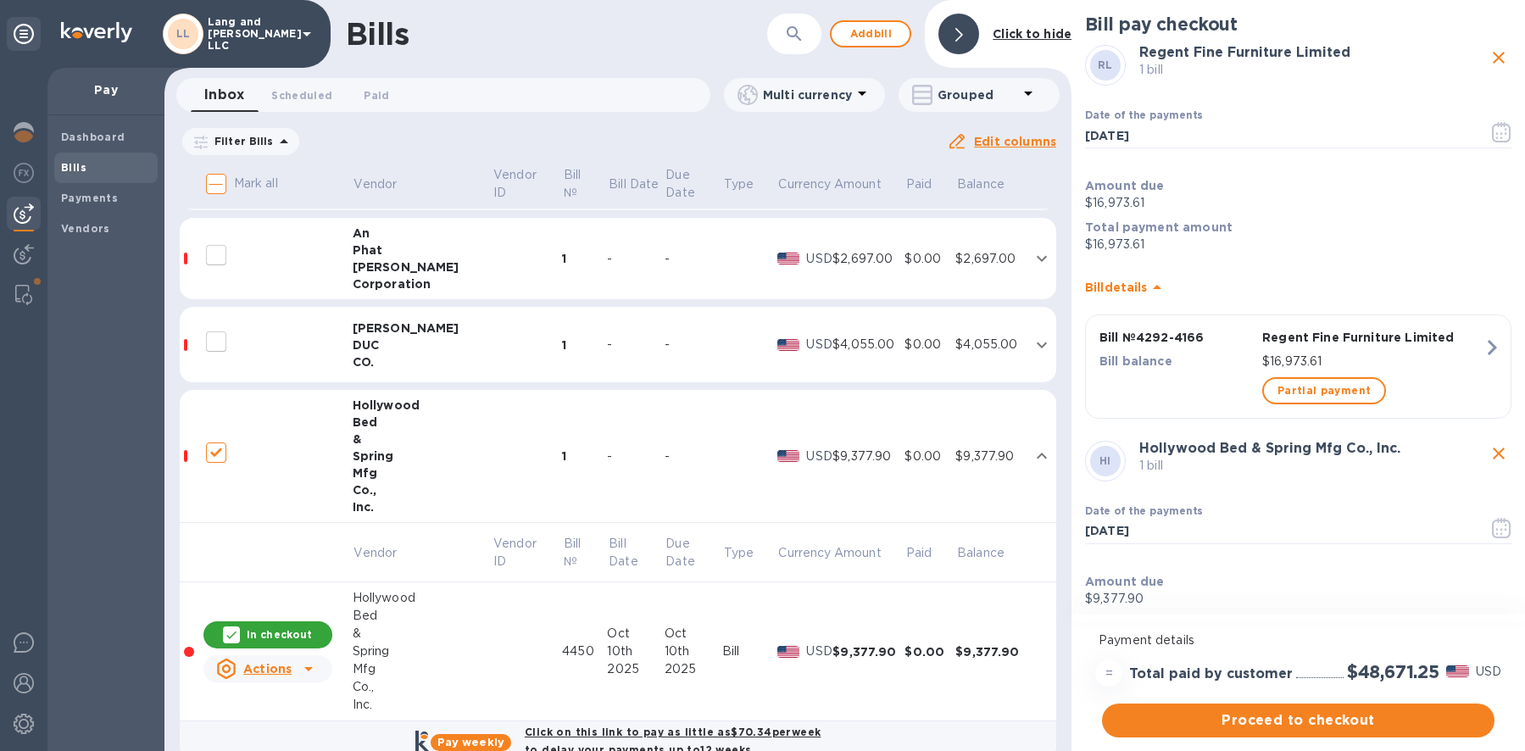
scroll to position [784, 0]
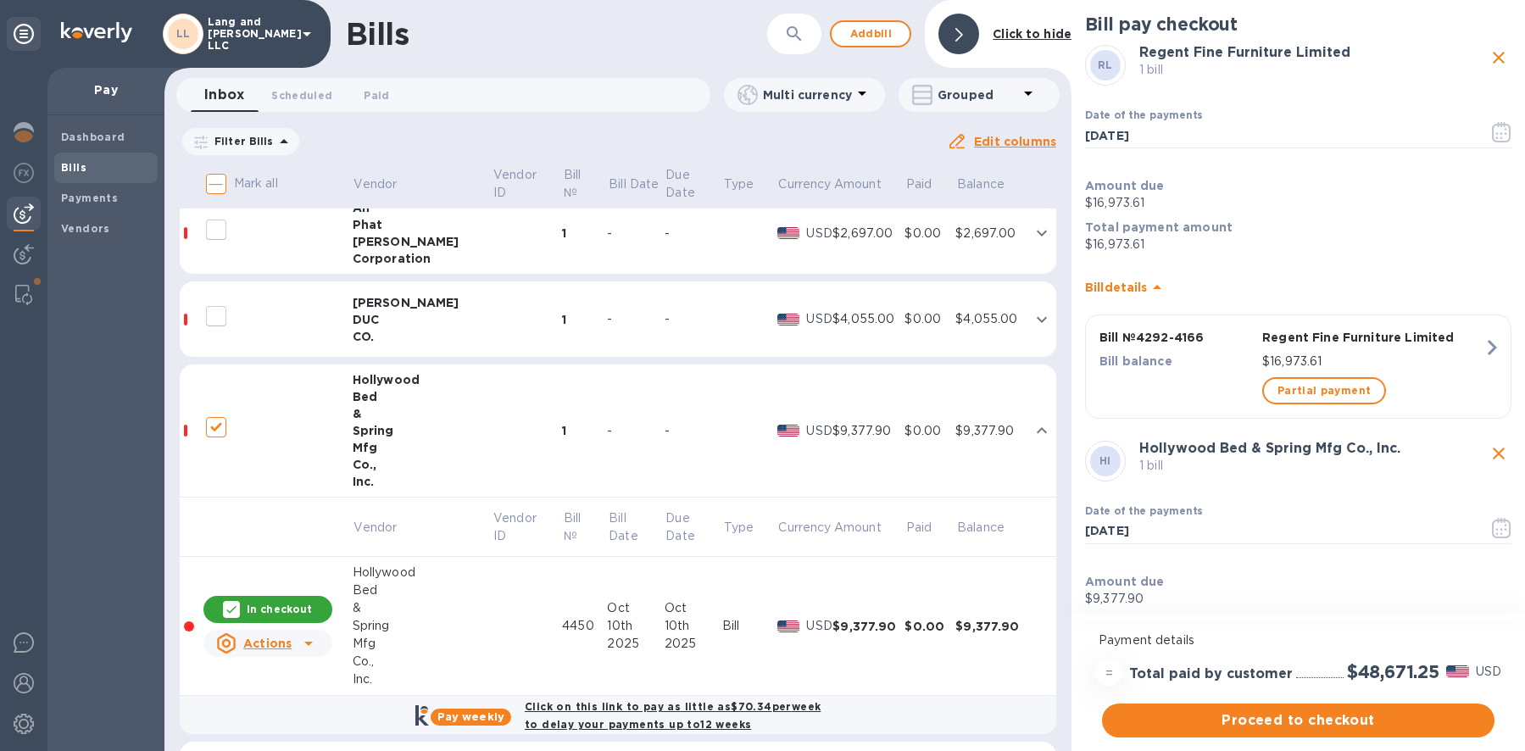
click at [840, 328] on td "$4,055.00" at bounding box center [869, 320] width 72 height 76
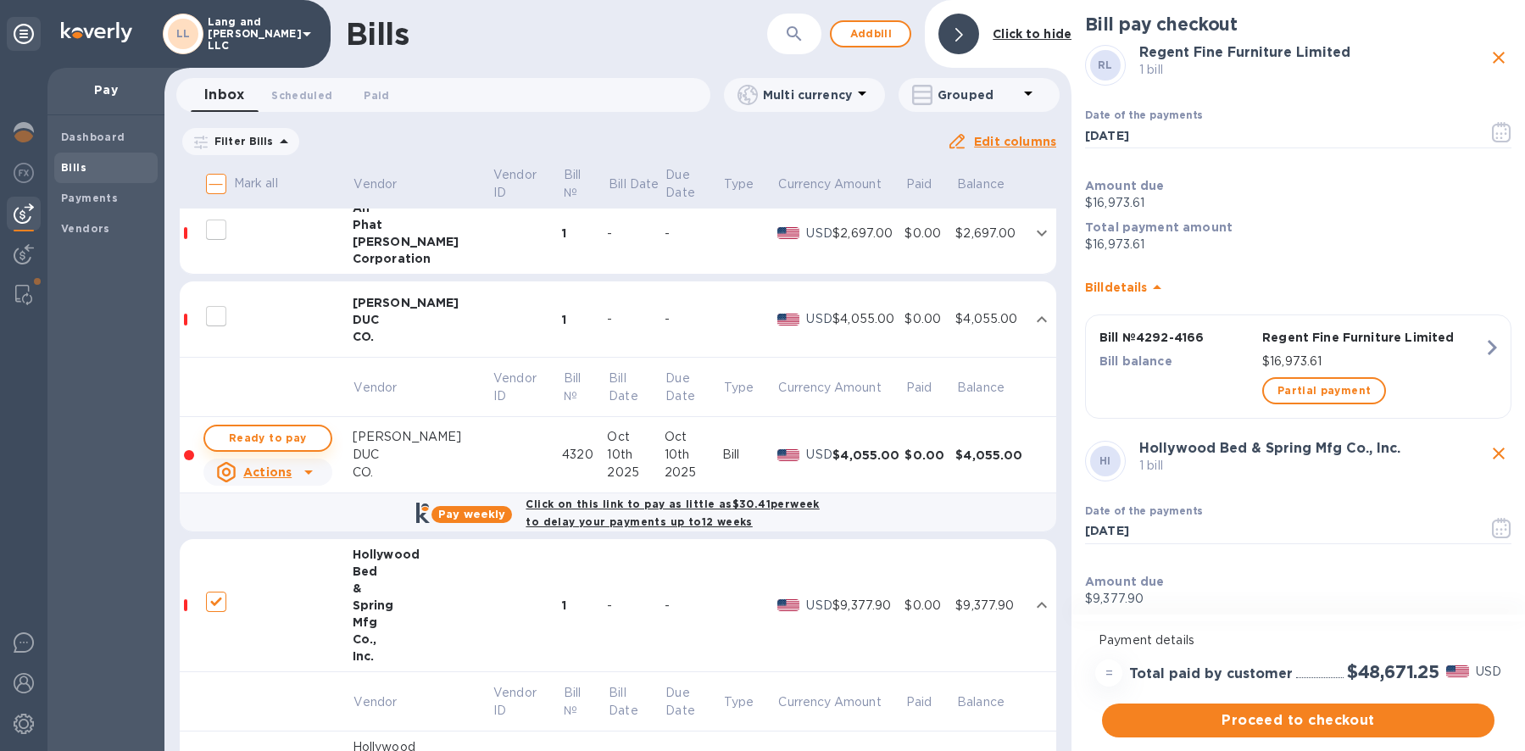
click at [264, 441] on span "Ready to pay" at bounding box center [268, 438] width 98 height 20
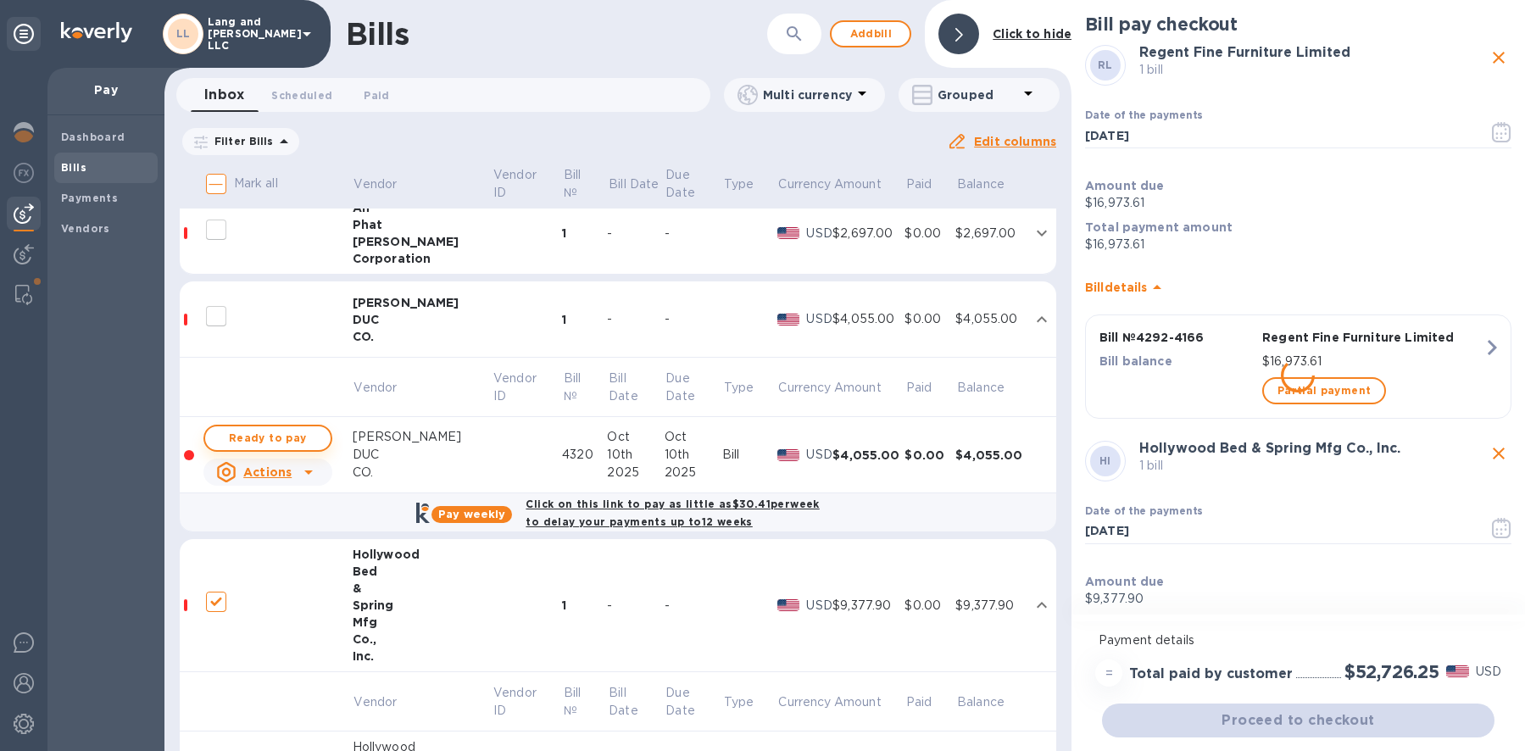
checkbox input "true"
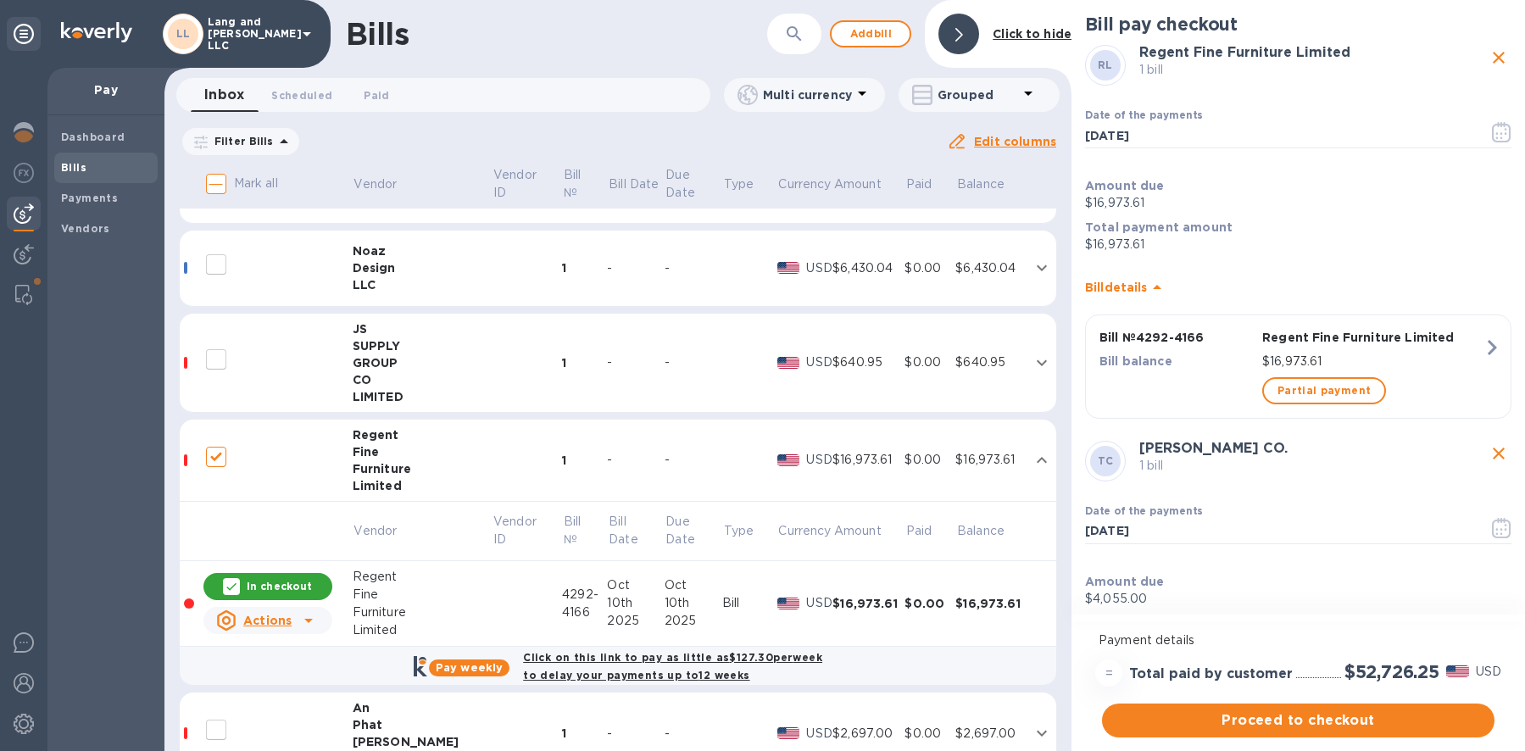
scroll to position [309, 0]
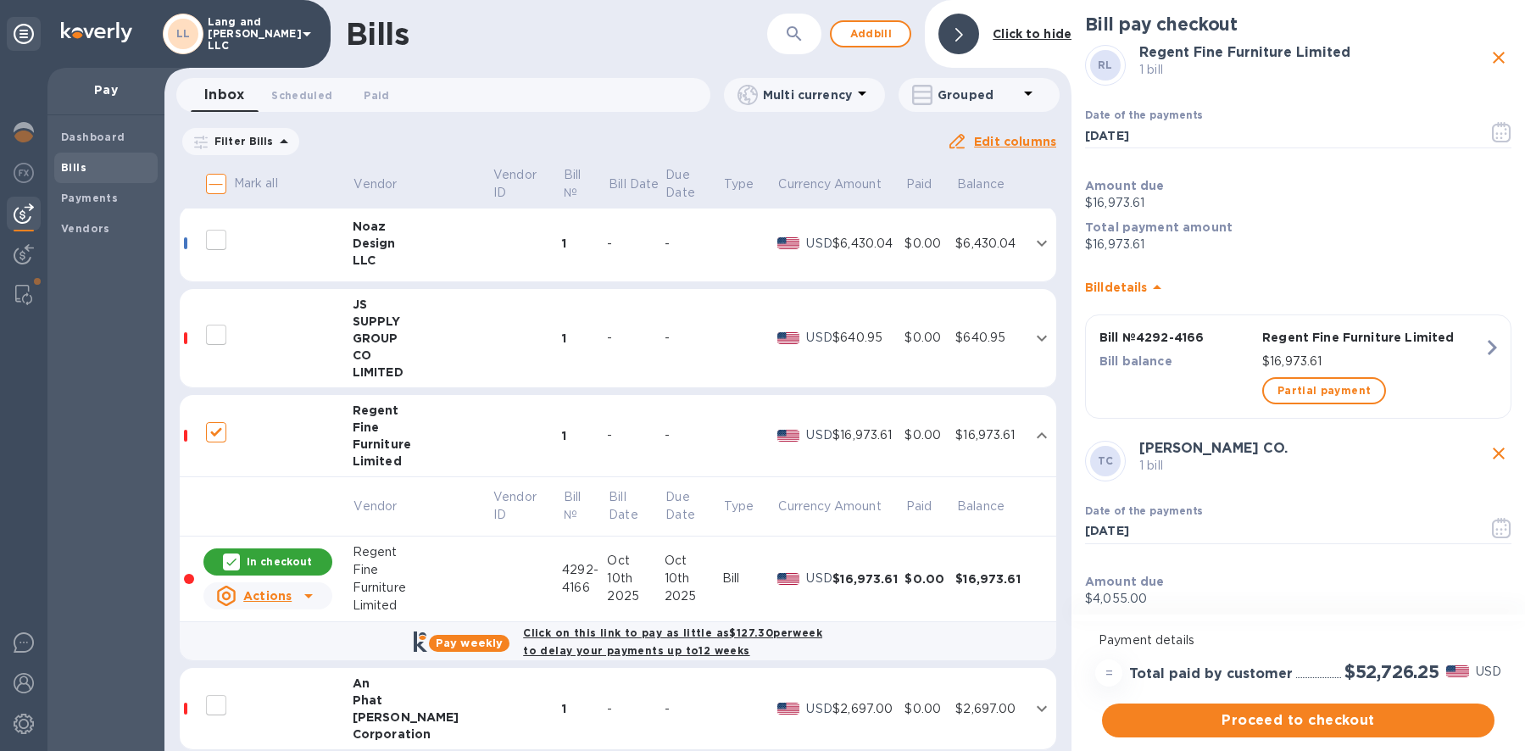
click at [815, 343] on p "USD" at bounding box center [819, 338] width 26 height 18
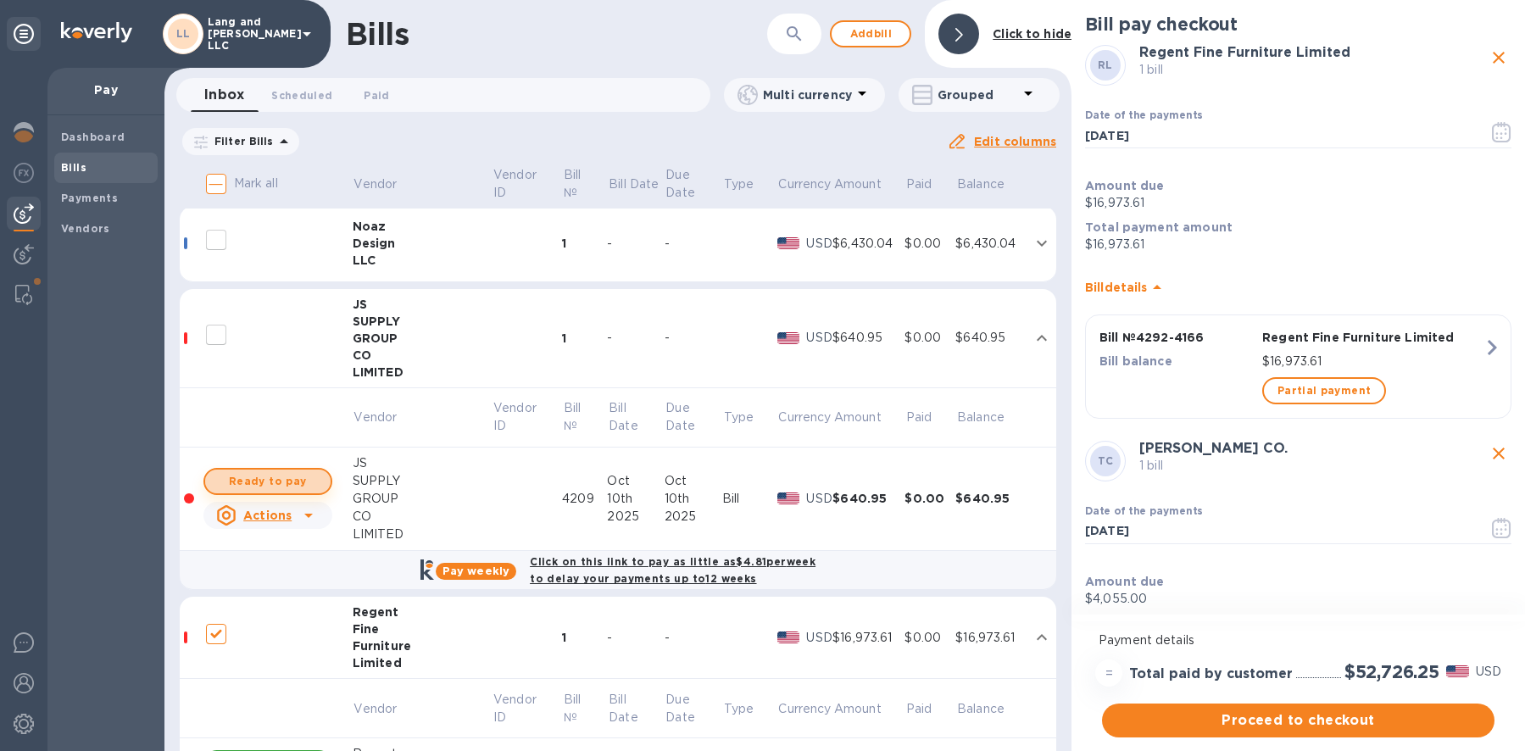
drag, startPoint x: 304, startPoint y: 476, endPoint x: 293, endPoint y: 494, distance: 21.2
click at [304, 476] on span "Ready to pay" at bounding box center [268, 481] width 98 height 20
checkbox input "true"
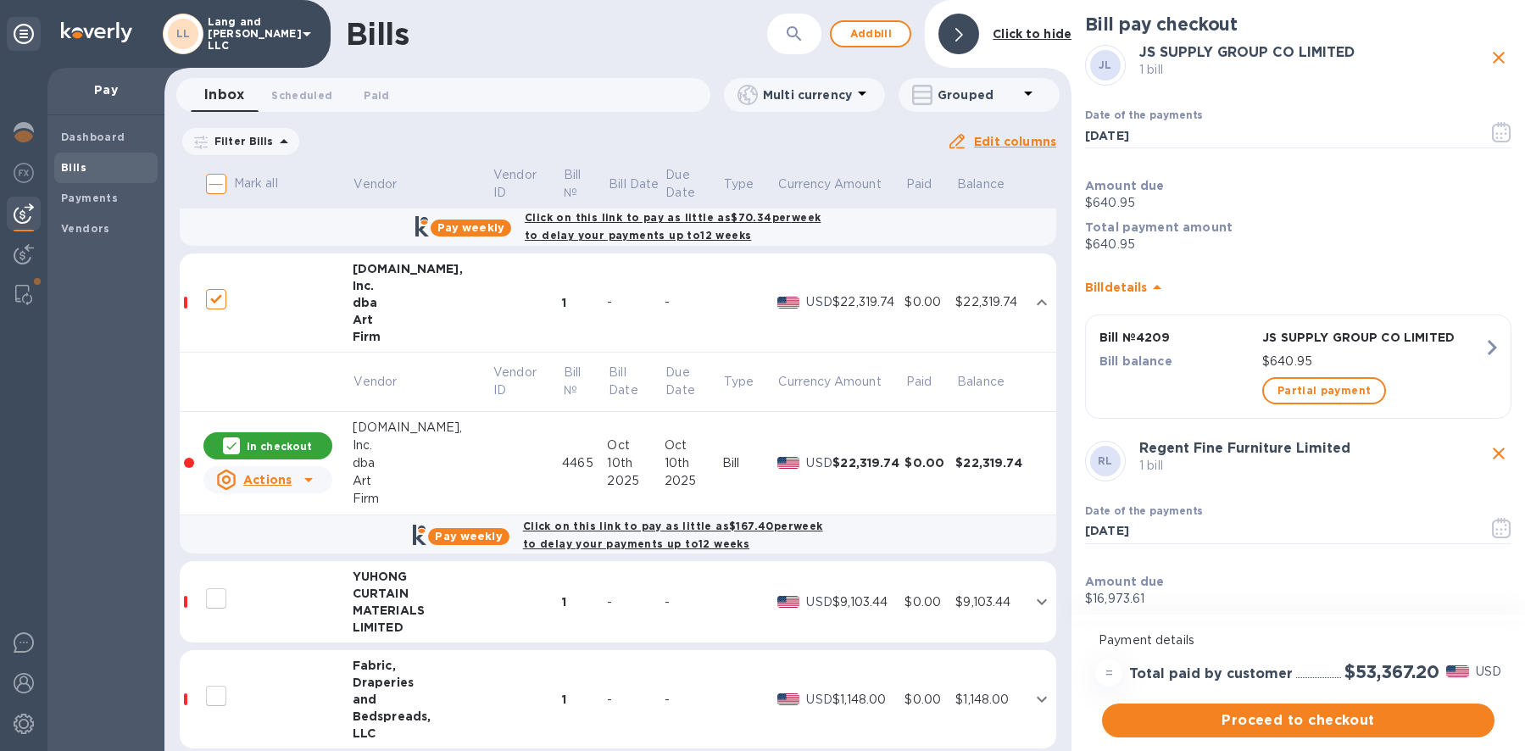
scroll to position [1670, 0]
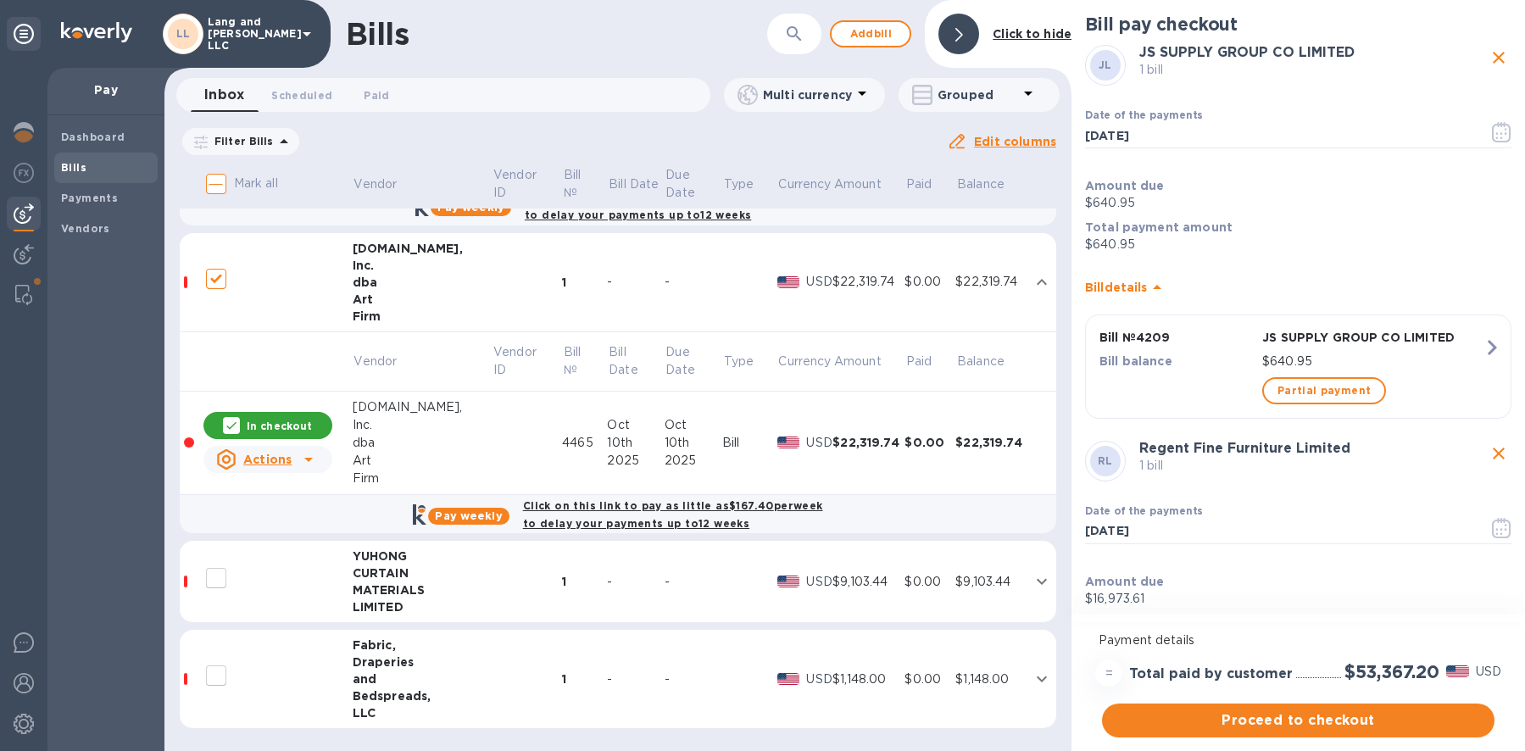
click at [434, 681] on div "and" at bounding box center [423, 679] width 140 height 17
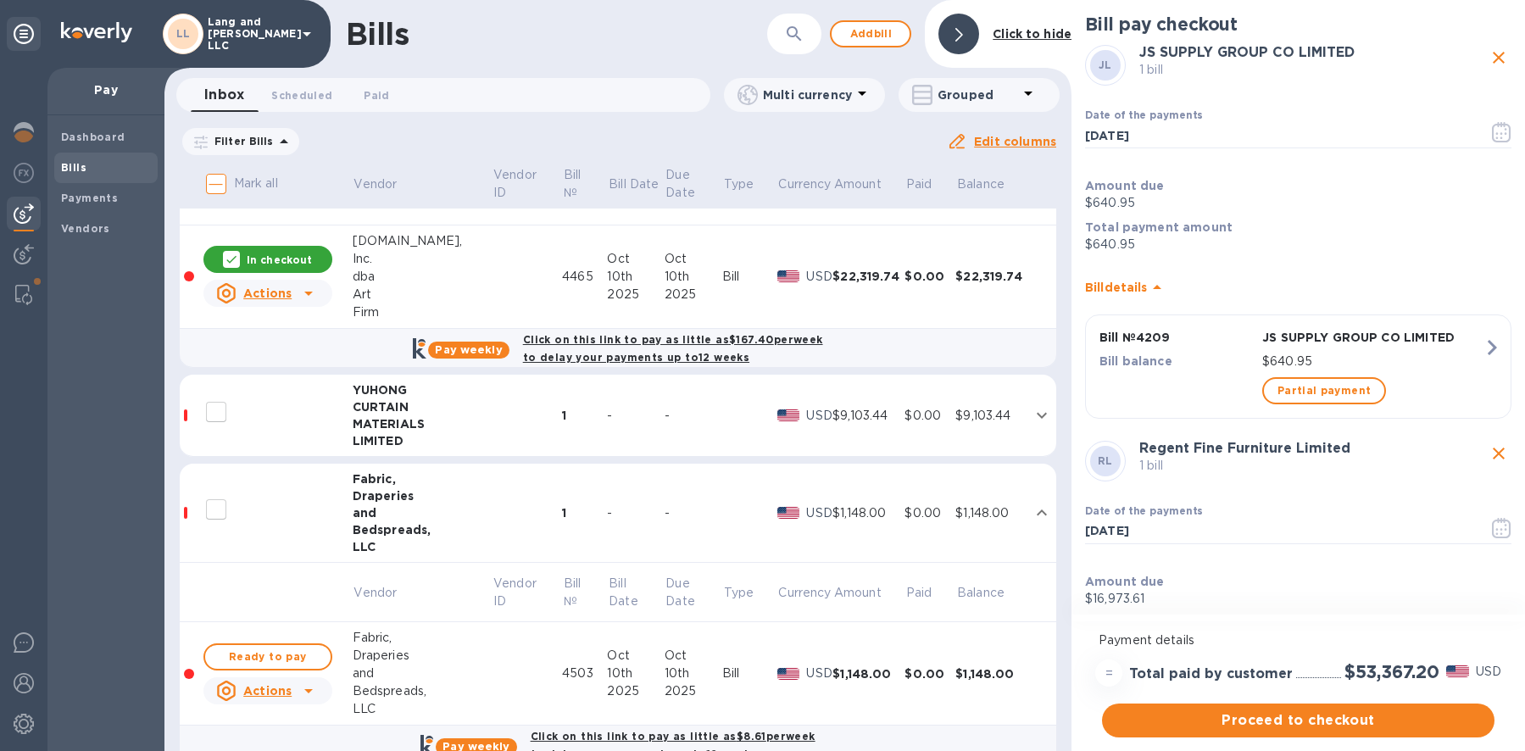
scroll to position [1872, 0]
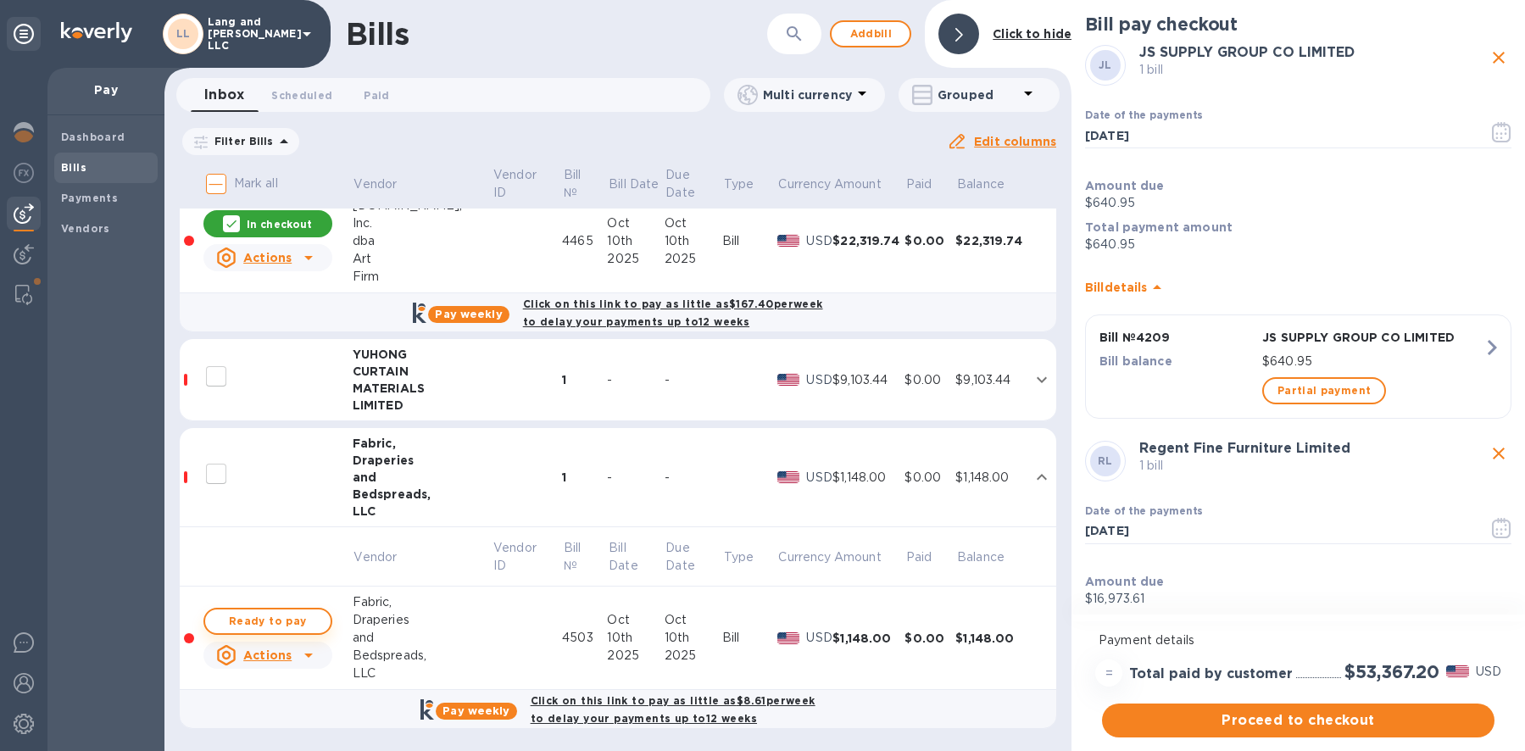
click at [305, 624] on span "Ready to pay" at bounding box center [268, 621] width 98 height 20
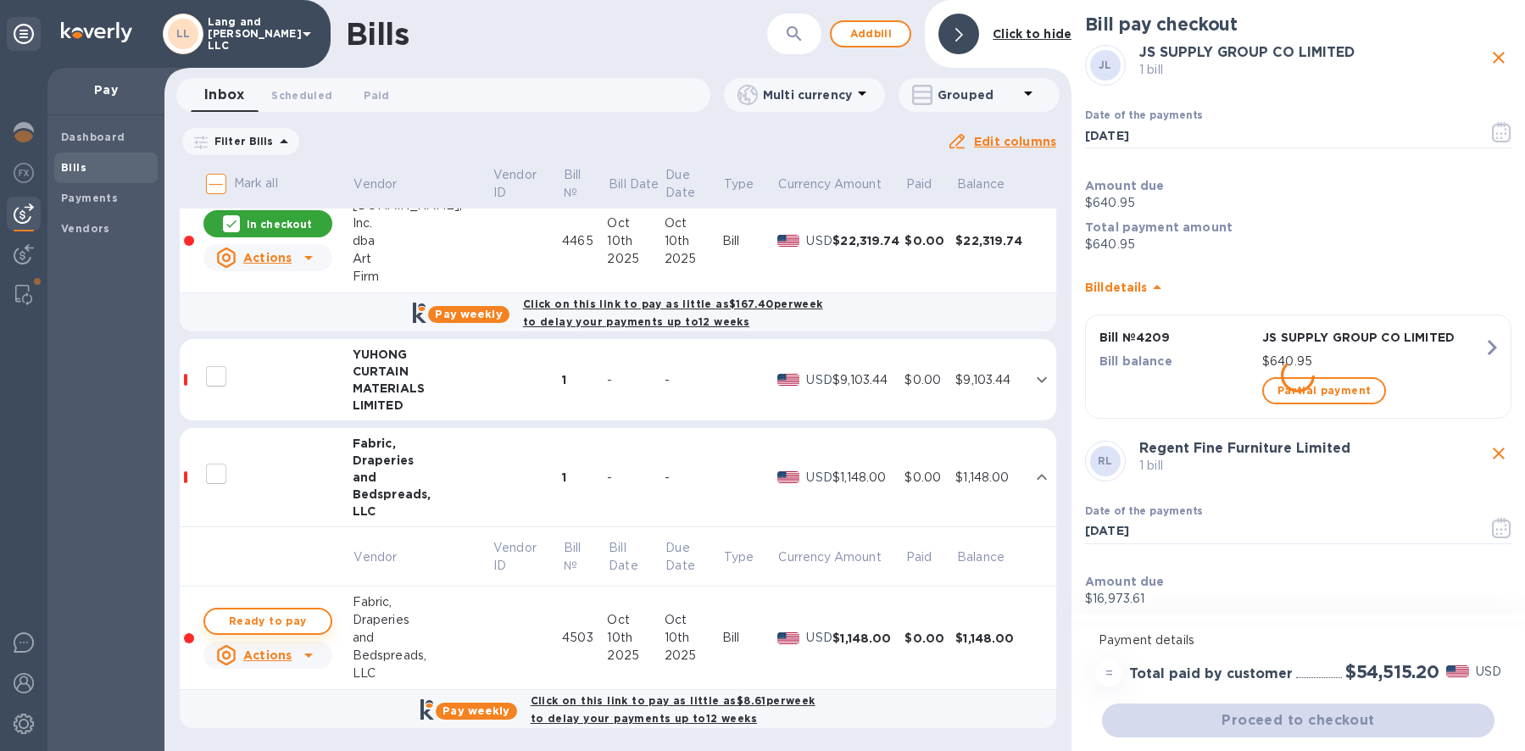
checkbox input "true"
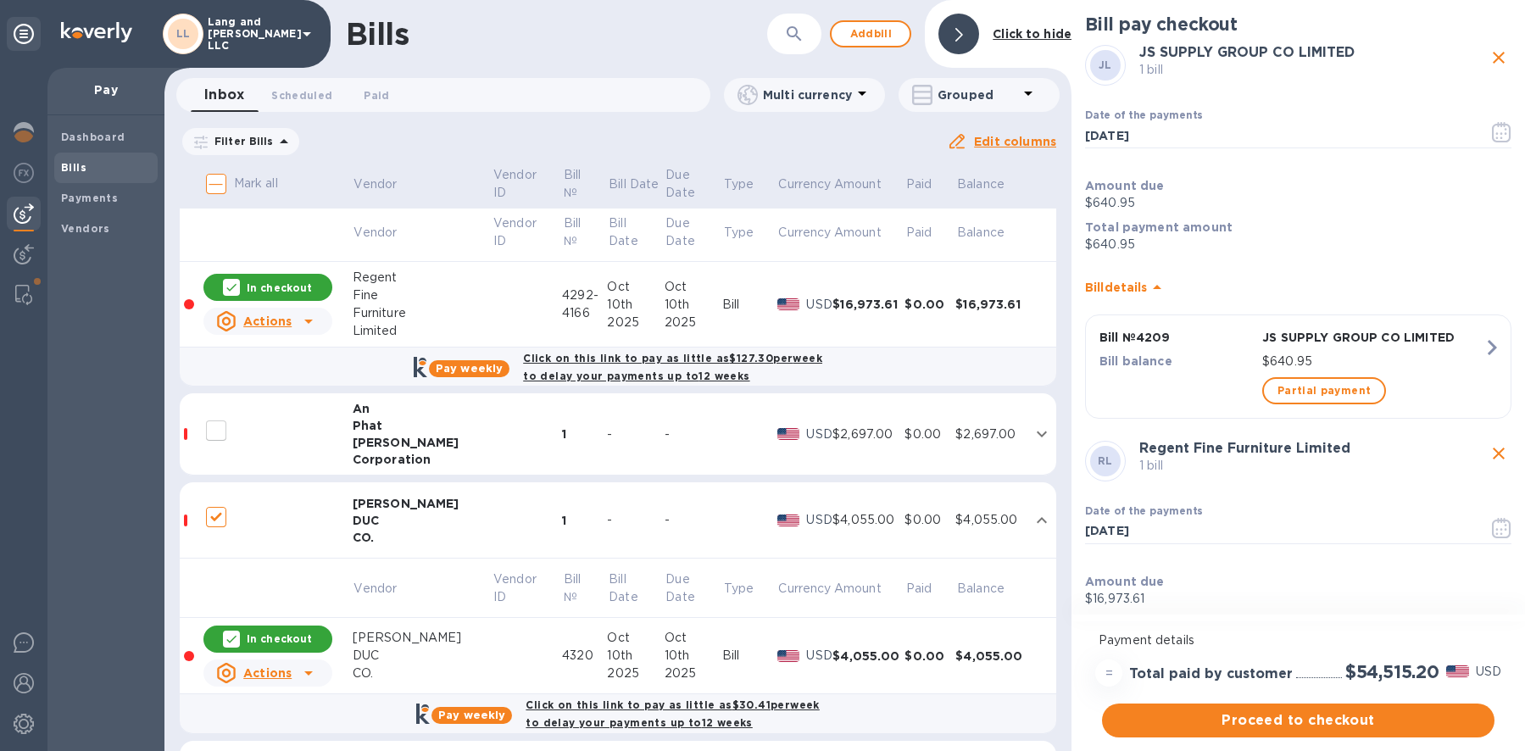
scroll to position [784, 0]
click at [694, 445] on td "-" at bounding box center [694, 436] width 58 height 82
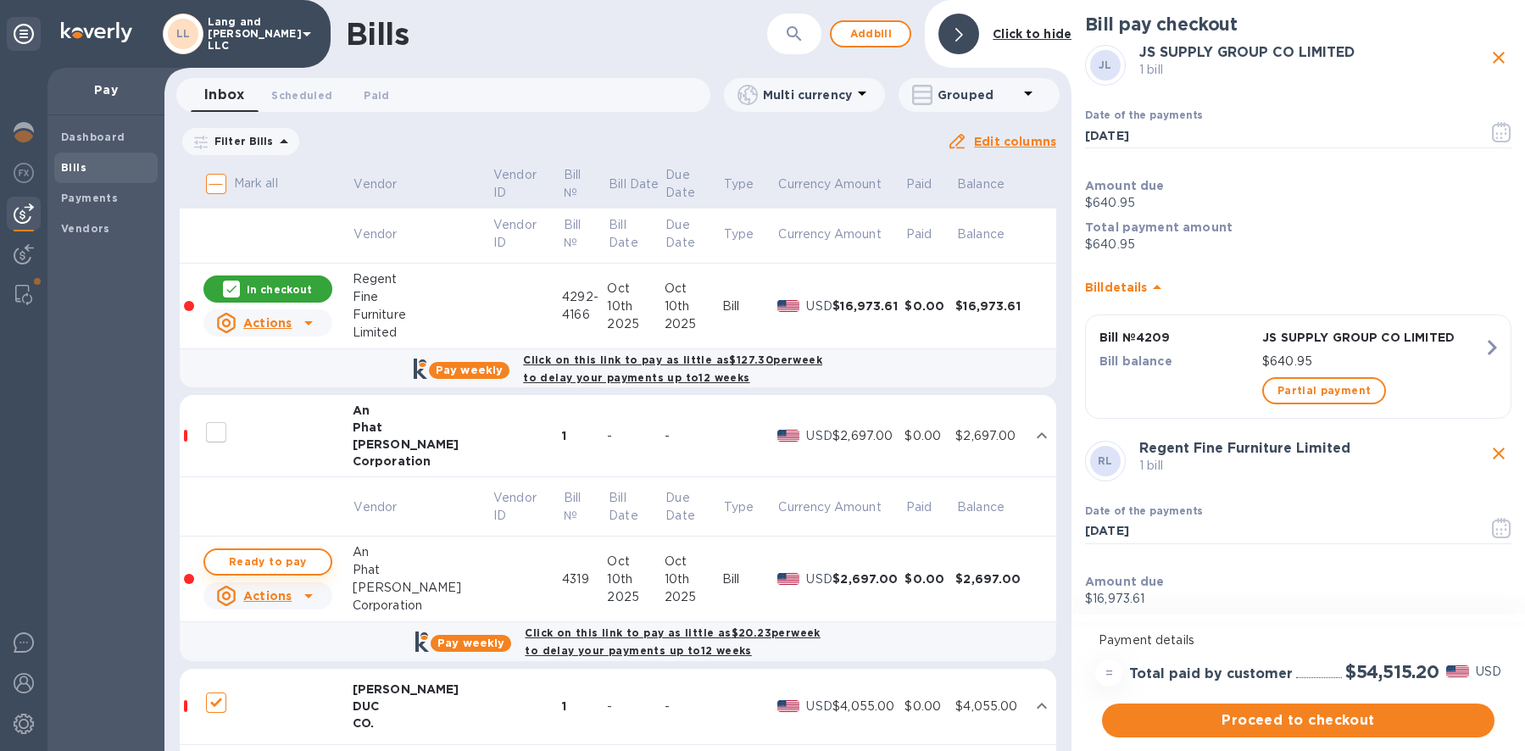
drag, startPoint x: 318, startPoint y: 560, endPoint x: 309, endPoint y: 562, distance: 9.5
click at [318, 560] on button "Ready to pay" at bounding box center [268, 562] width 129 height 27
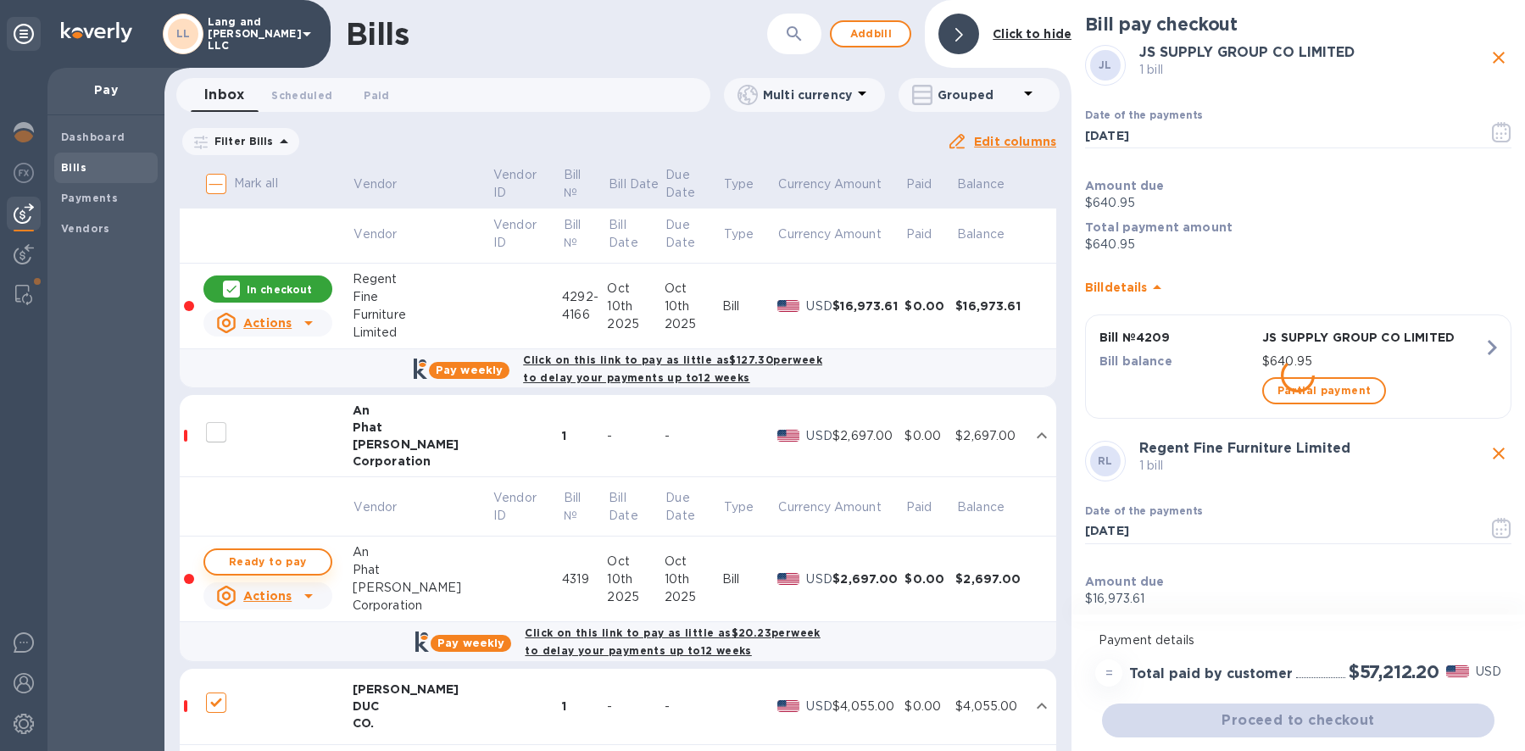
checkbox input "true"
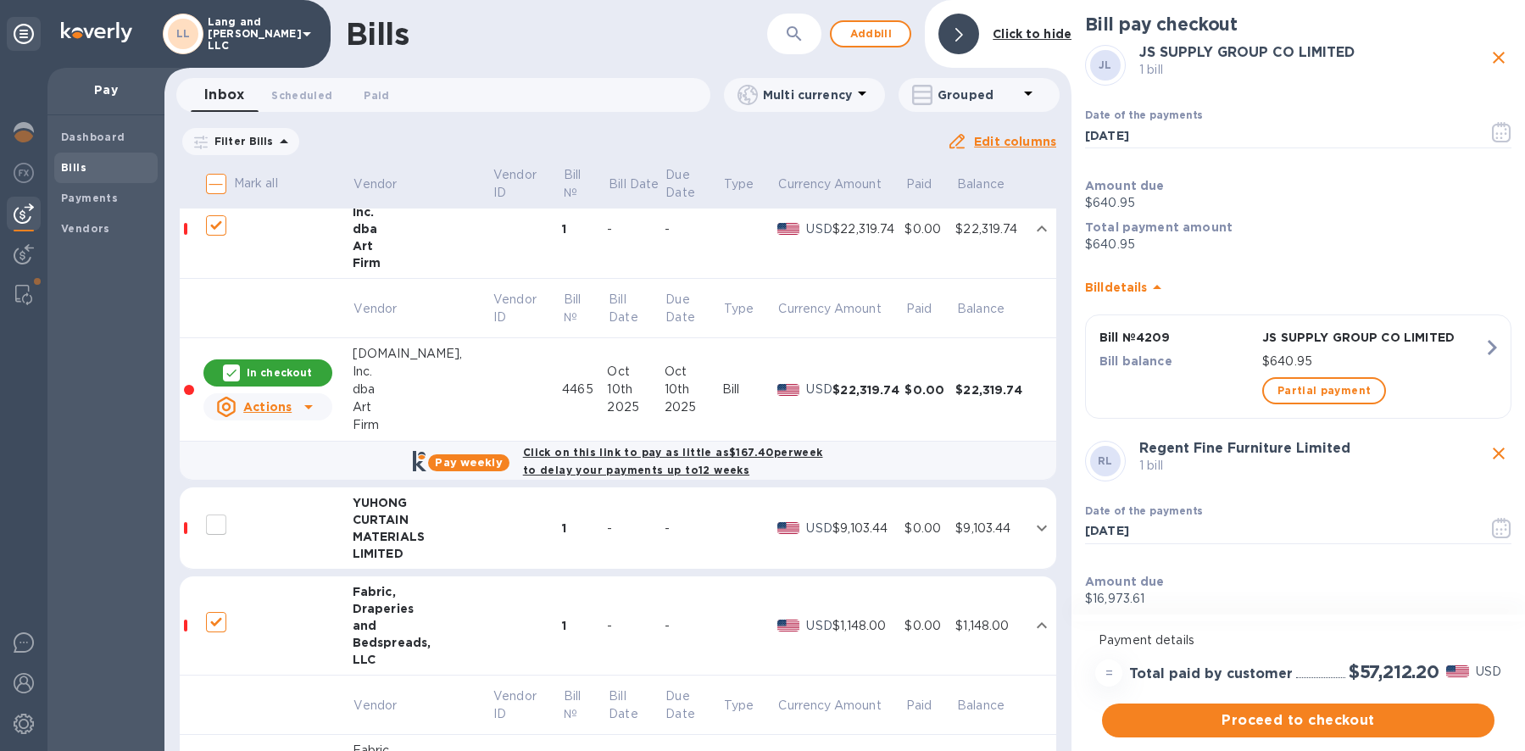
scroll to position [1916, 0]
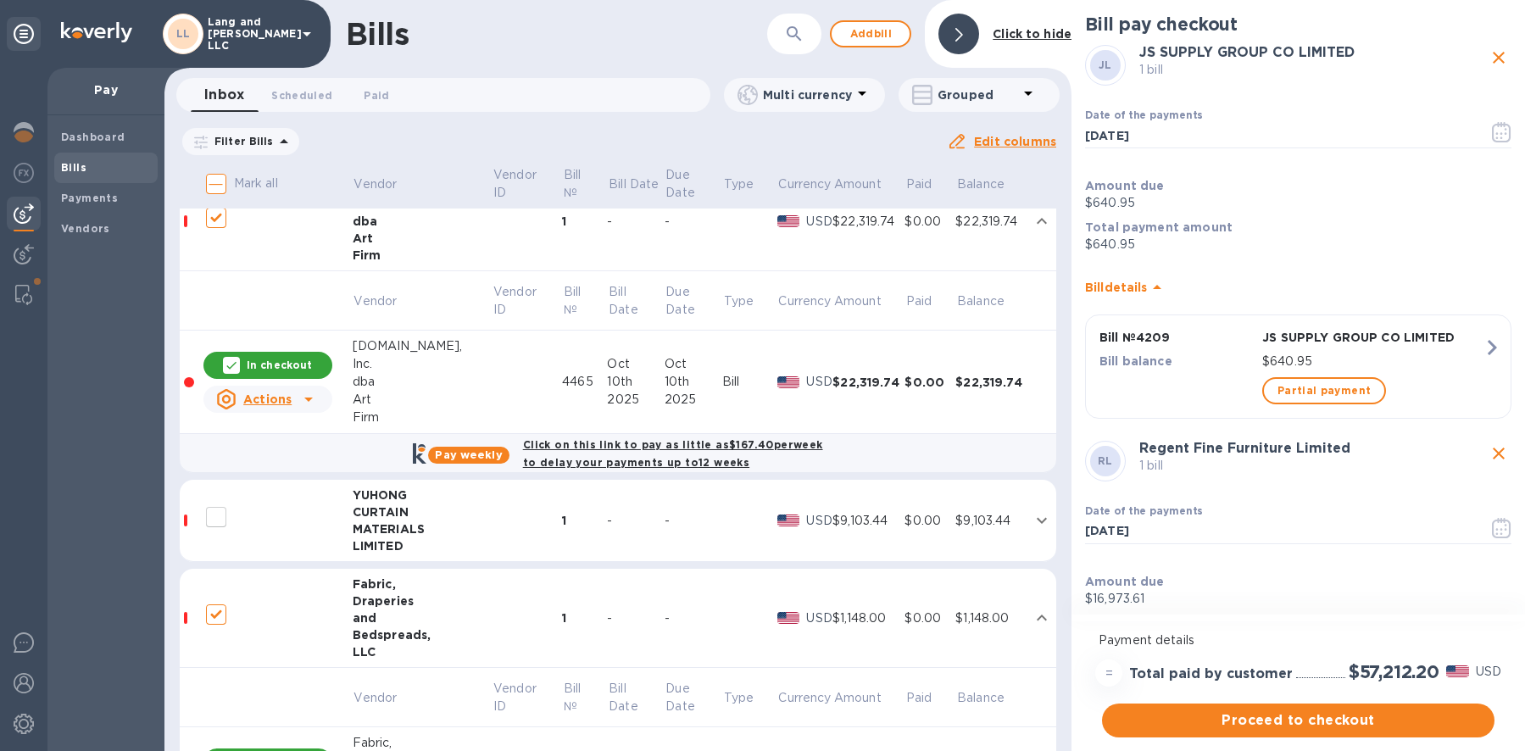
click at [710, 507] on td "-" at bounding box center [694, 521] width 58 height 82
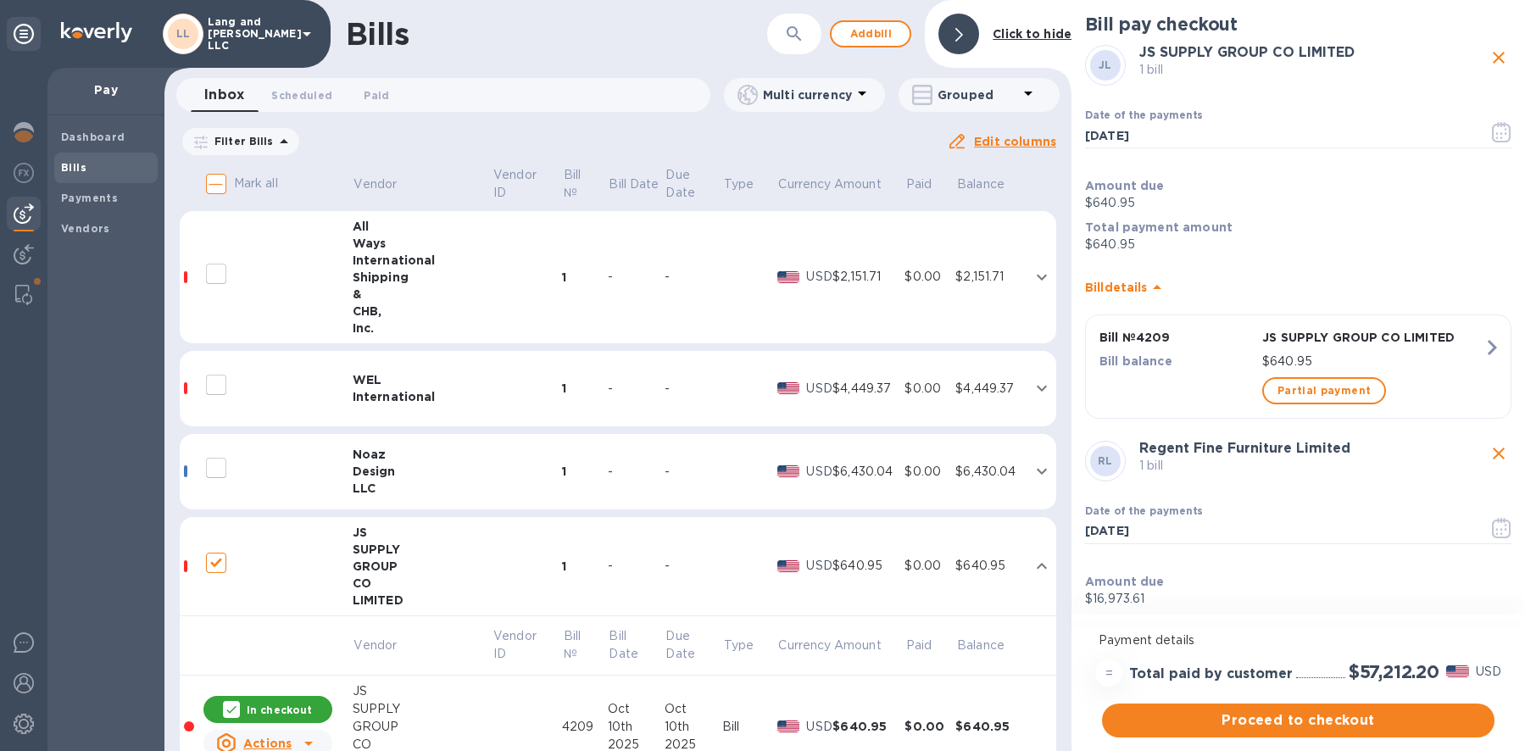
scroll to position [80, 0]
click at [672, 378] on td "-" at bounding box center [694, 390] width 58 height 76
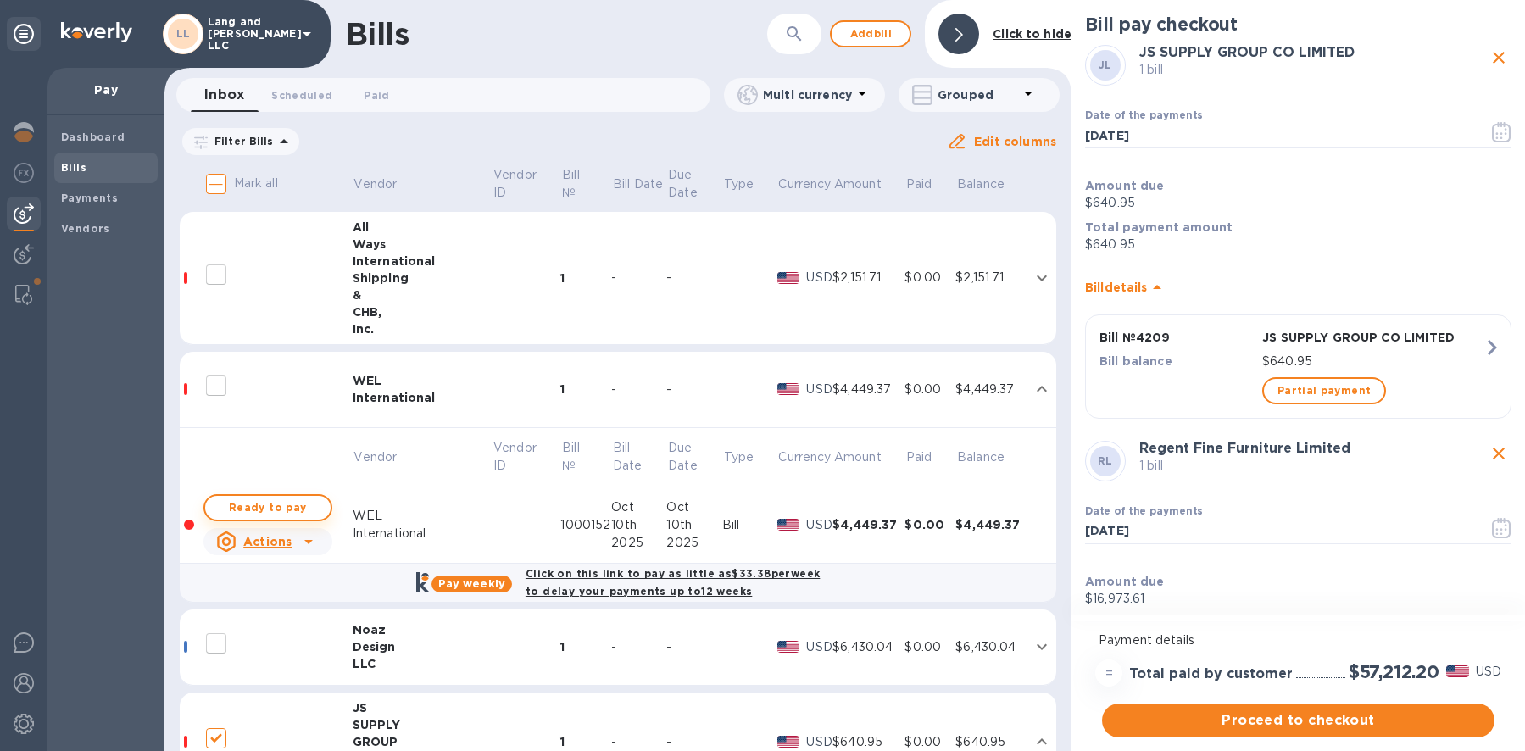
click at [293, 504] on span "Ready to pay" at bounding box center [268, 508] width 98 height 20
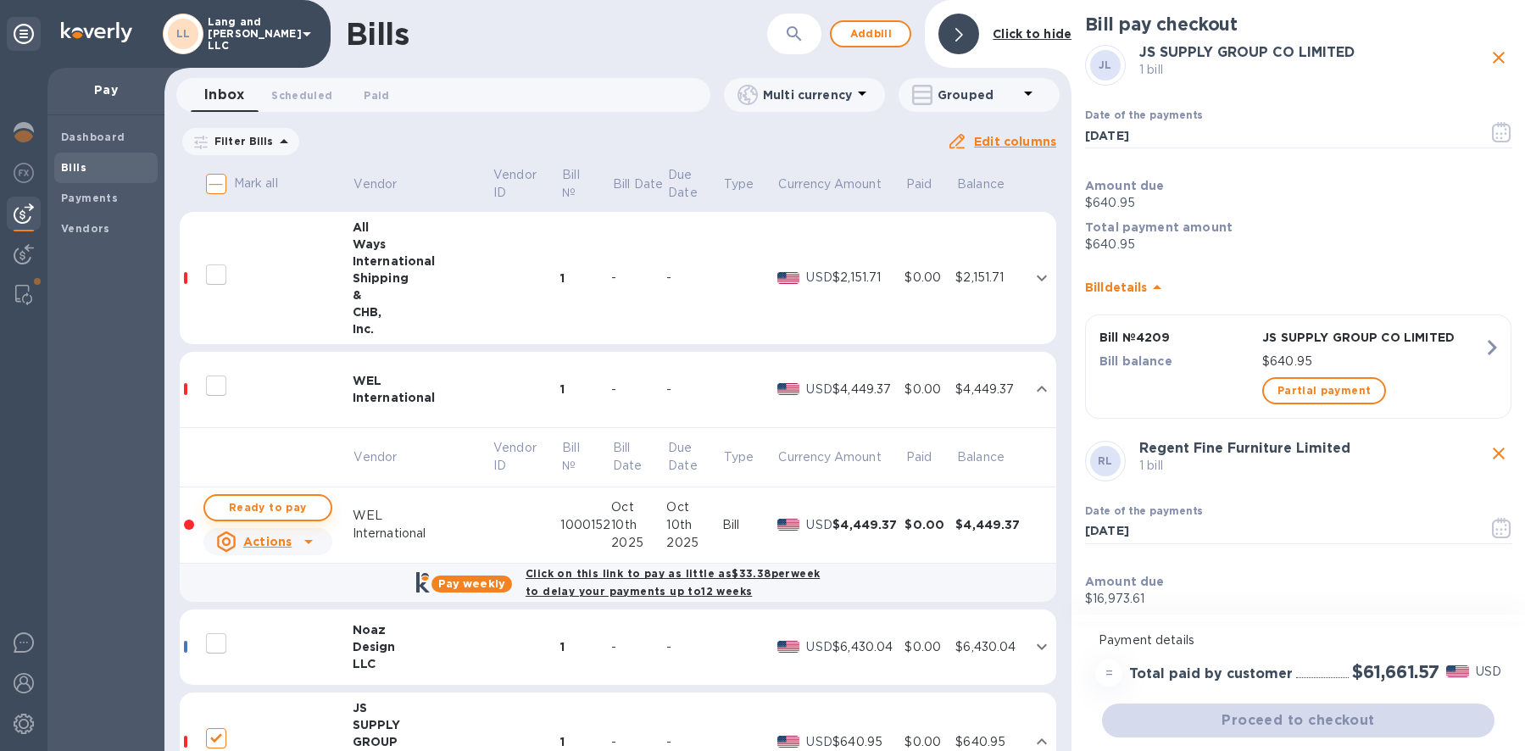
checkbox input "true"
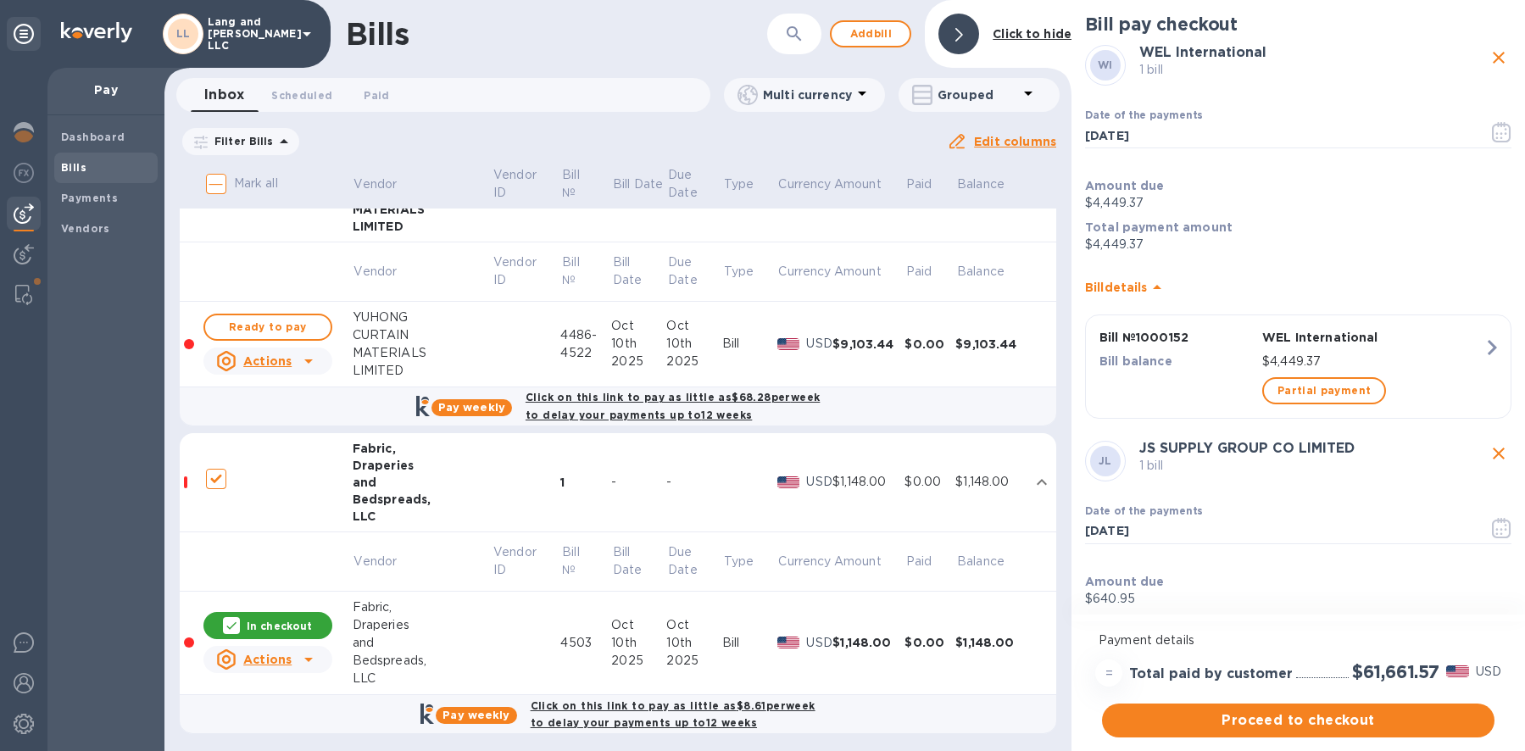
scroll to position [2416, 0]
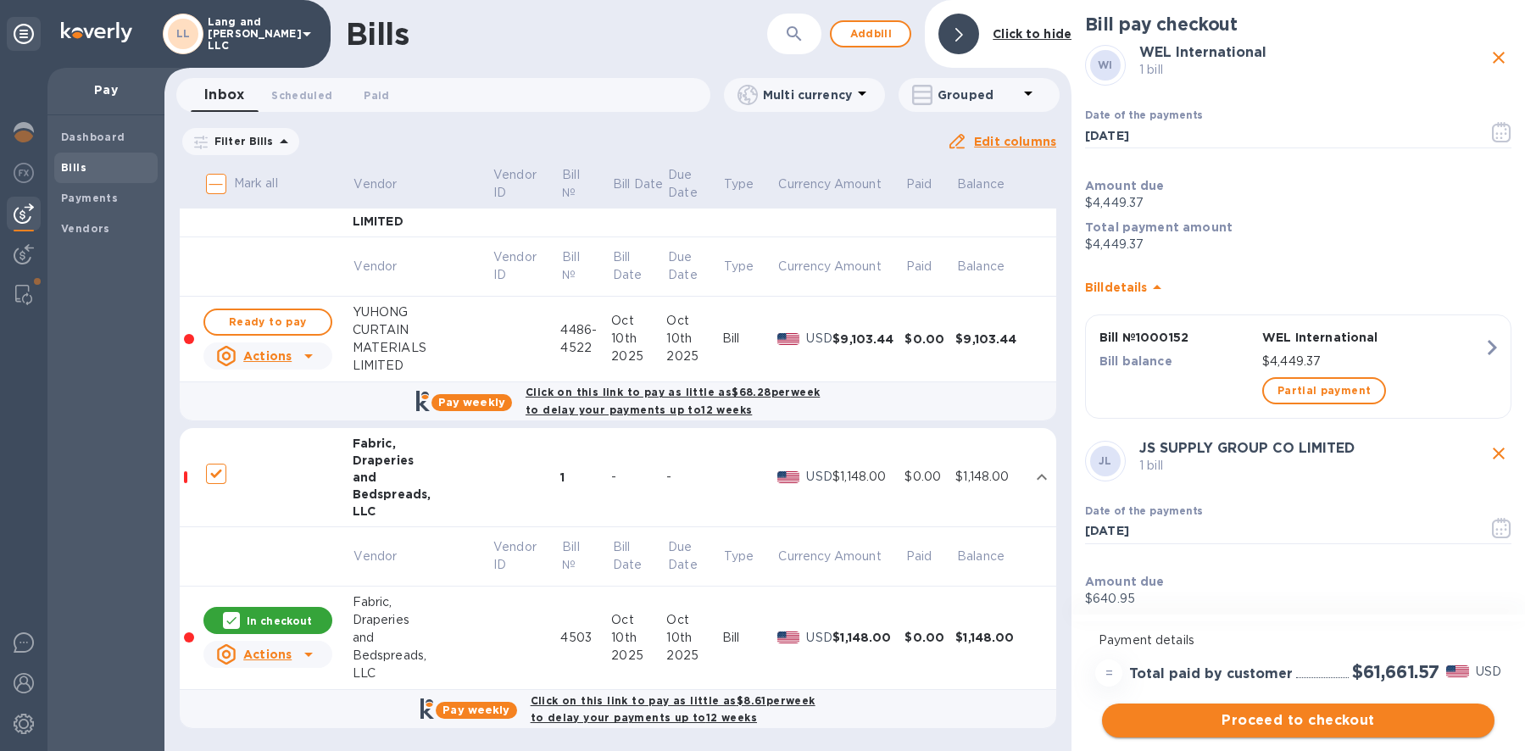
click at [1251, 722] on span "Proceed to checkout" at bounding box center [1298, 721] width 365 height 20
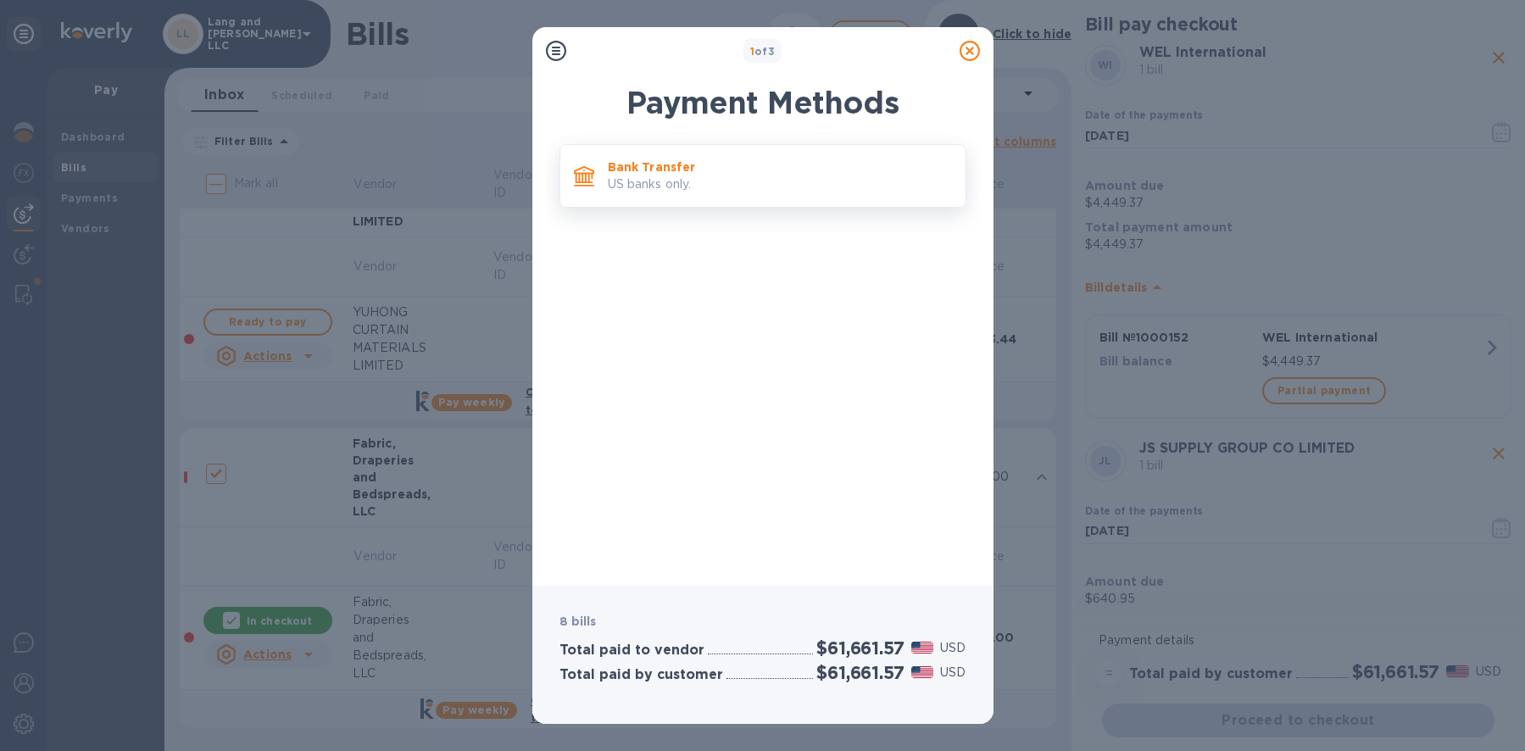
click at [730, 199] on div "Bank Transfer US banks only." at bounding box center [780, 176] width 358 height 48
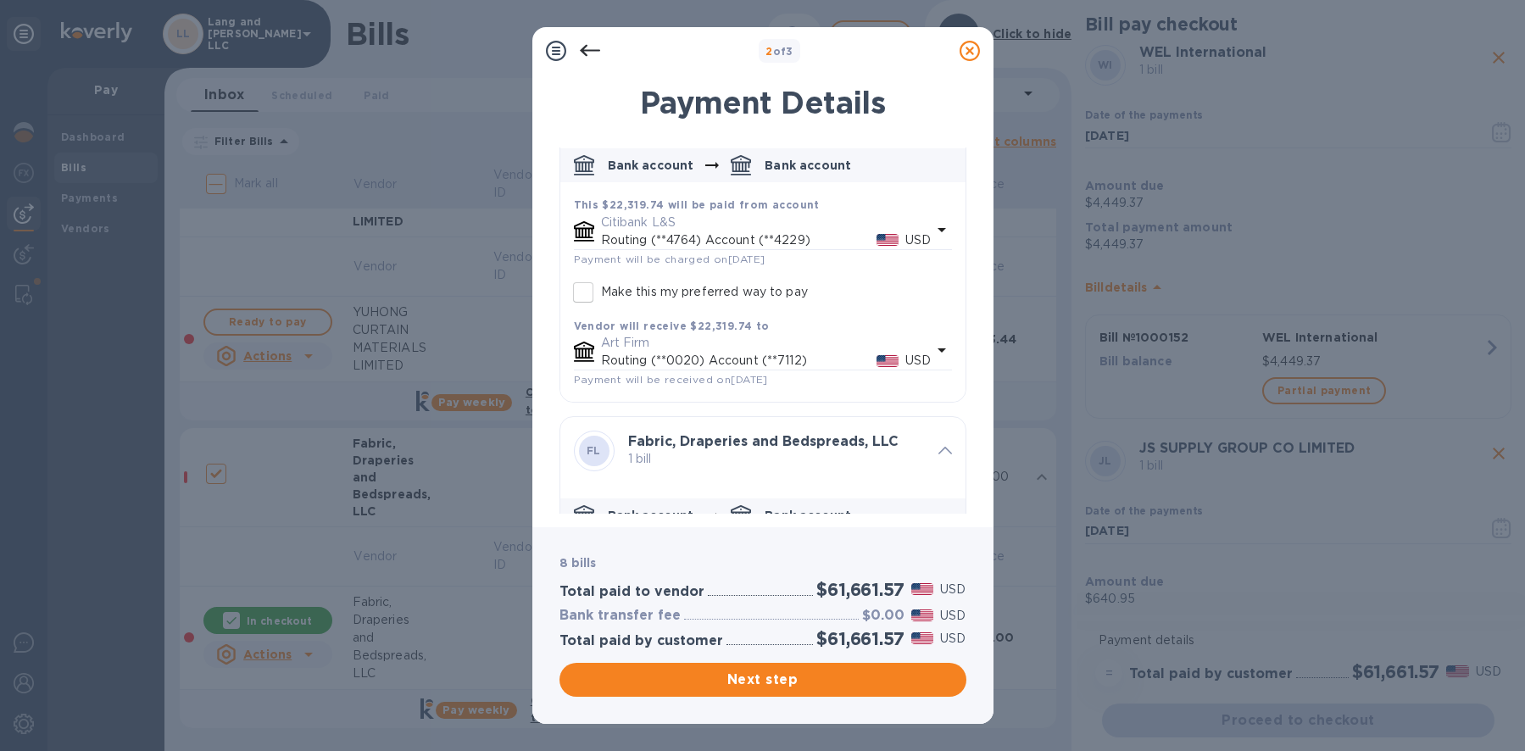
scroll to position [2725, 0]
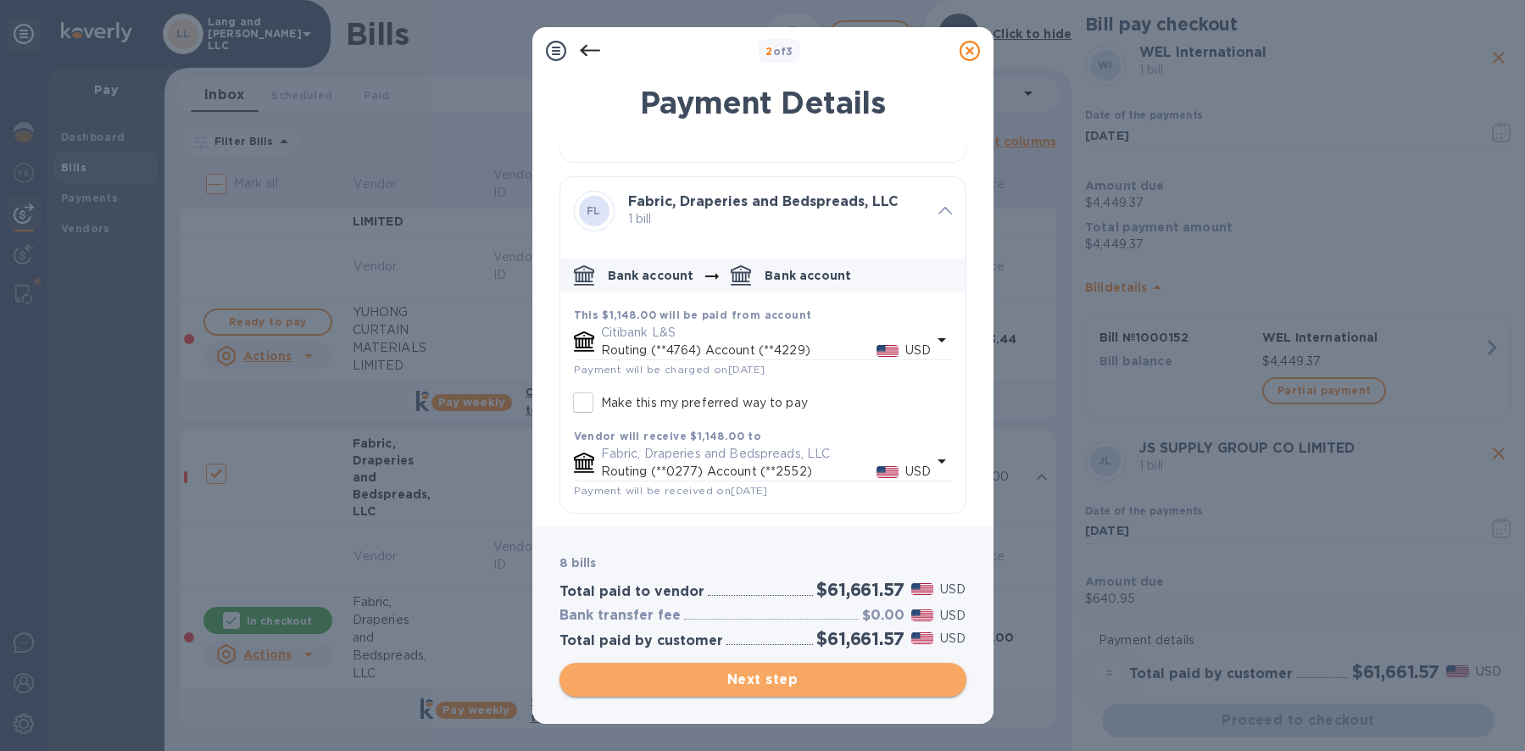
click at [729, 678] on span "Next step" at bounding box center [763, 680] width 380 height 20
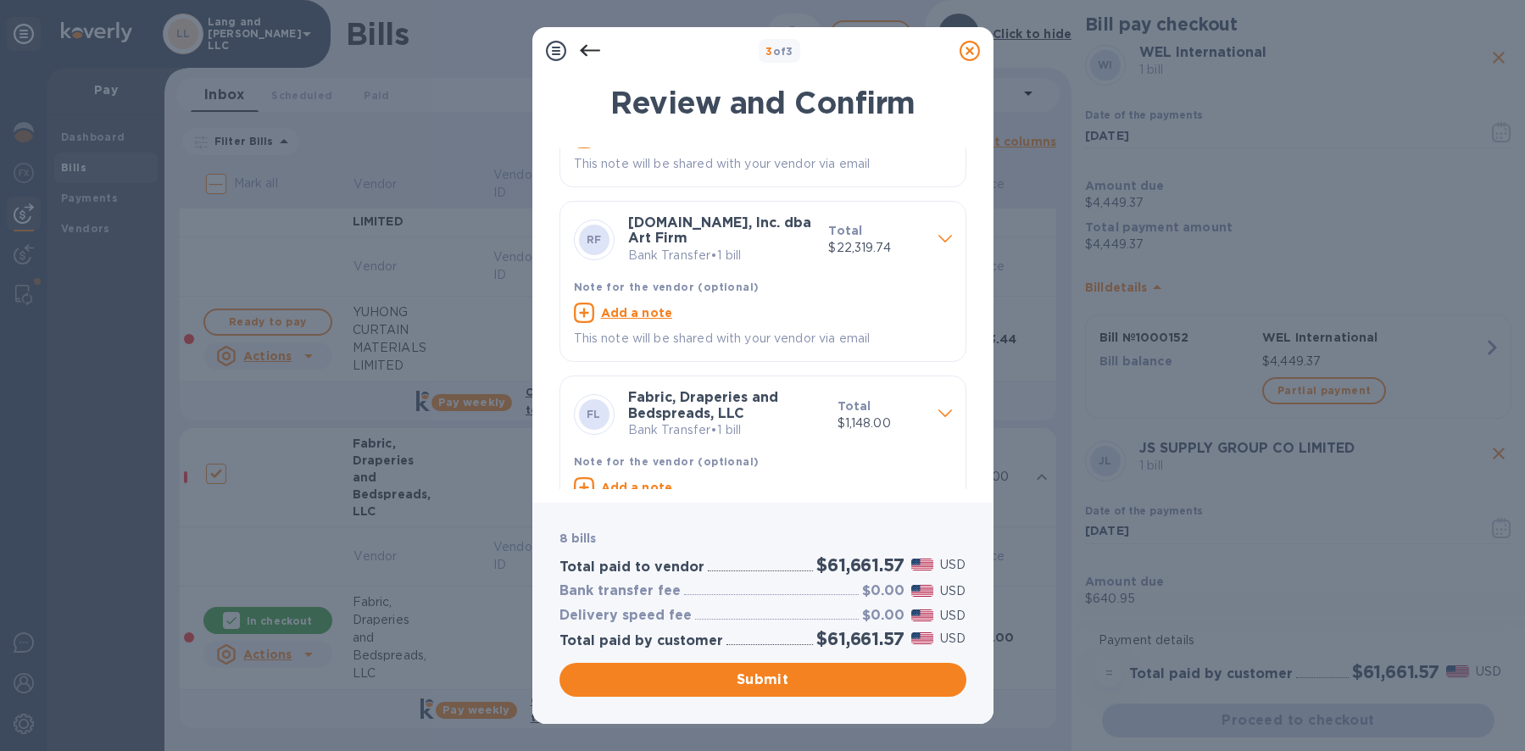
scroll to position [1026, 0]
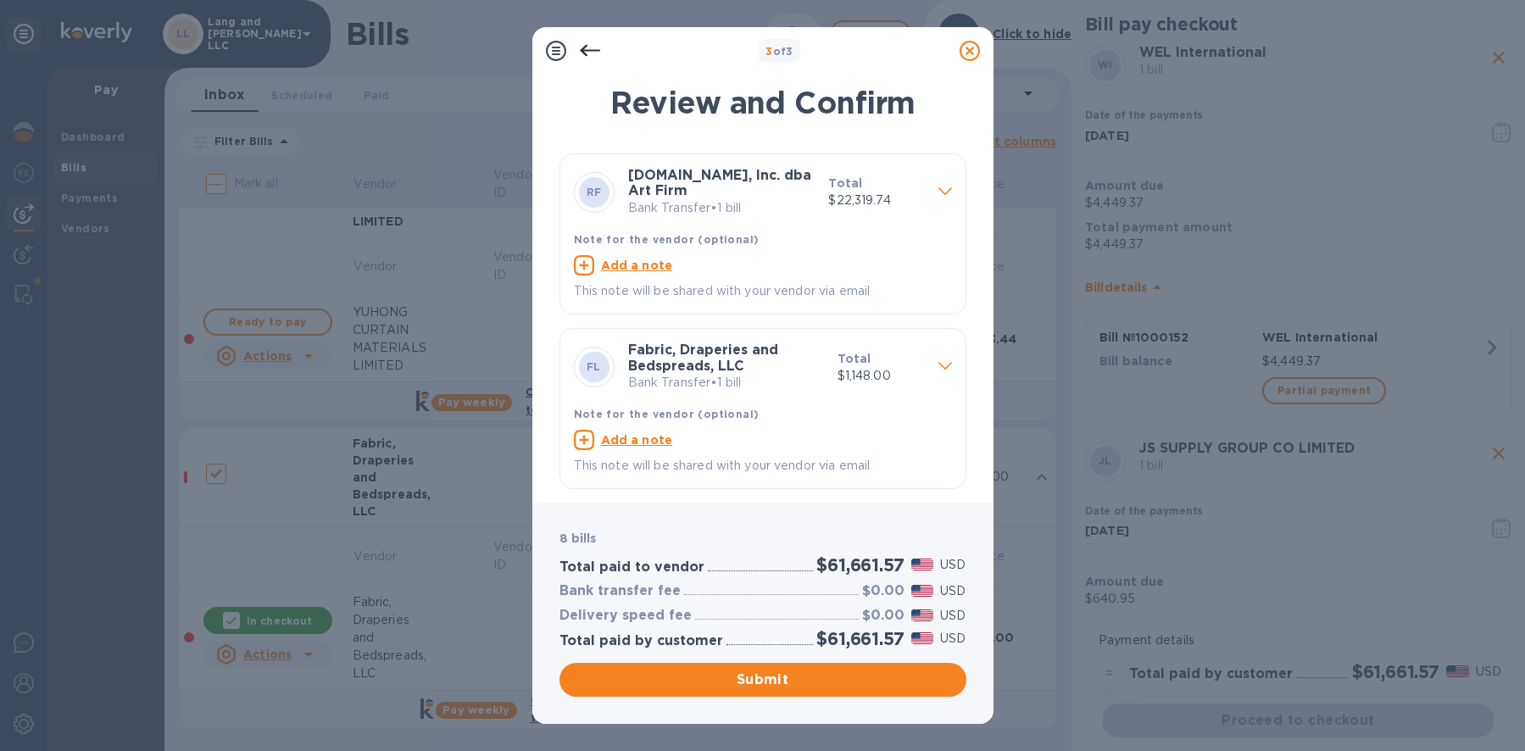
click at [771, 694] on button "Submit" at bounding box center [763, 680] width 407 height 34
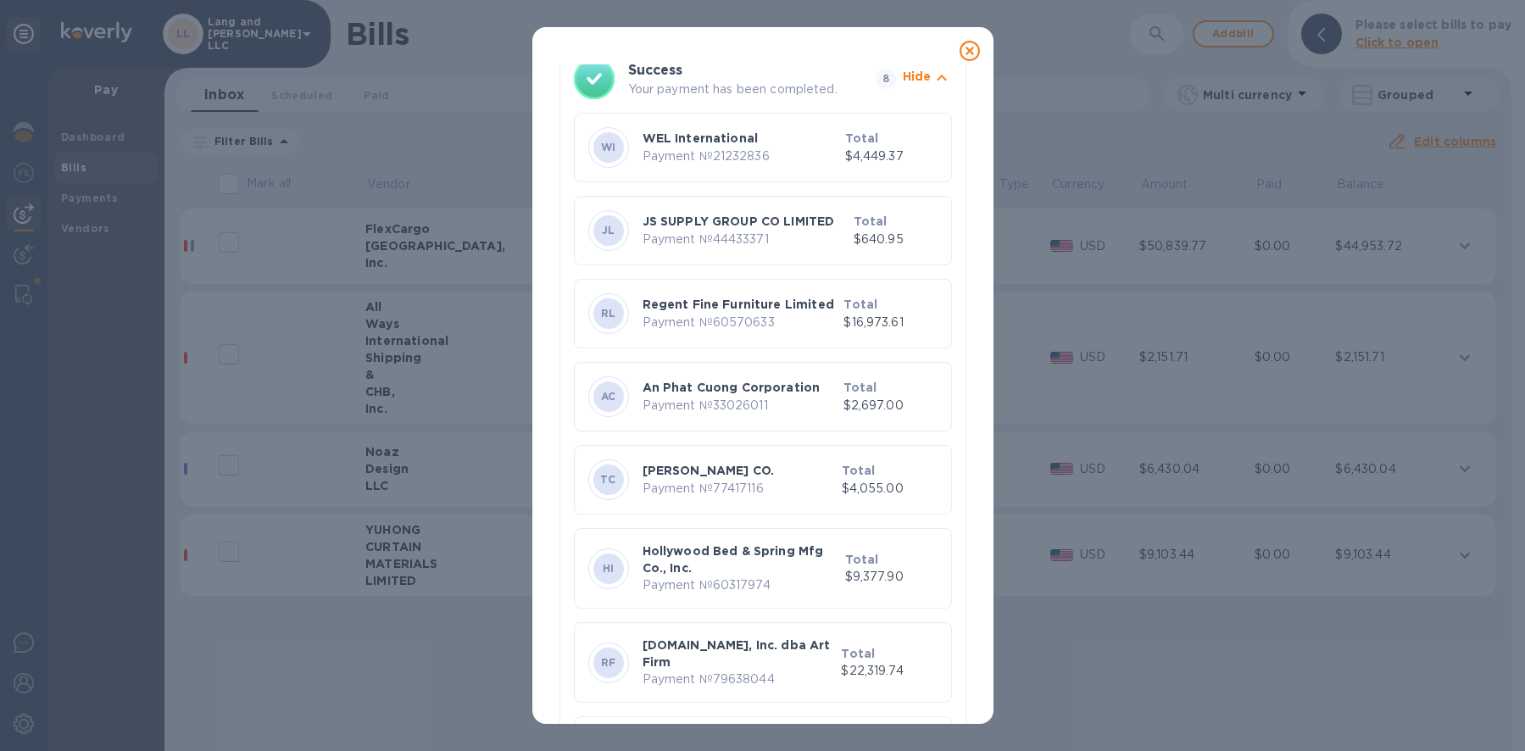
scroll to position [211, 0]
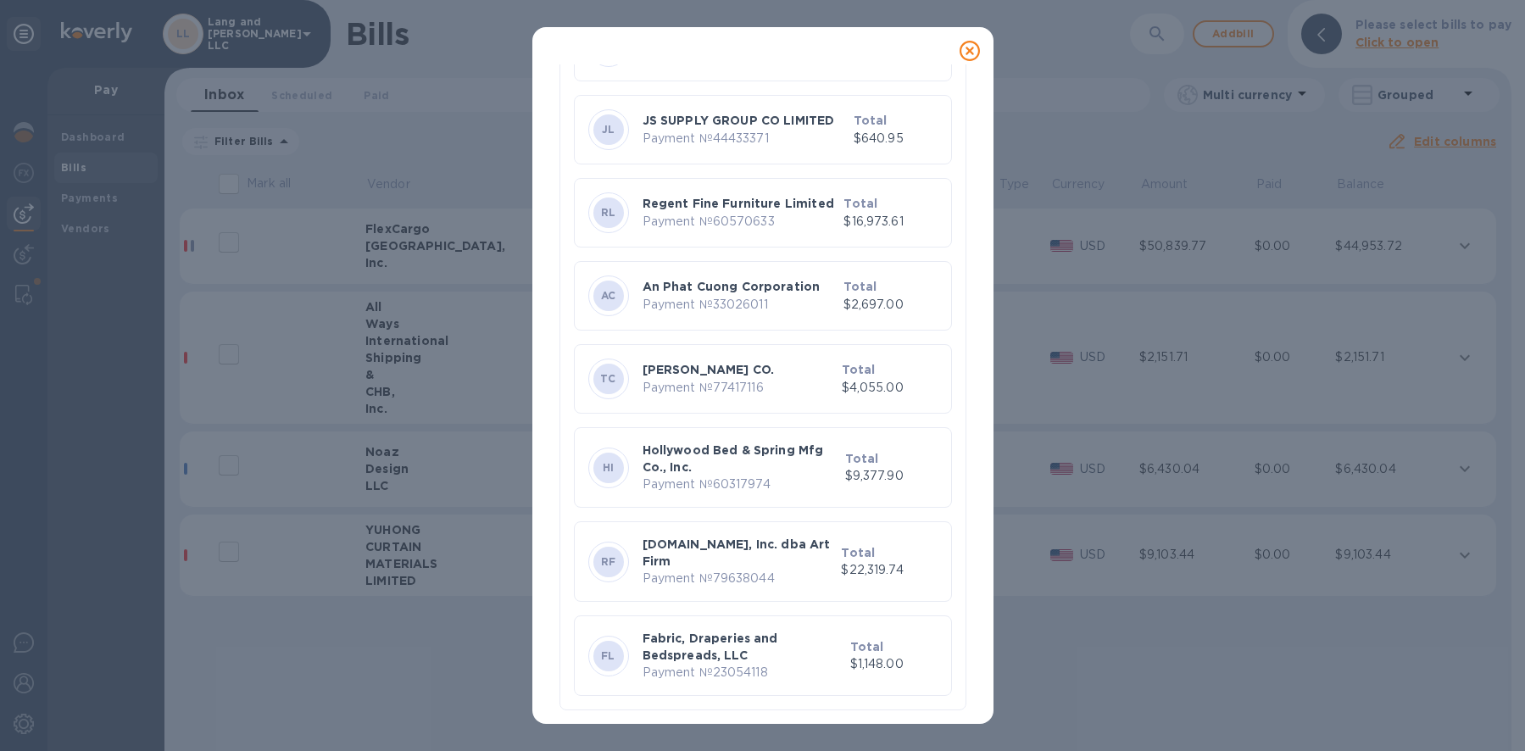
click at [968, 51] on icon at bounding box center [970, 51] width 20 height 20
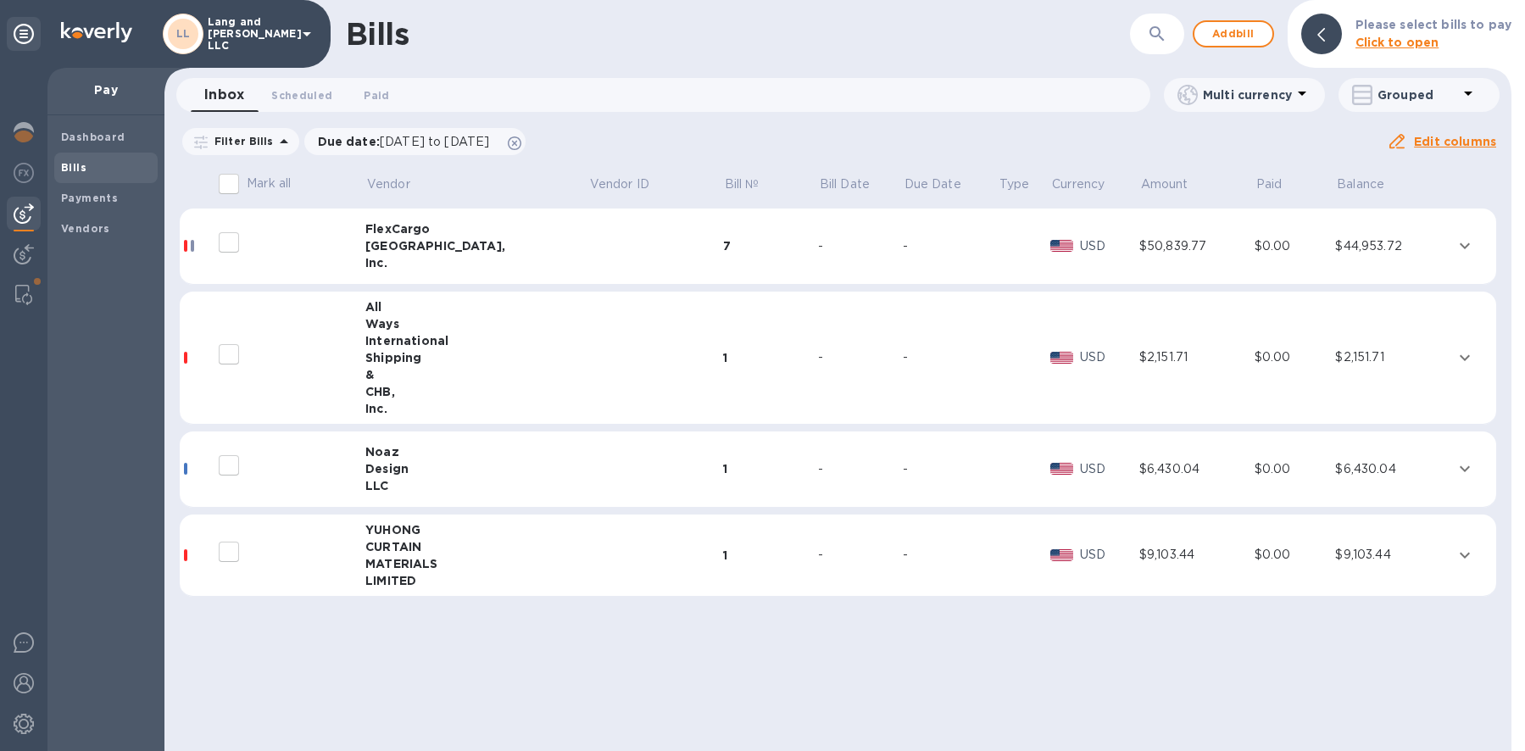
click at [752, 555] on div "1" at bounding box center [770, 555] width 95 height 17
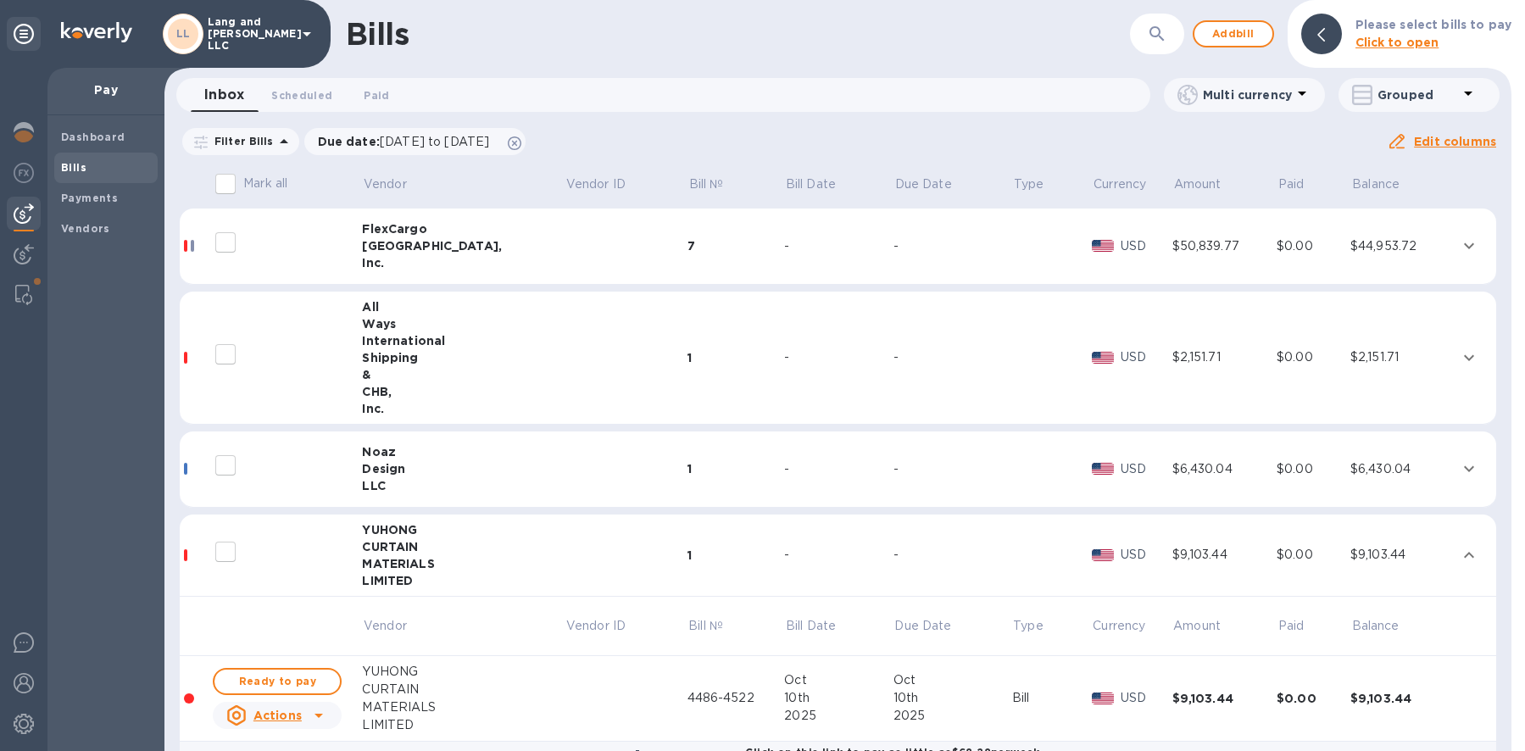
scroll to position [52, 0]
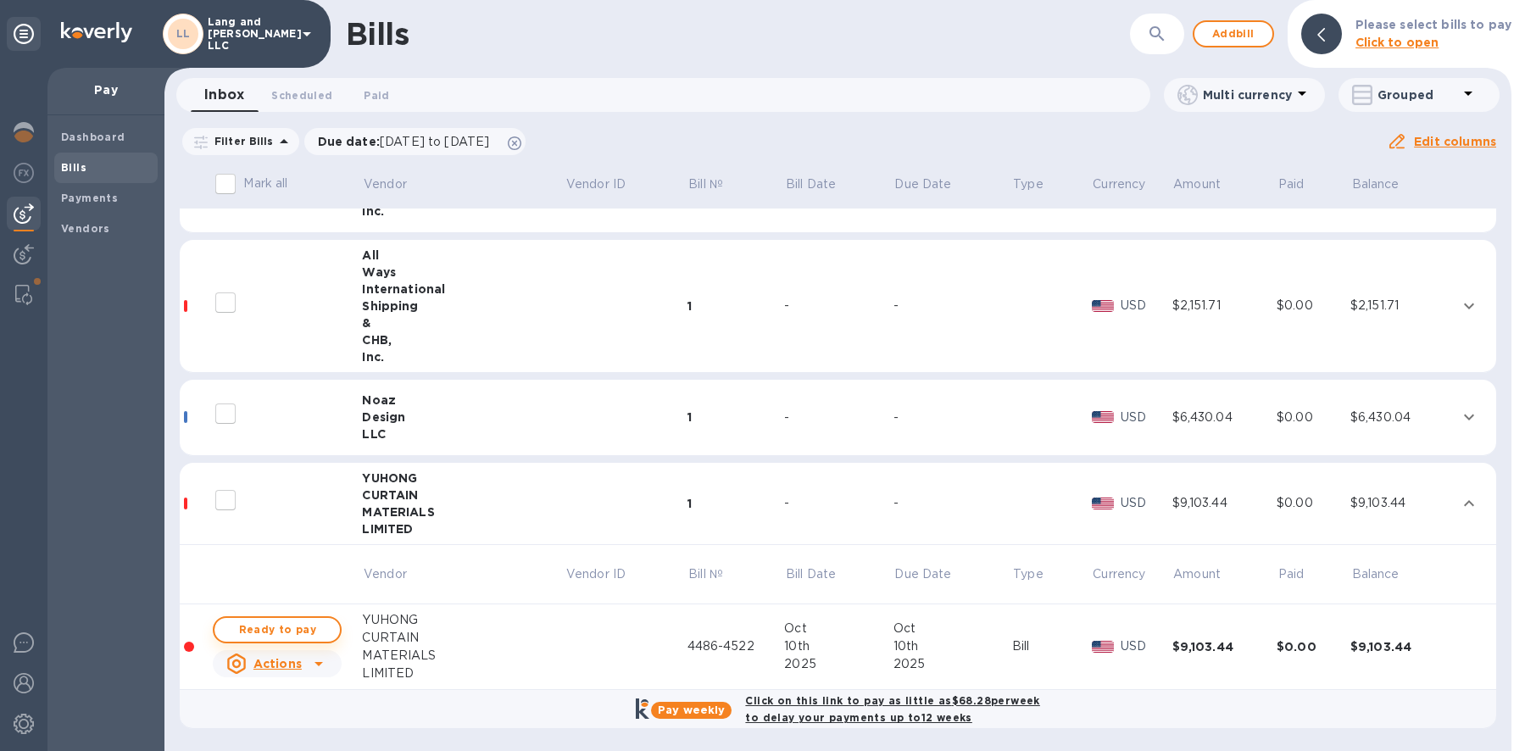
click at [319, 625] on span "Ready to pay" at bounding box center [277, 630] width 98 height 20
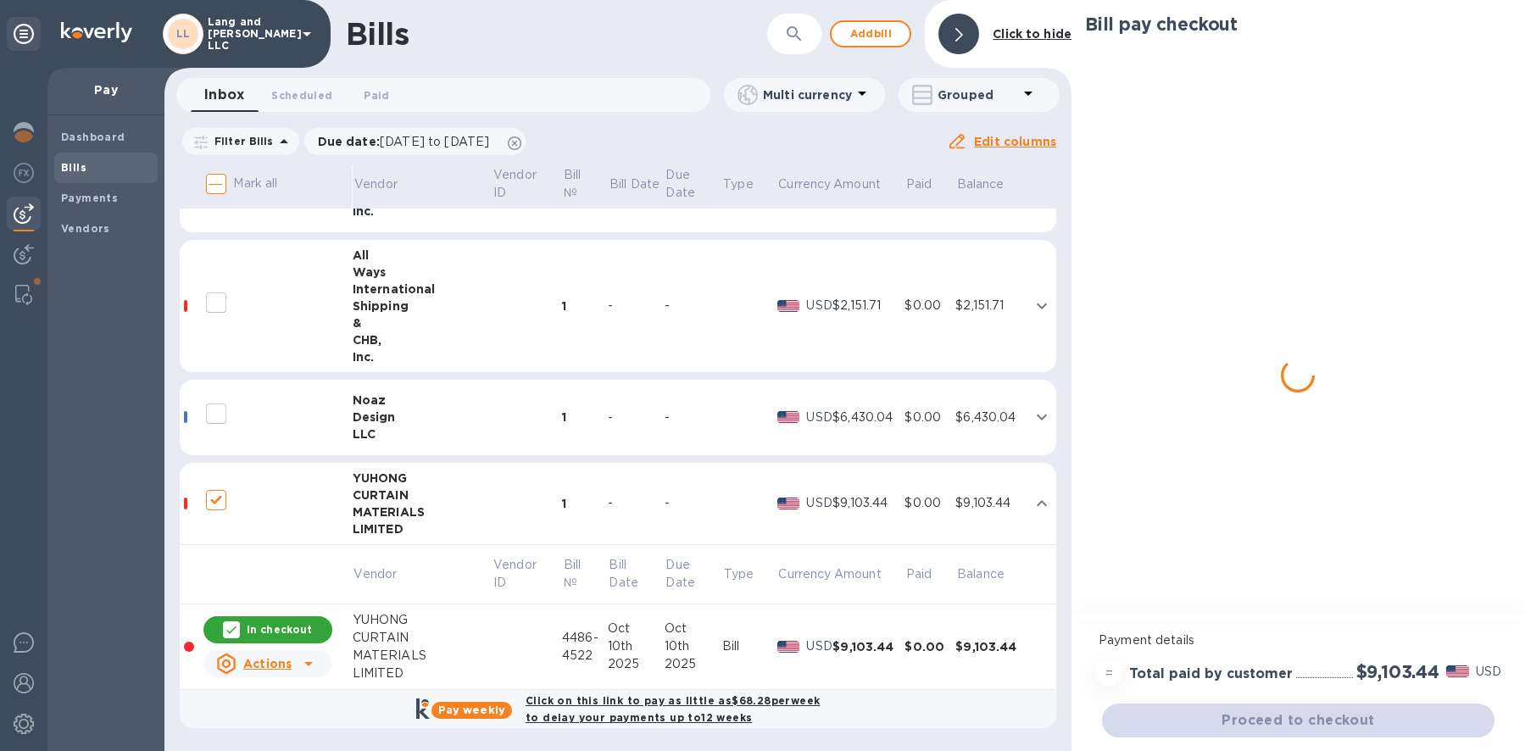
checkbox input "true"
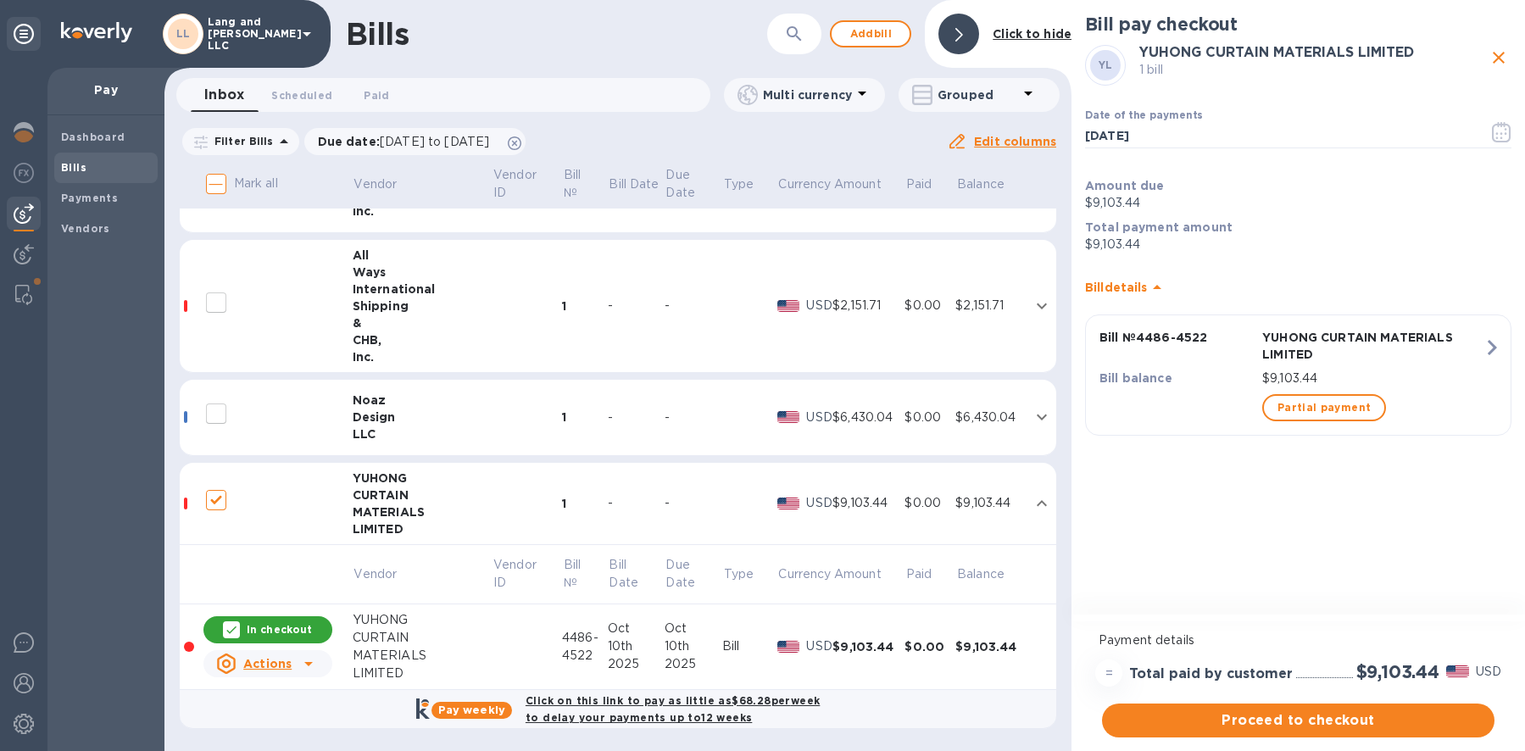
scroll to position [0, 0]
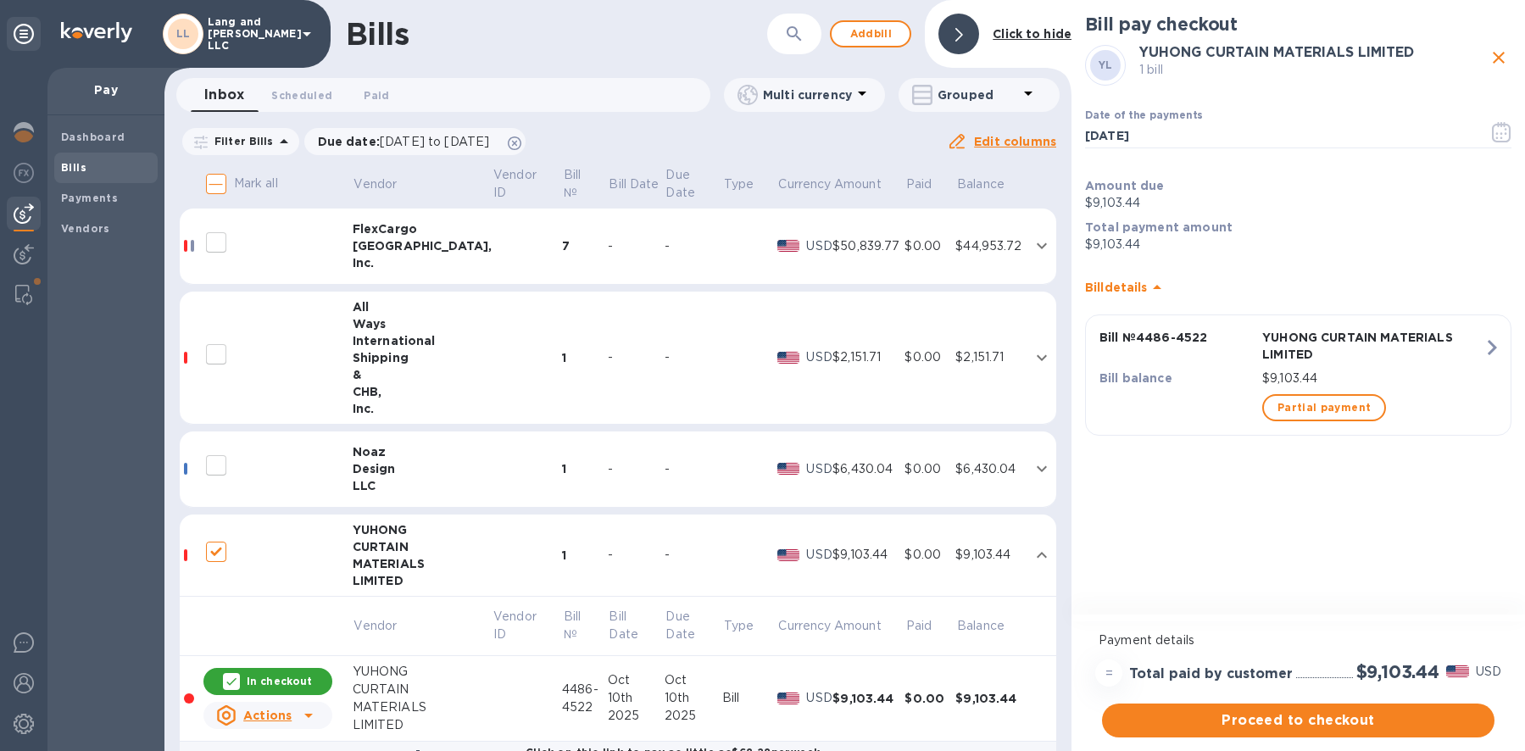
click at [749, 382] on td at bounding box center [749, 358] width 55 height 133
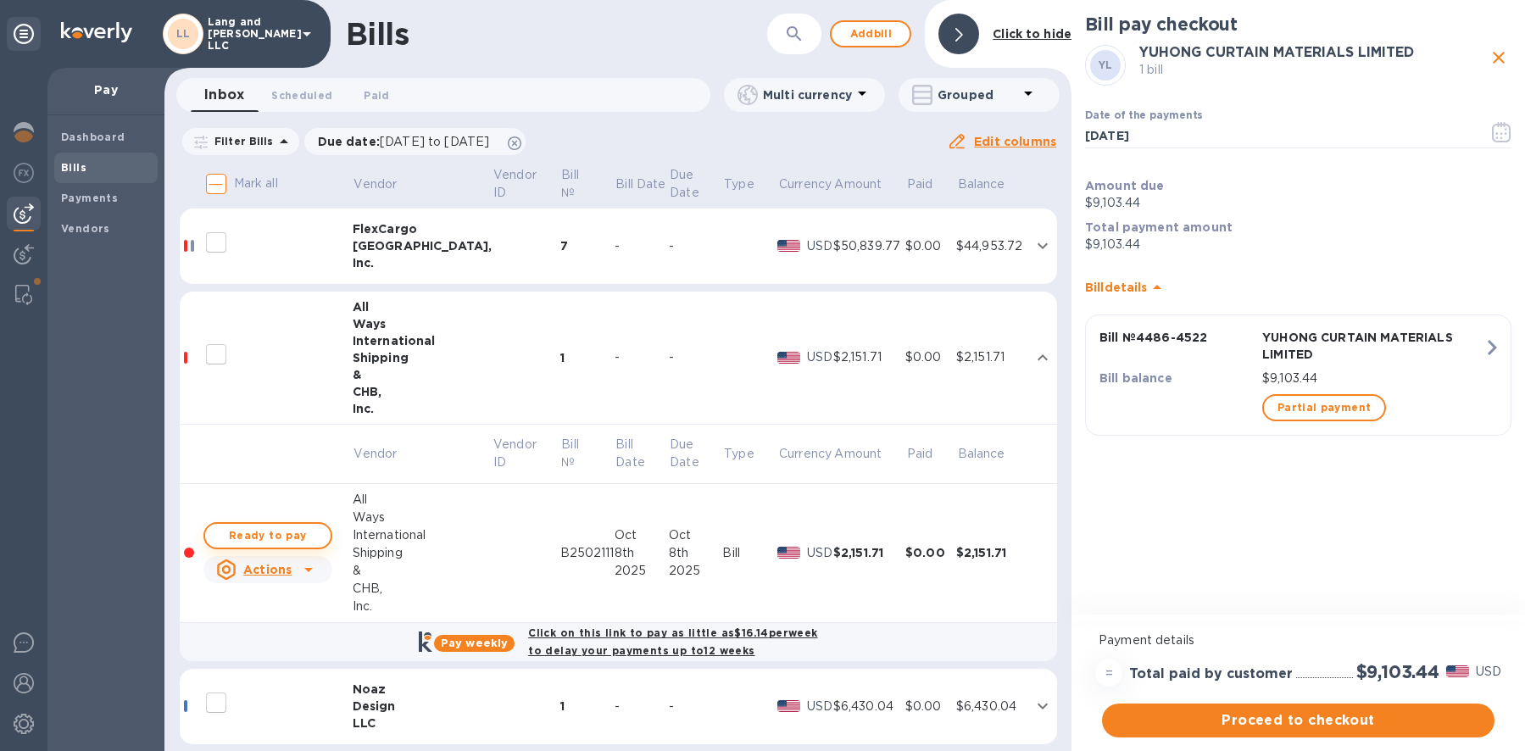
click at [274, 536] on span "Ready to pay" at bounding box center [268, 536] width 98 height 20
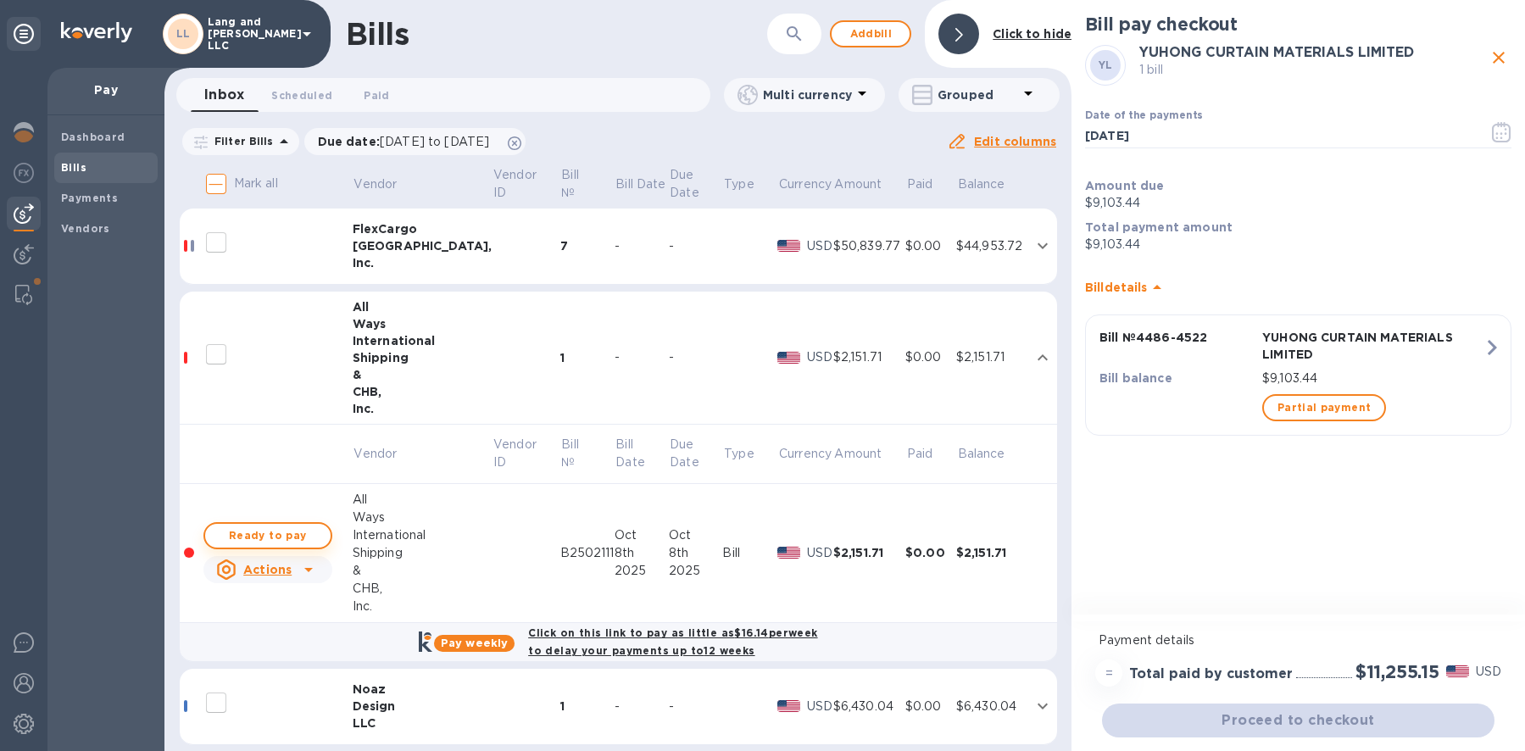
checkbox input "true"
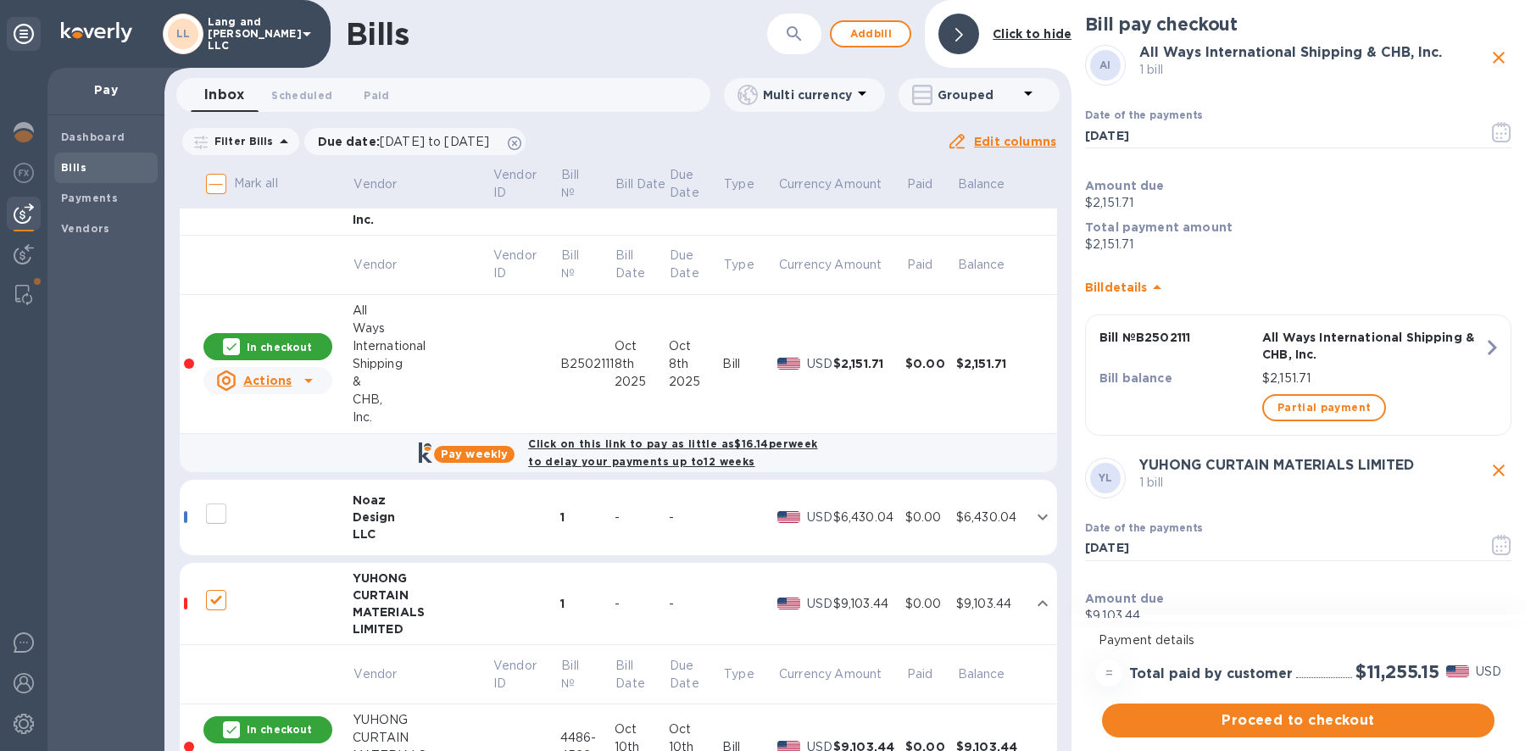
scroll to position [289, 0]
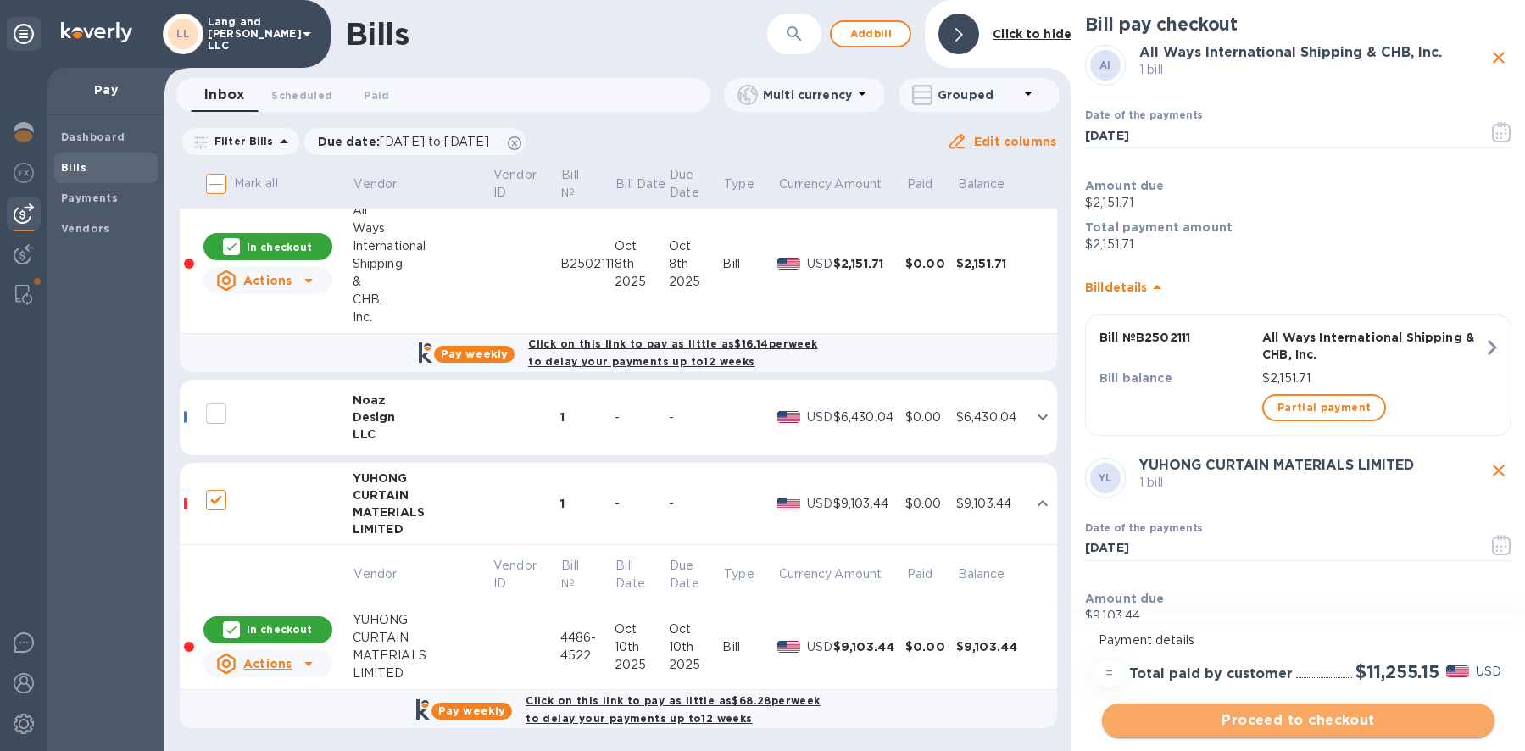
click at [1196, 725] on span "Proceed to checkout" at bounding box center [1298, 721] width 365 height 20
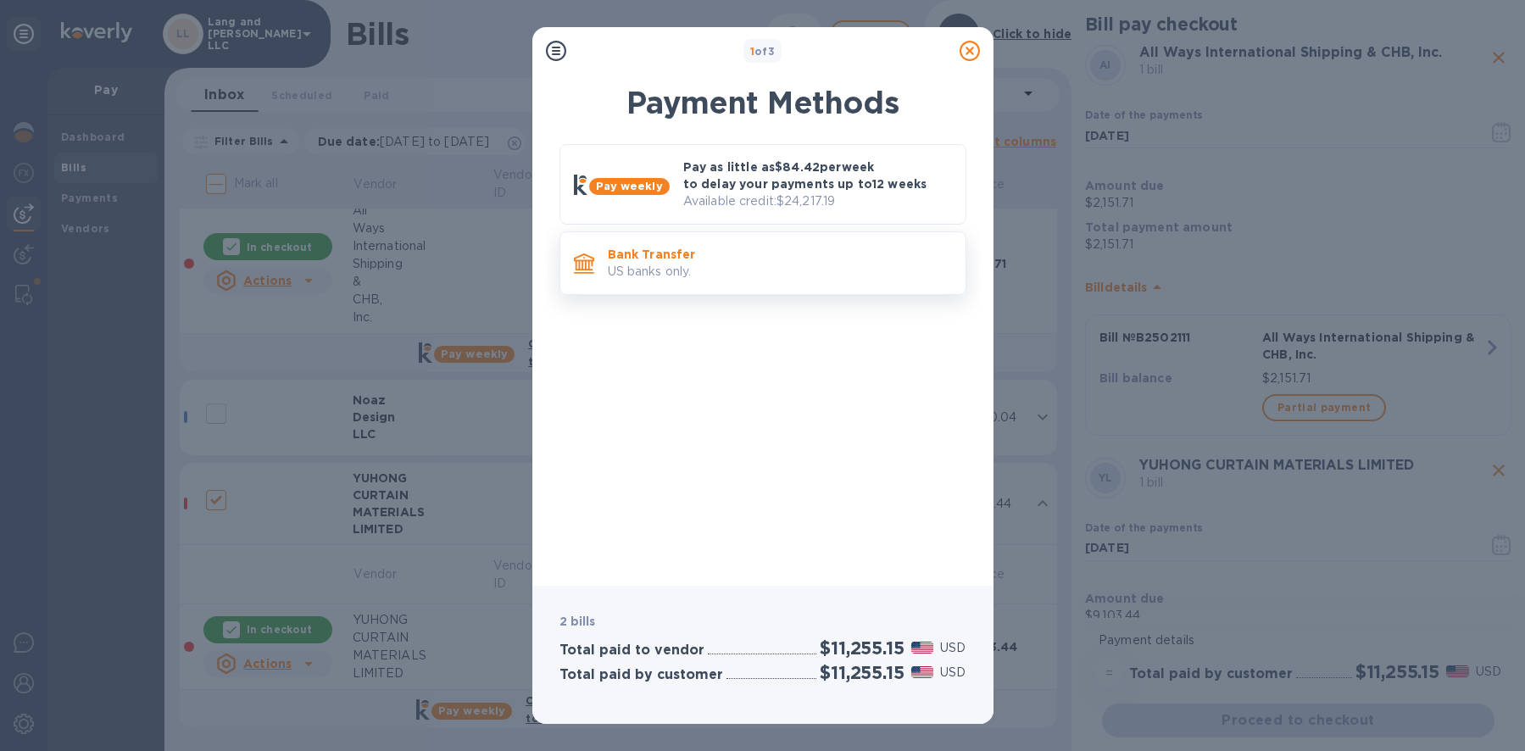
click at [679, 276] on p "US banks only." at bounding box center [780, 272] width 344 height 18
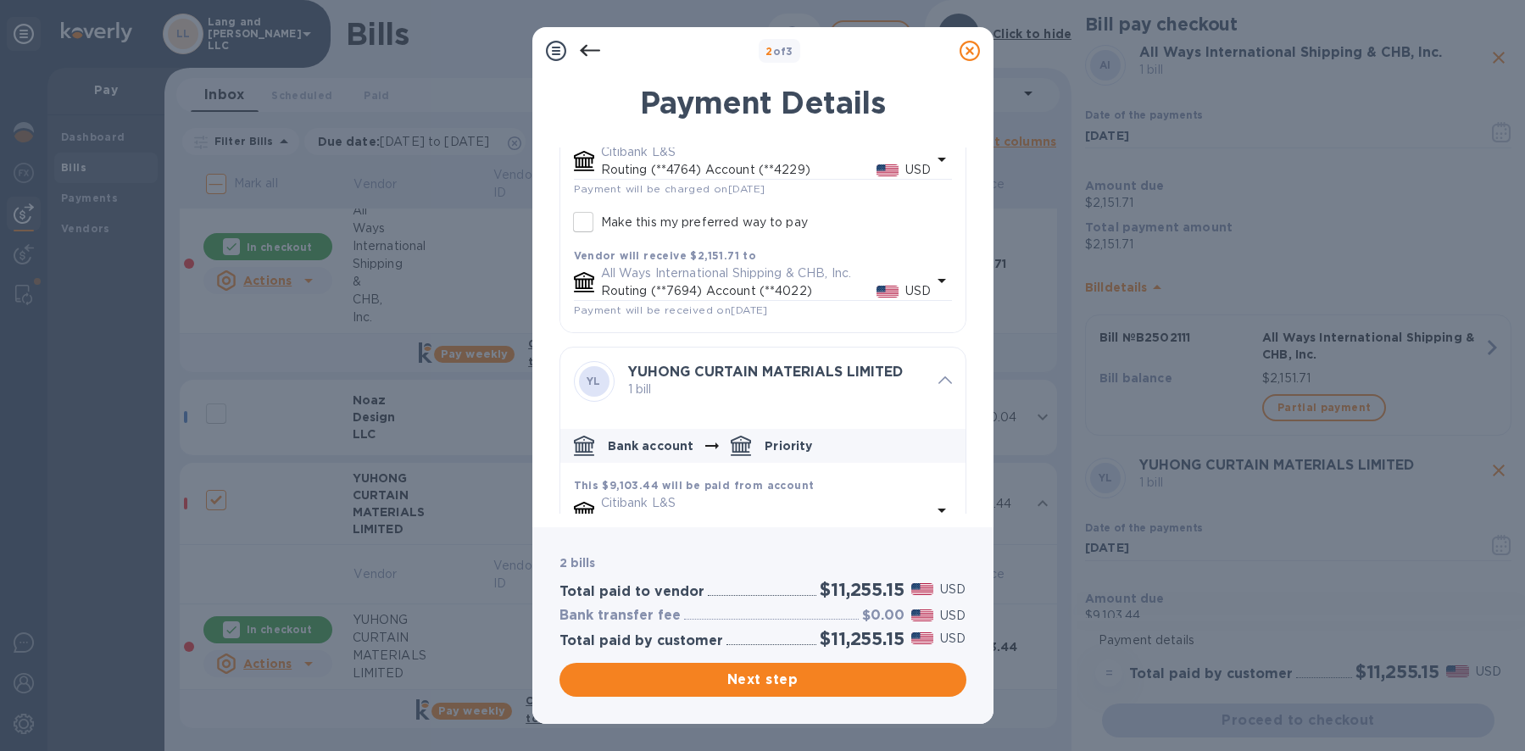
scroll to position [259, 0]
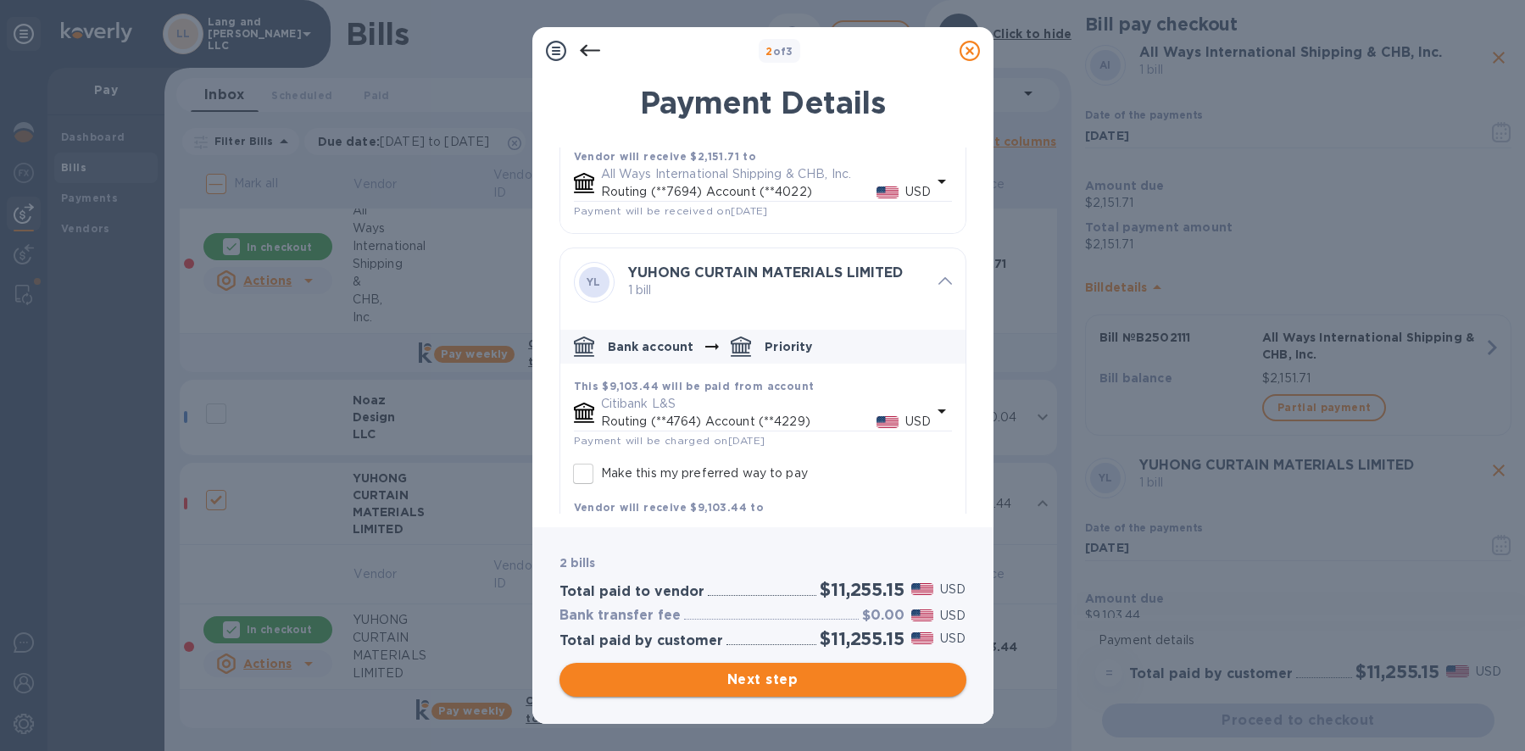
click at [777, 678] on span "Next step" at bounding box center [763, 680] width 380 height 20
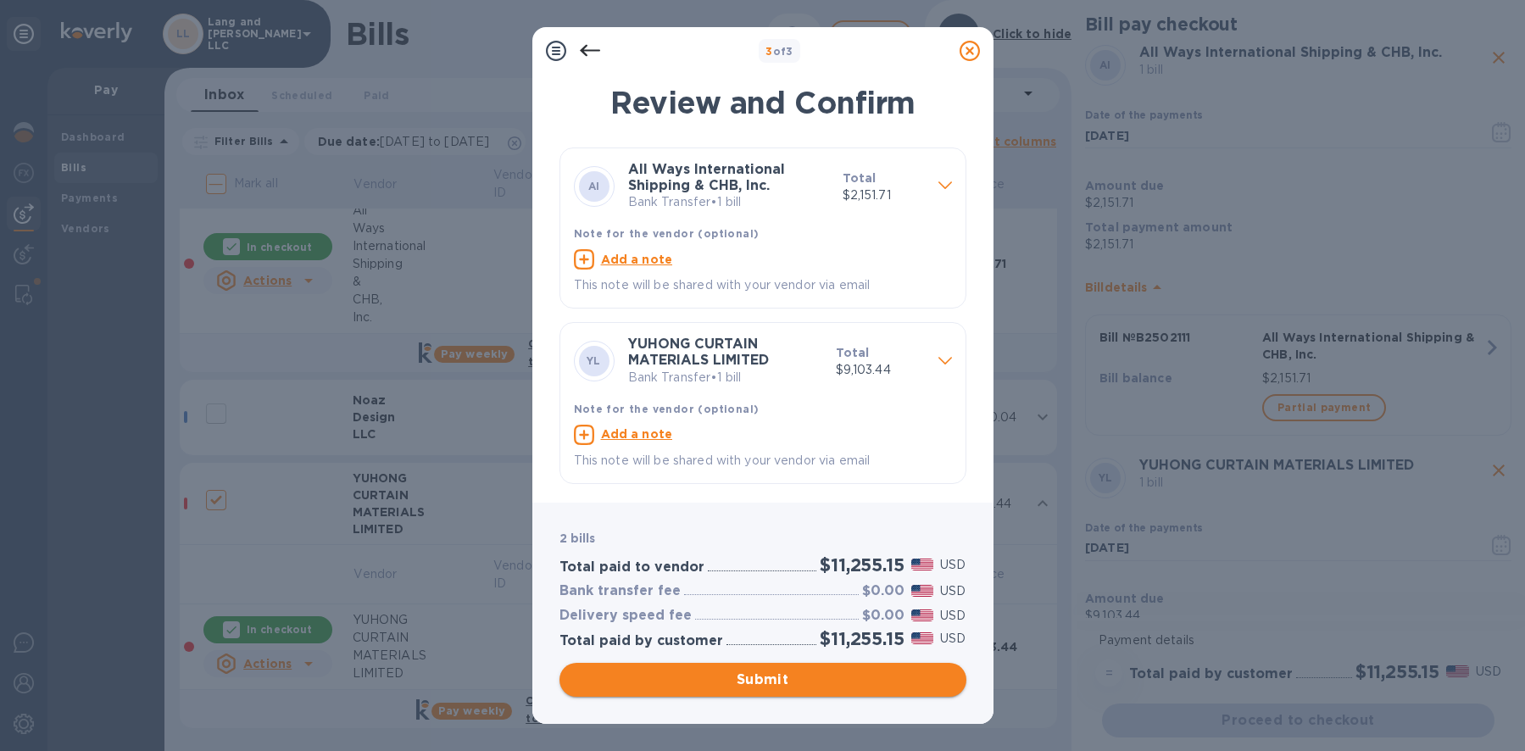
click at [744, 682] on span "Submit" at bounding box center [763, 680] width 380 height 20
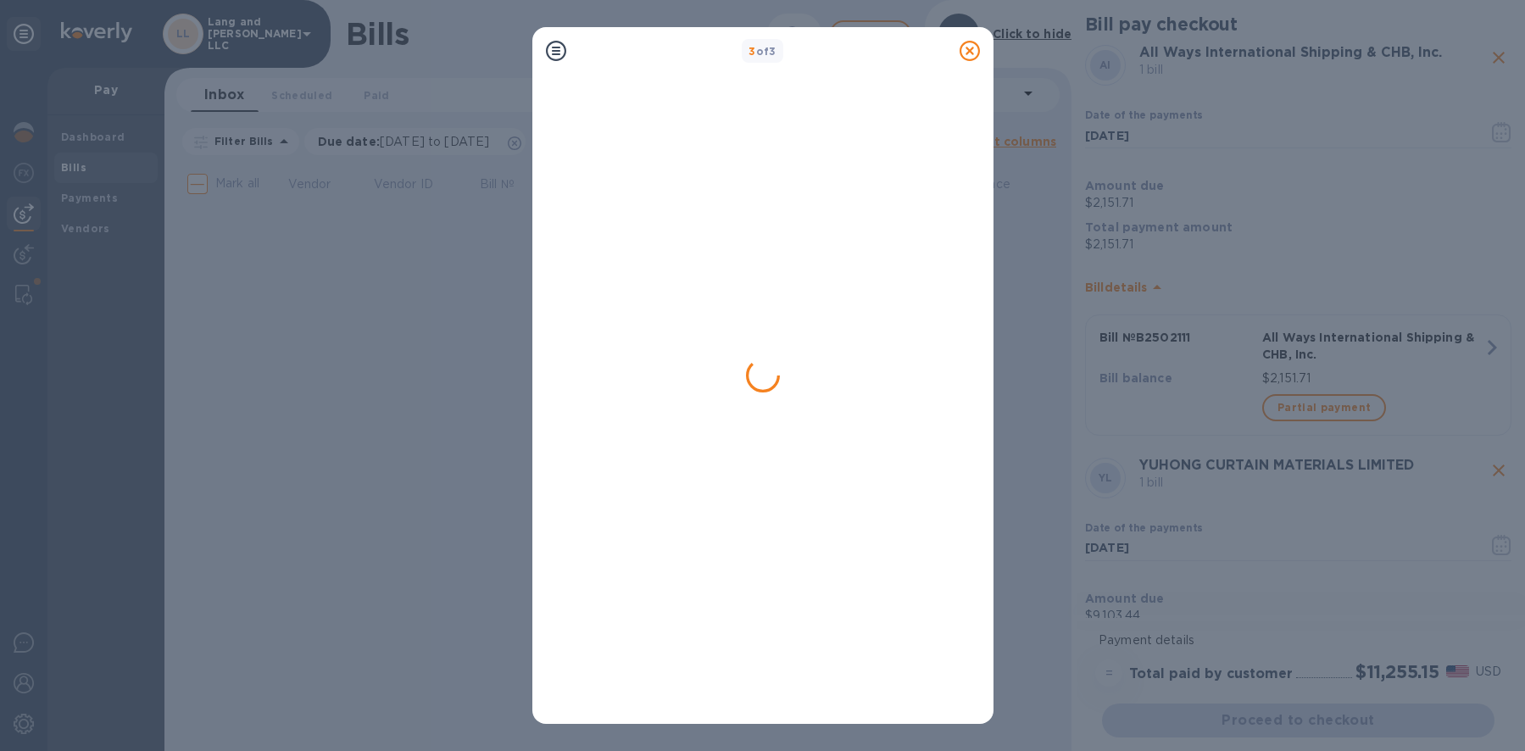
scroll to position [0, 0]
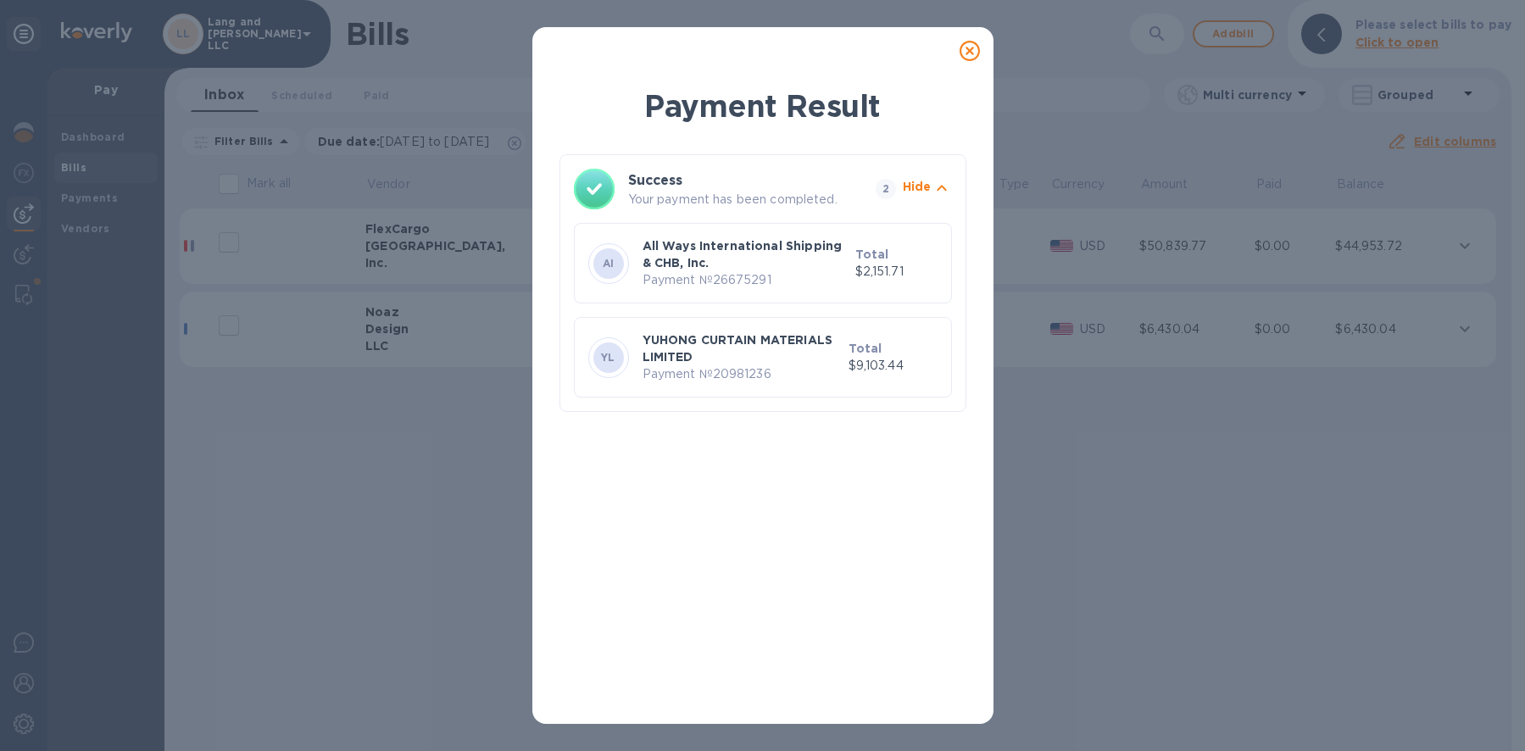
click at [968, 51] on icon at bounding box center [970, 51] width 20 height 20
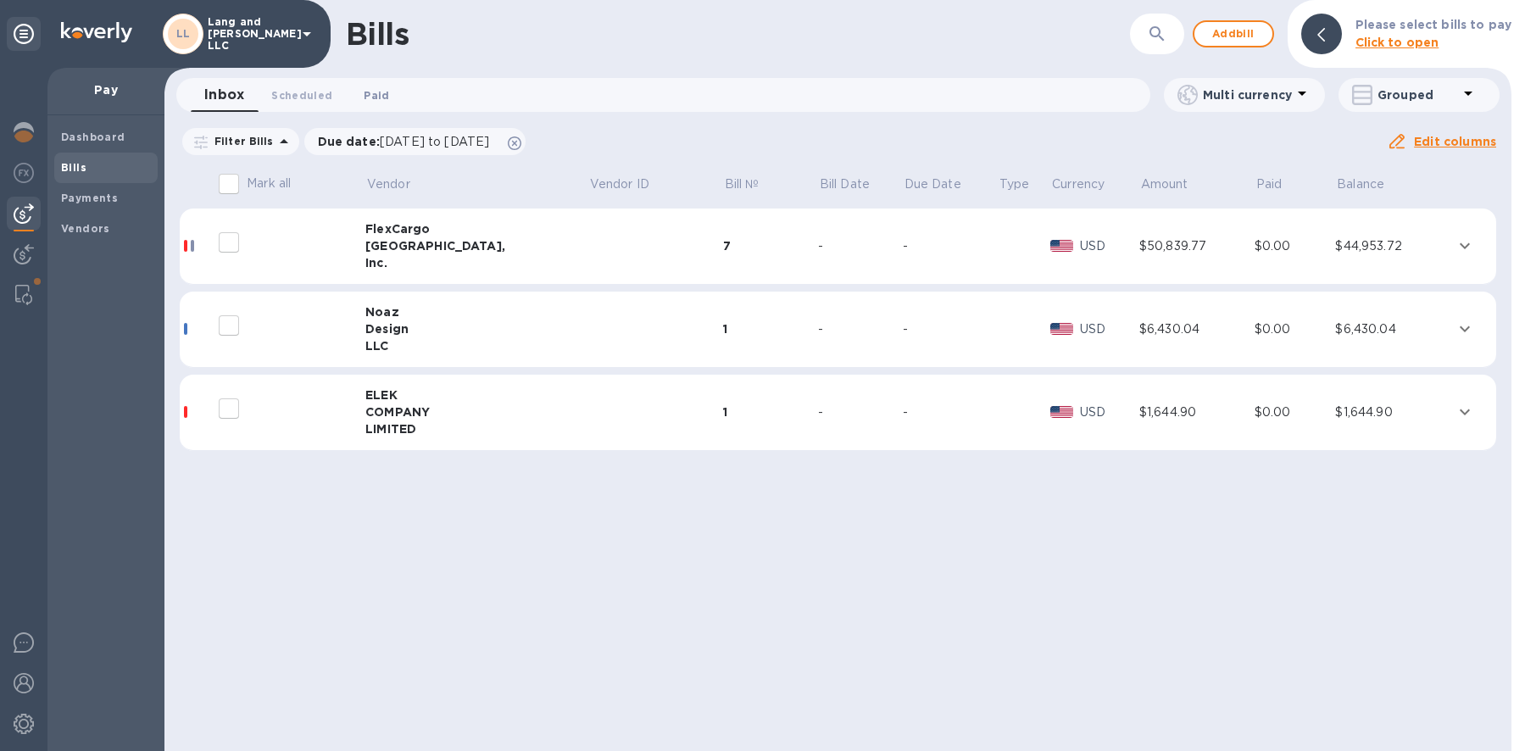
click at [369, 100] on span "Paid 0" at bounding box center [376, 95] width 25 height 18
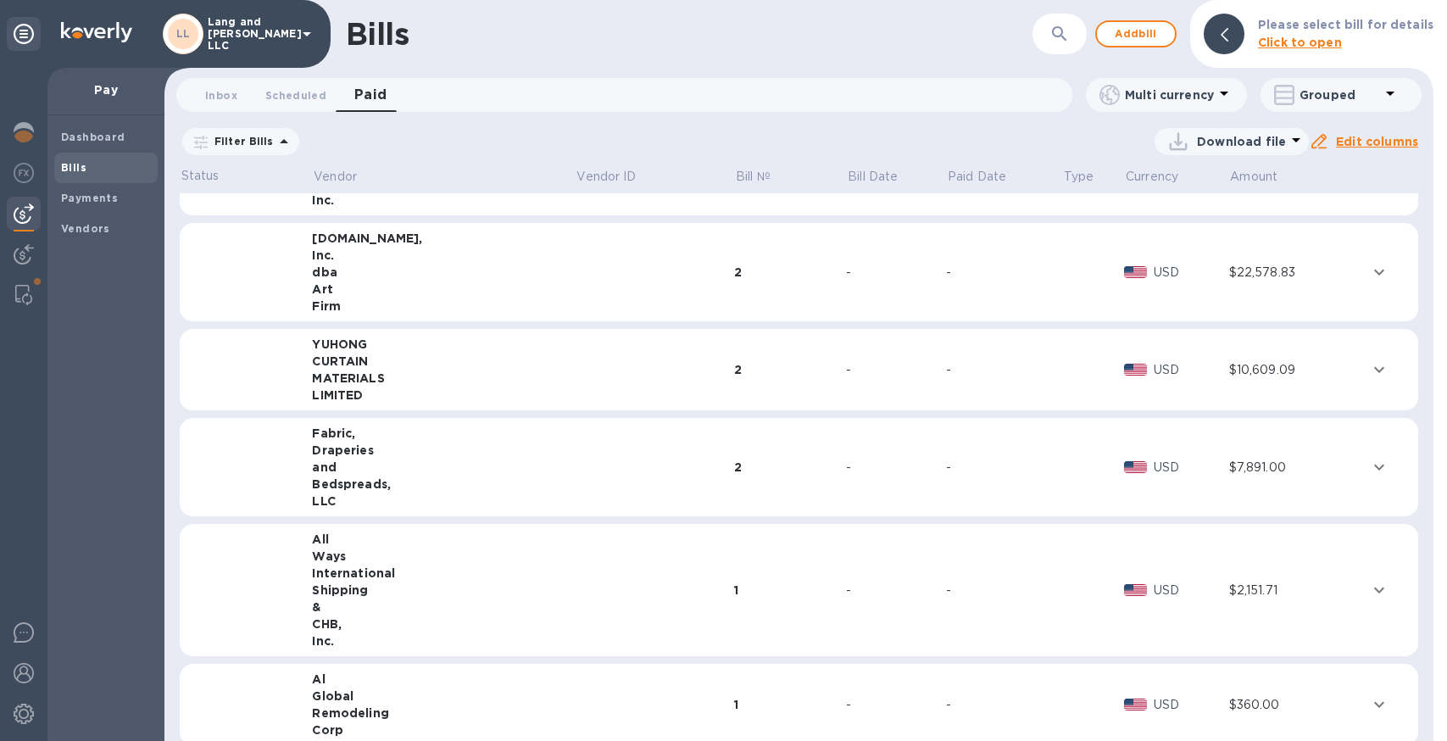
scroll to position [632, 0]
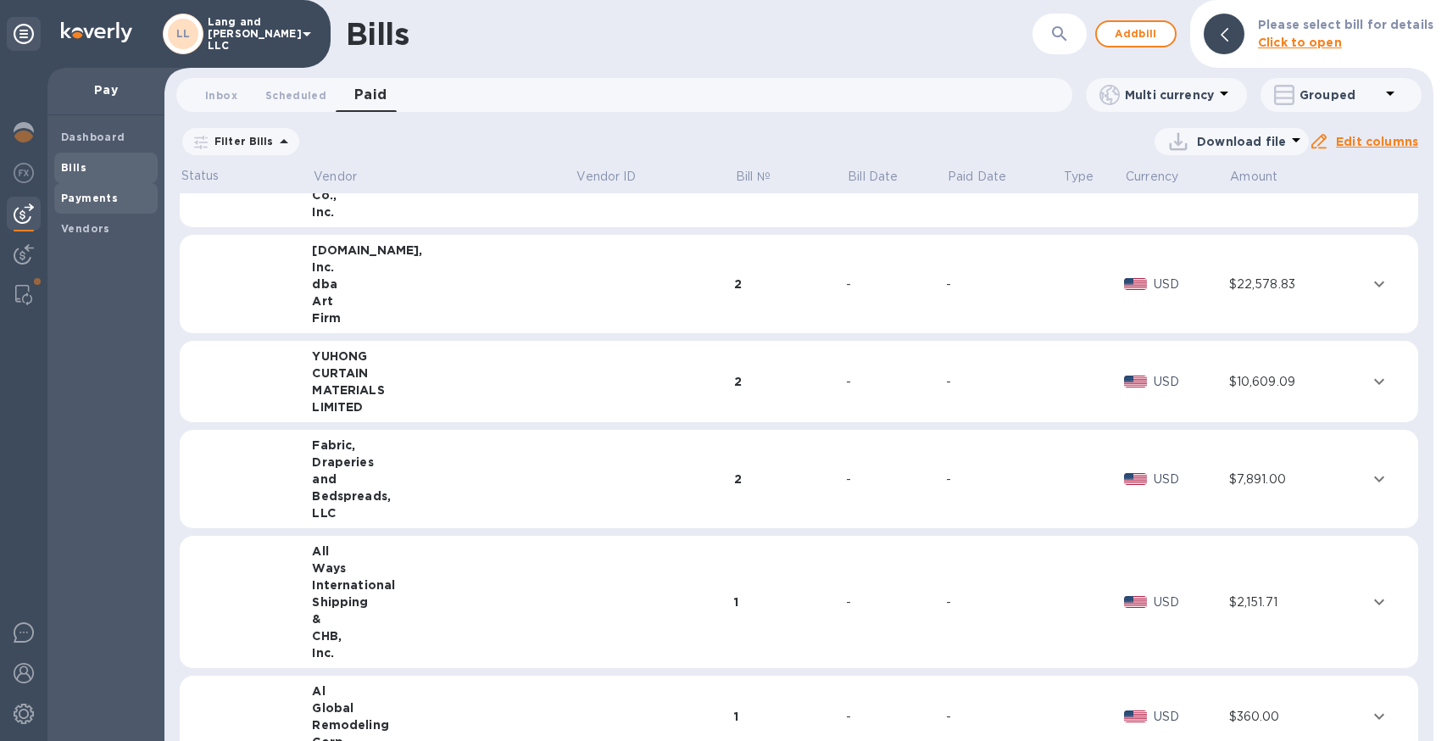
click at [93, 197] on b "Payments" at bounding box center [89, 198] width 57 height 13
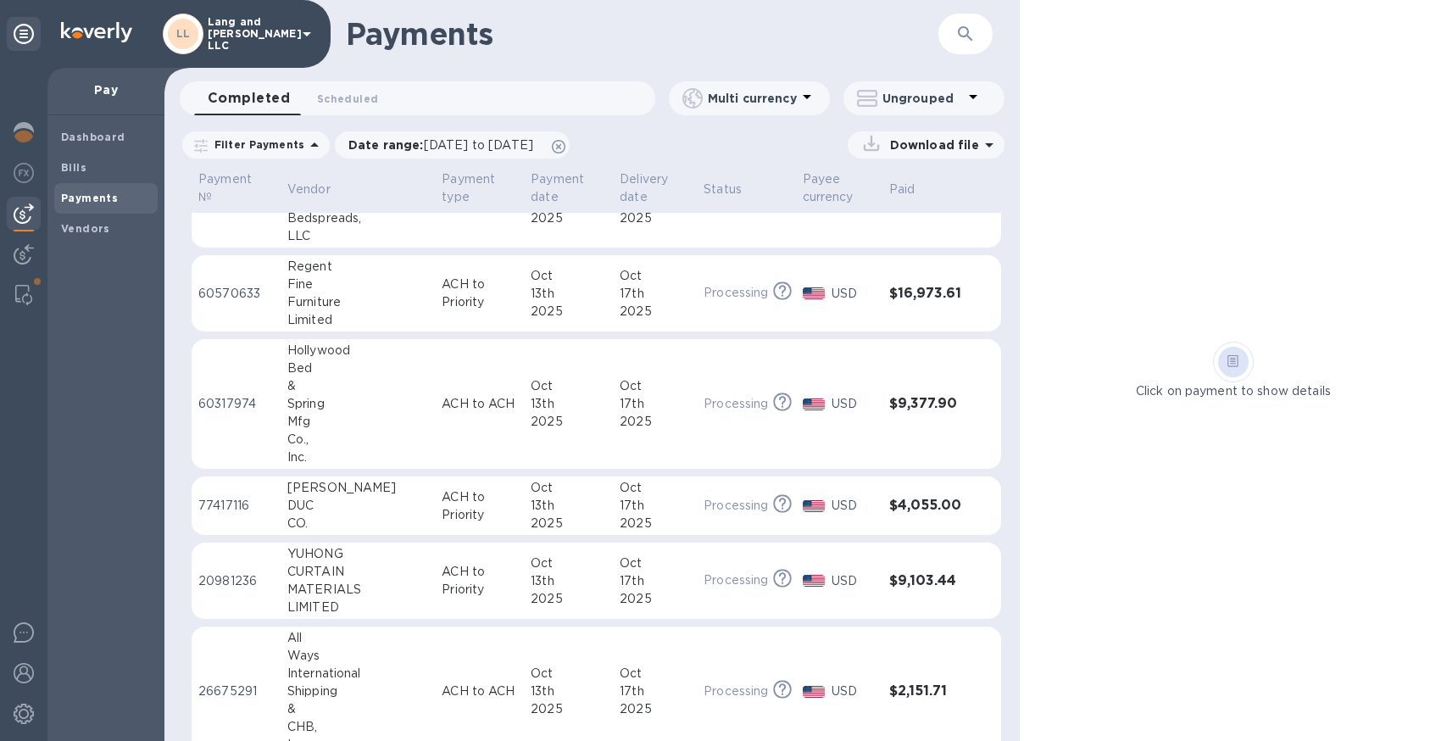
scroll to position [264, 0]
click at [461, 407] on p "ACH to ACH" at bounding box center [479, 403] width 75 height 18
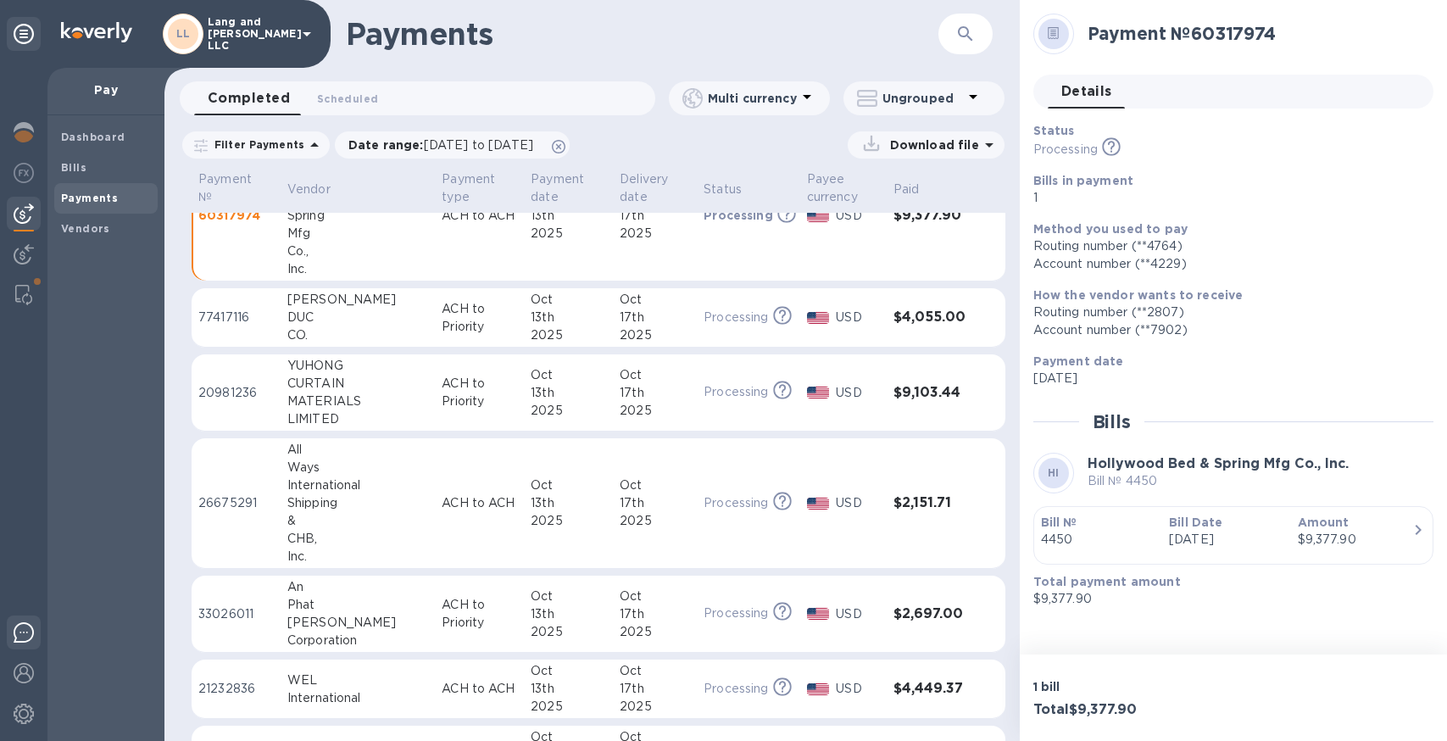
scroll to position [461, 0]
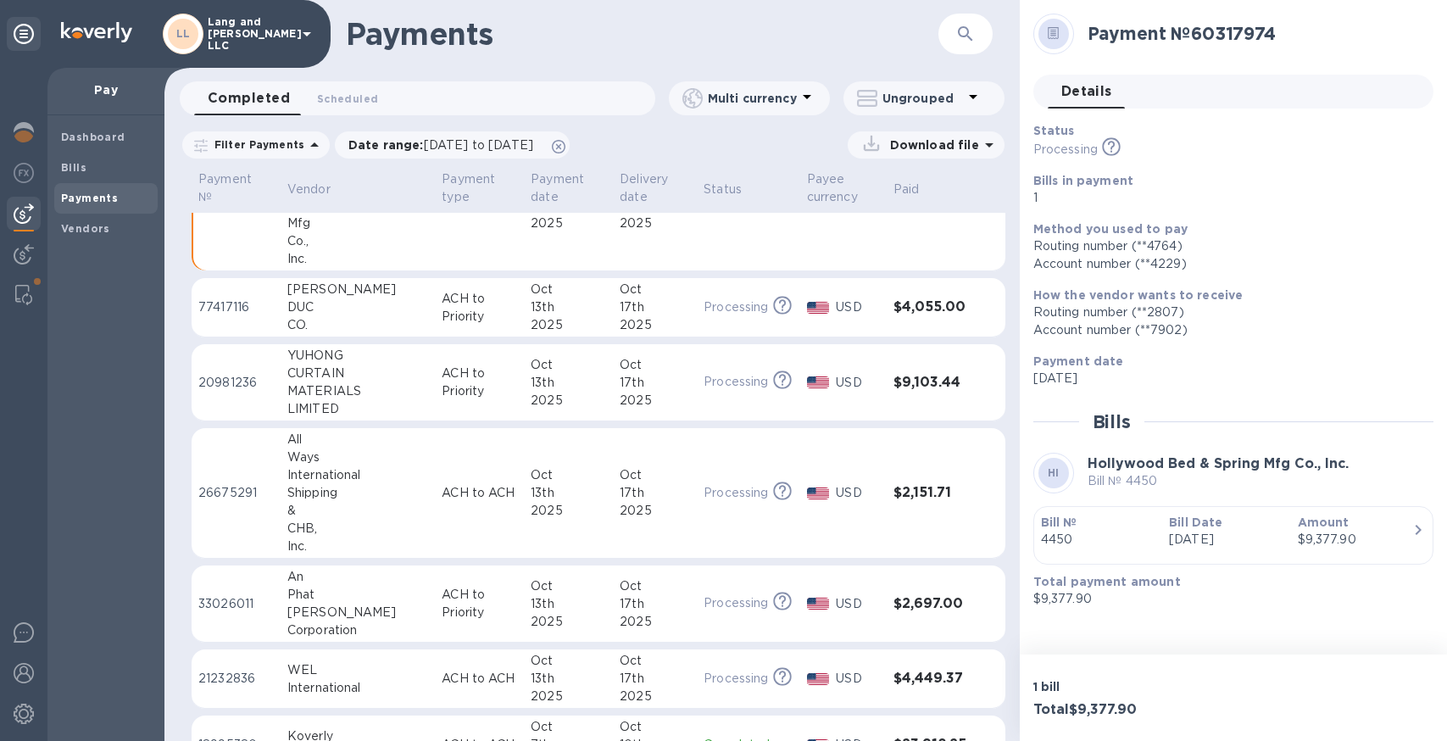
click at [531, 378] on div "13th" at bounding box center [568, 383] width 75 height 18
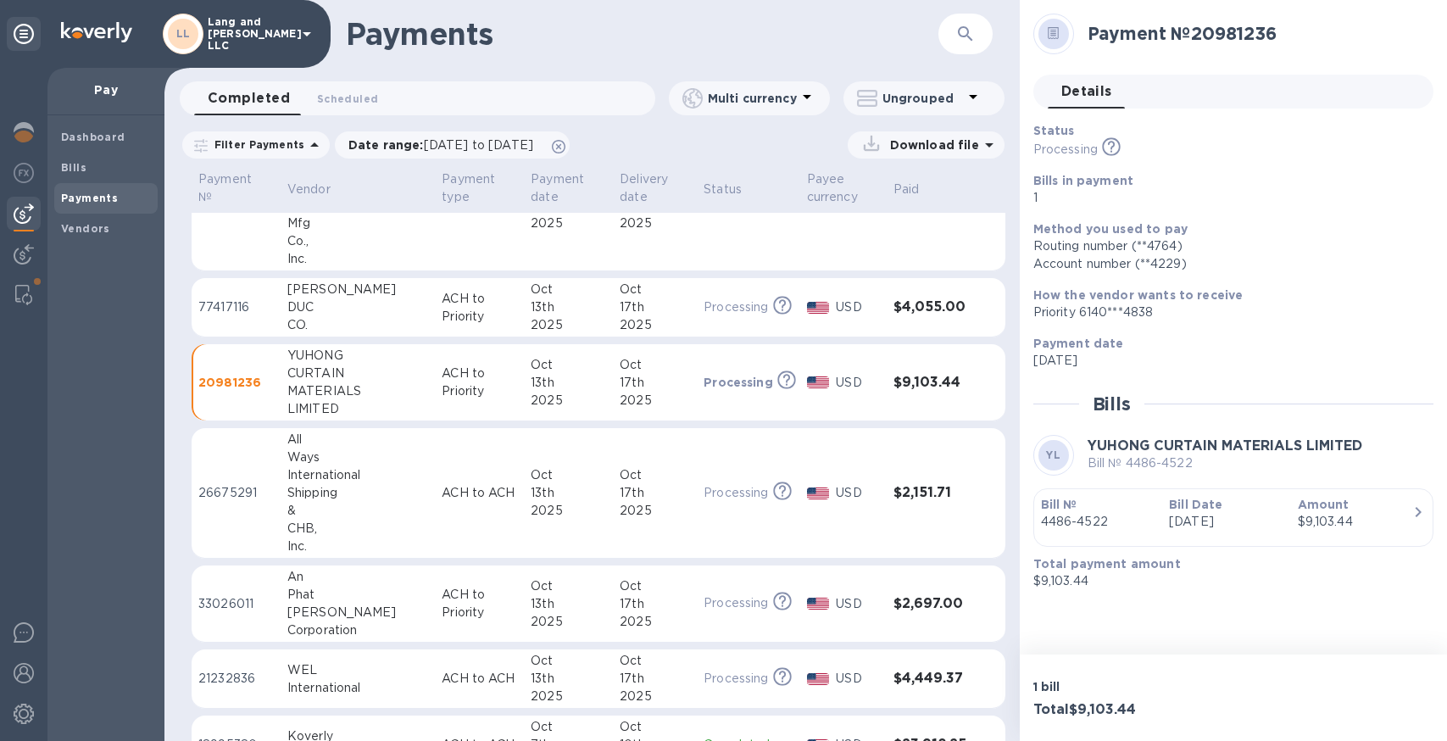
scroll to position [473, 0]
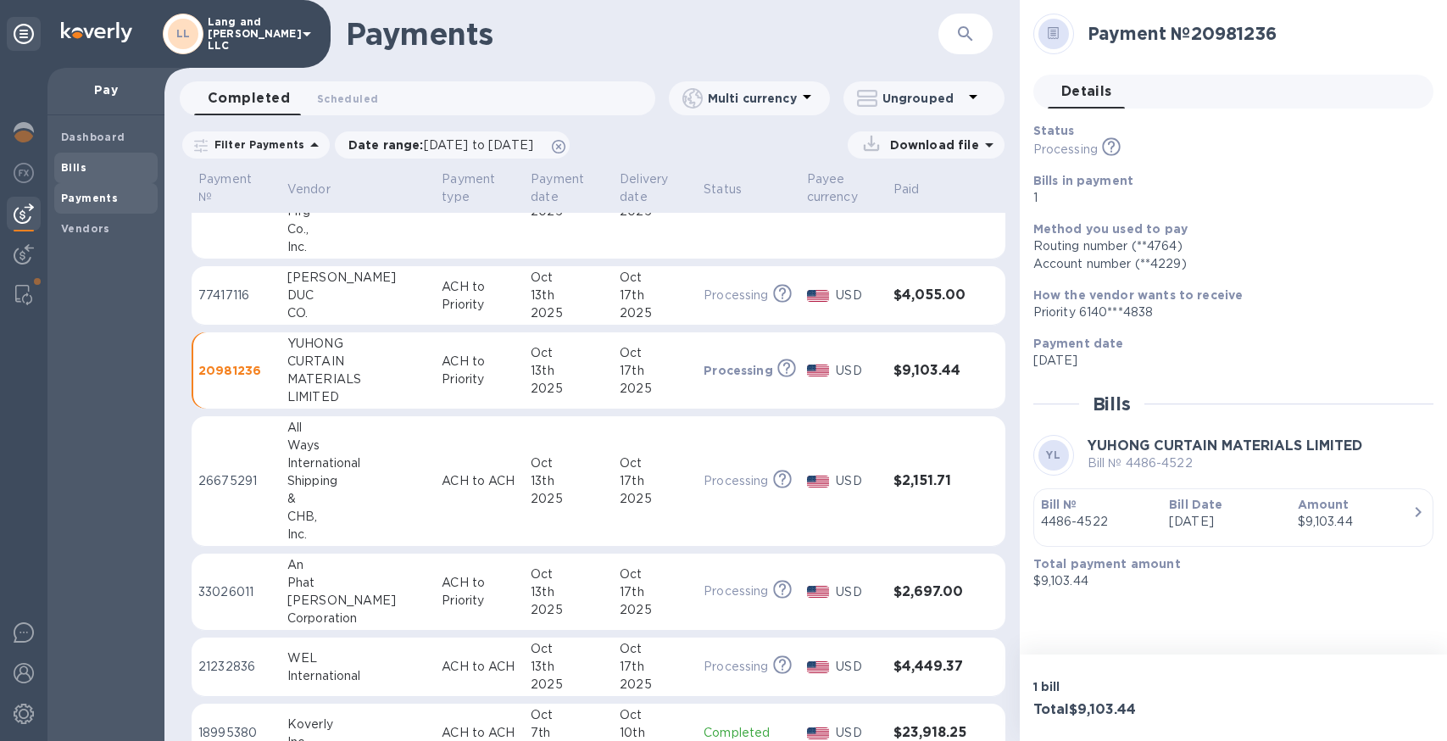
click at [75, 168] on b "Bills" at bounding box center [73, 167] width 25 height 13
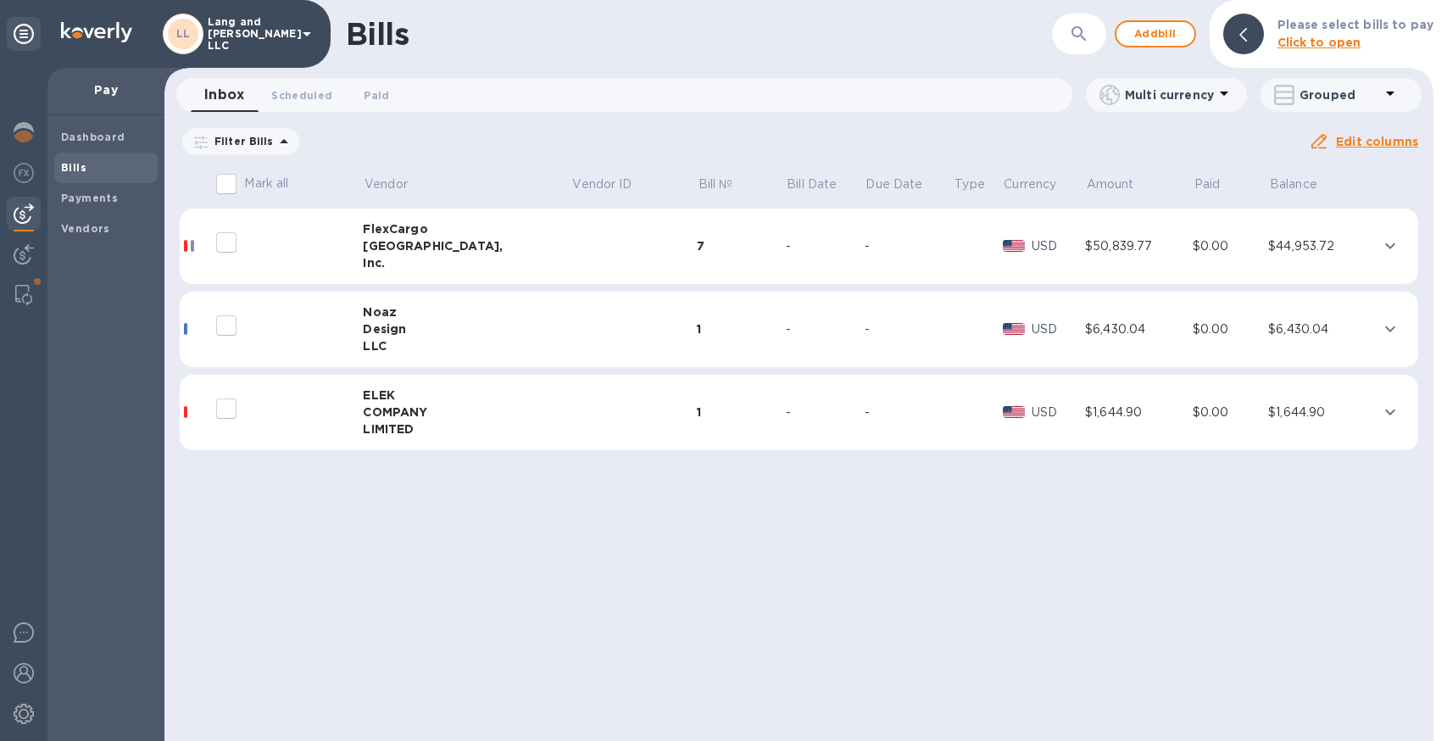
click at [437, 418] on div "COMPANY" at bounding box center [467, 412] width 208 height 17
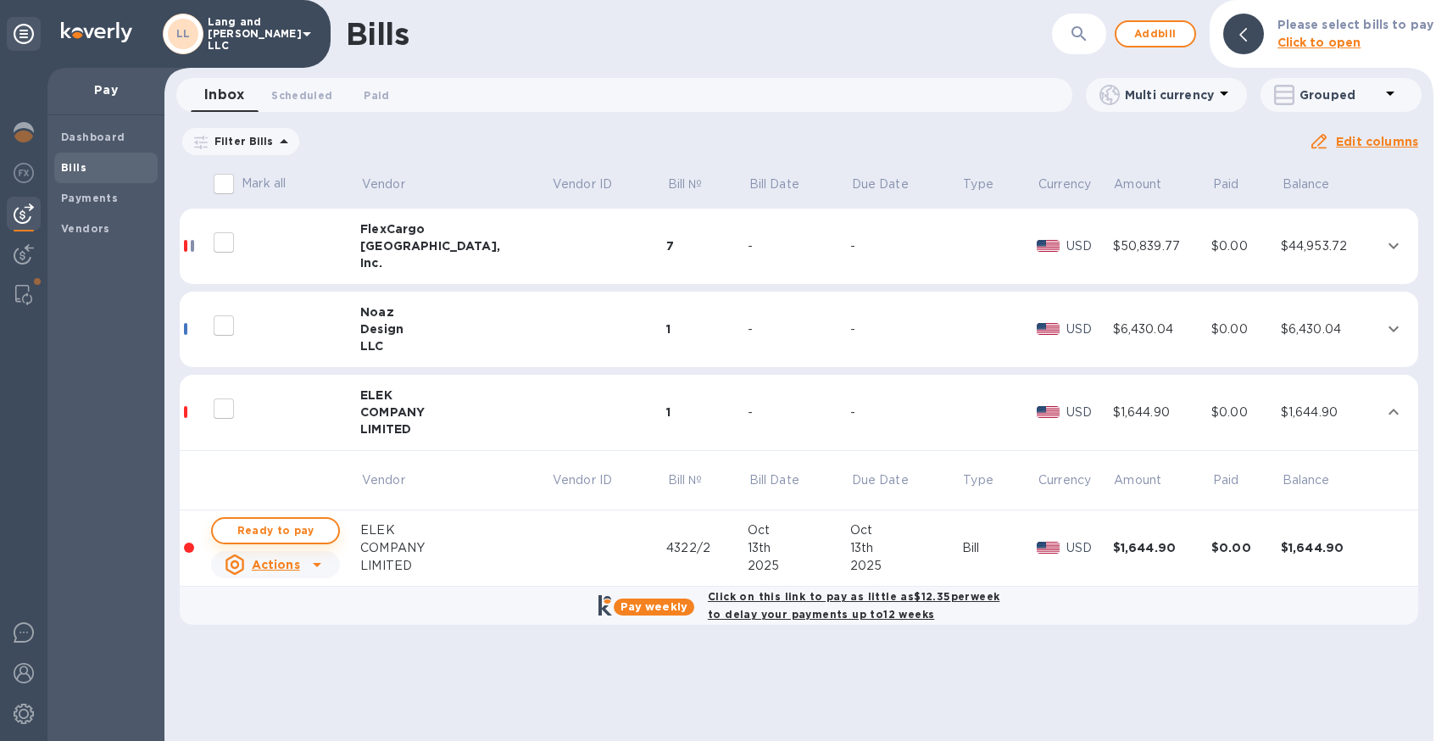
click at [304, 530] on span "Ready to pay" at bounding box center [275, 531] width 98 height 20
checkbox input "true"
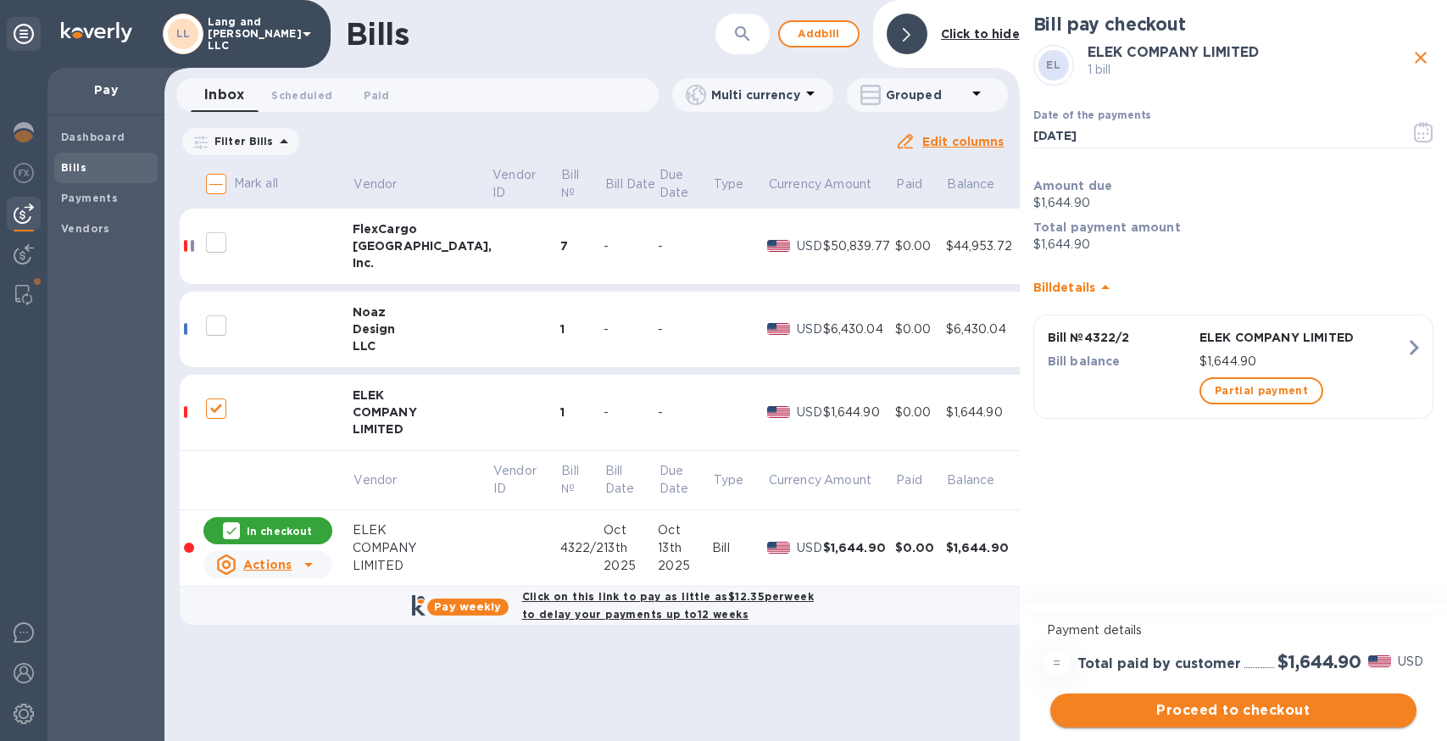
click at [1199, 709] on span "Proceed to checkout" at bounding box center [1233, 710] width 339 height 20
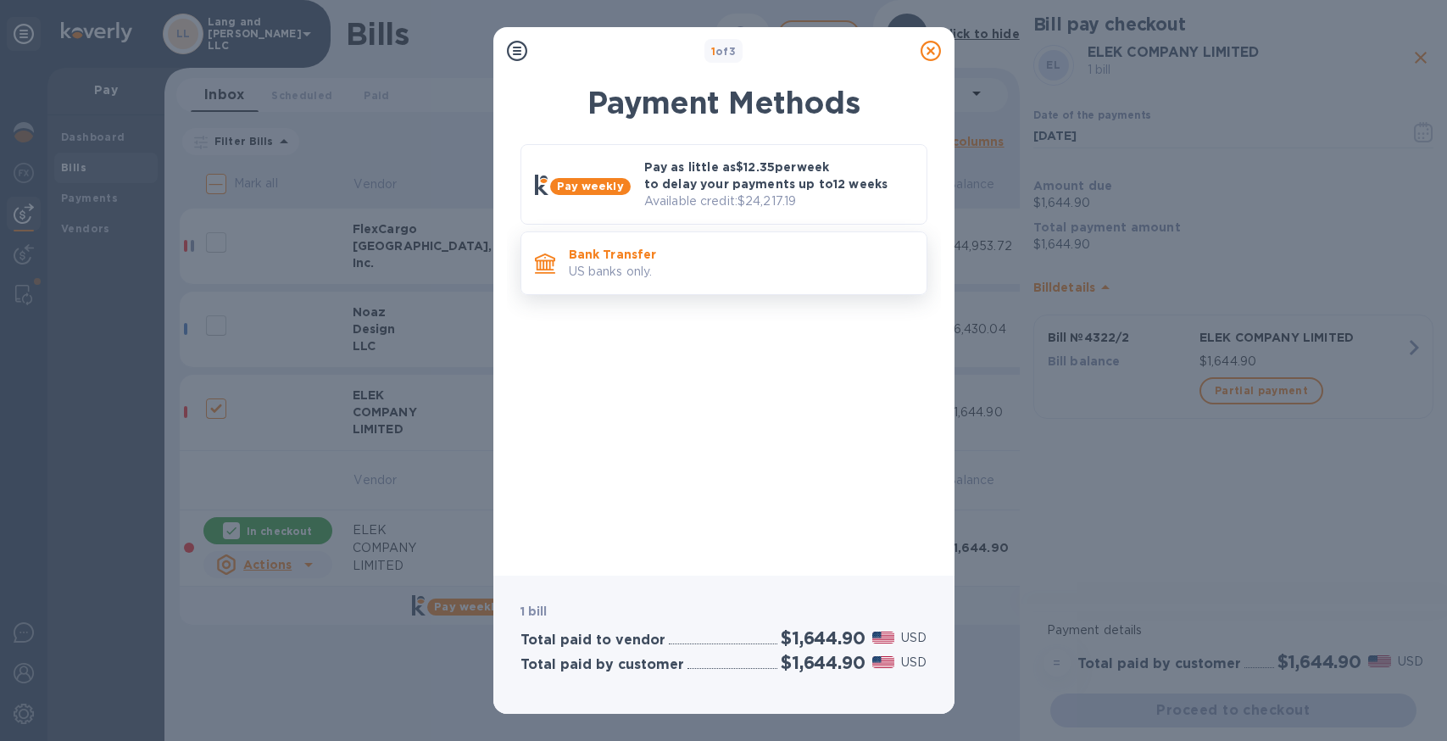
click at [641, 265] on p "US banks only." at bounding box center [741, 272] width 344 height 18
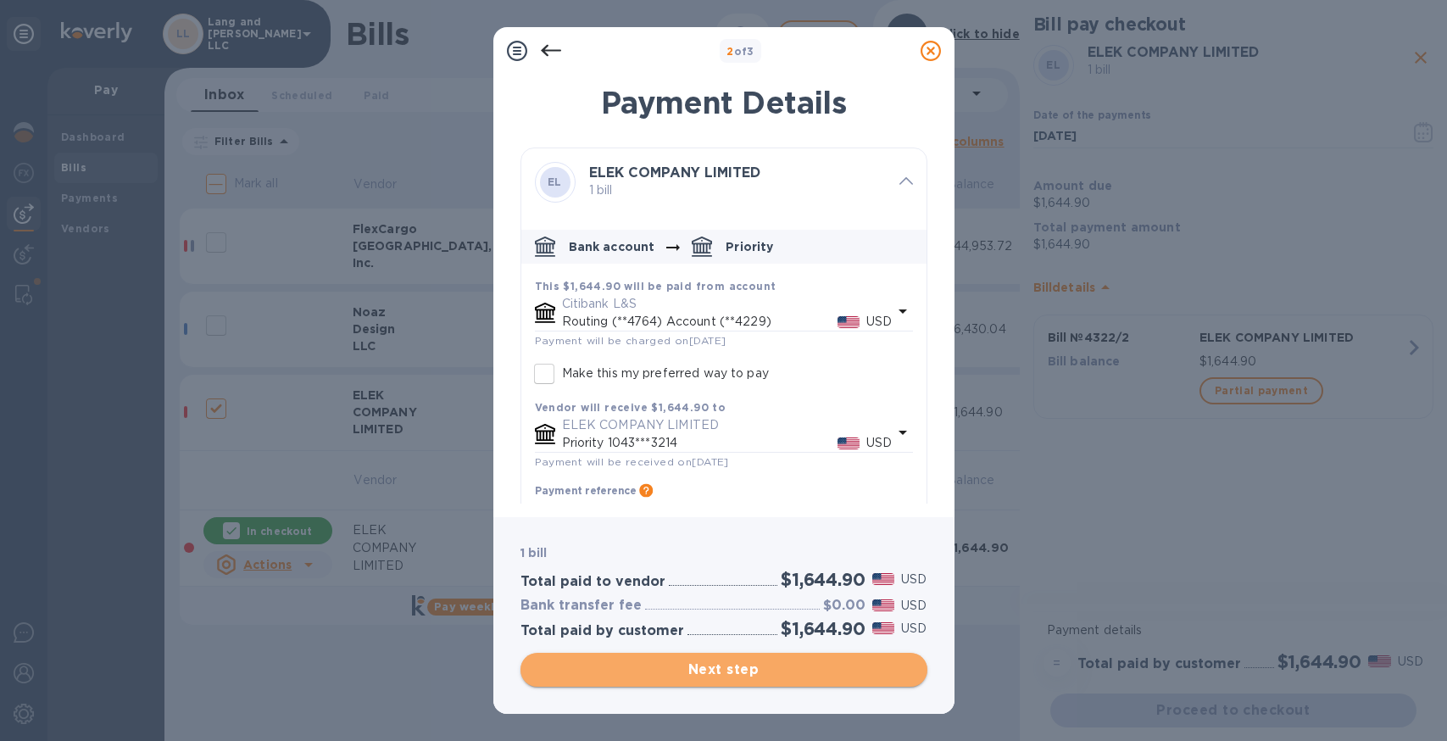
click at [744, 677] on span "Next step" at bounding box center [724, 670] width 380 height 20
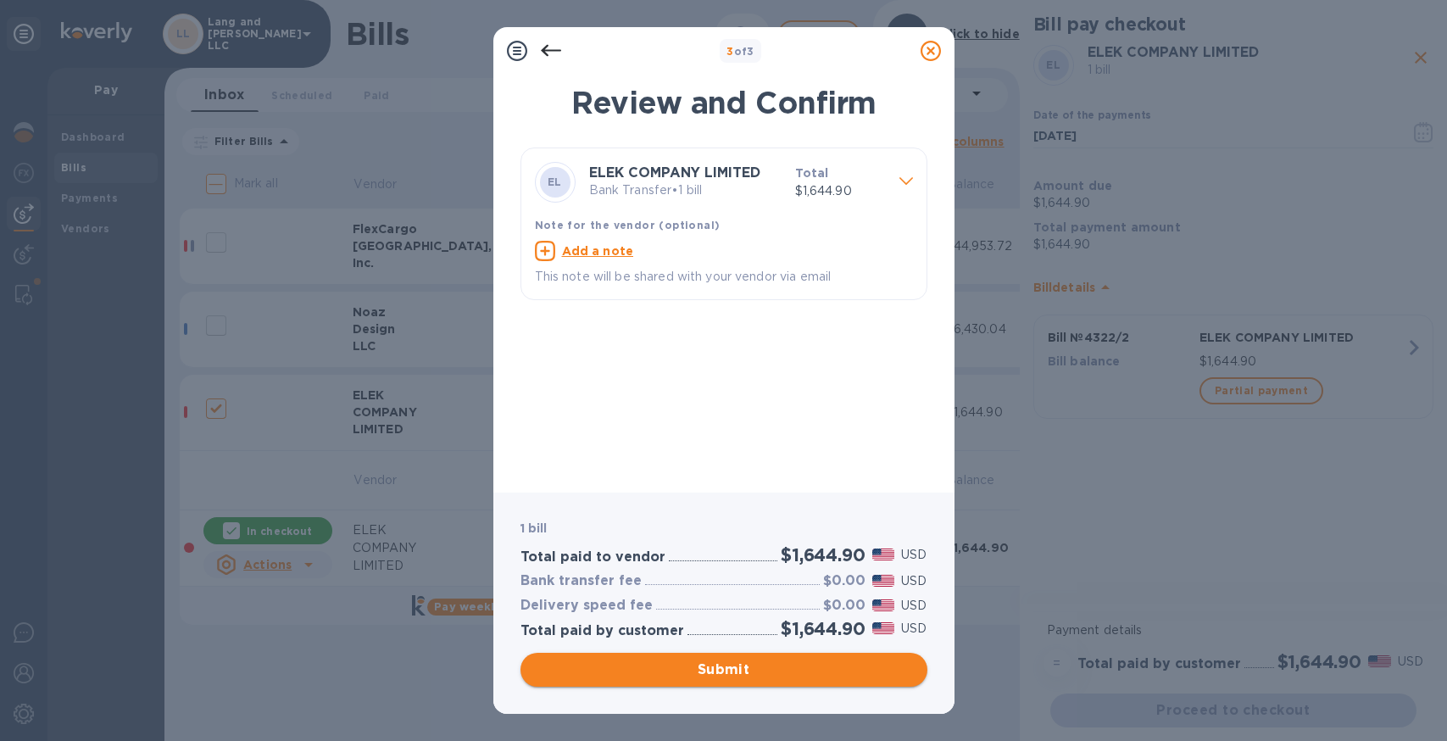
click at [752, 670] on span "Submit" at bounding box center [724, 670] width 380 height 20
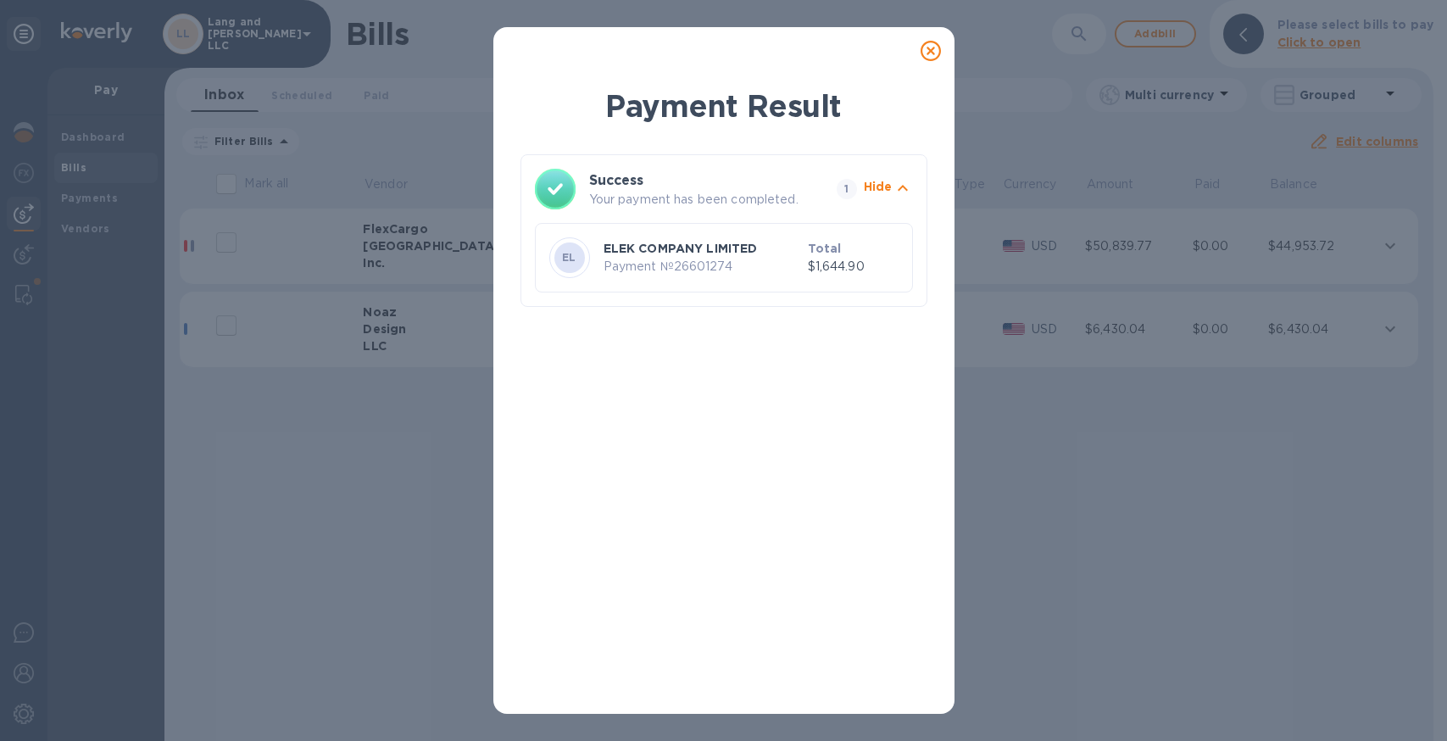
click at [927, 49] on icon at bounding box center [931, 51] width 20 height 20
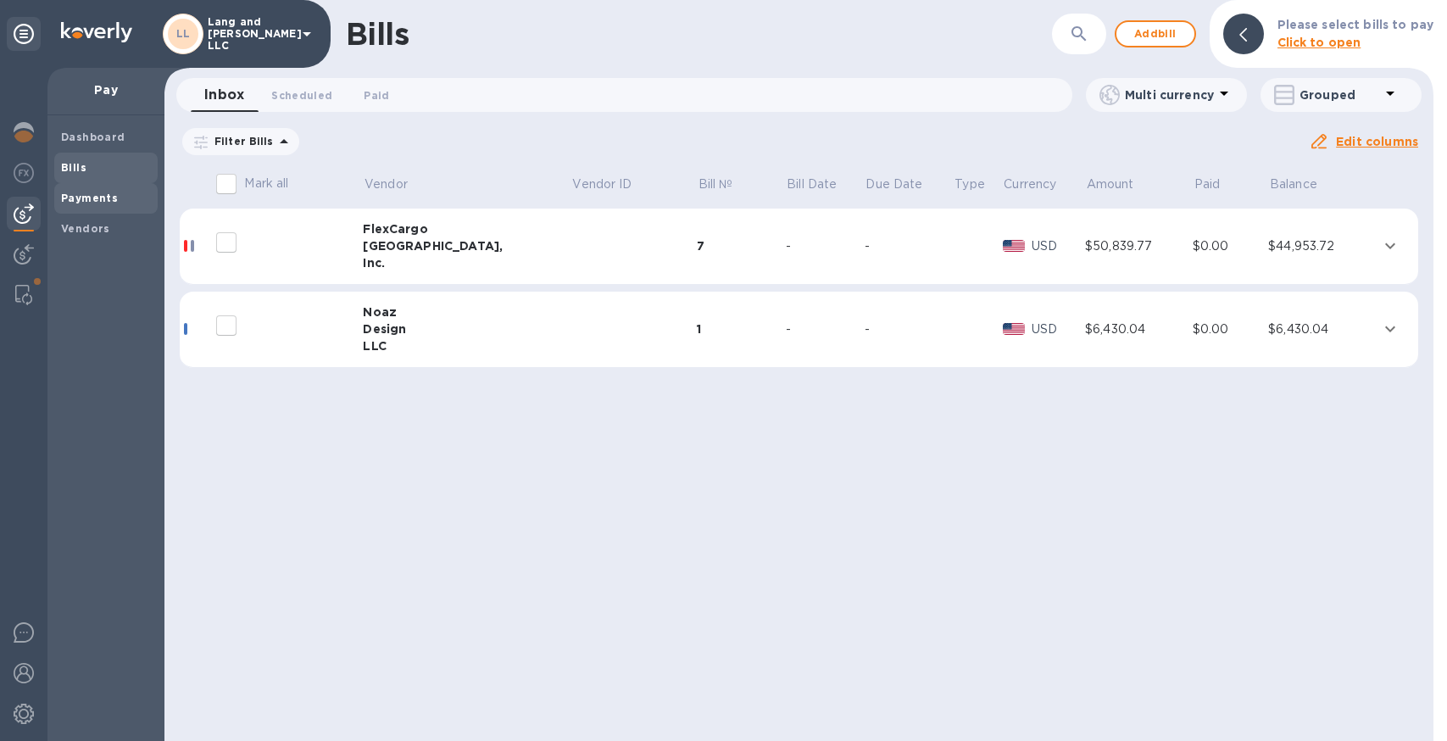
click at [92, 198] on b "Payments" at bounding box center [89, 198] width 57 height 13
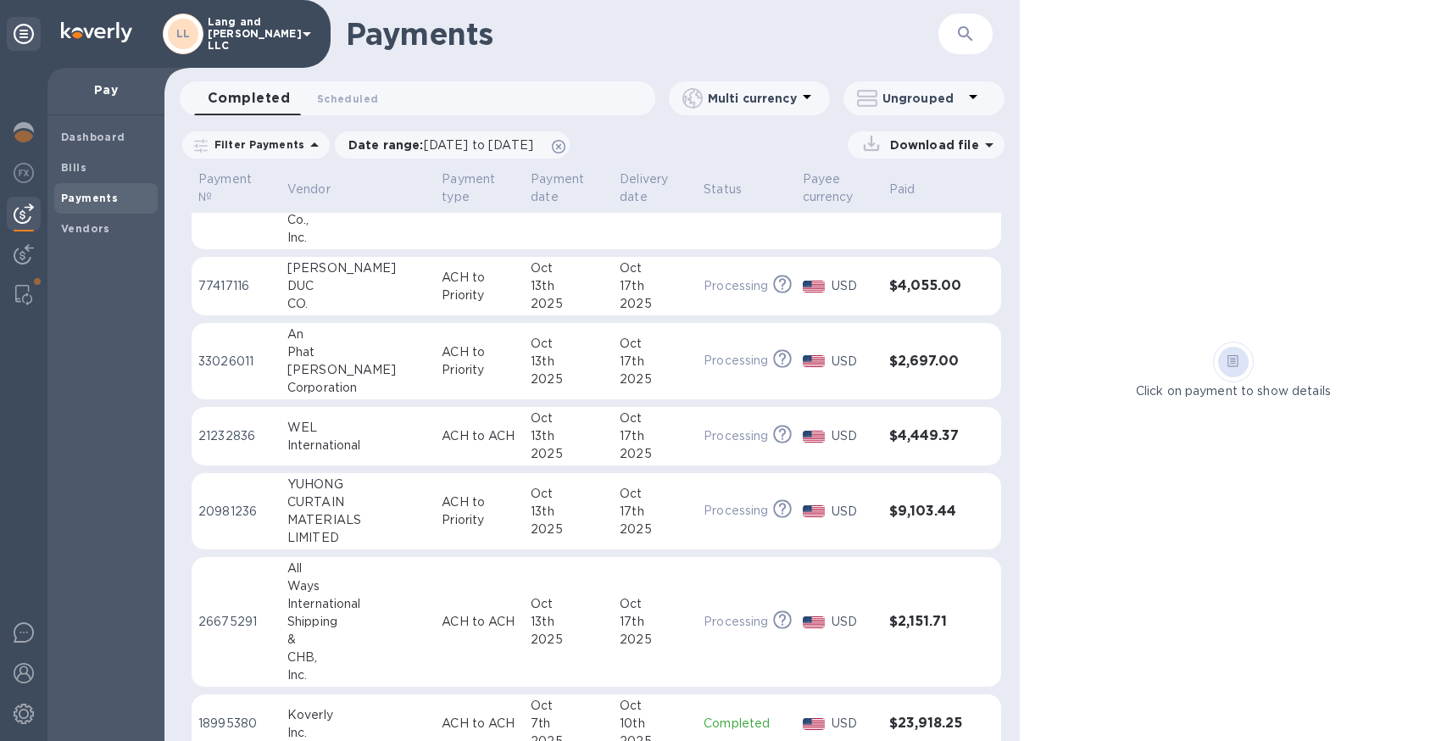
scroll to position [599, 0]
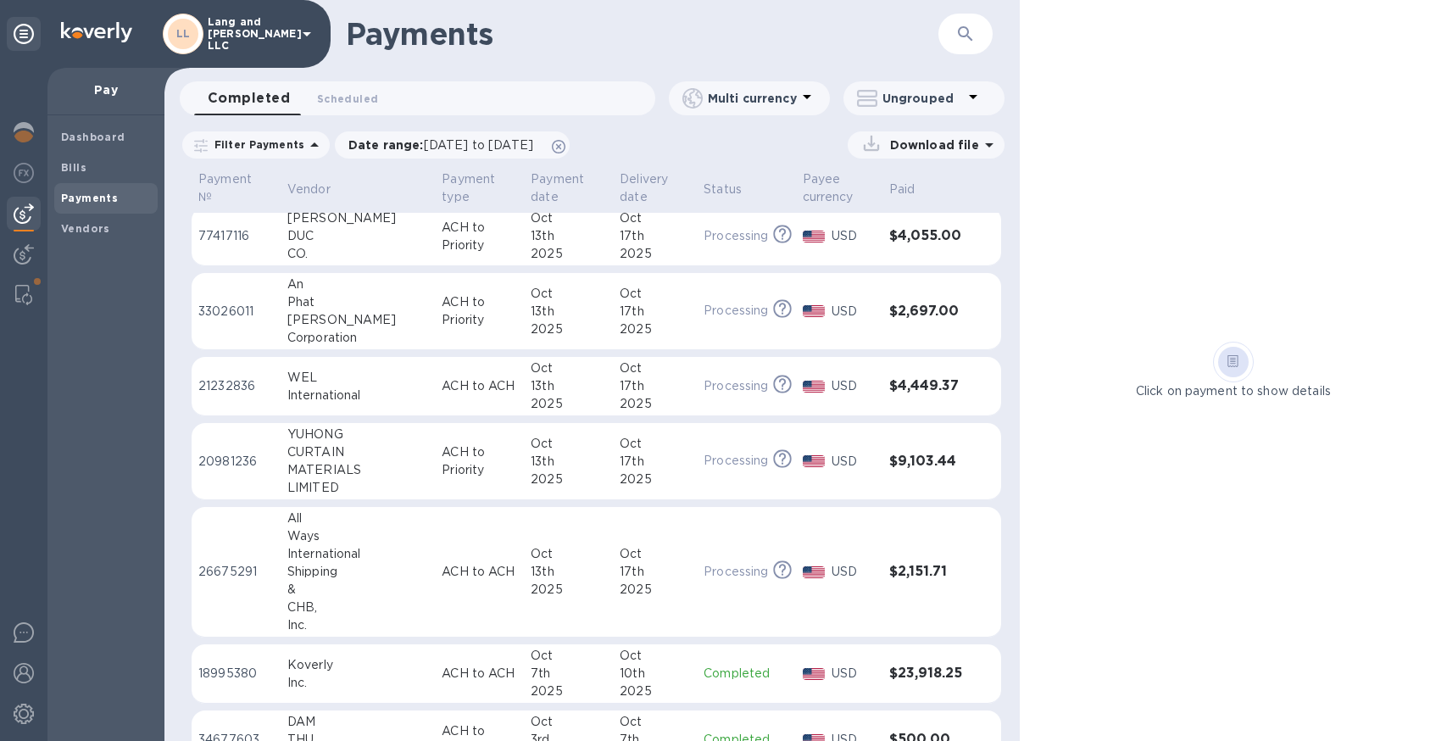
click at [570, 378] on div "13th" at bounding box center [568, 386] width 75 height 18
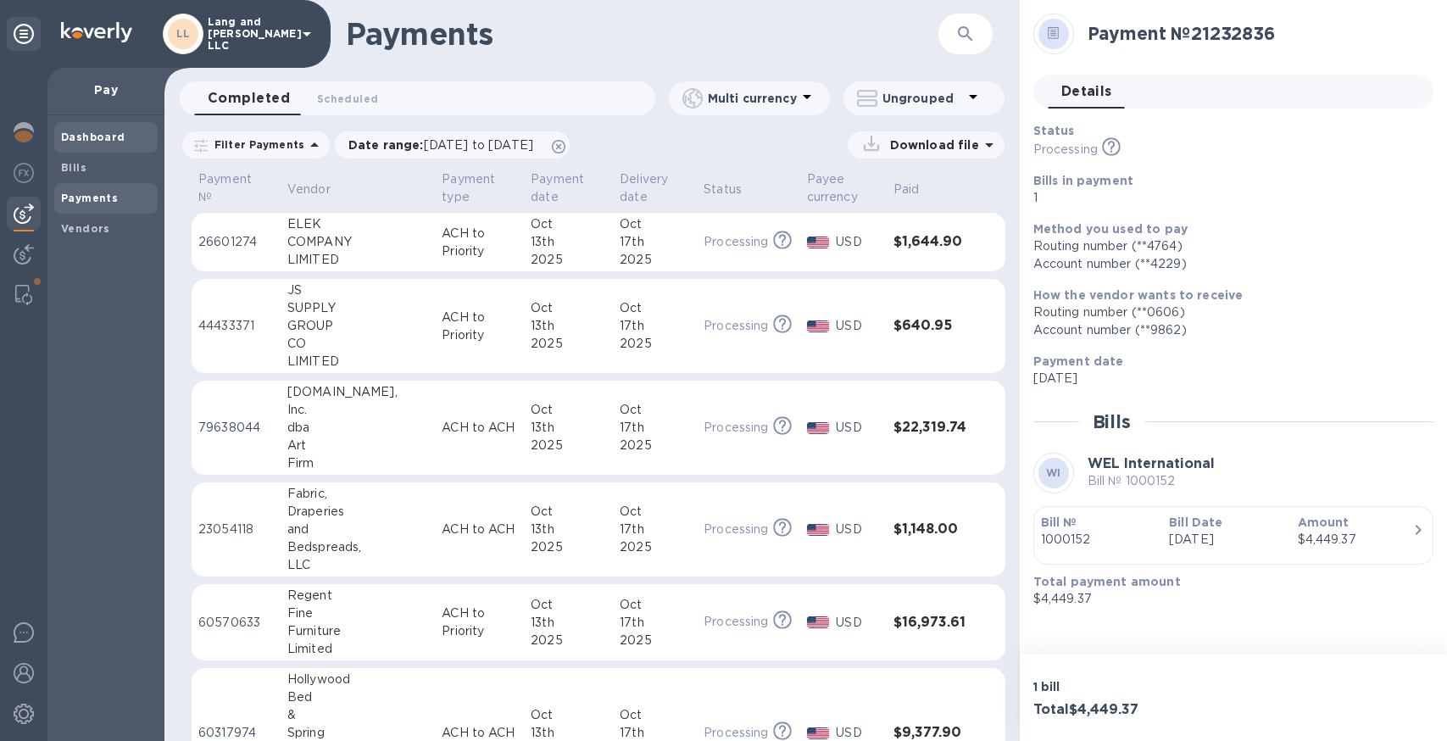
click at [78, 139] on b "Dashboard" at bounding box center [93, 137] width 64 height 13
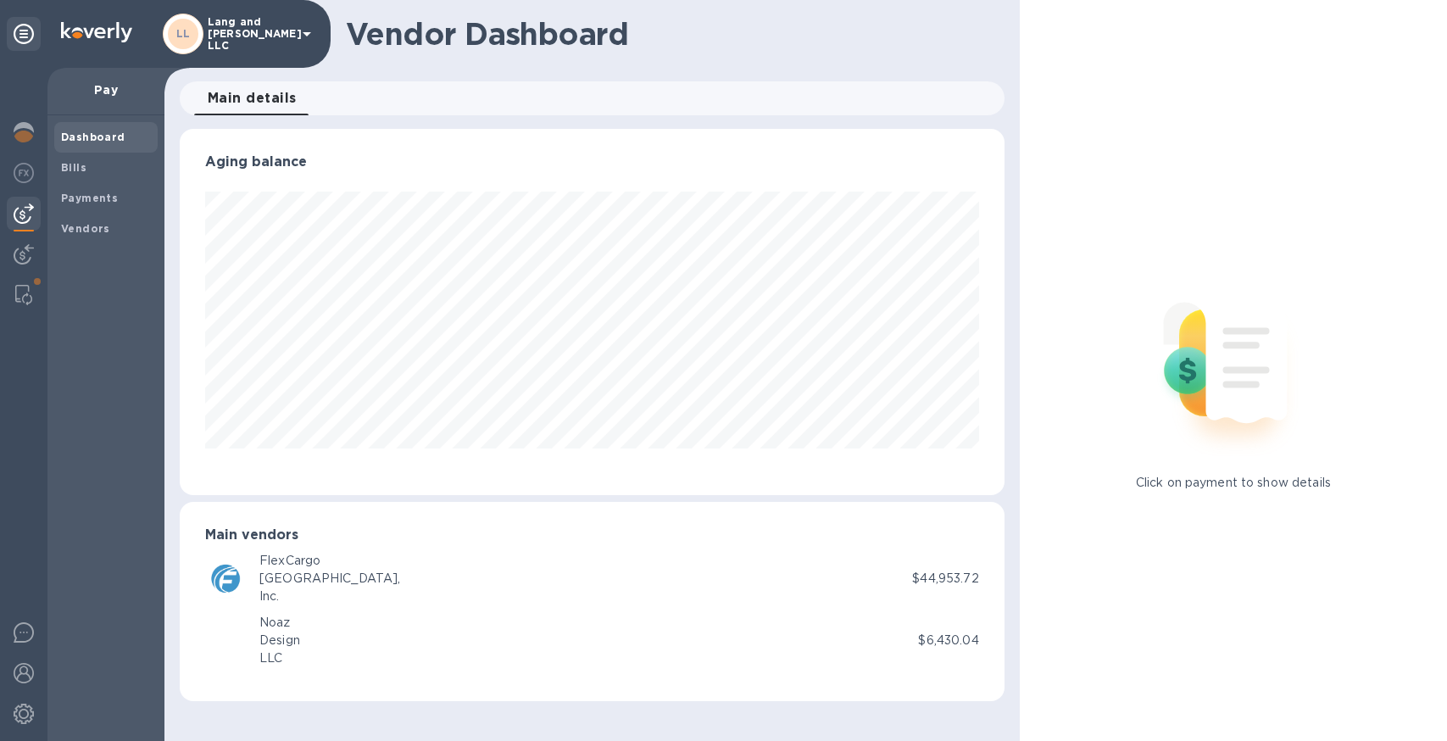
scroll to position [366, 824]
click at [20, 131] on img at bounding box center [24, 132] width 20 height 20
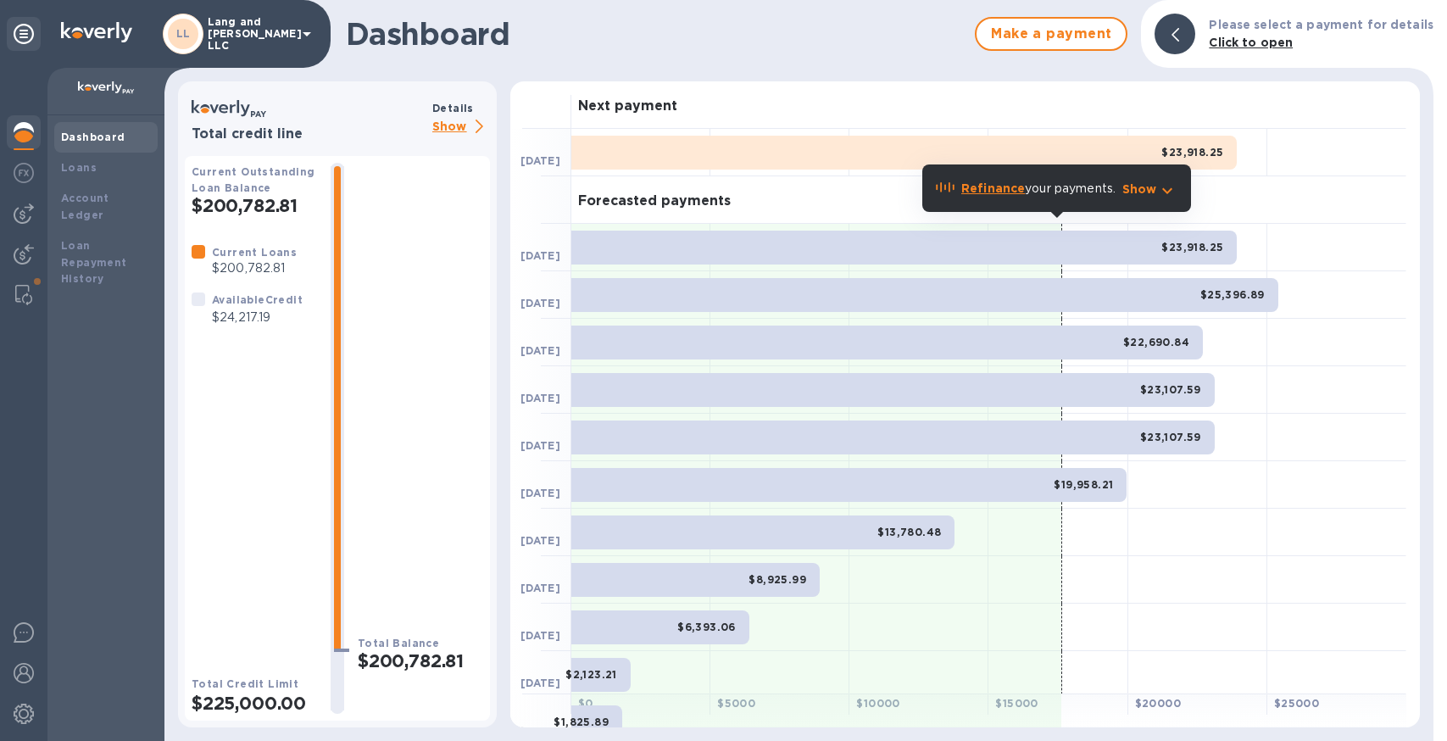
click at [452, 131] on p "Show" at bounding box center [461, 127] width 58 height 21
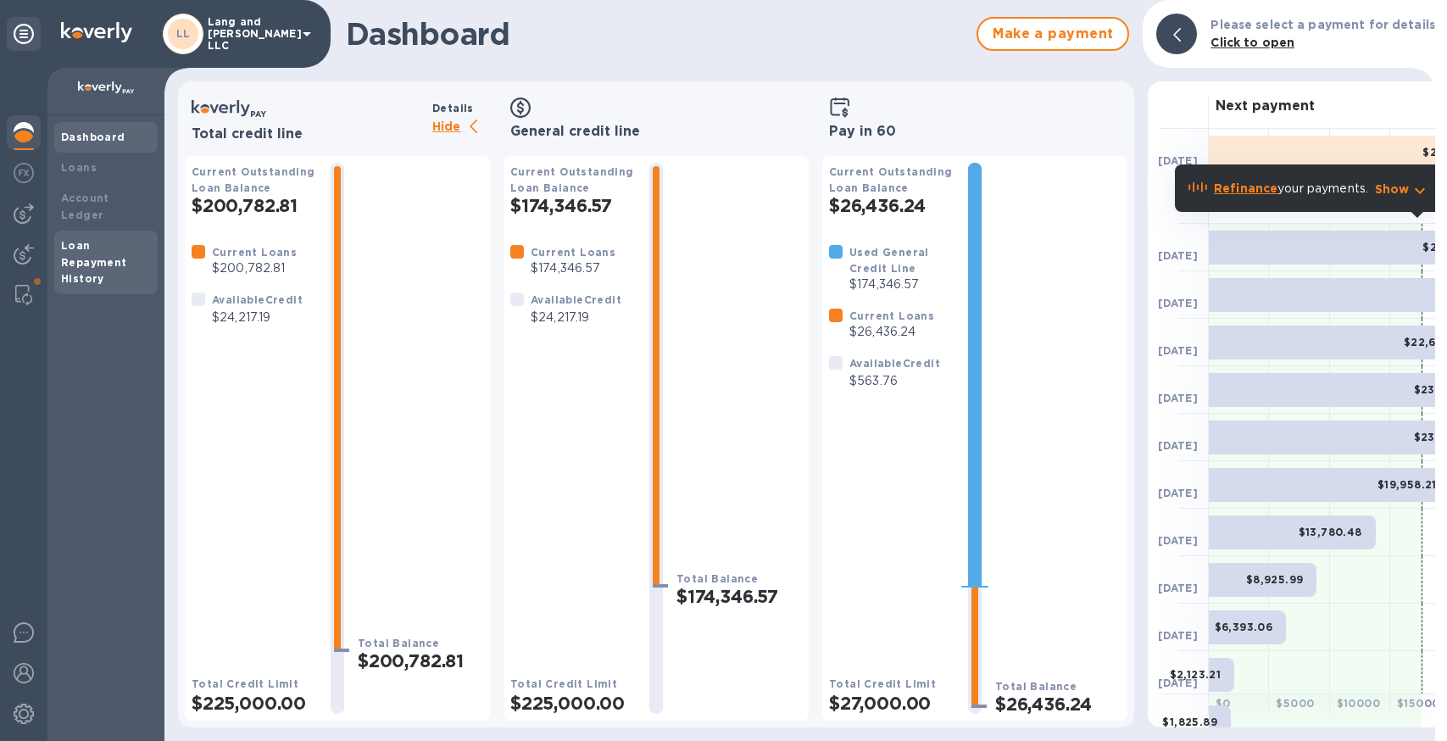
click at [85, 237] on div "Loan Repayment History" at bounding box center [106, 262] width 90 height 51
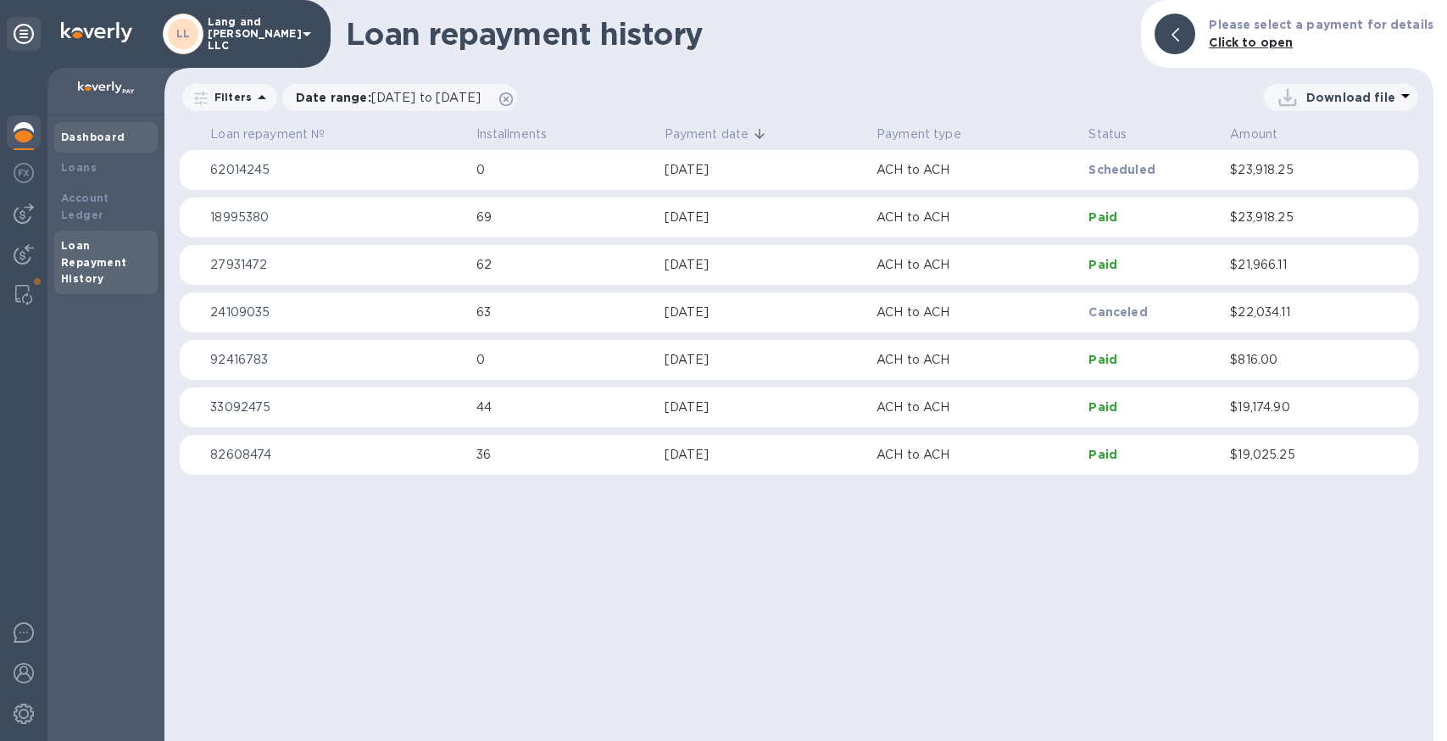
click at [91, 140] on b "Dashboard" at bounding box center [93, 137] width 64 height 13
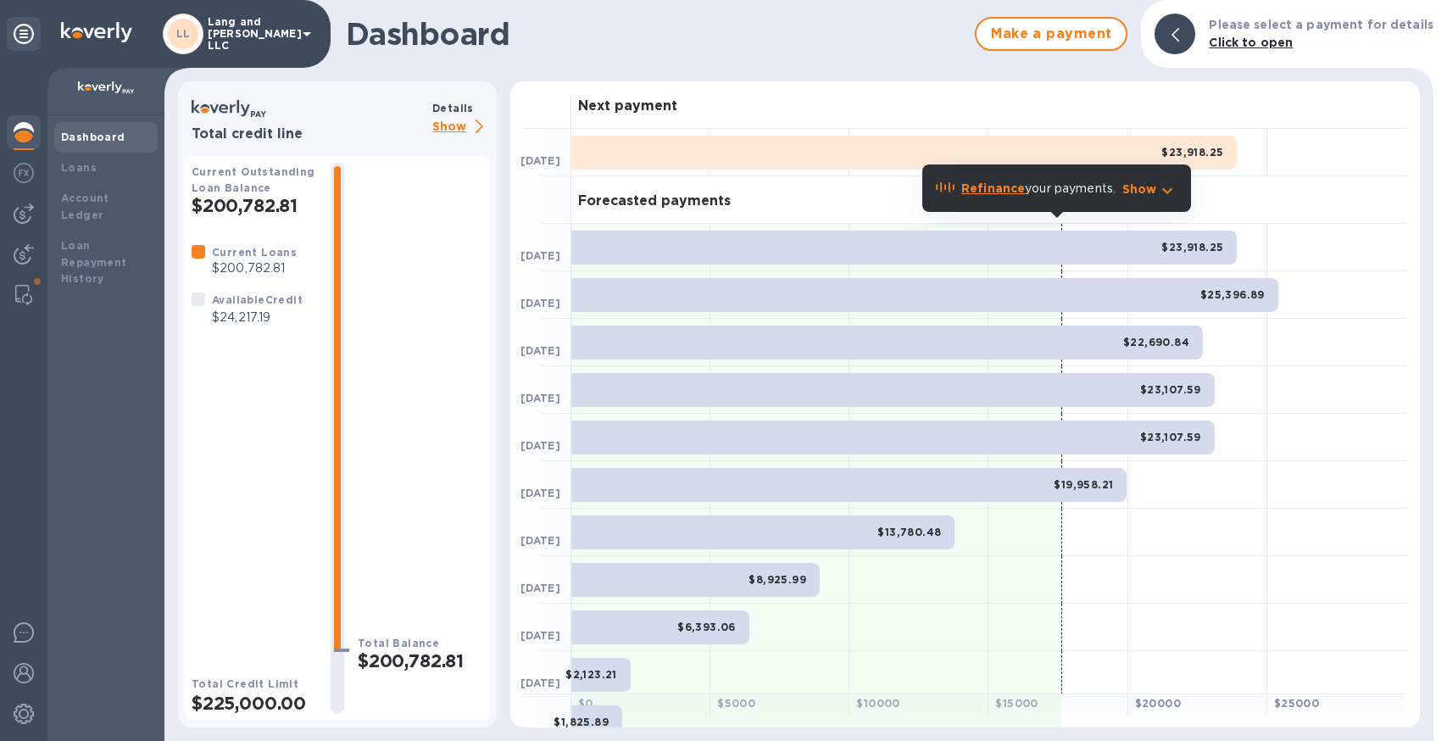
scroll to position [7, 0]
